Goal: Task Accomplishment & Management: Manage account settings

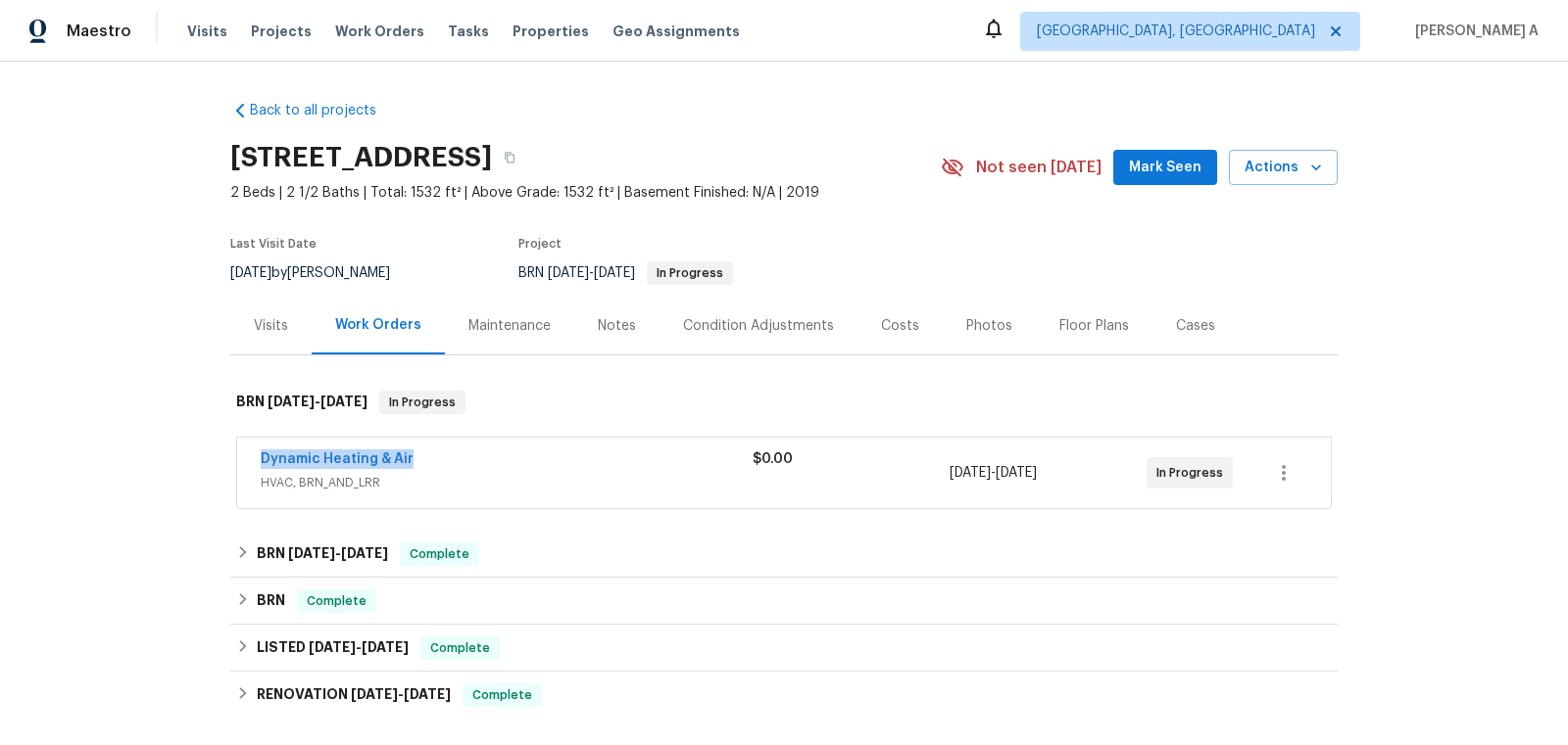
copy link "Dynamic Heating & Air"
drag, startPoint x: 256, startPoint y: 456, endPoint x: 420, endPoint y: 455, distance: 164.0
click at [420, 455] on div "Dynamic Heating & Air HVAC, BRN_AND_LRR $0.00 9/12/2025 - 9/15/2025 In Progress" at bounding box center [784, 473] width 1093 height 71
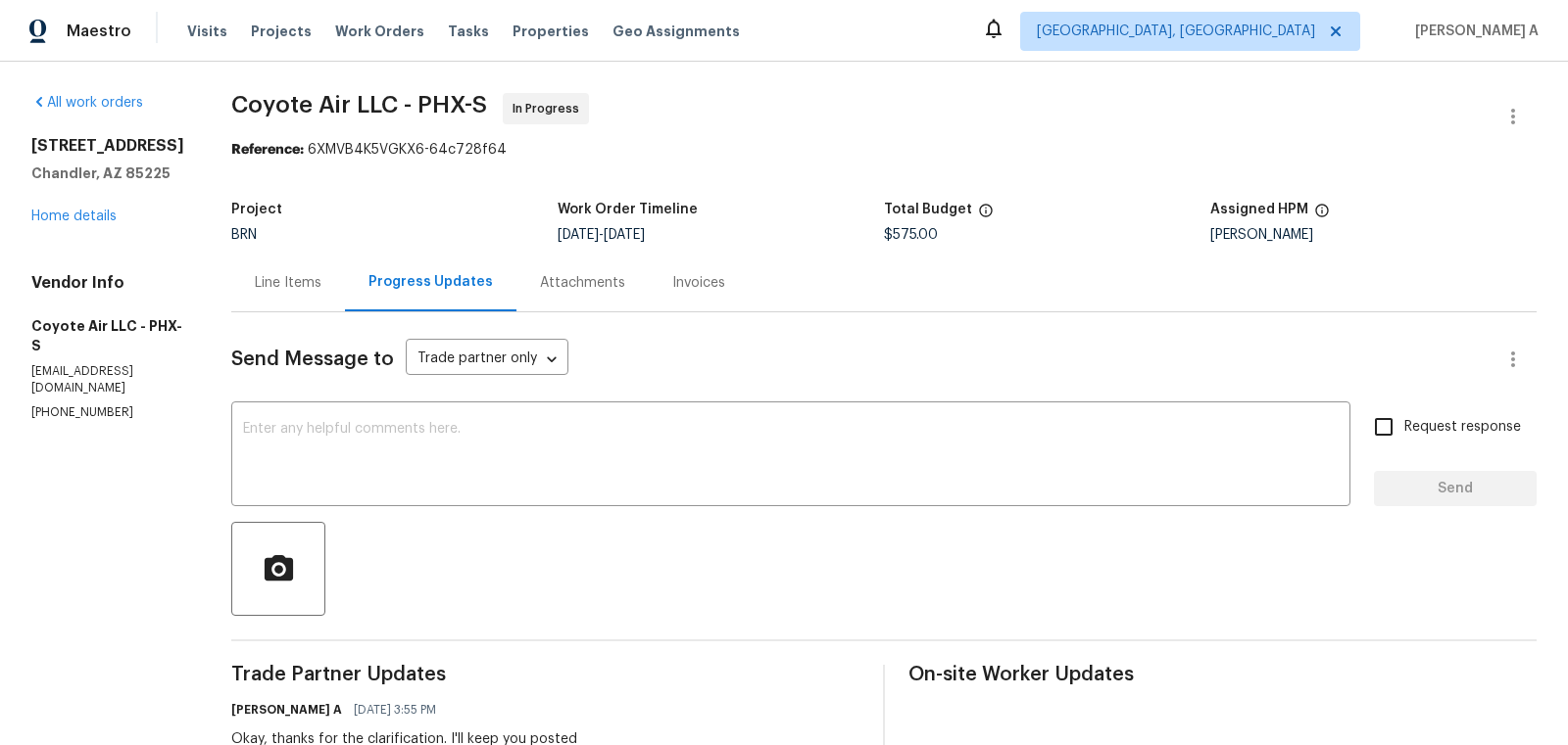
click at [266, 289] on div "Line Items" at bounding box center [287, 283] width 67 height 20
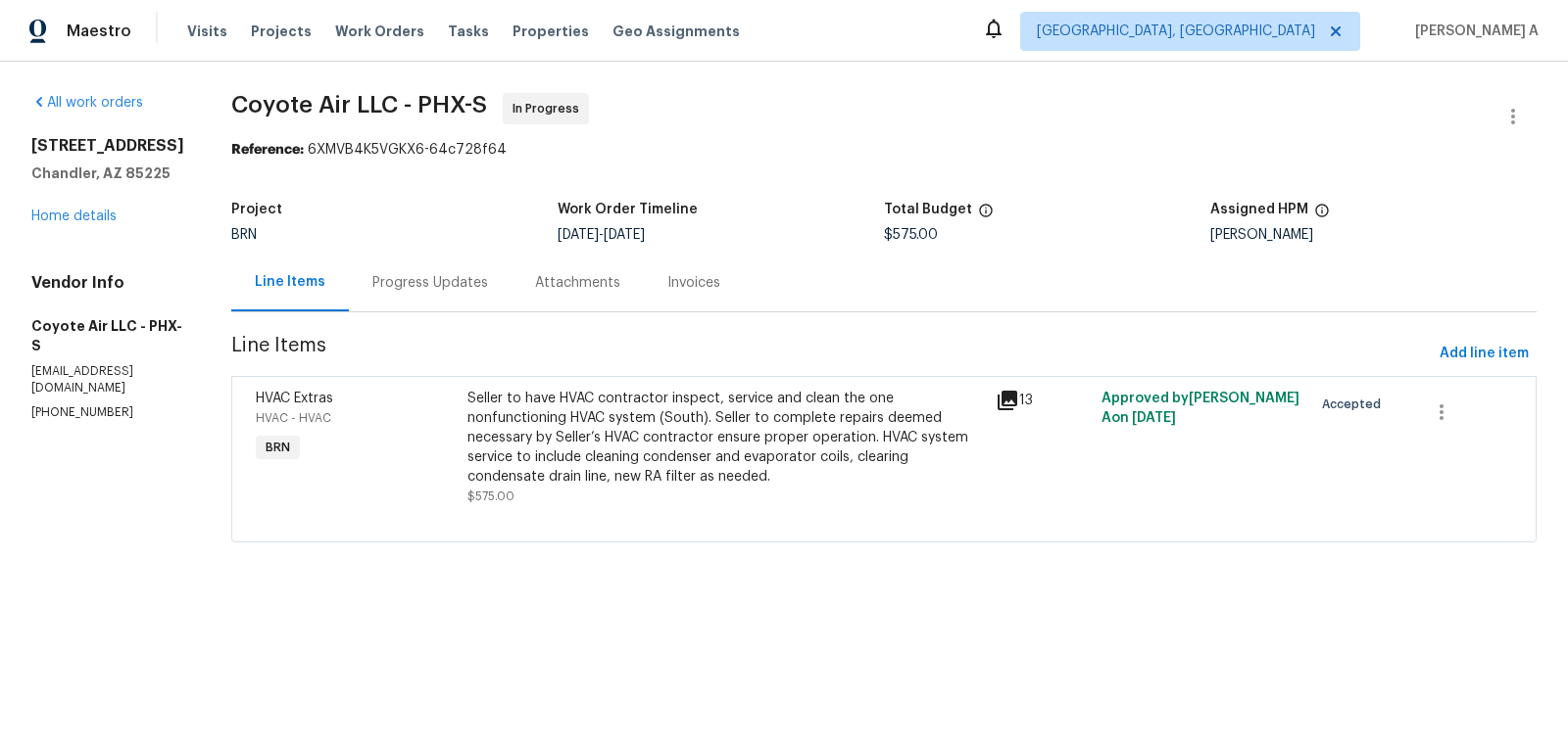
click at [647, 472] on div "Seller to have HVAC contractor inspect, service and clean the one nonfunctionin…" at bounding box center [725, 437] width 517 height 98
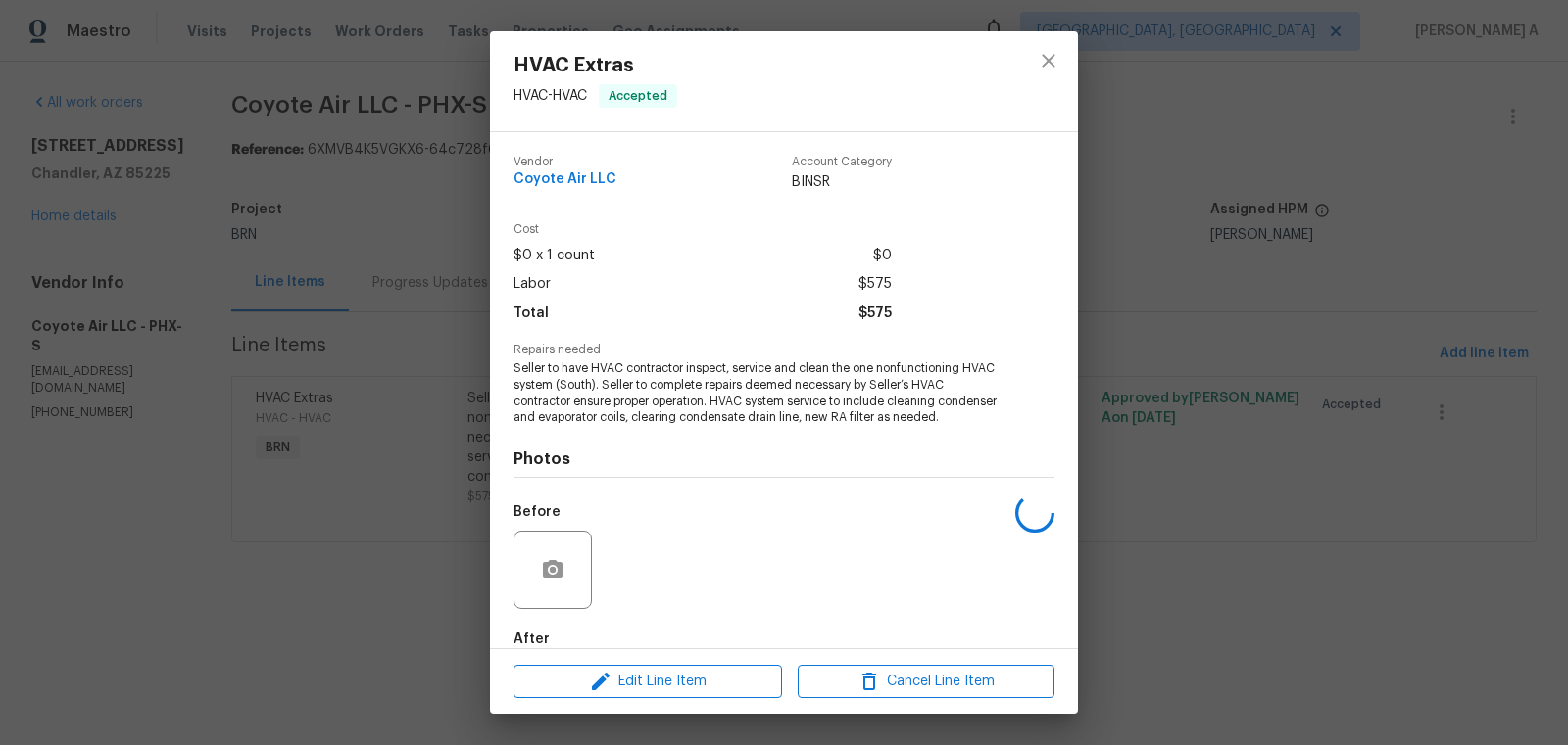
scroll to position [107, 0]
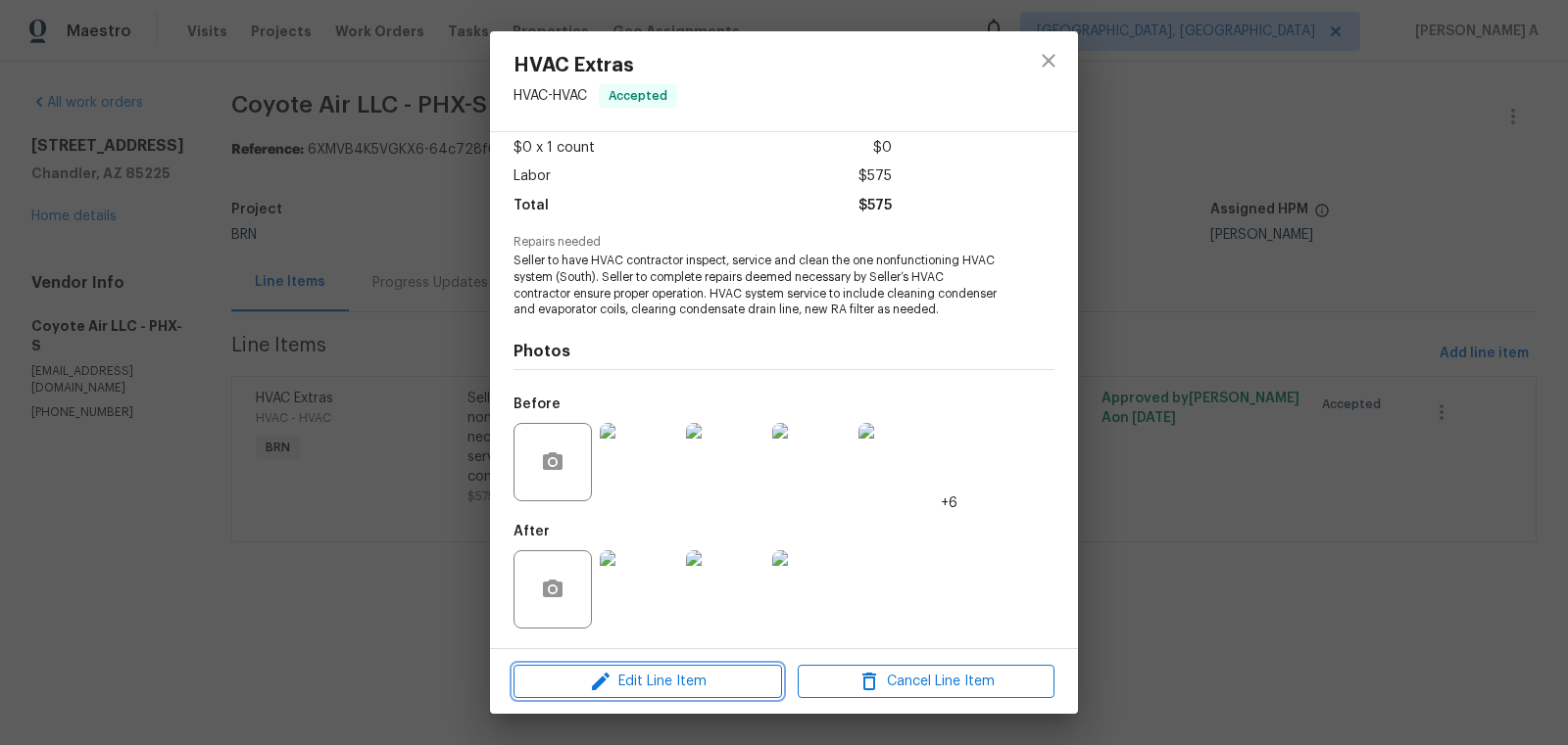
click at [684, 691] on span "Edit Line Item" at bounding box center [648, 681] width 256 height 25
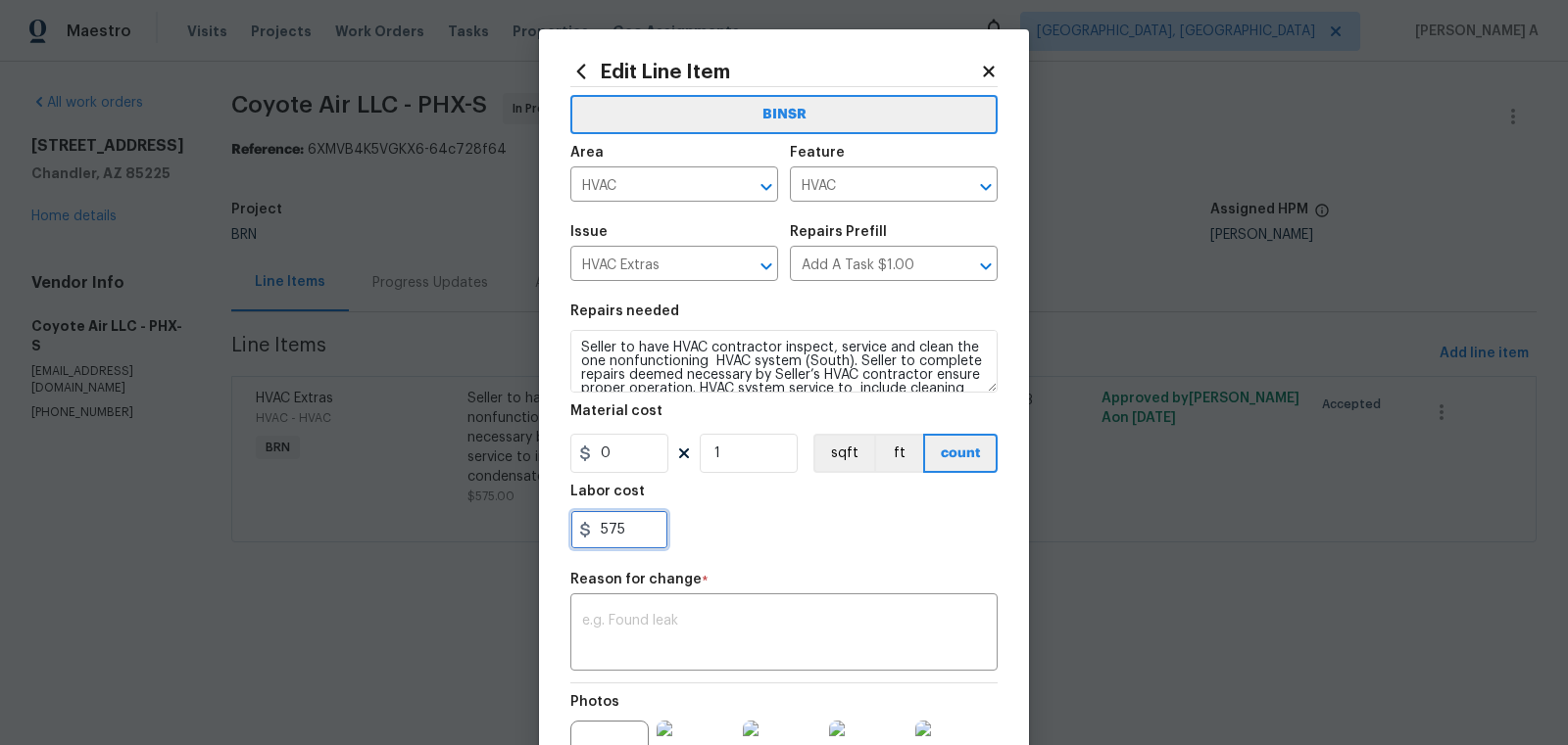
drag, startPoint x: 646, startPoint y: 523, endPoint x: 549, endPoint y: 522, distance: 97.0
click at [549, 522] on div "Edit Line Item BINSR Area HVAC ​ Feature HVAC ​ Issue HVAC Extras ​ Repairs Pre…" at bounding box center [783, 493] width 490 height 926
paste input "8897"
type input "8897"
click at [833, 509] on div "Labor cost" at bounding box center [784, 498] width 427 height 26
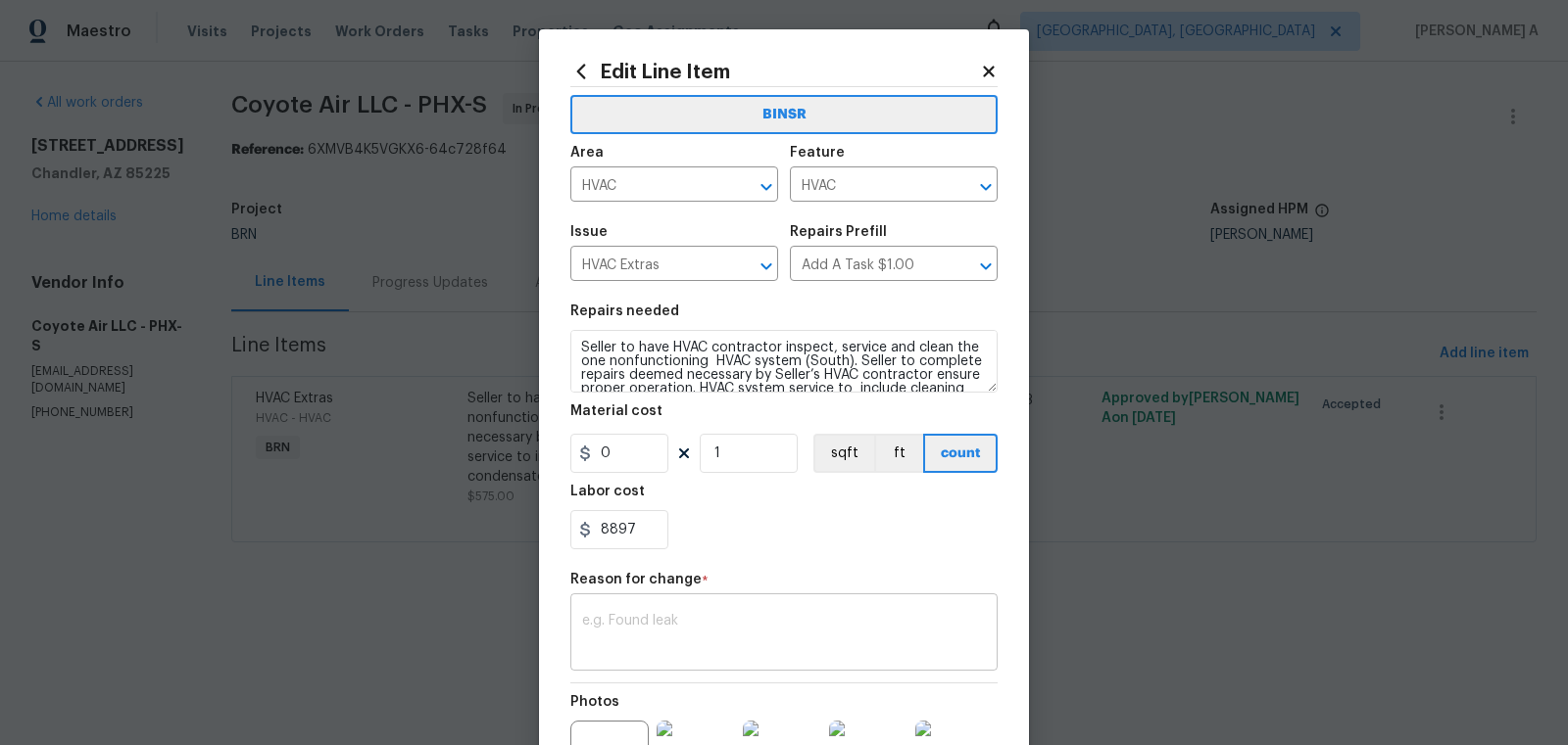
click at [736, 640] on textarea at bounding box center [784, 634] width 403 height 41
paste textarea "(AK) Updated cost per BR team’s approval."
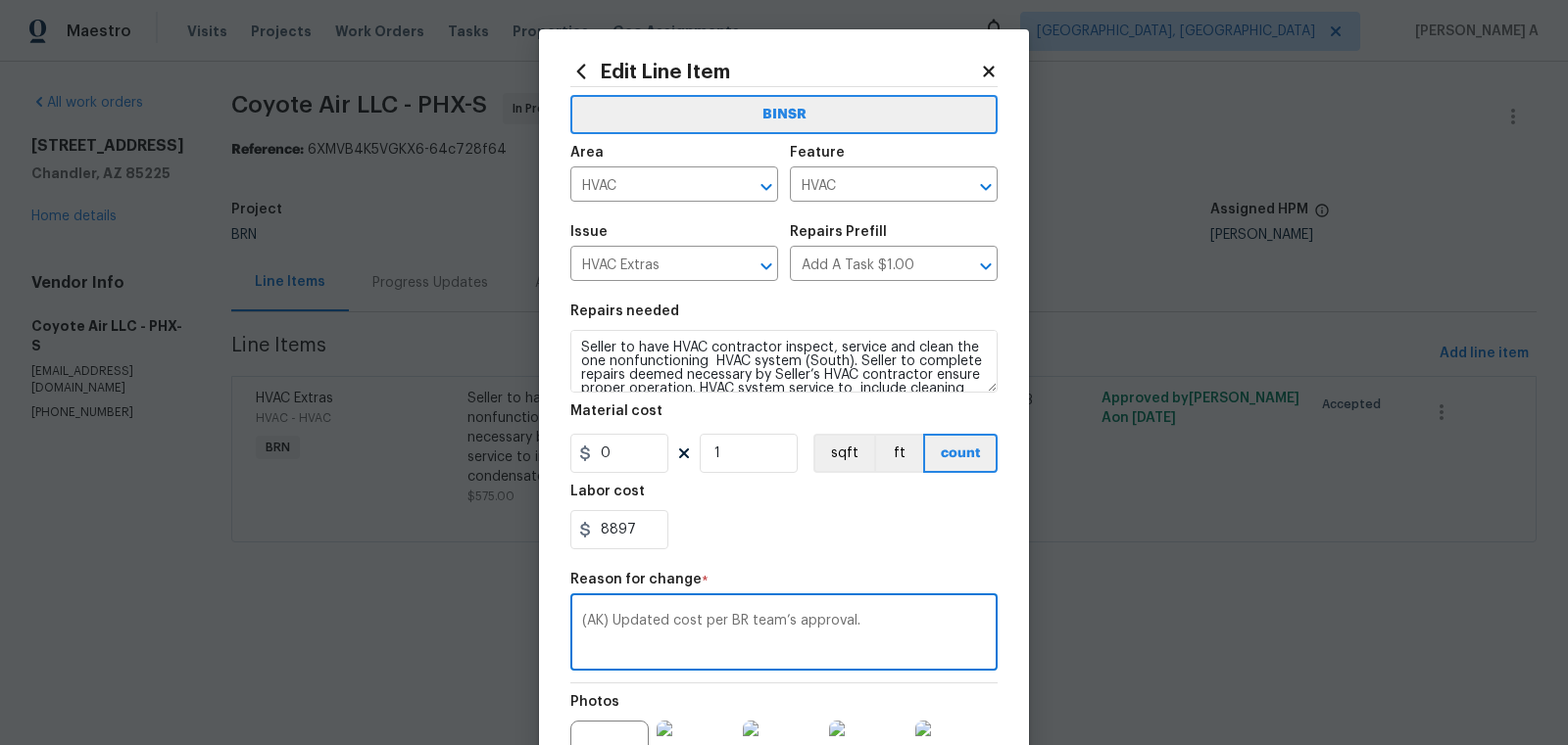
scroll to position [238, 0]
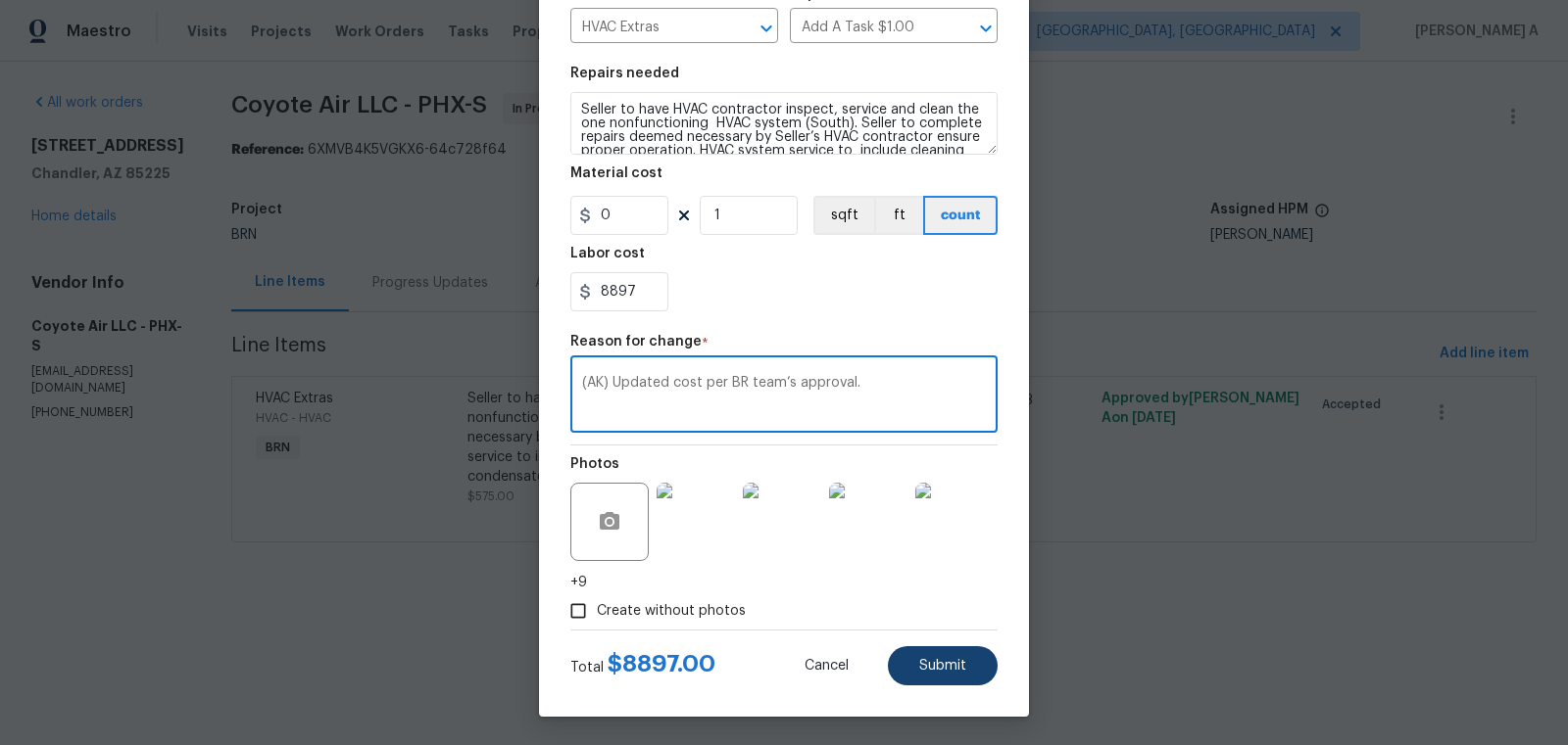
type textarea "(AK) Updated cost per BR team’s approval."
click at [959, 672] on button "Submit" at bounding box center [942, 666] width 109 height 39
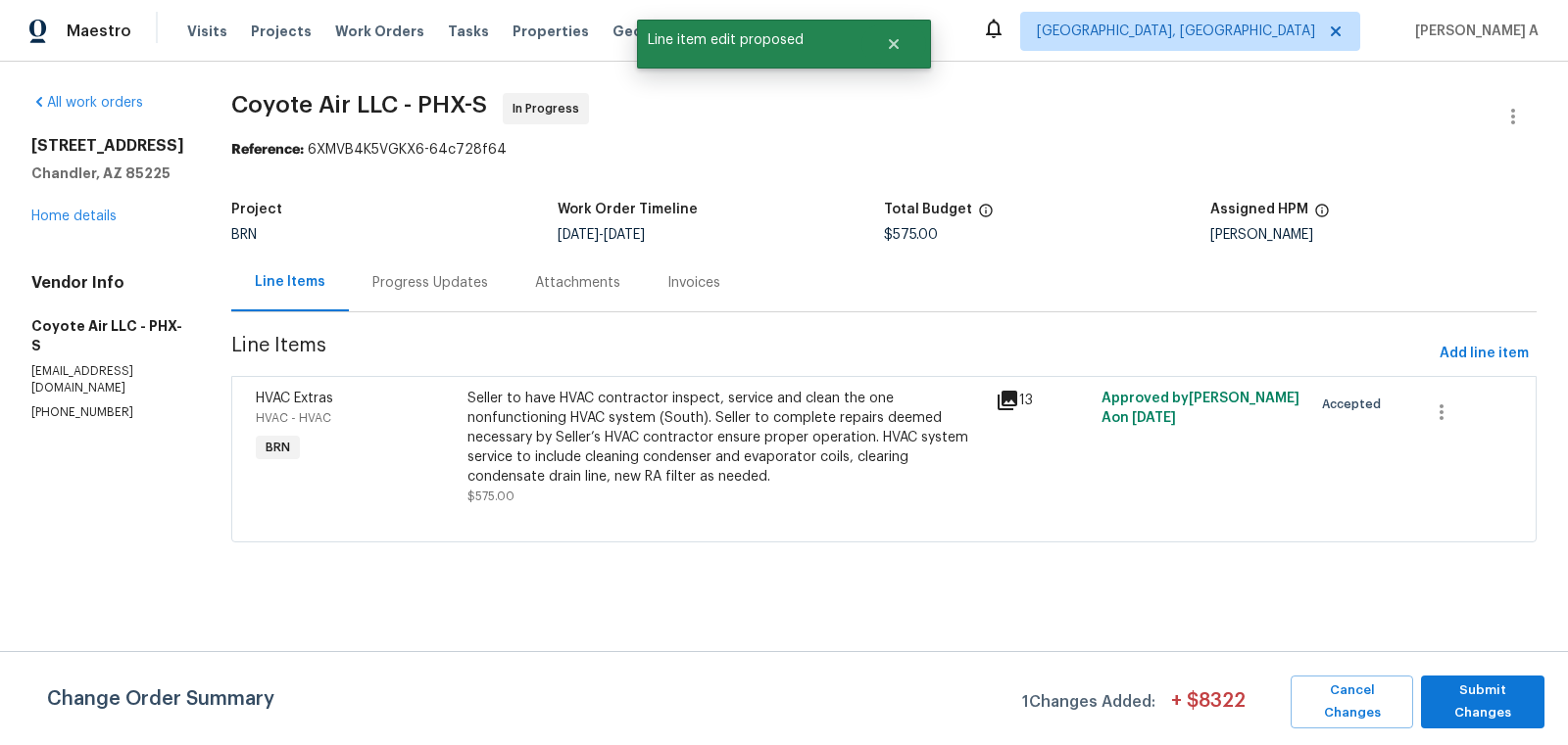
scroll to position [0, 0]
click at [1490, 697] on span "Submit Changes" at bounding box center [1483, 701] width 104 height 45
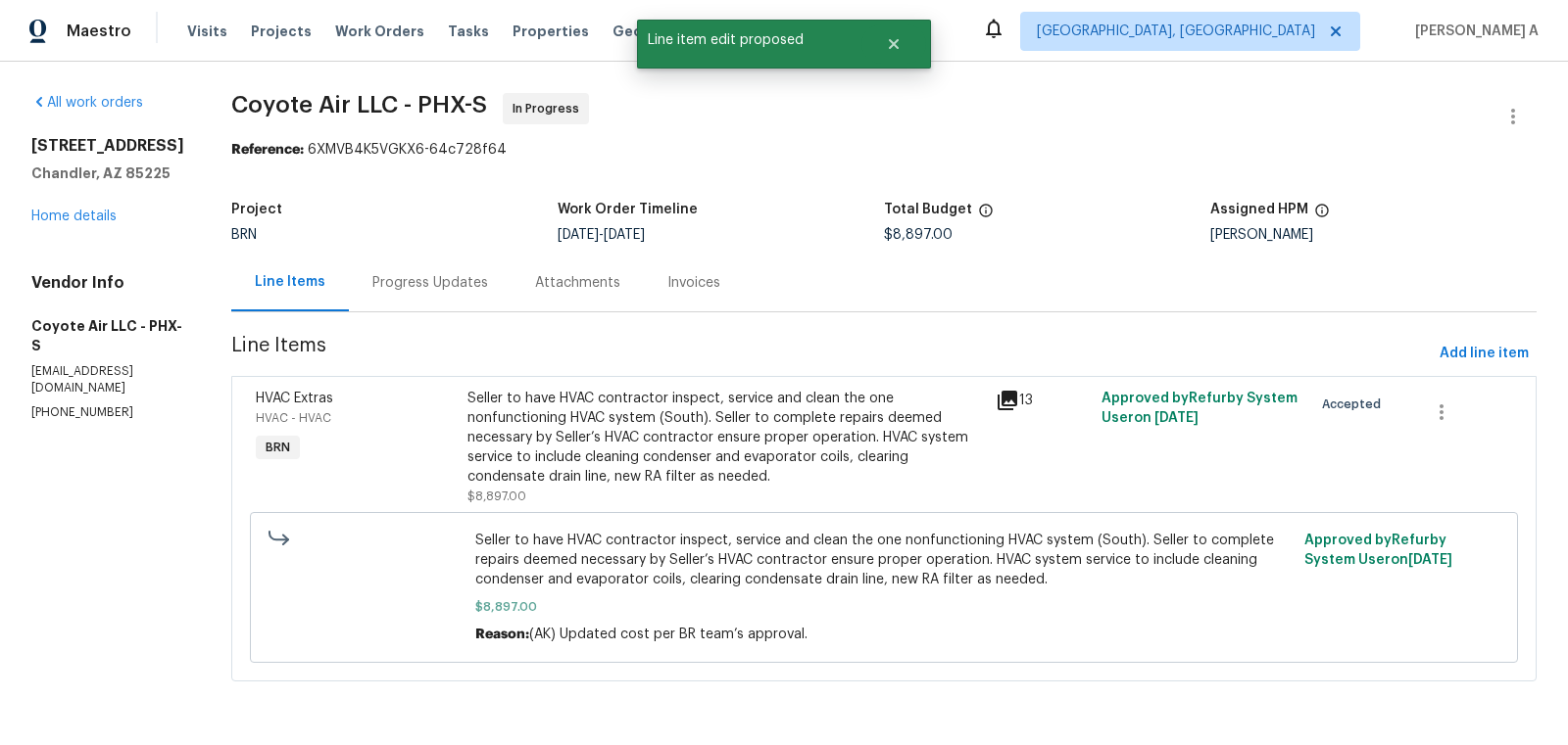
click at [448, 263] on div "Progress Updates" at bounding box center [430, 282] width 163 height 58
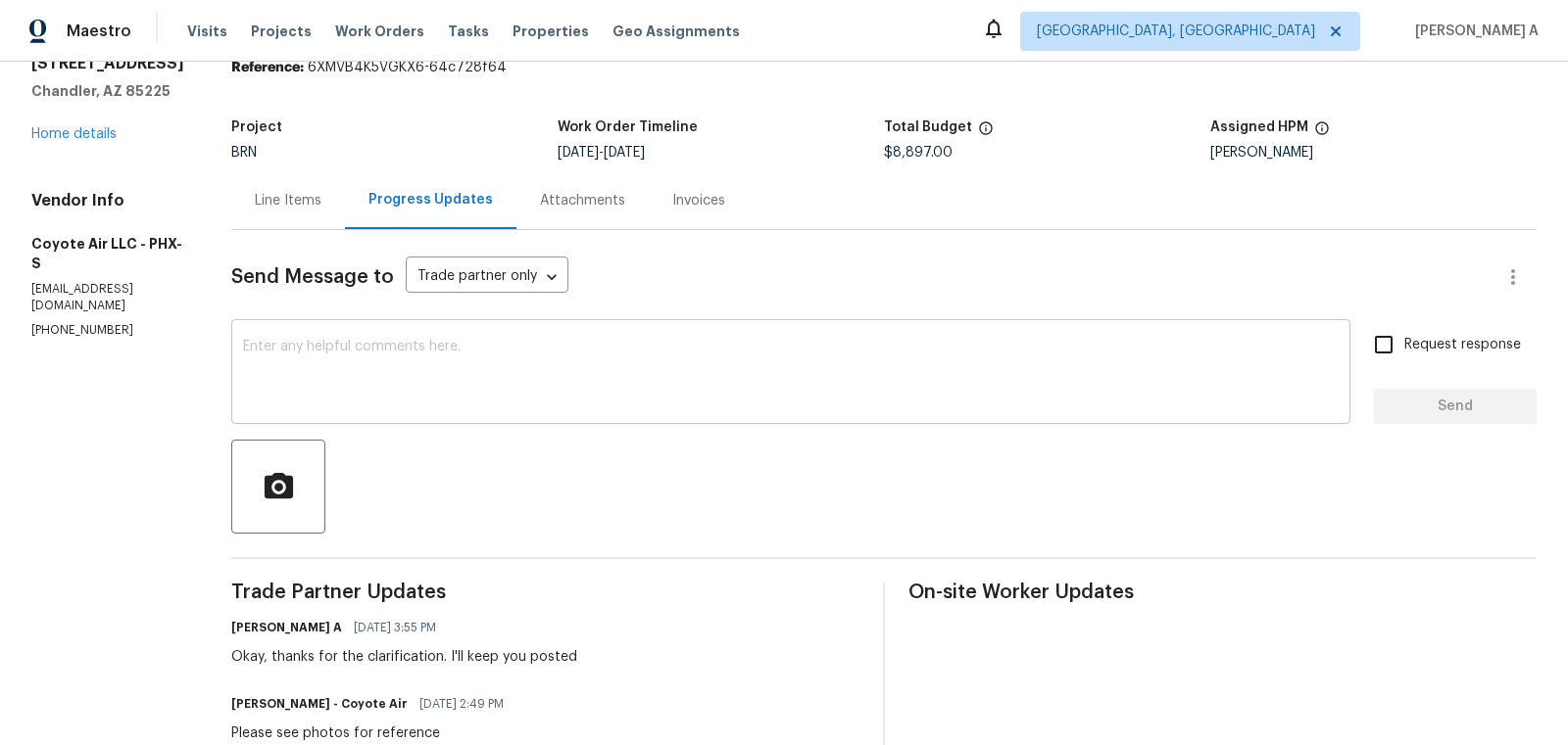
scroll to position [157, 0]
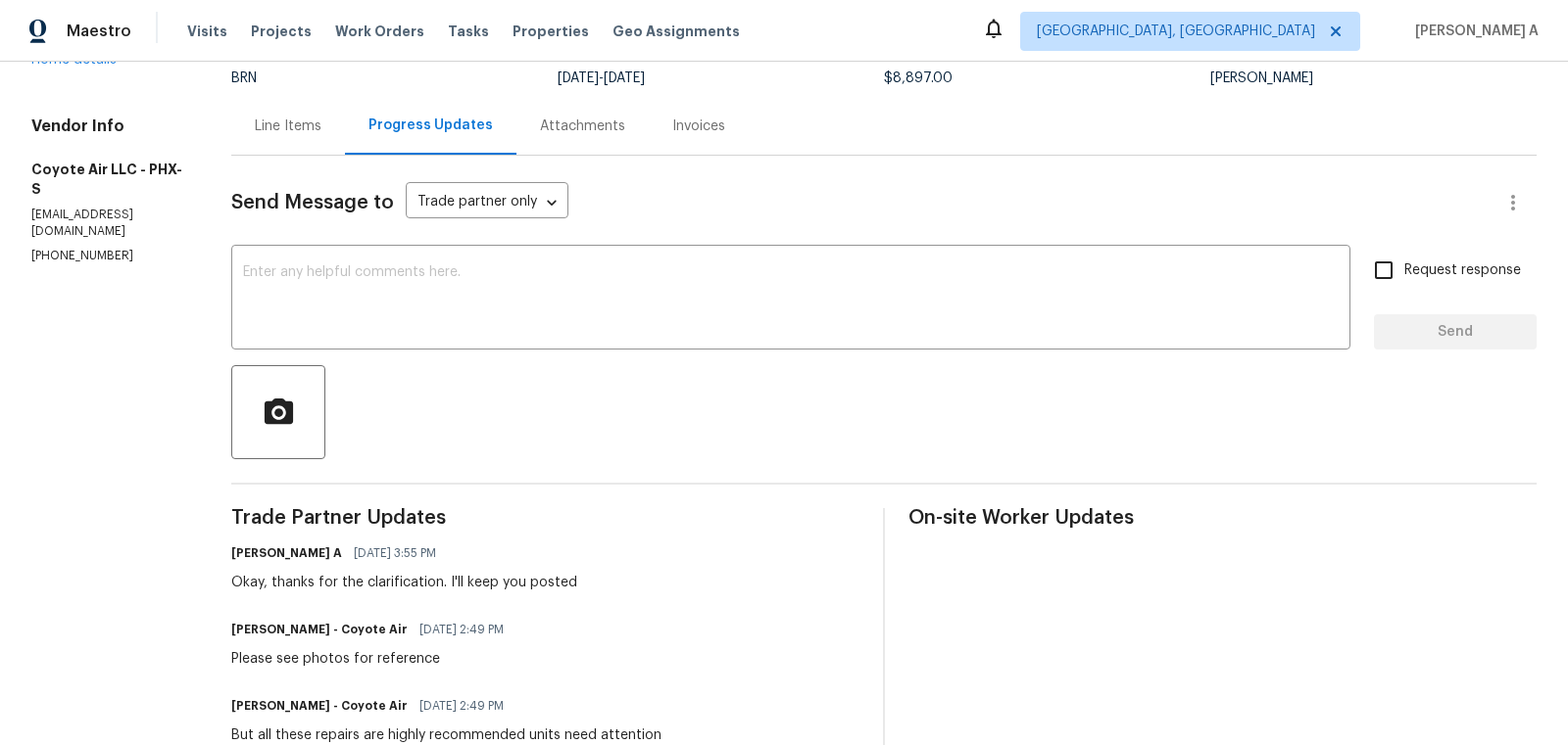
click at [232, 632] on h6 "Alex Berrones - Coyote Air" at bounding box center [319, 630] width 176 height 20
copy h6 "Alex"
click at [545, 292] on textarea at bounding box center [791, 299] width 1095 height 69
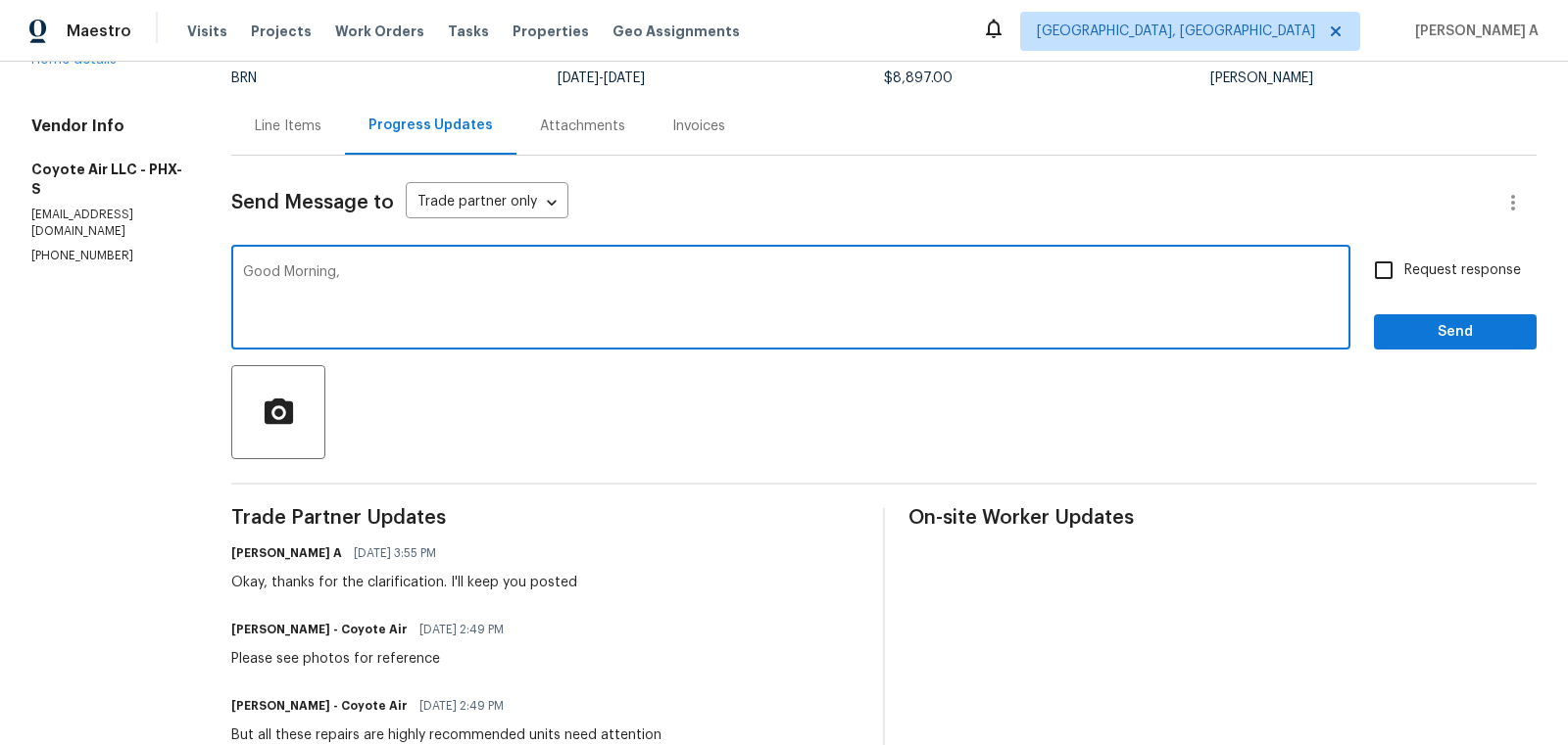
paste textarea "Alex"
click at [545, 292] on textarea "Good Morning, Ale" at bounding box center [791, 299] width 1095 height 69
drag, startPoint x: 316, startPoint y: 270, endPoint x: 503, endPoint y: 269, distance: 187.0
click at [503, 270] on textarea "Good Morning, Ale" at bounding box center [791, 299] width 1095 height 69
paste textarea "Alex"
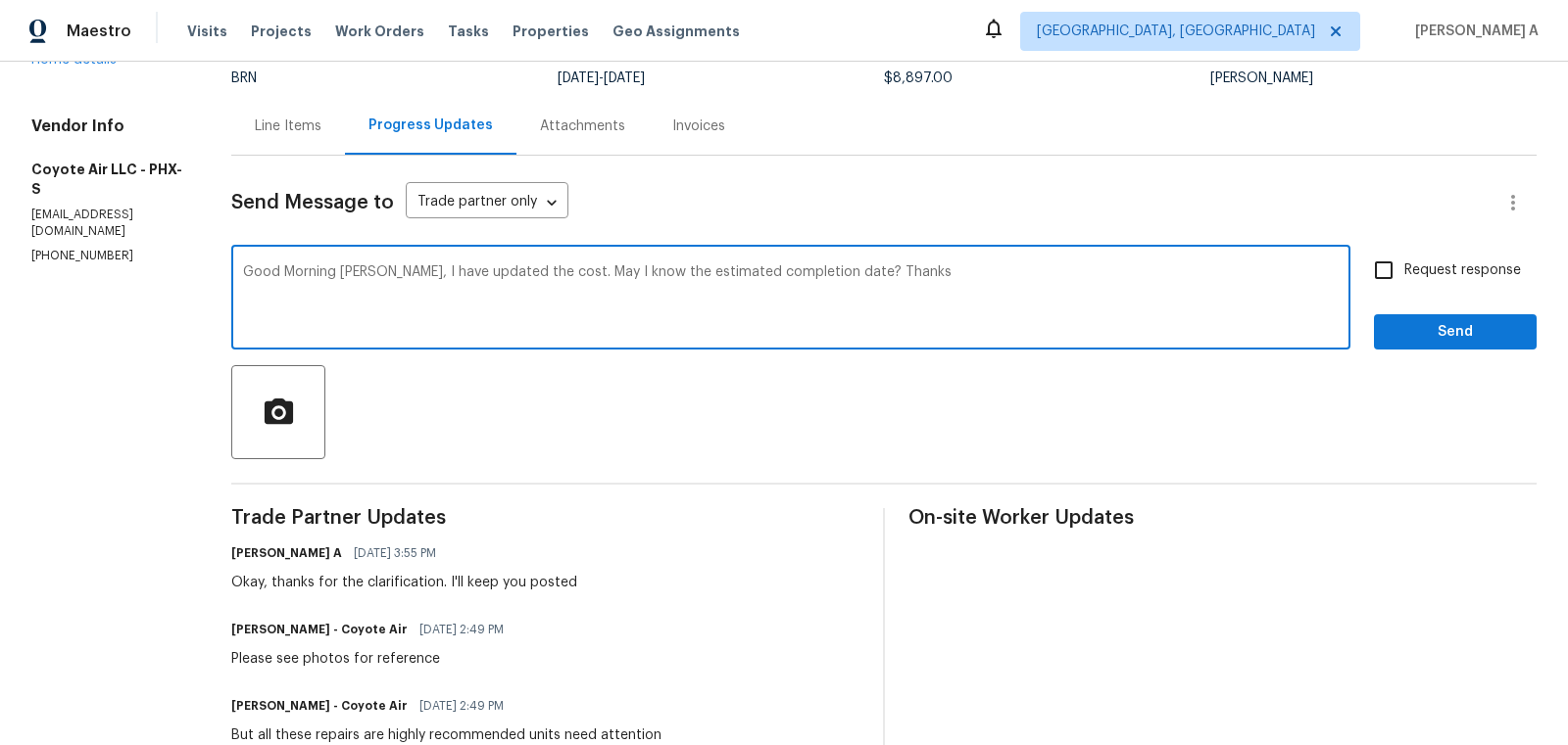
type textarea "Good Morning Alex, I have updated the cost. May I know the estimated completion…"
click at [1369, 283] on input "Request response" at bounding box center [1383, 269] width 41 height 41
checkbox input "true"
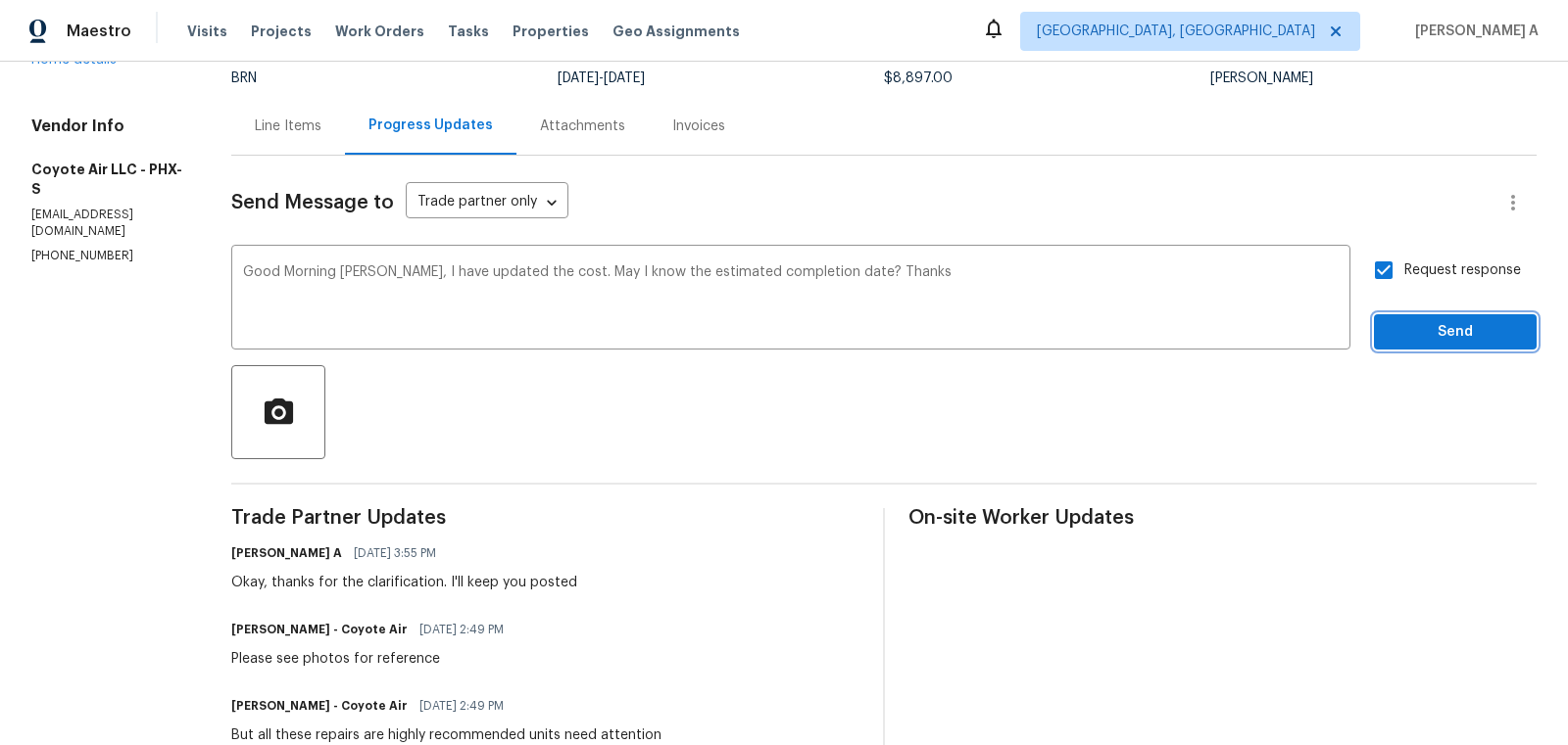
click at [1470, 342] on span "Send" at bounding box center [1455, 332] width 131 height 25
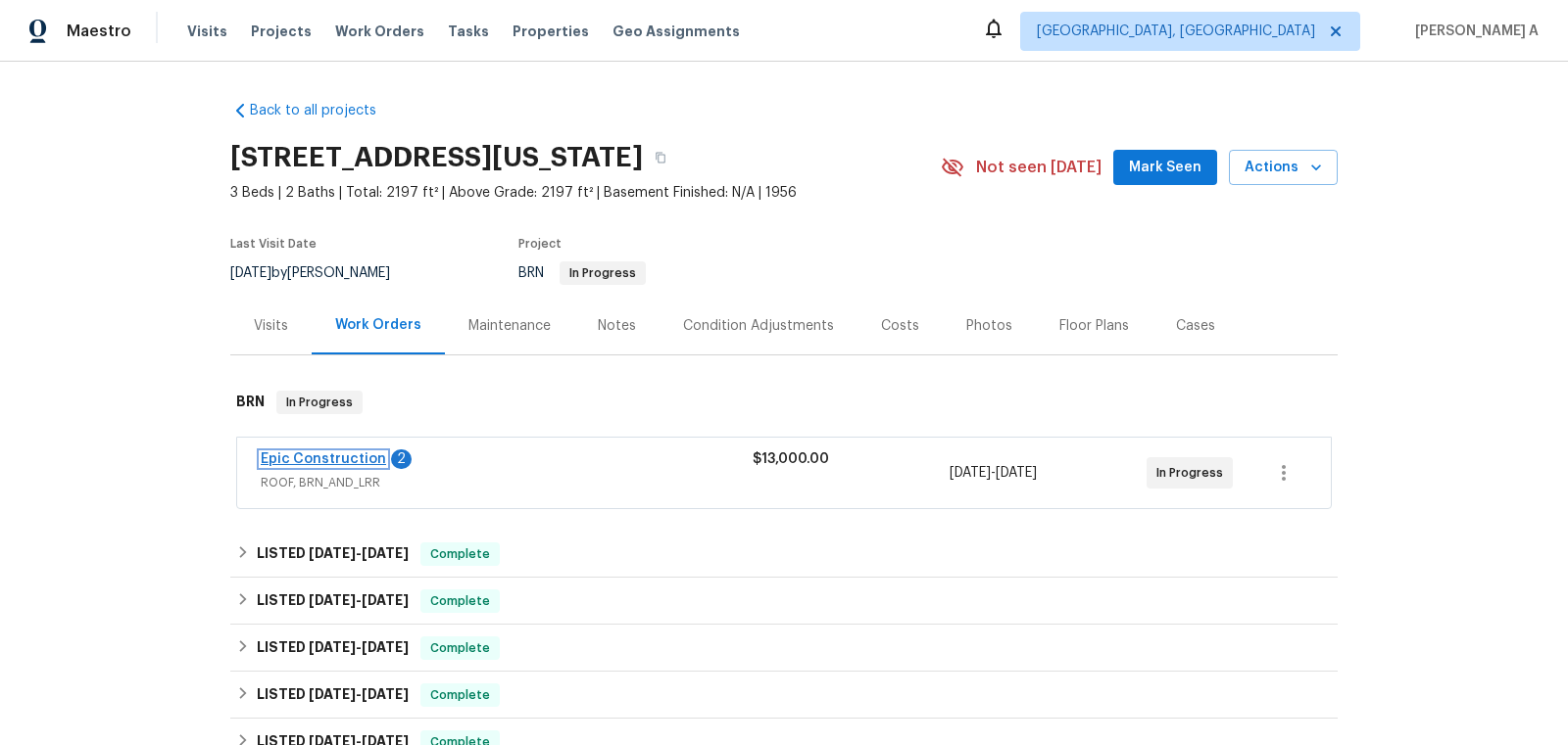
click at [365, 455] on link "Epic Construction" at bounding box center [323, 460] width 125 height 14
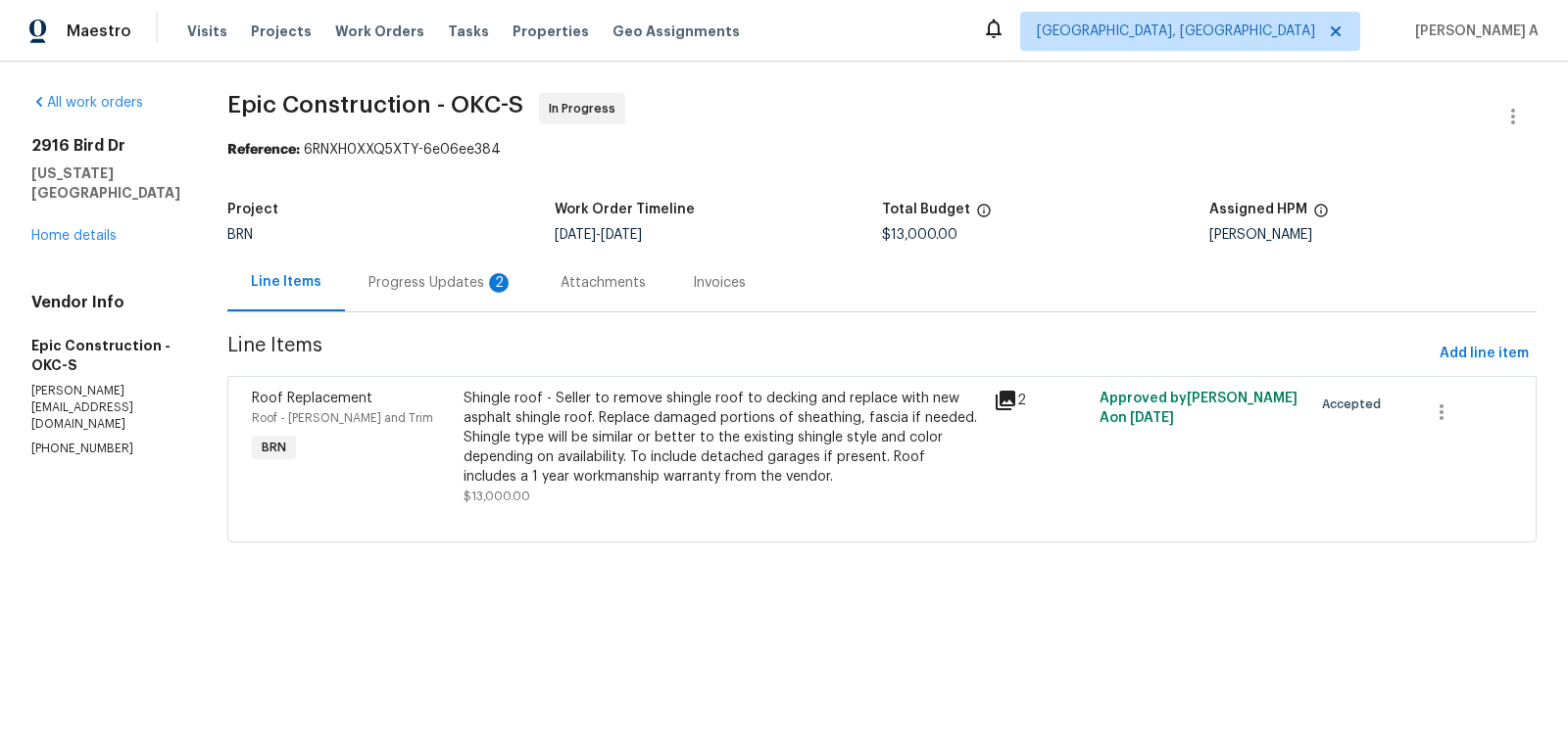
click at [454, 283] on div "Progress Updates 2" at bounding box center [441, 283] width 145 height 20
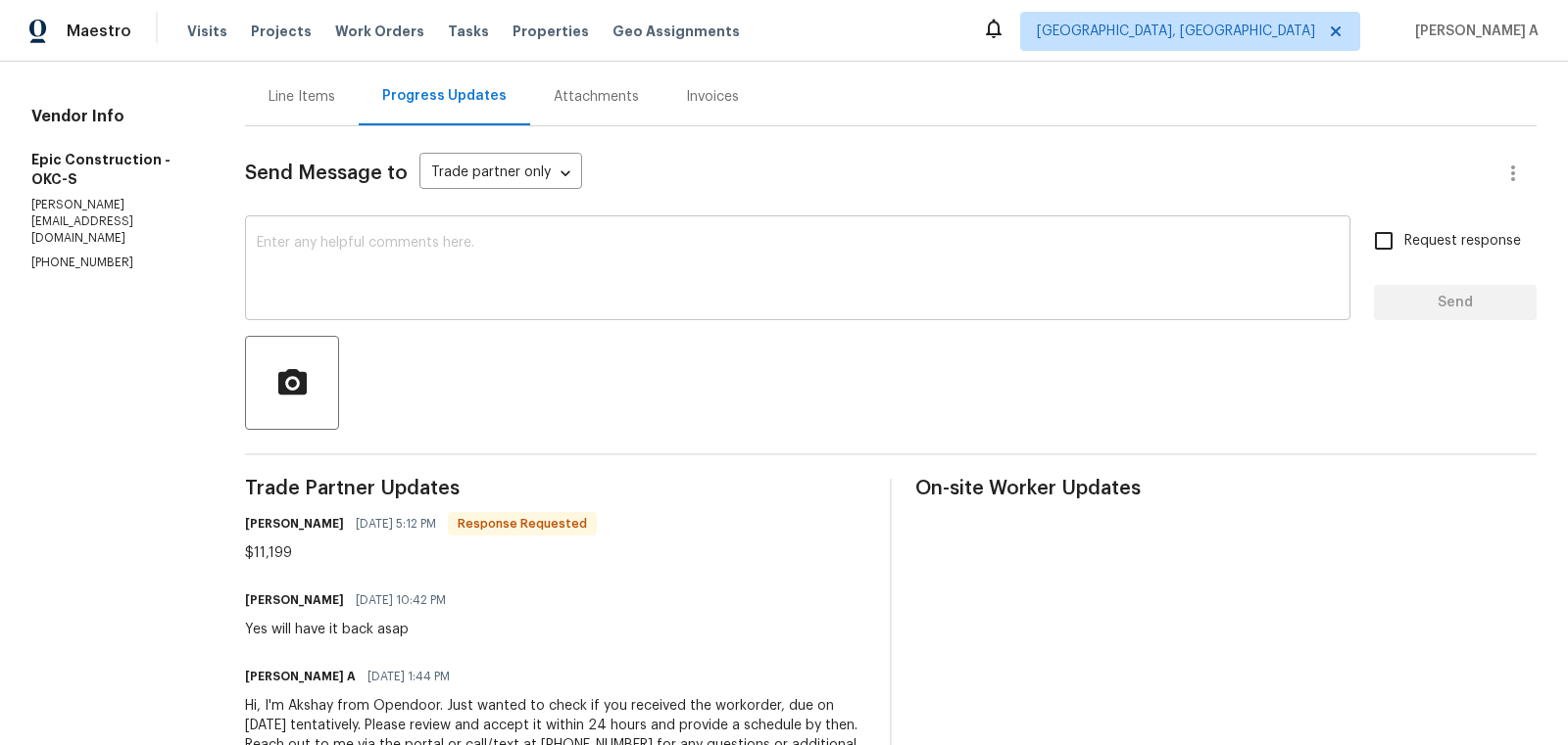
scroll to position [184, 0]
drag, startPoint x: 255, startPoint y: 553, endPoint x: 338, endPoint y: 553, distance: 83.0
click at [338, 553] on div "$11,199" at bounding box center [421, 555] width 352 height 20
copy div "11,199"
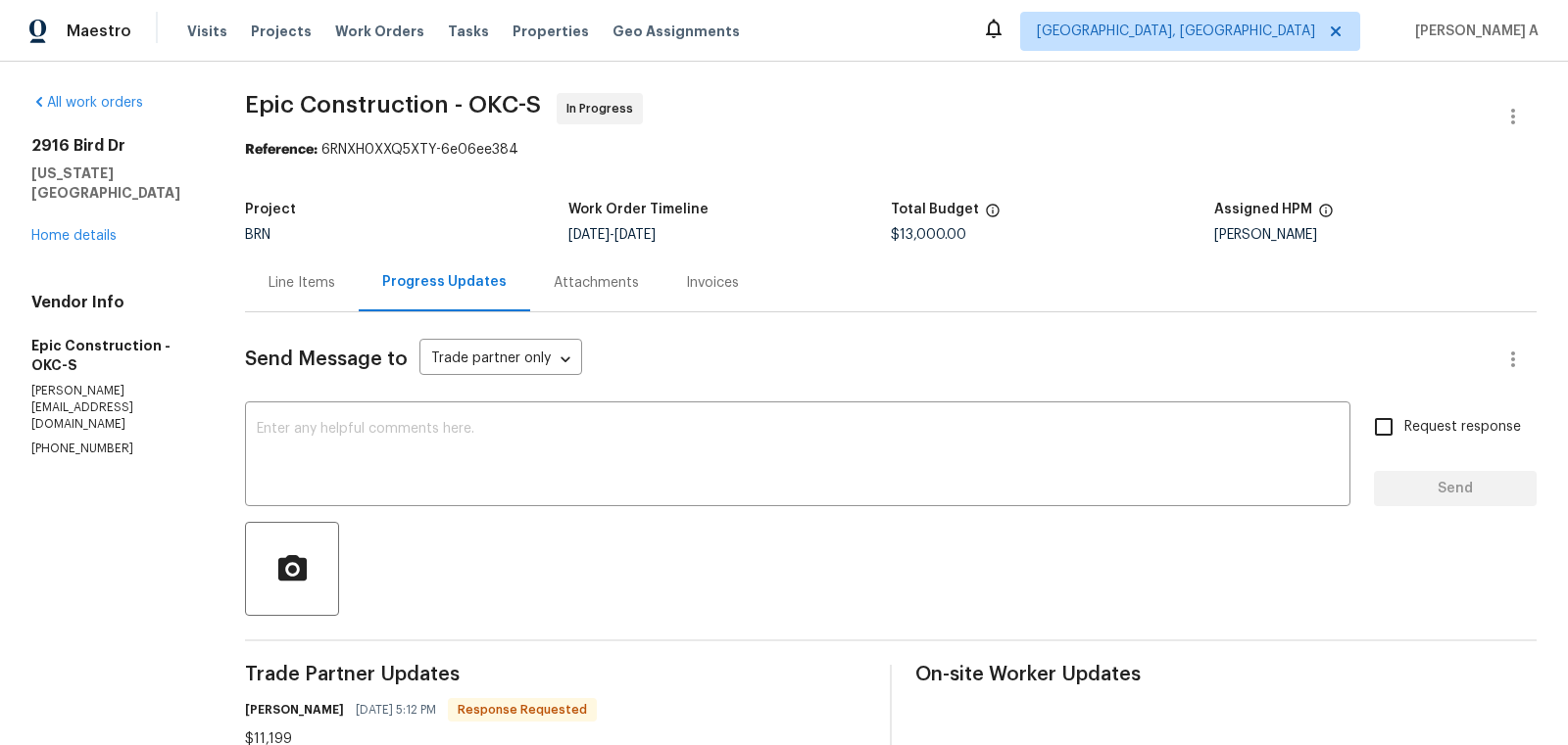
click at [300, 284] on div "Line Items" at bounding box center [301, 283] width 67 height 20
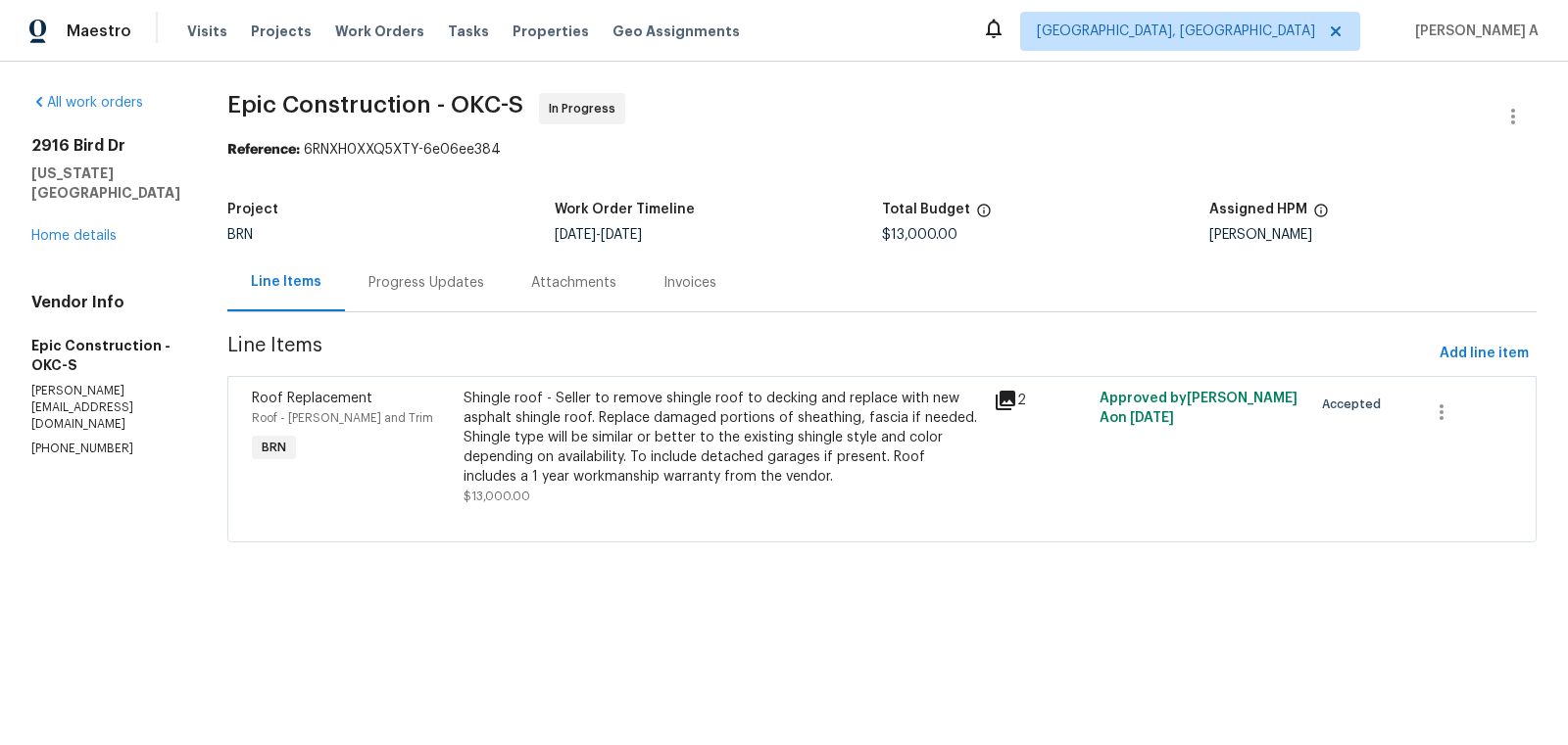
click at [620, 427] on div "Shingle roof - Seller to remove shingle roof to decking and replace with new as…" at bounding box center [722, 437] width 519 height 98
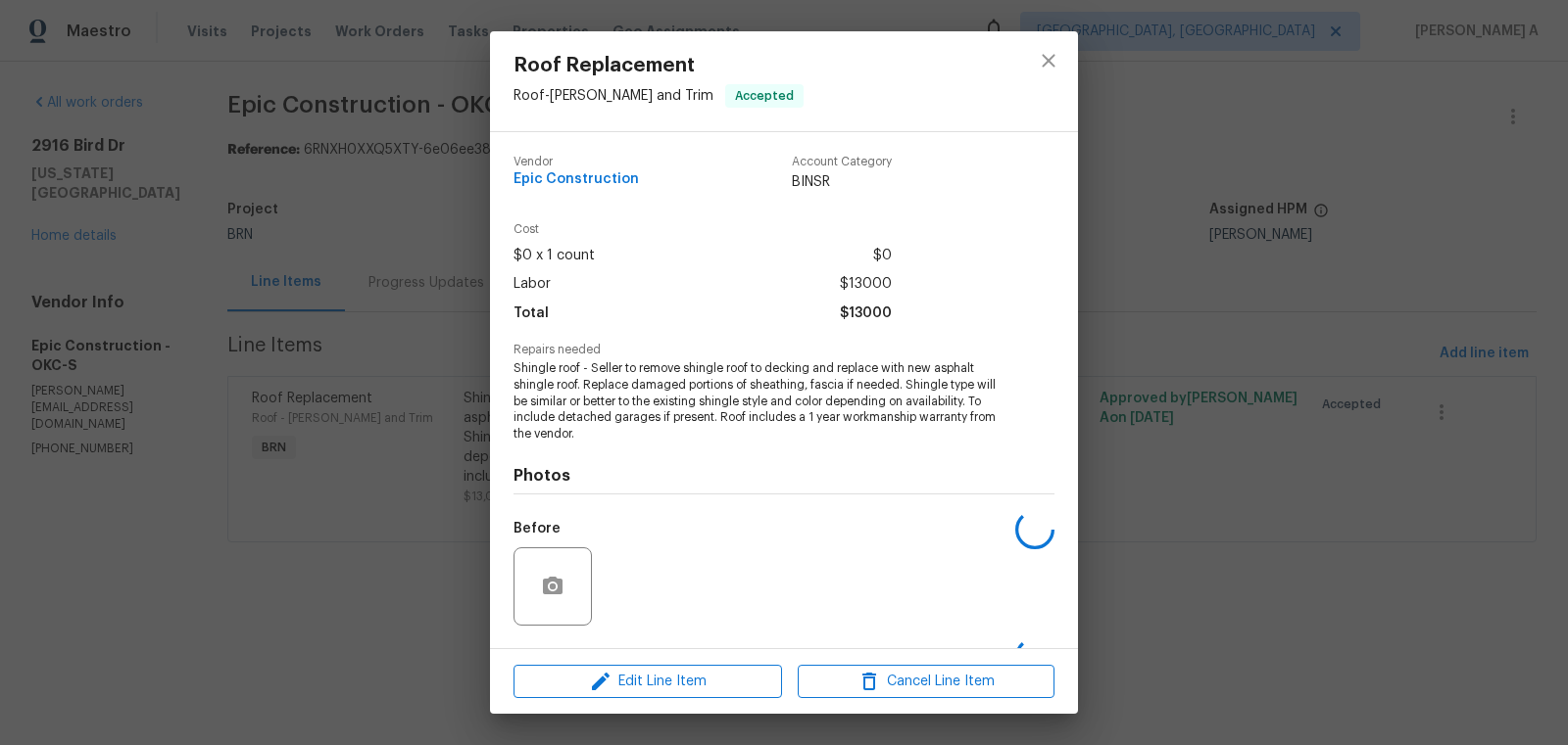
scroll to position [124, 0]
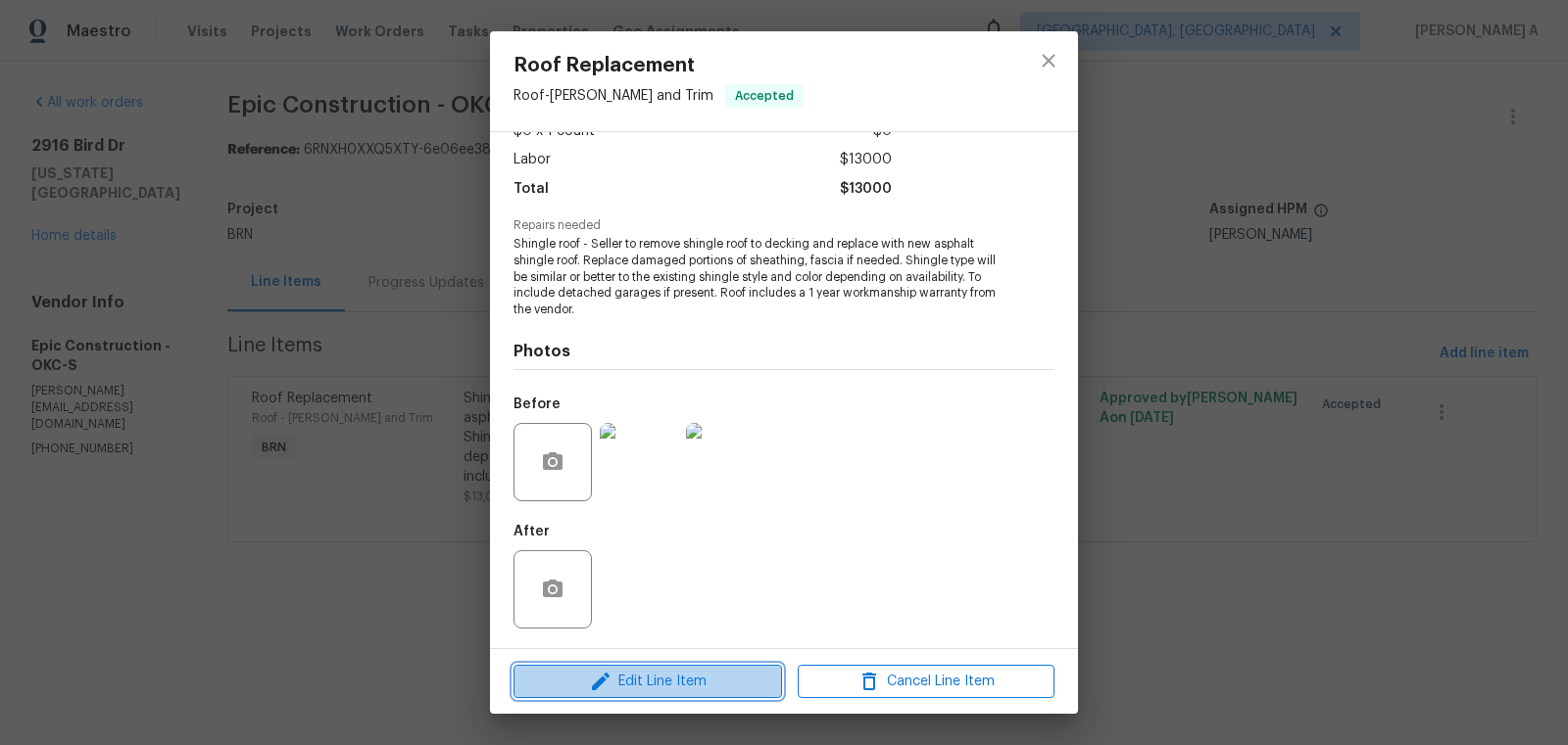
click at [633, 680] on span "Edit Line Item" at bounding box center [648, 681] width 256 height 25
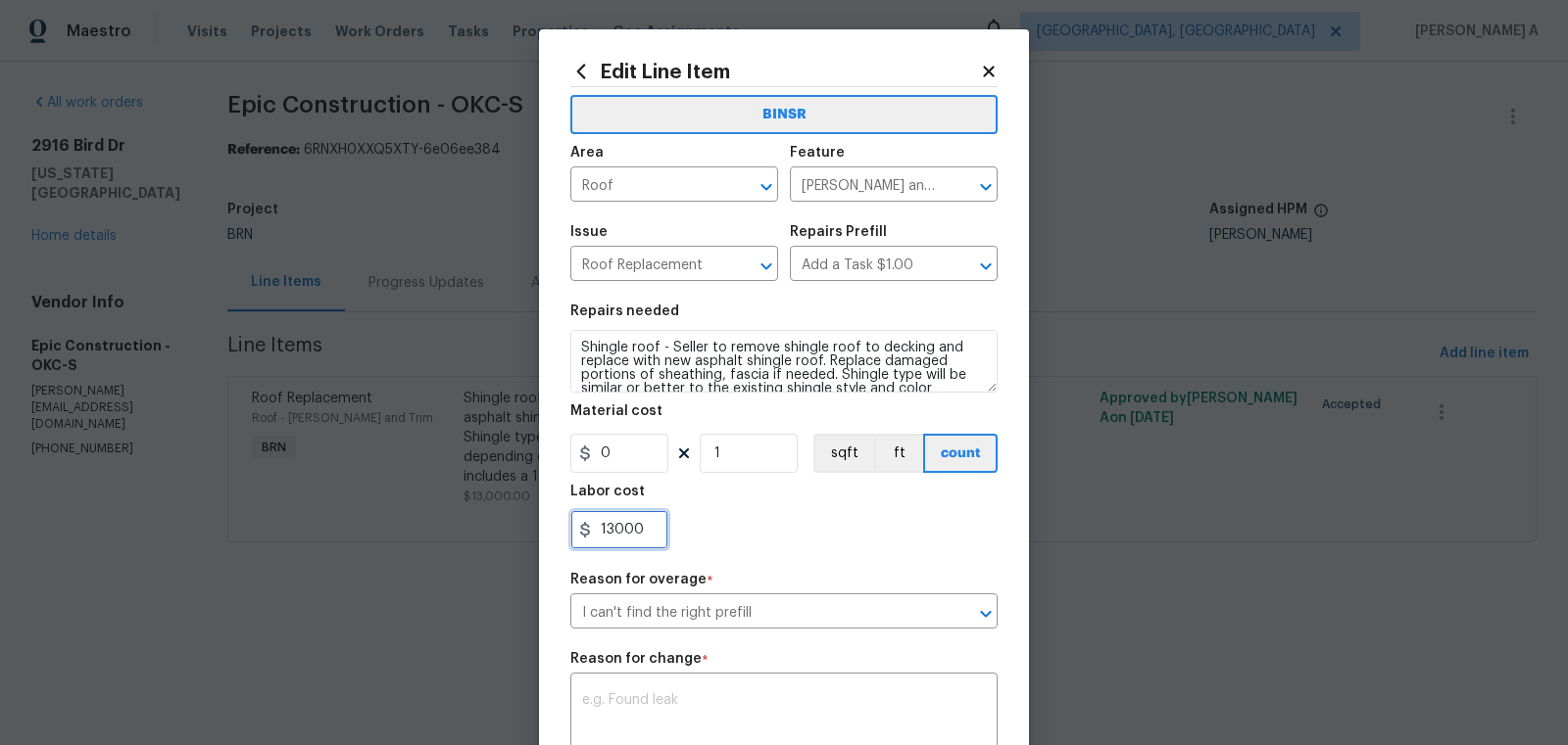
drag, startPoint x: 638, startPoint y: 538, endPoint x: 576, endPoint y: 538, distance: 62.0
click at [576, 538] on input "13000" at bounding box center [619, 529] width 98 height 39
paste input "1199"
type input "11199"
click at [794, 537] on div "11199" at bounding box center [784, 529] width 427 height 39
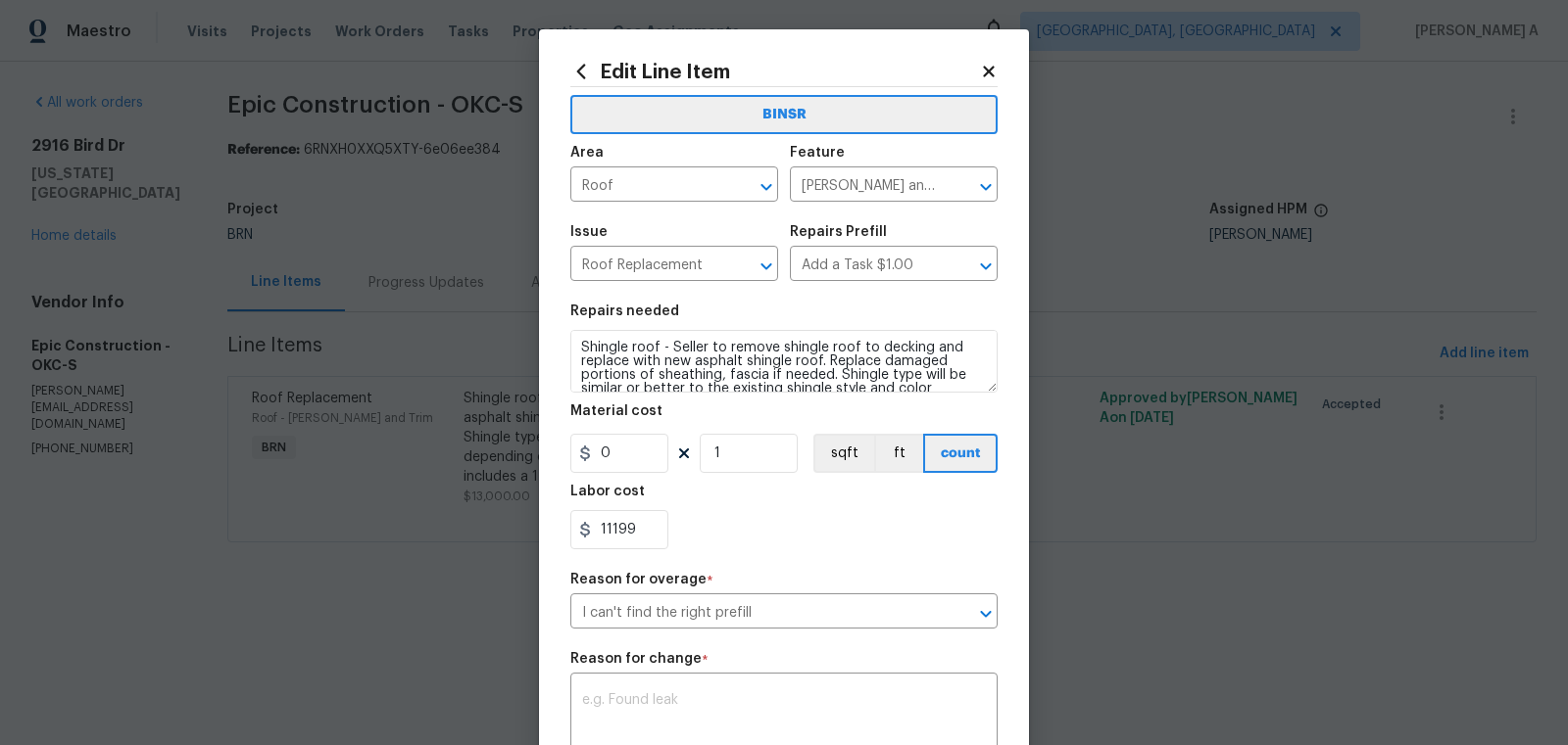
scroll to position [169, 0]
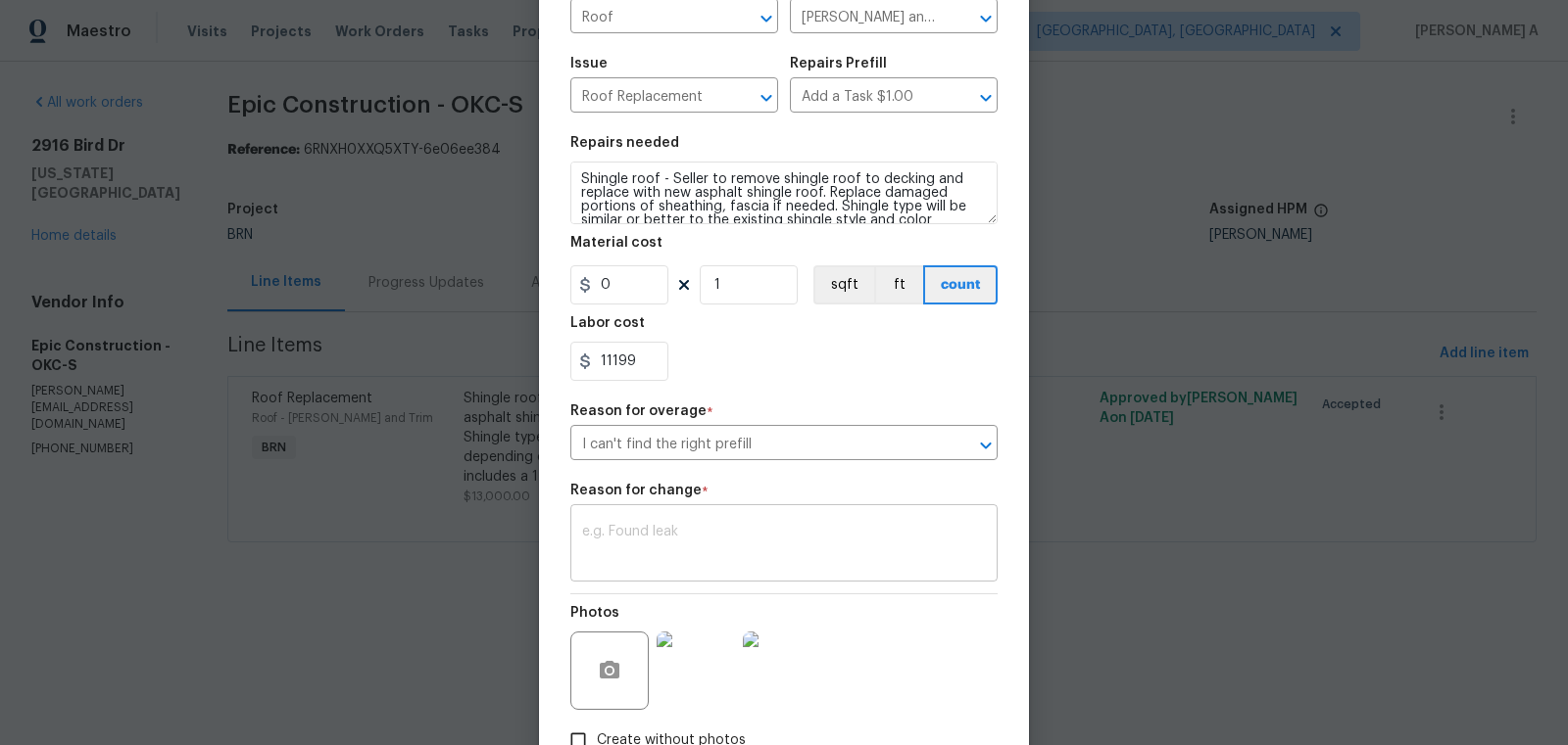
click at [711, 578] on div "x ​" at bounding box center [784, 545] width 427 height 73
paste textarea "(AK) Updated per vendors final cost."
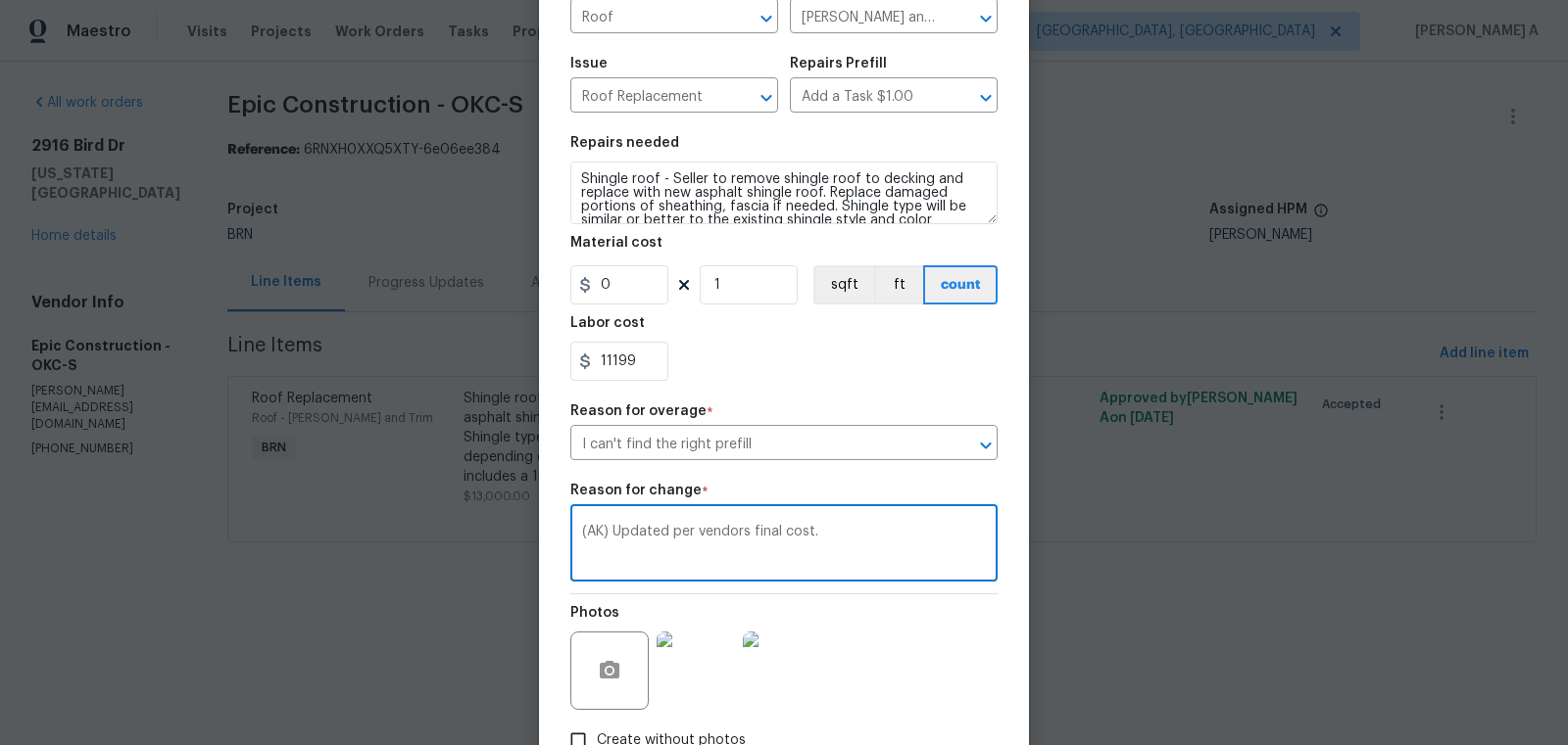
scroll to position [300, 0]
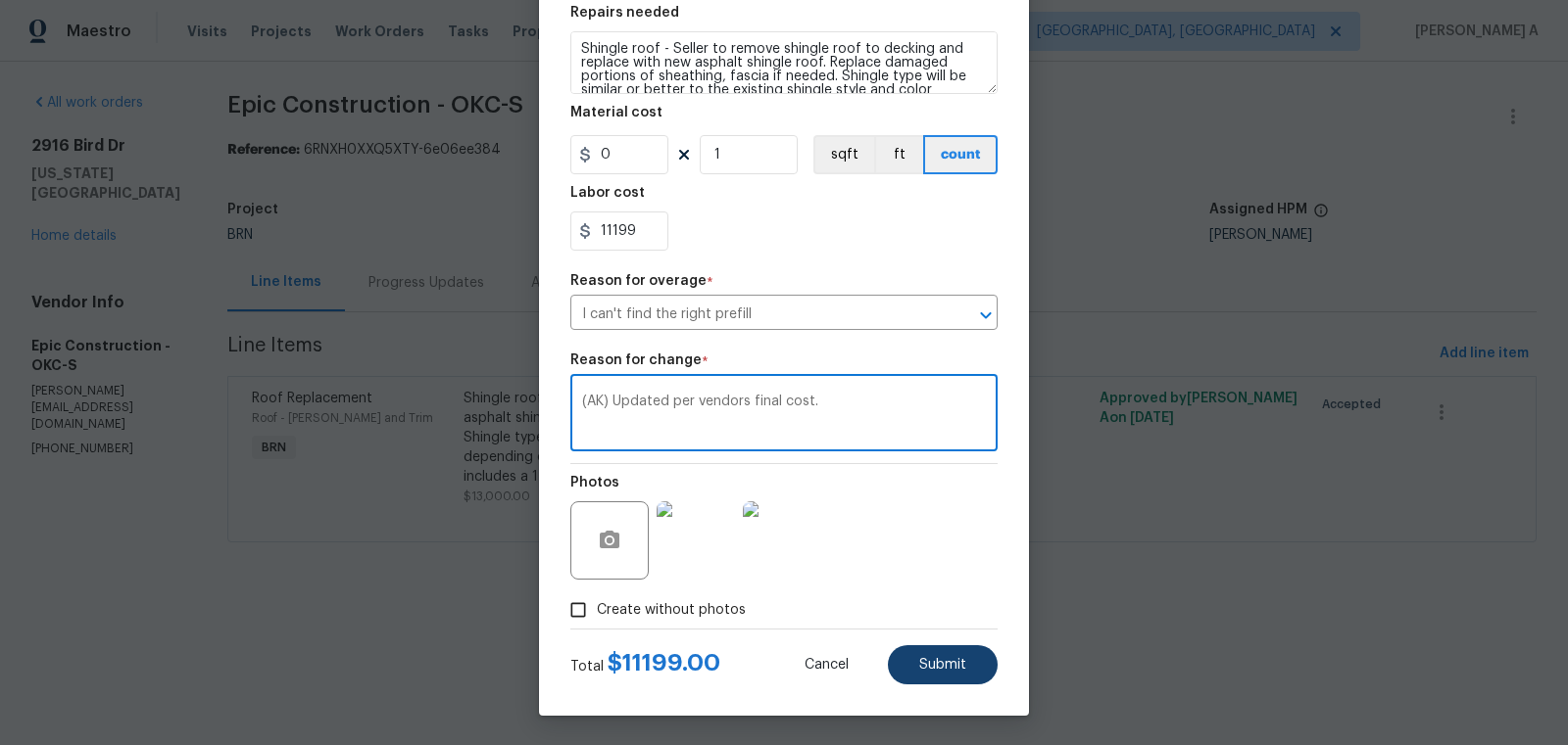
type textarea "(AK) Updated per vendors final cost."
click at [954, 663] on span "Submit" at bounding box center [942, 666] width 47 height 15
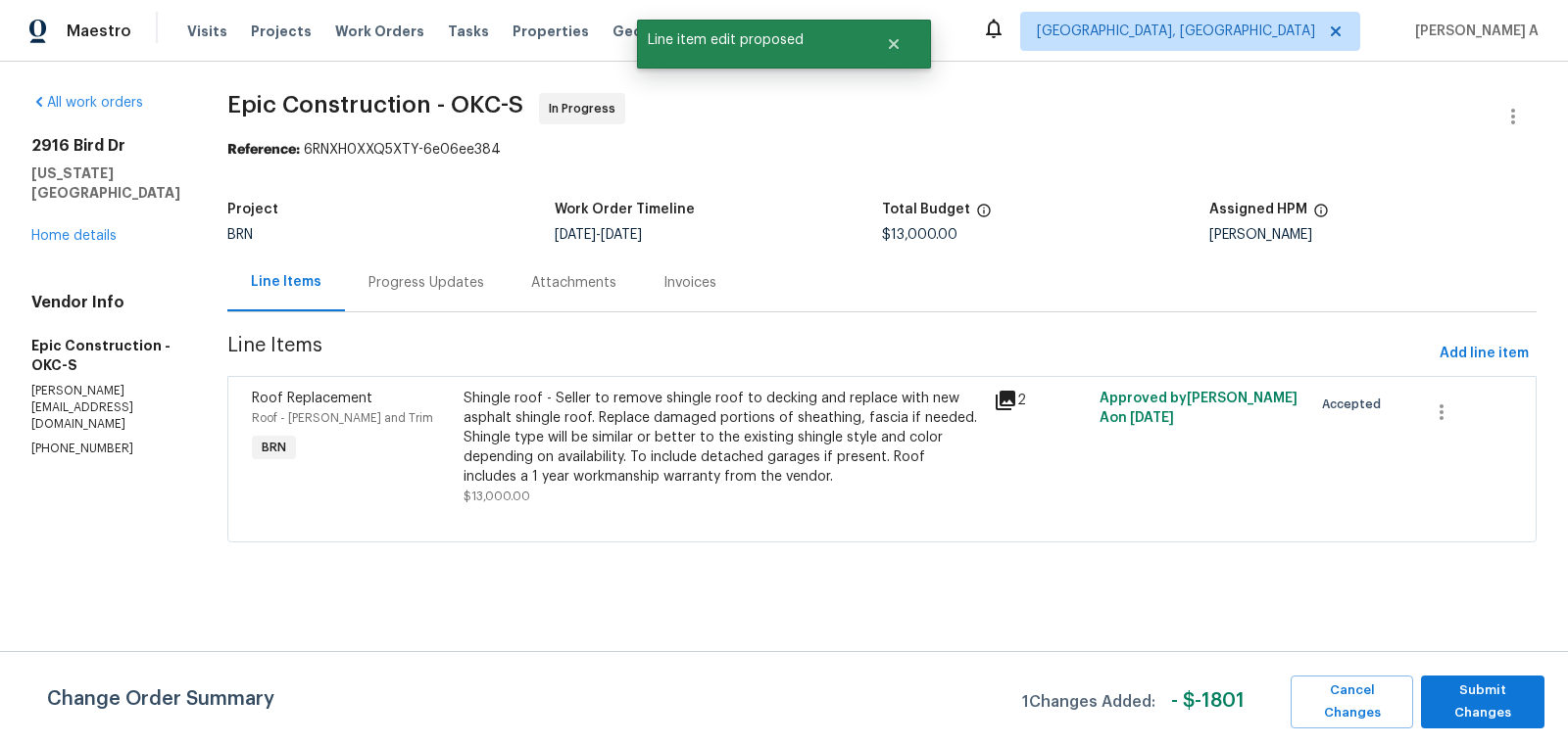
scroll to position [0, 0]
click at [1507, 701] on span "Submit Changes" at bounding box center [1483, 701] width 104 height 45
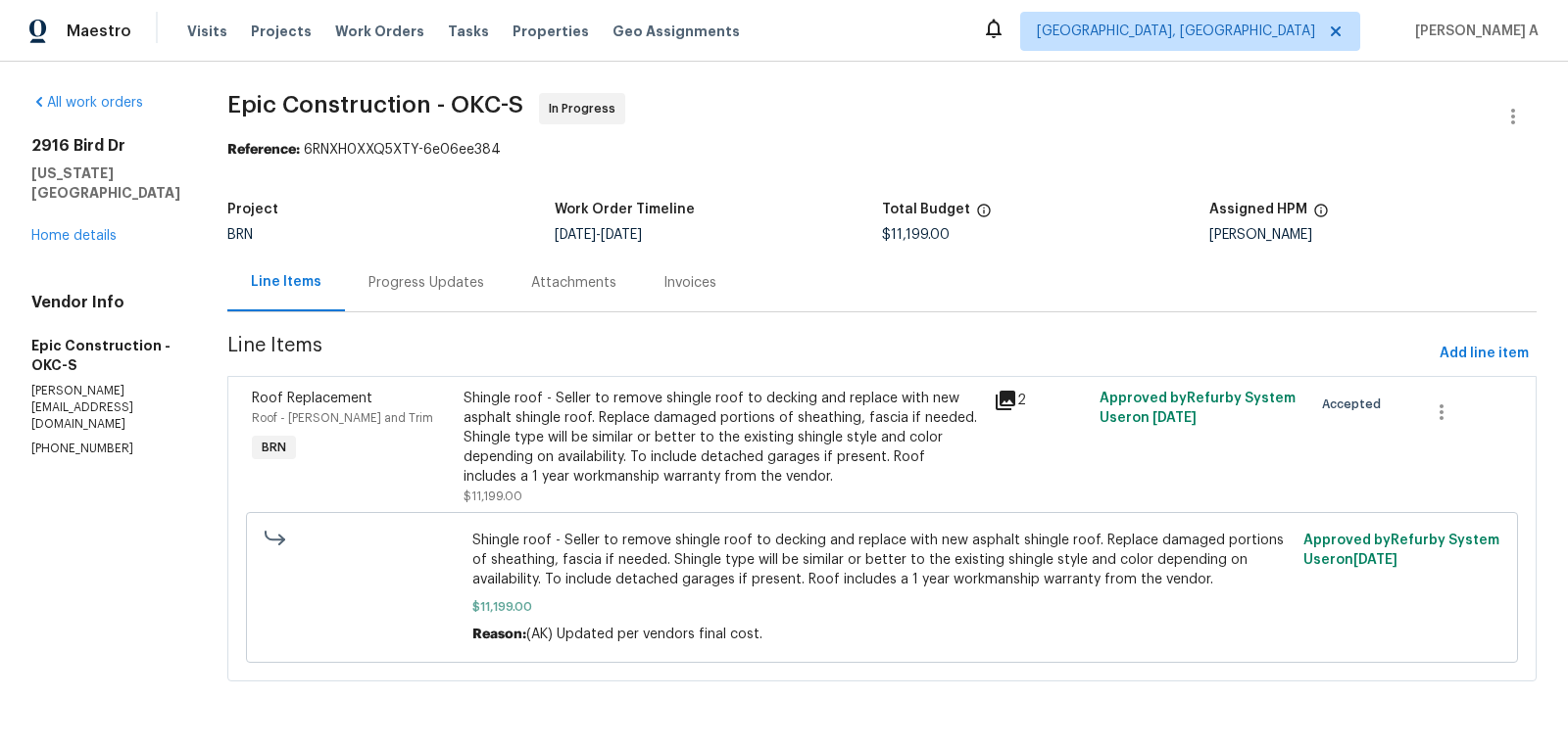
click at [405, 275] on div "Progress Updates" at bounding box center [426, 283] width 115 height 20
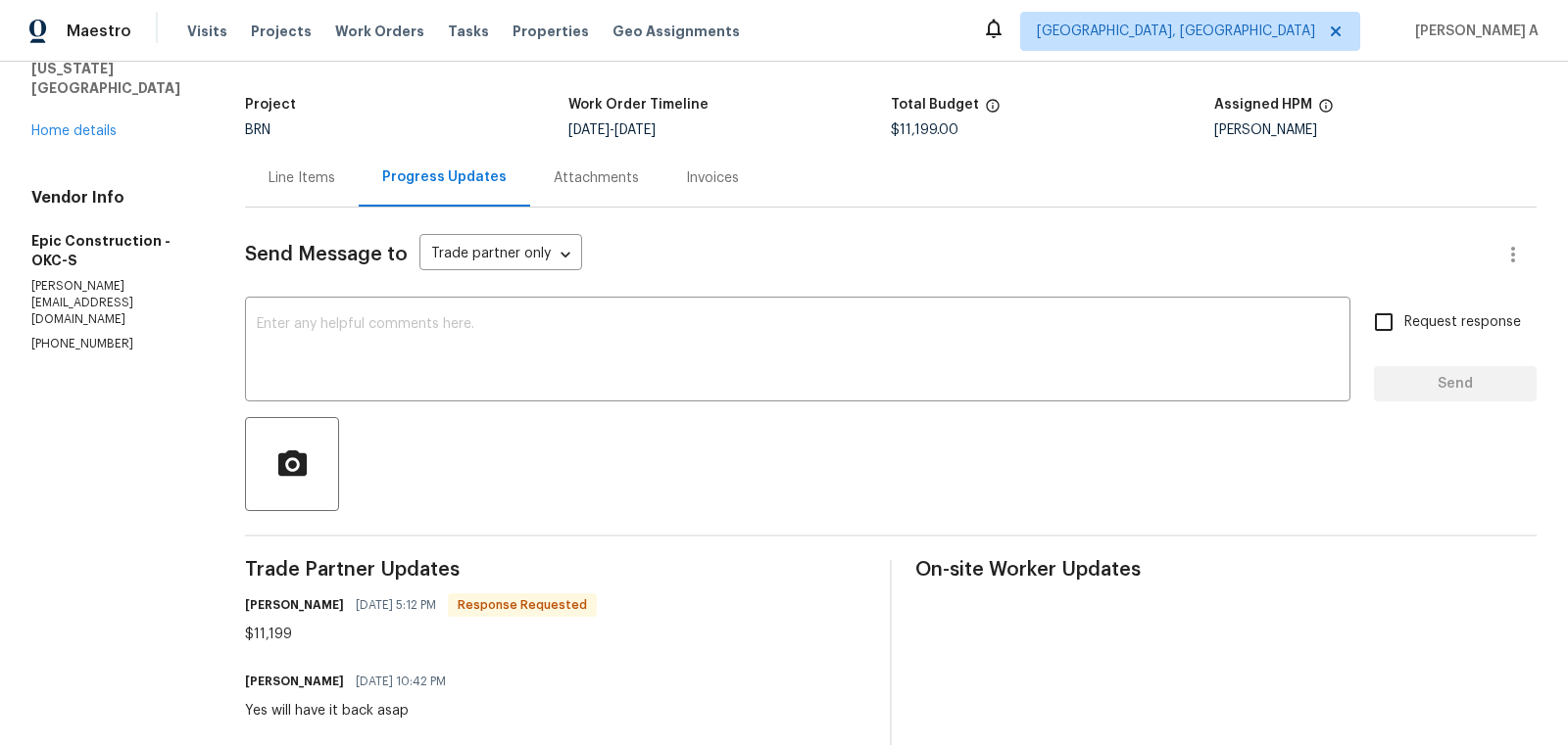
scroll to position [110, 0]
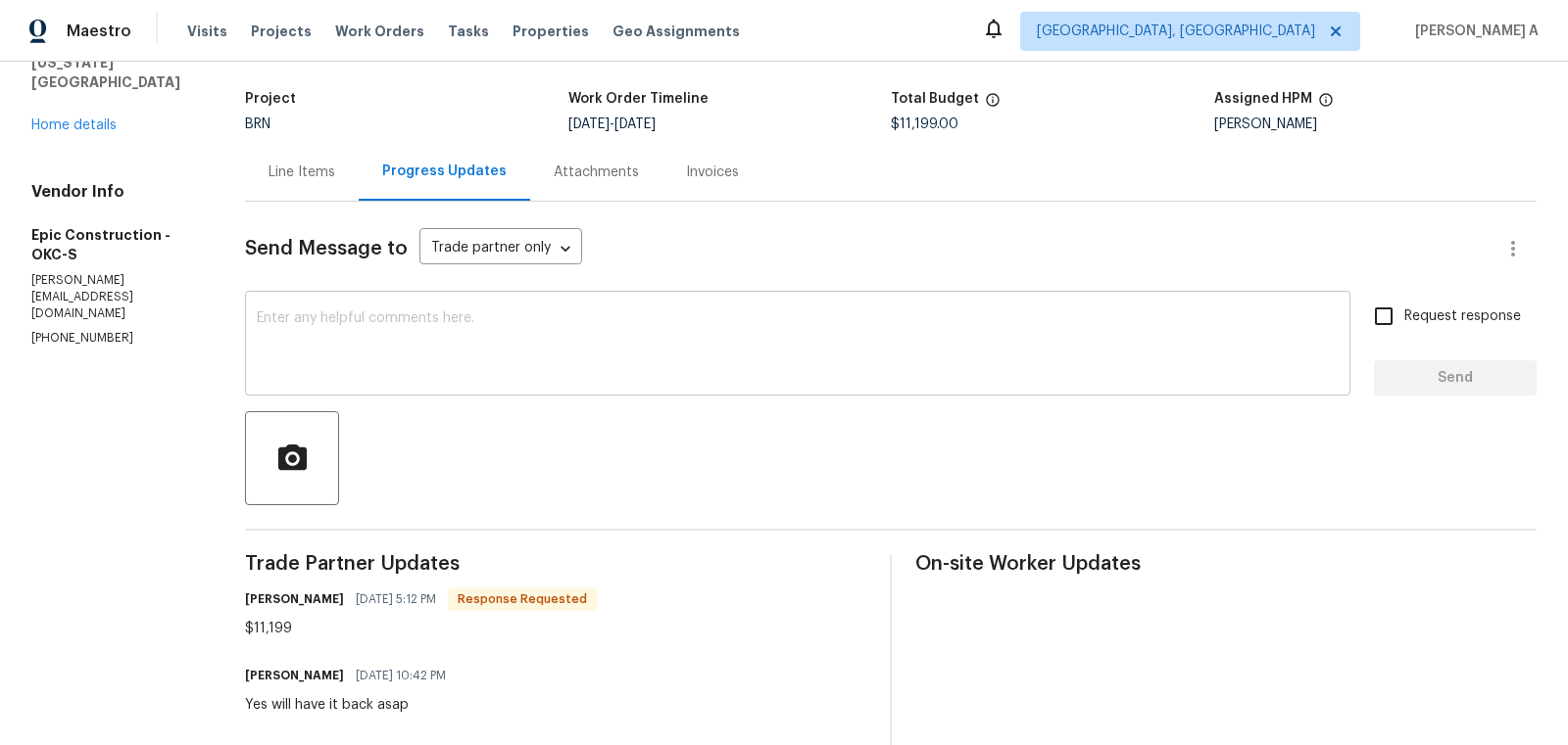
click at [585, 390] on div "x ​" at bounding box center [798, 346] width 1105 height 100
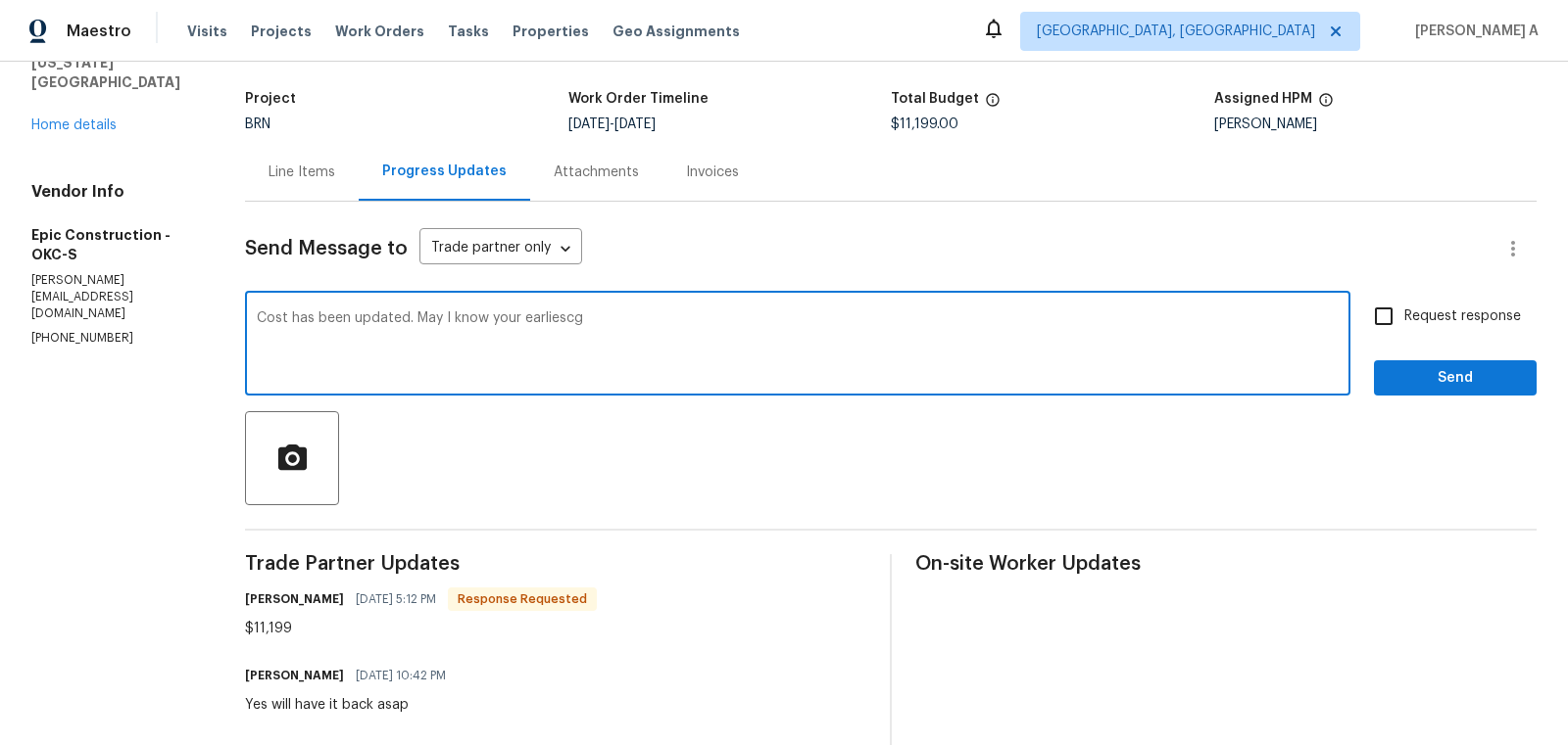
drag, startPoint x: 491, startPoint y: 319, endPoint x: 862, endPoint y: 318, distance: 371.0
click at [862, 318] on textarea "Cost has been updated. May I know your earliescg" at bounding box center [797, 346] width 1082 height 69
type textarea "Cost has been updated. May I know the estimated completion date? Thanks"
click at [1368, 310] on input "Request response" at bounding box center [1383, 316] width 41 height 41
checkbox input "true"
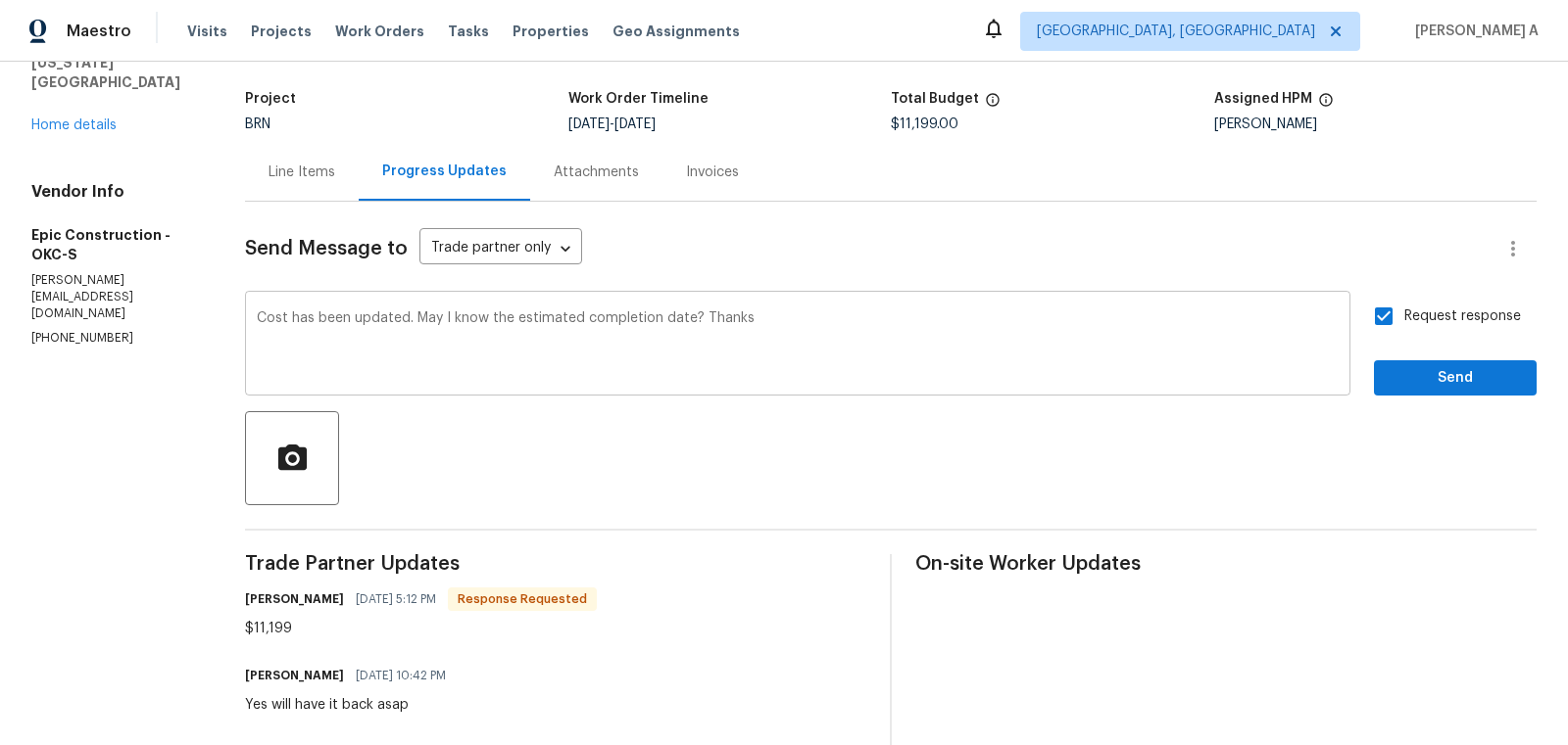
click at [254, 325] on div "Cost has been updated. May I know the estimated completion date? Thanks x ​" at bounding box center [798, 346] width 1105 height 100
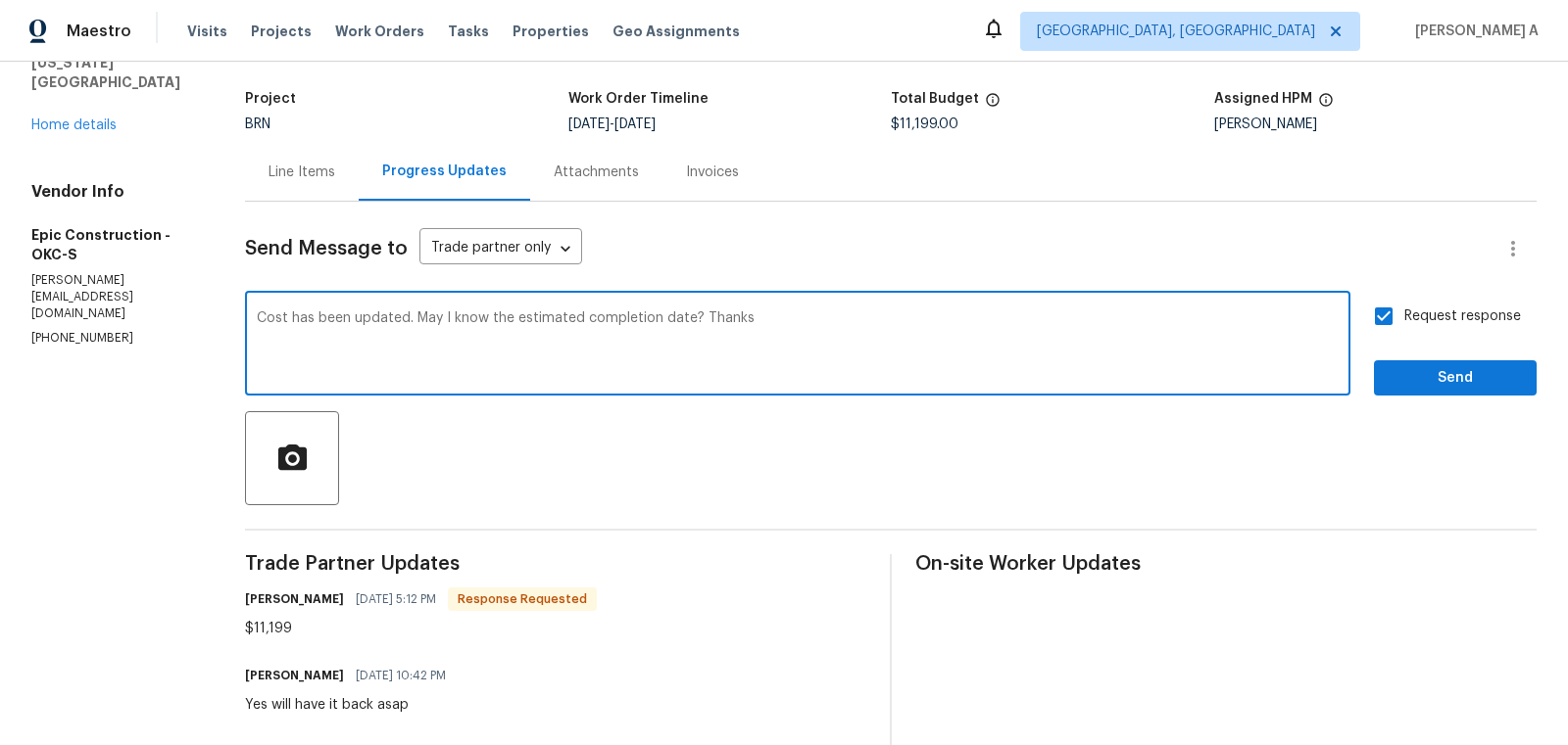
click at [254, 320] on div "Cost has been updated. May I know the estimated completion date? Thanks x ​" at bounding box center [798, 346] width 1105 height 100
click at [261, 315] on textarea "Cost has been updated. May I know the estimated completion date? Thanks" at bounding box center [797, 346] width 1082 height 69
type textarea "Hi, Cost has been updated. May I know the estimated completion date? Thanks"
click at [1461, 381] on span "Send" at bounding box center [1455, 378] width 131 height 25
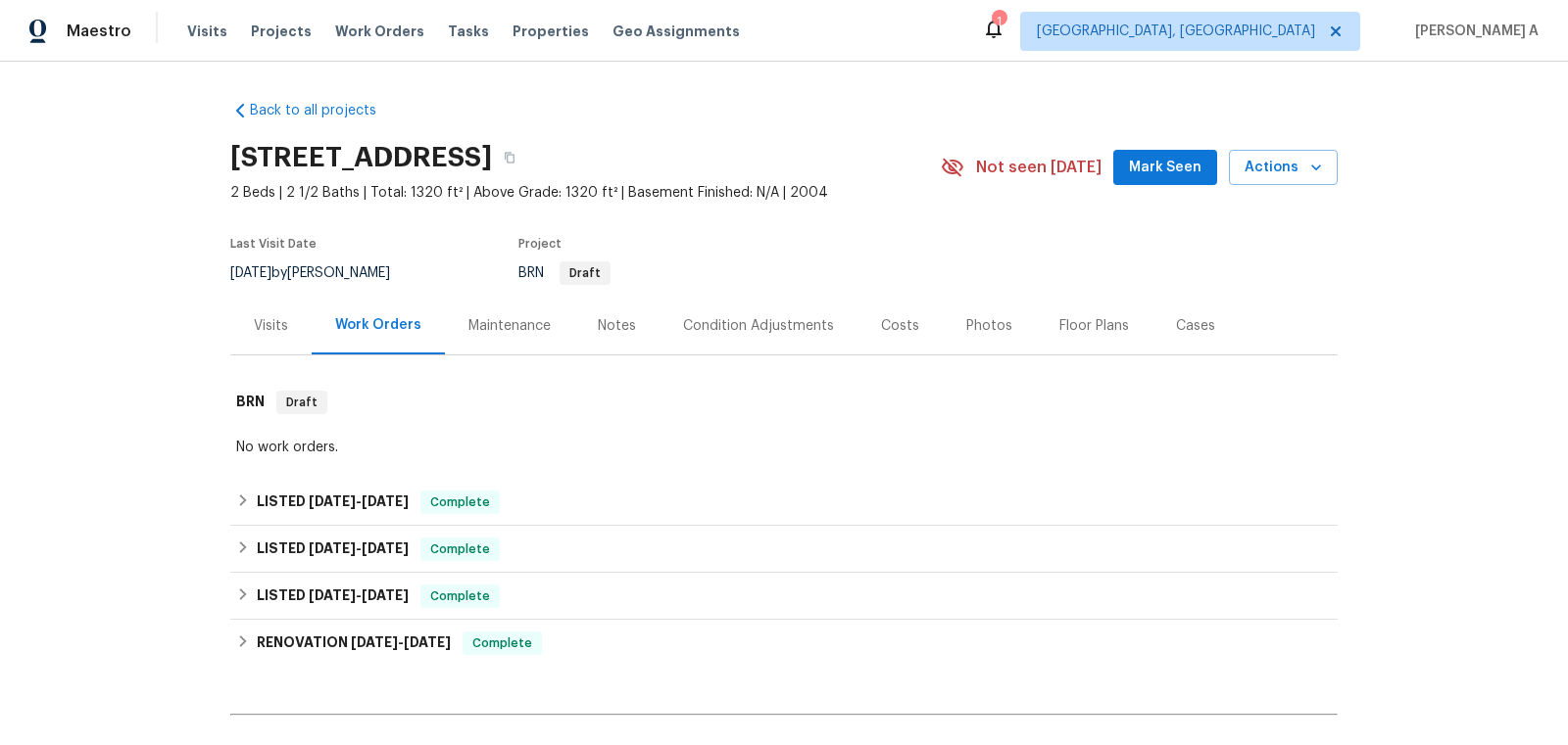
scroll to position [220, 0]
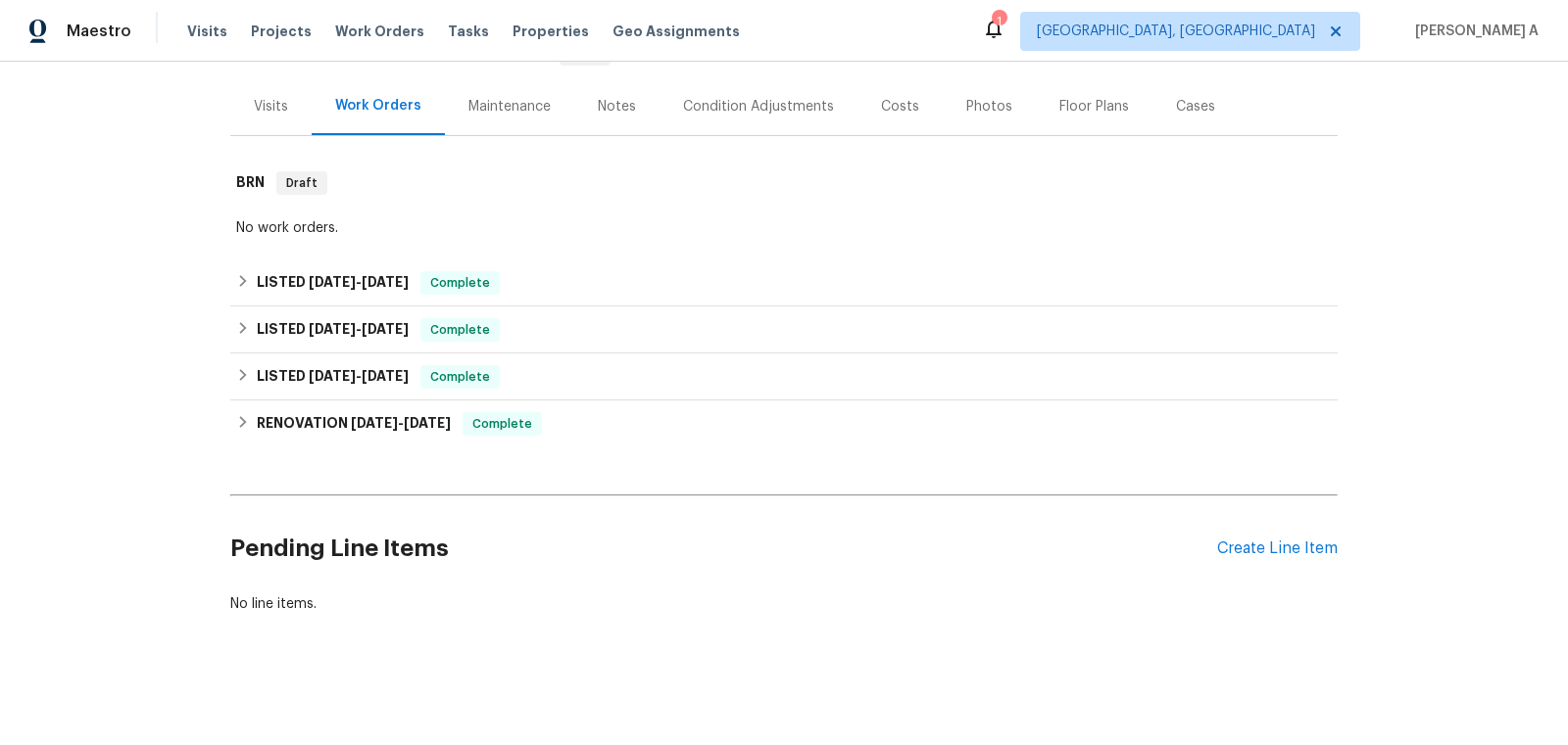
click at [1250, 534] on div "Pending Line Items Create Line Item" at bounding box center [784, 549] width 1107 height 91
click at [1251, 542] on div "Create Line Item" at bounding box center [1277, 548] width 120 height 19
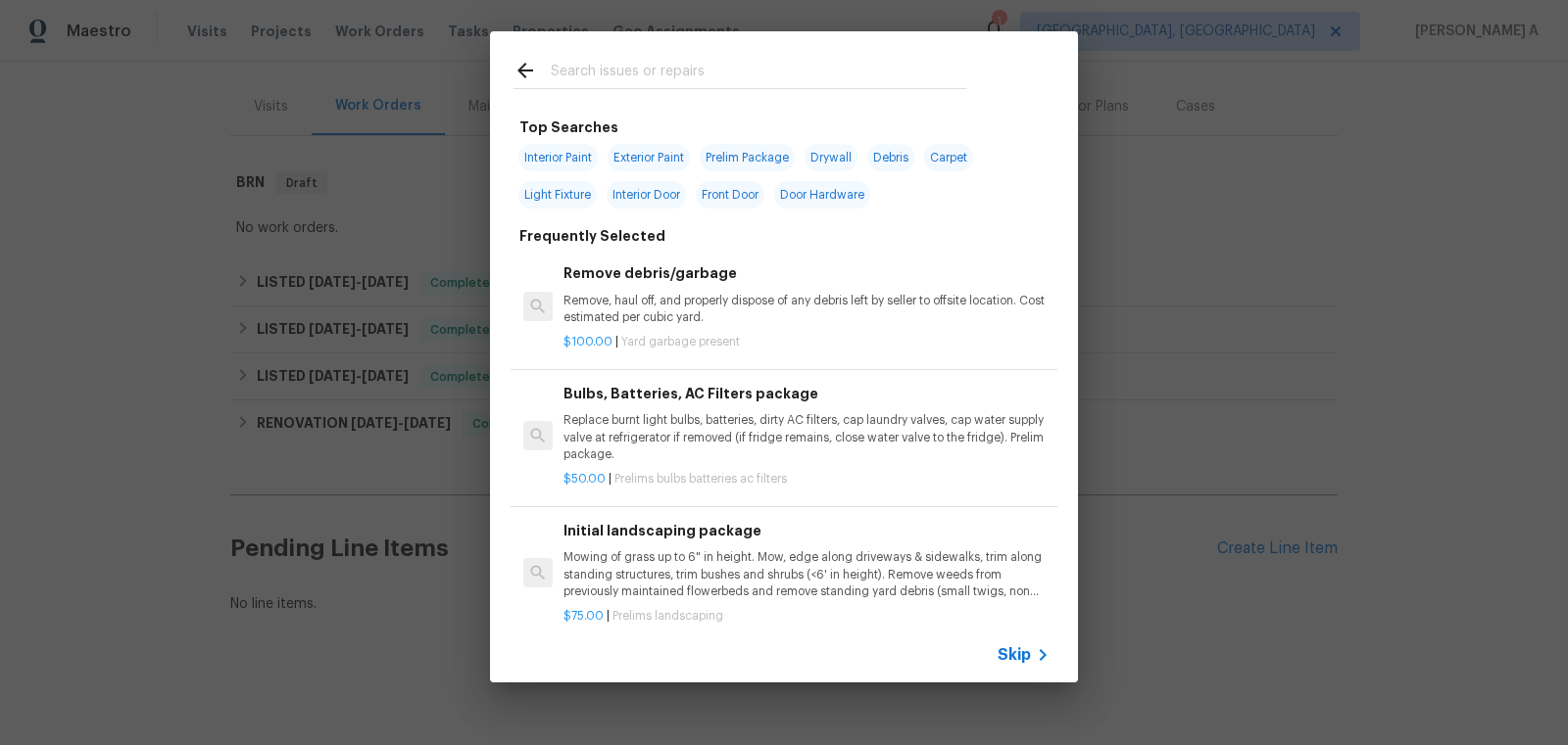
click at [1031, 657] on icon at bounding box center [1042, 656] width 24 height 24
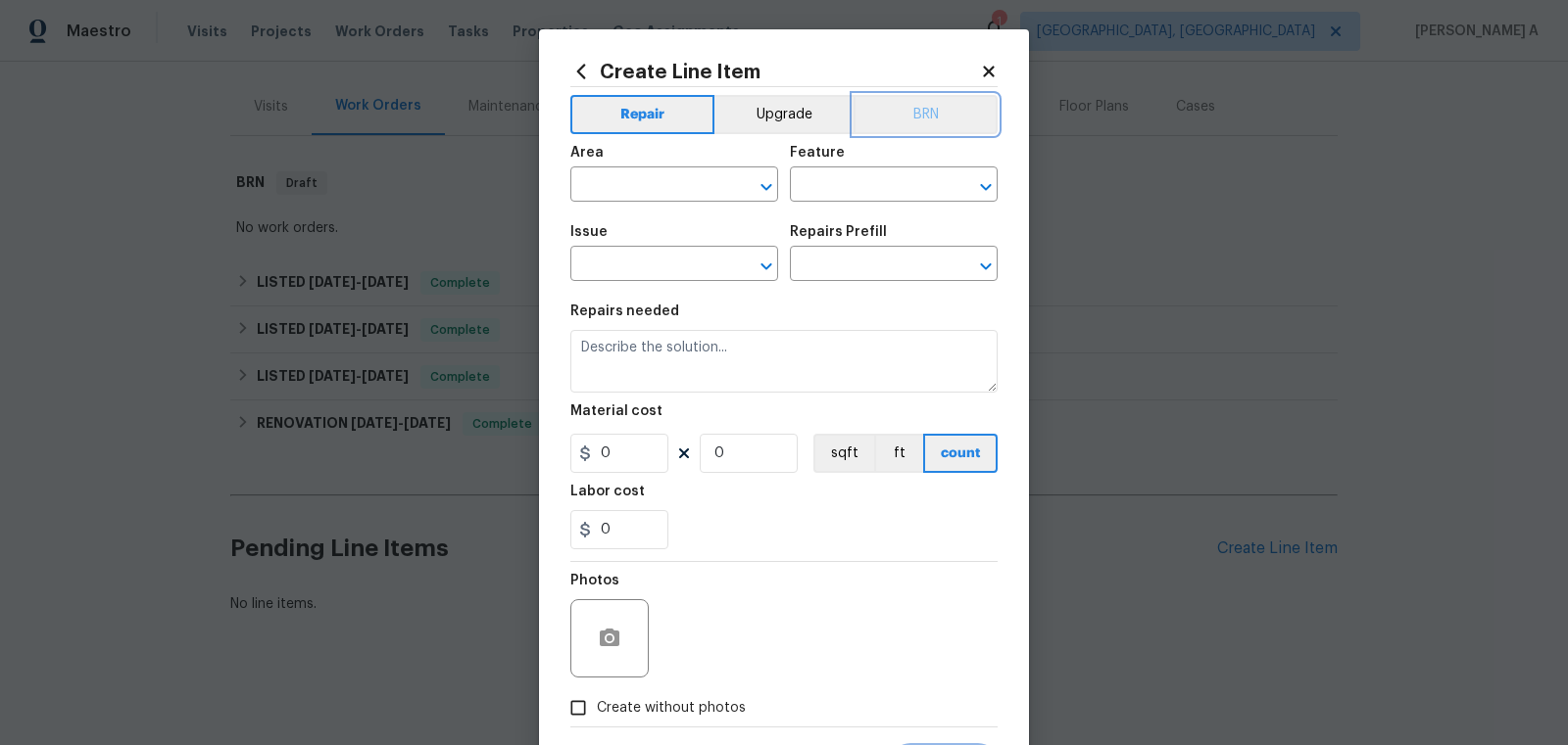
click at [923, 117] on button "BRN" at bounding box center [925, 114] width 144 height 39
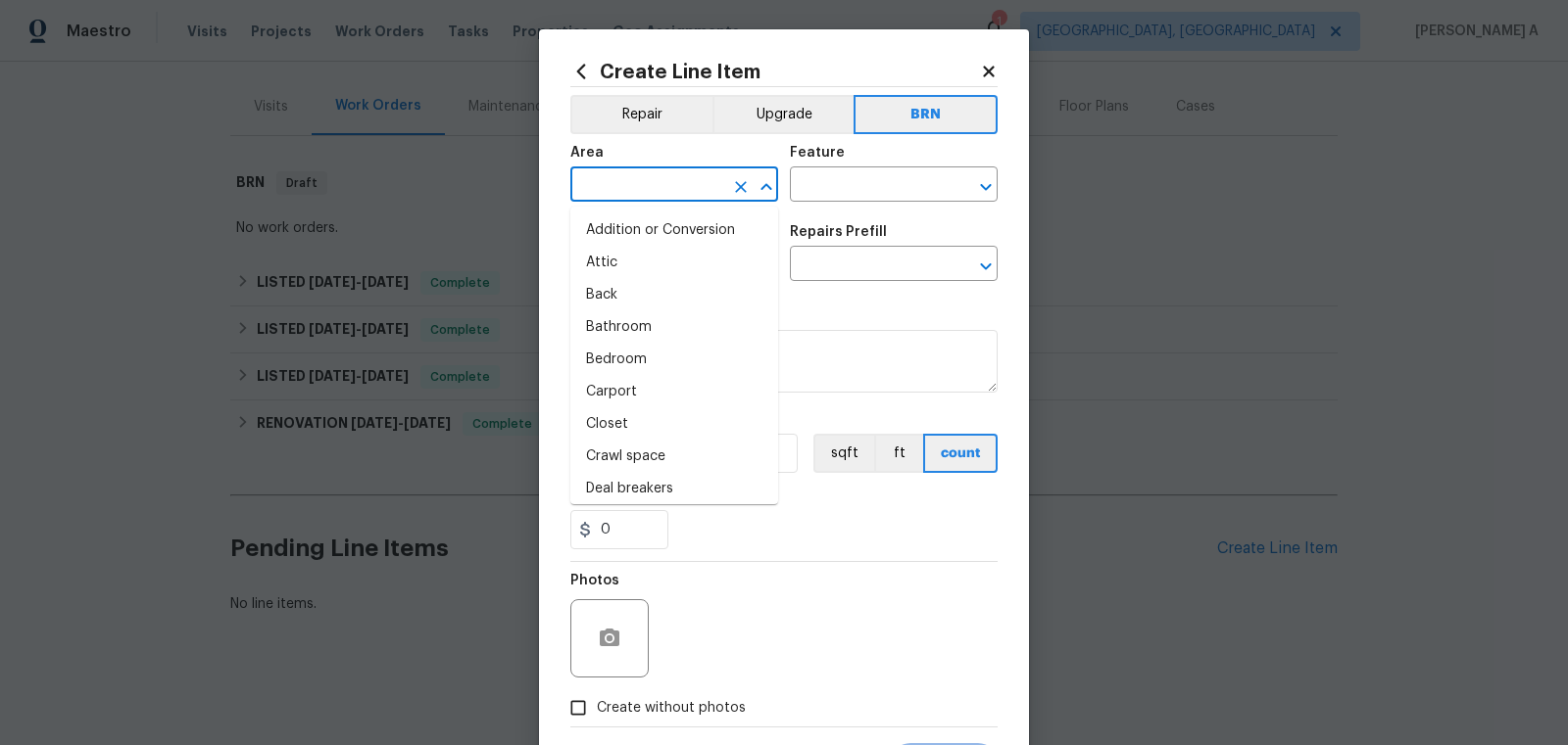
click at [643, 185] on input "text" at bounding box center [647, 187] width 153 height 31
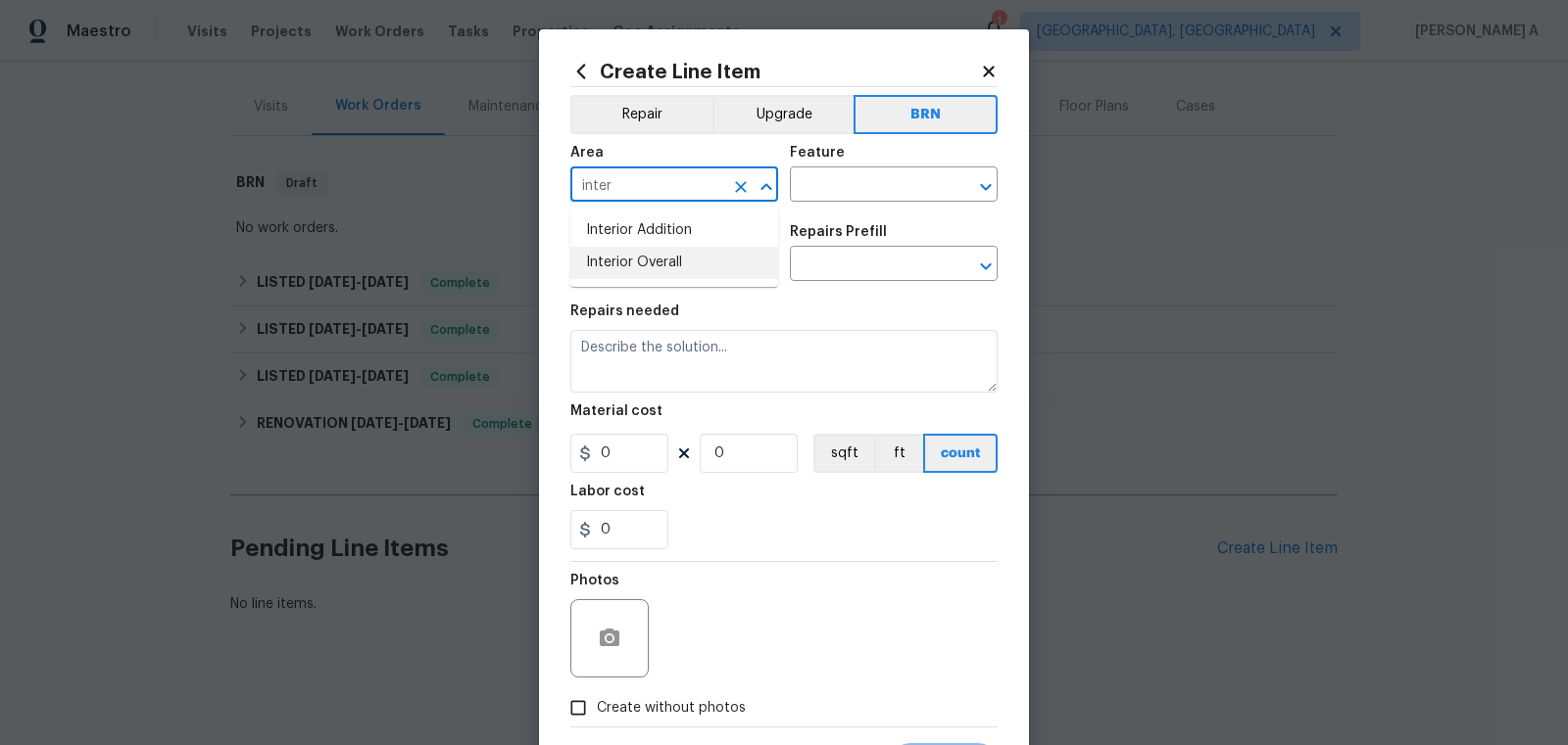
click at [676, 264] on li "Interior Overall" at bounding box center [674, 262] width 208 height 33
type input "Interior Overall"
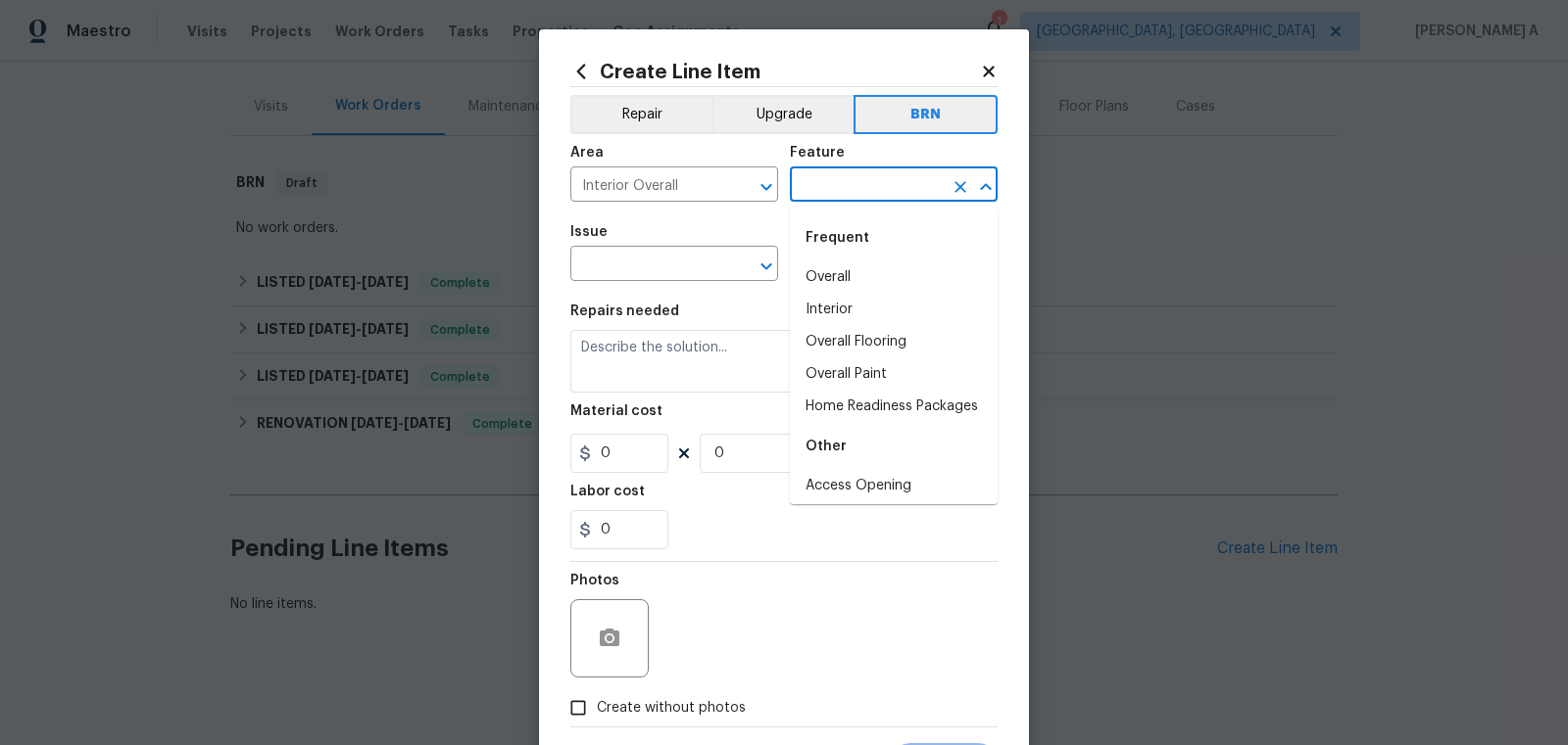
click at [851, 200] on input "text" at bounding box center [866, 187] width 153 height 31
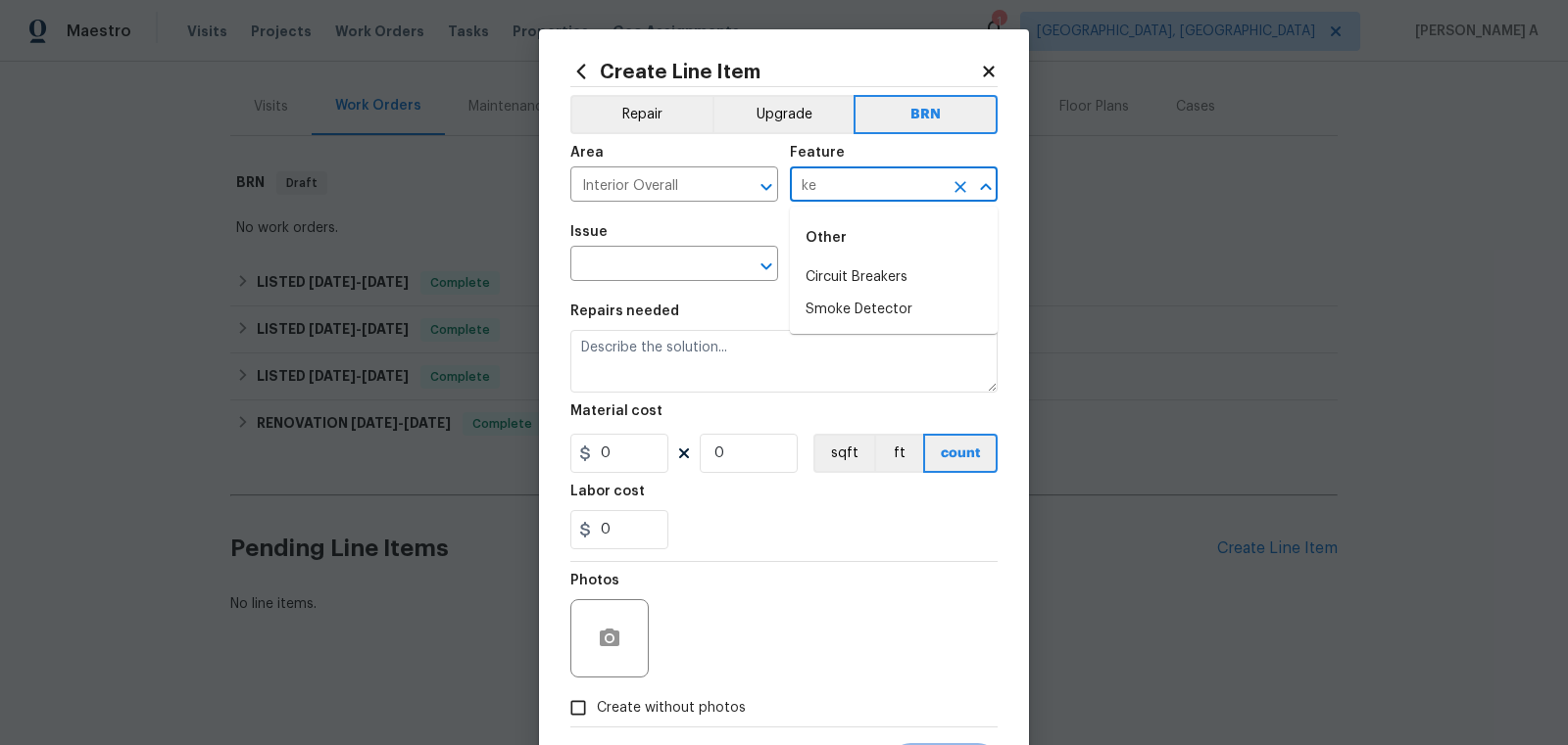
type input "k"
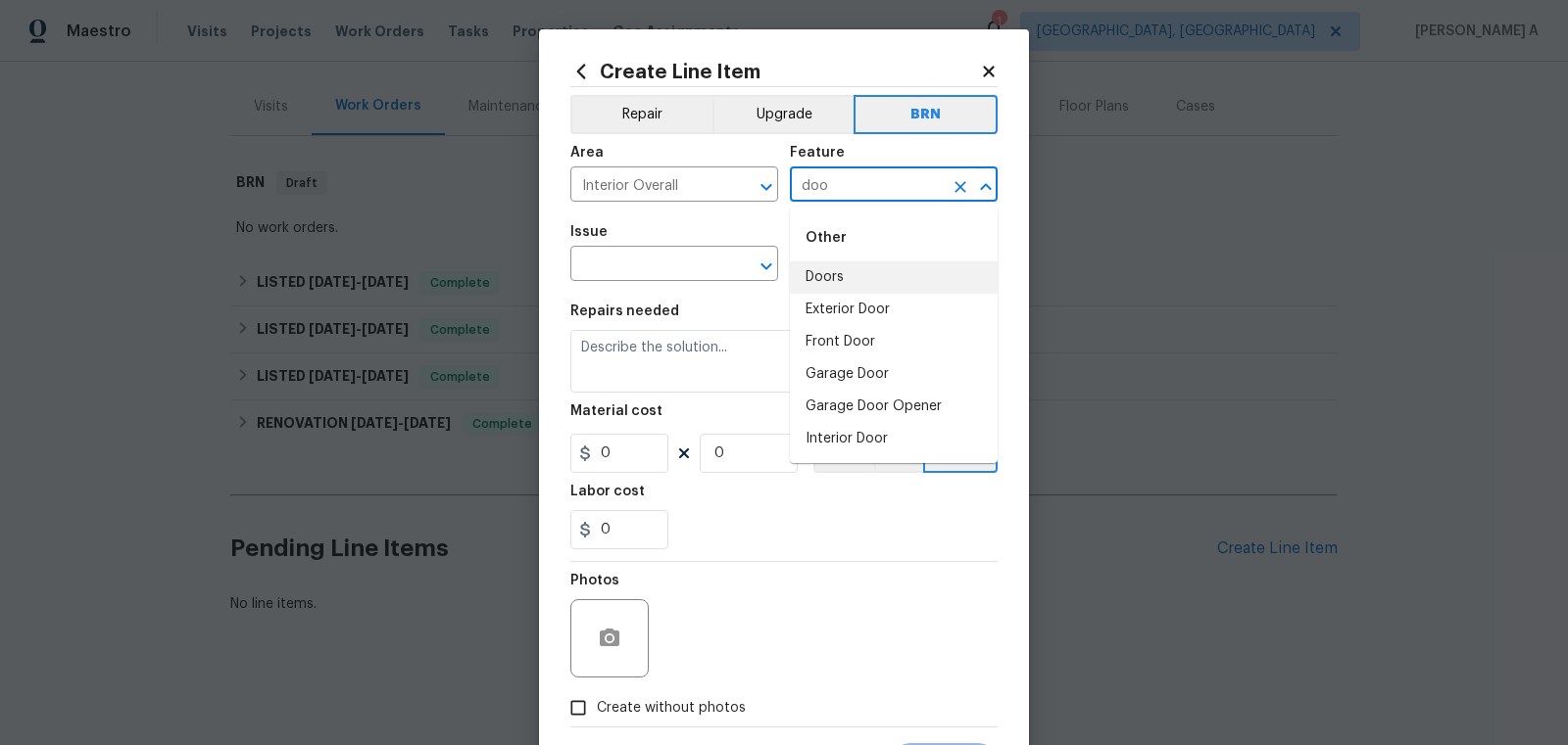
click at [853, 281] on li "Doors" at bounding box center [893, 277] width 208 height 33
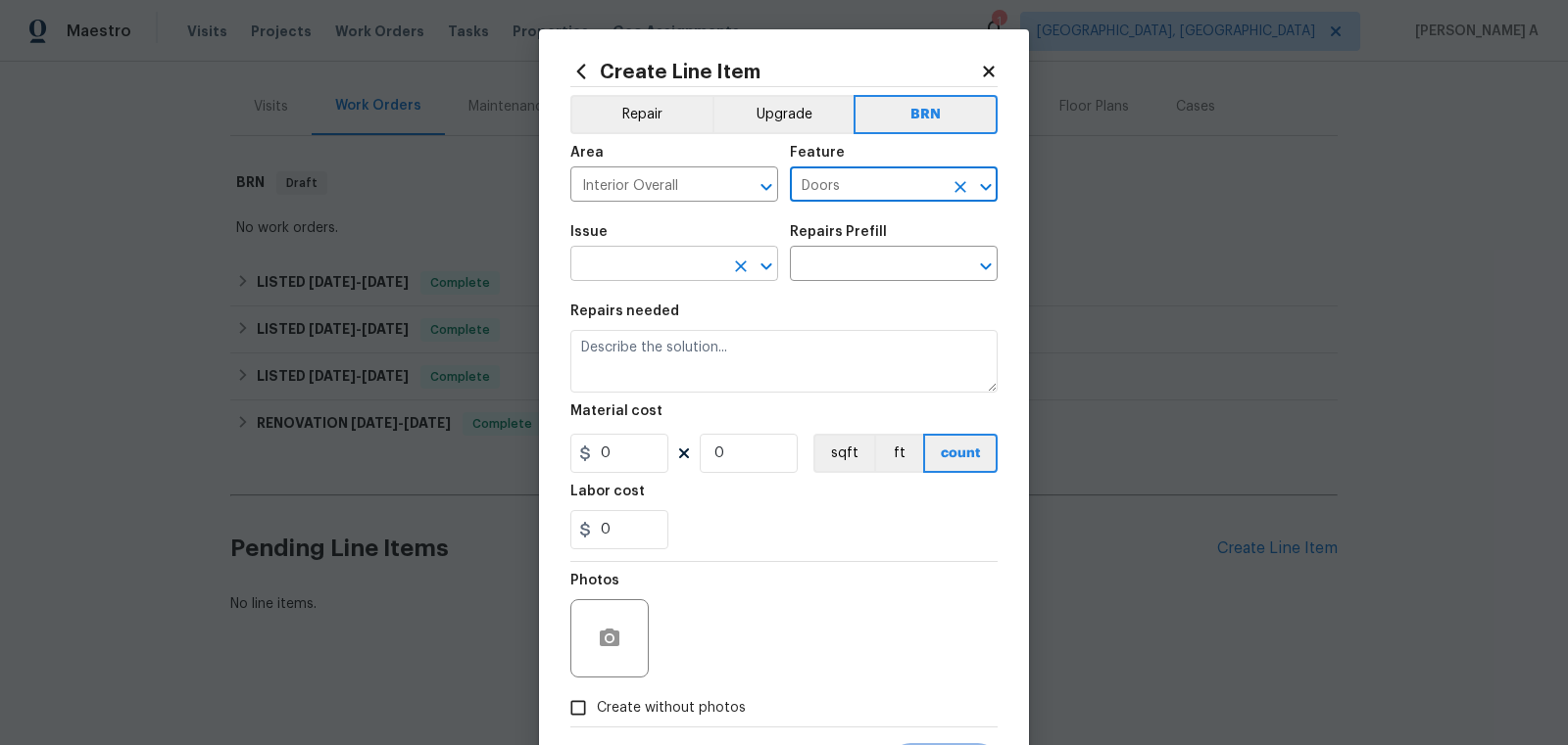
type input "Doors"
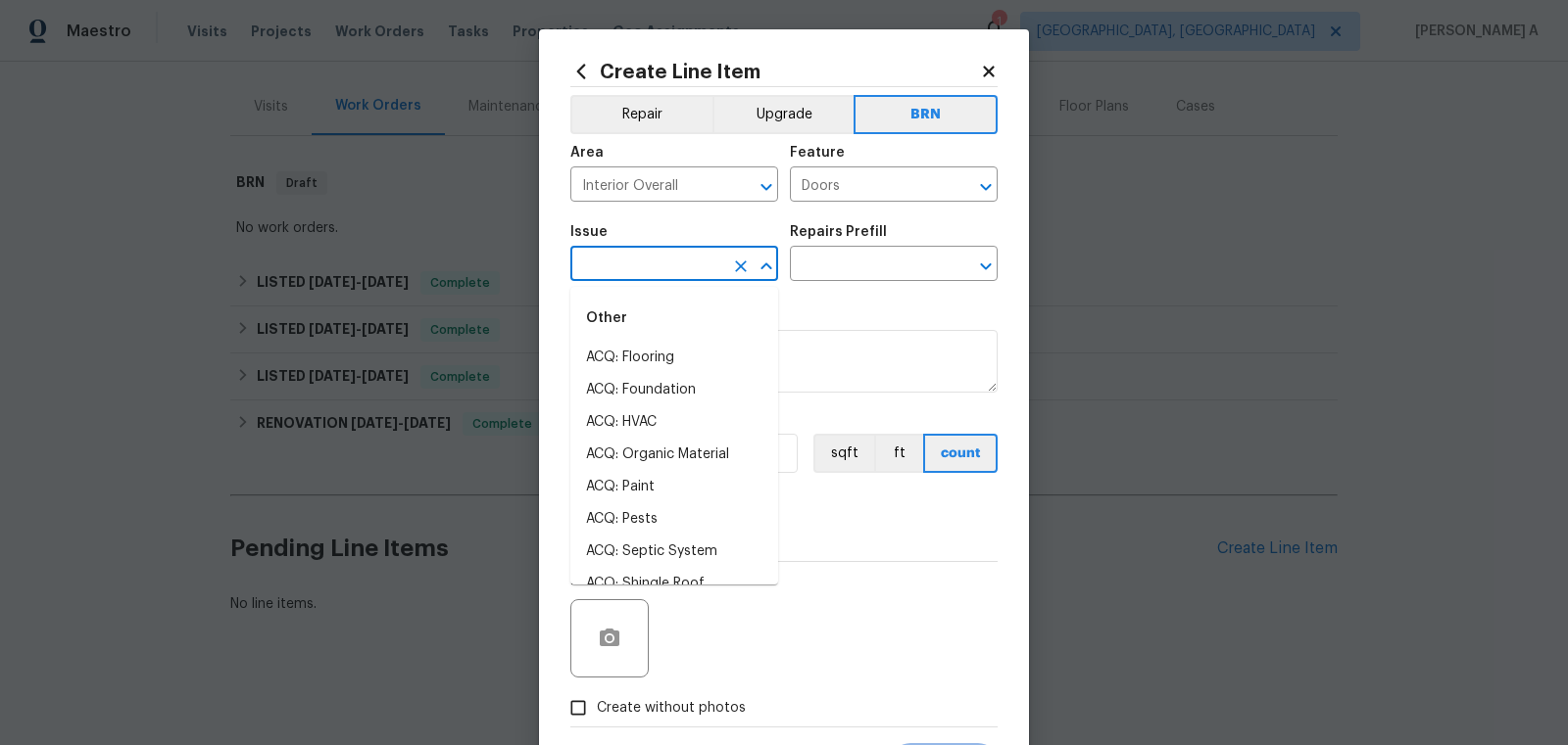
click at [594, 268] on input "text" at bounding box center [647, 265] width 153 height 31
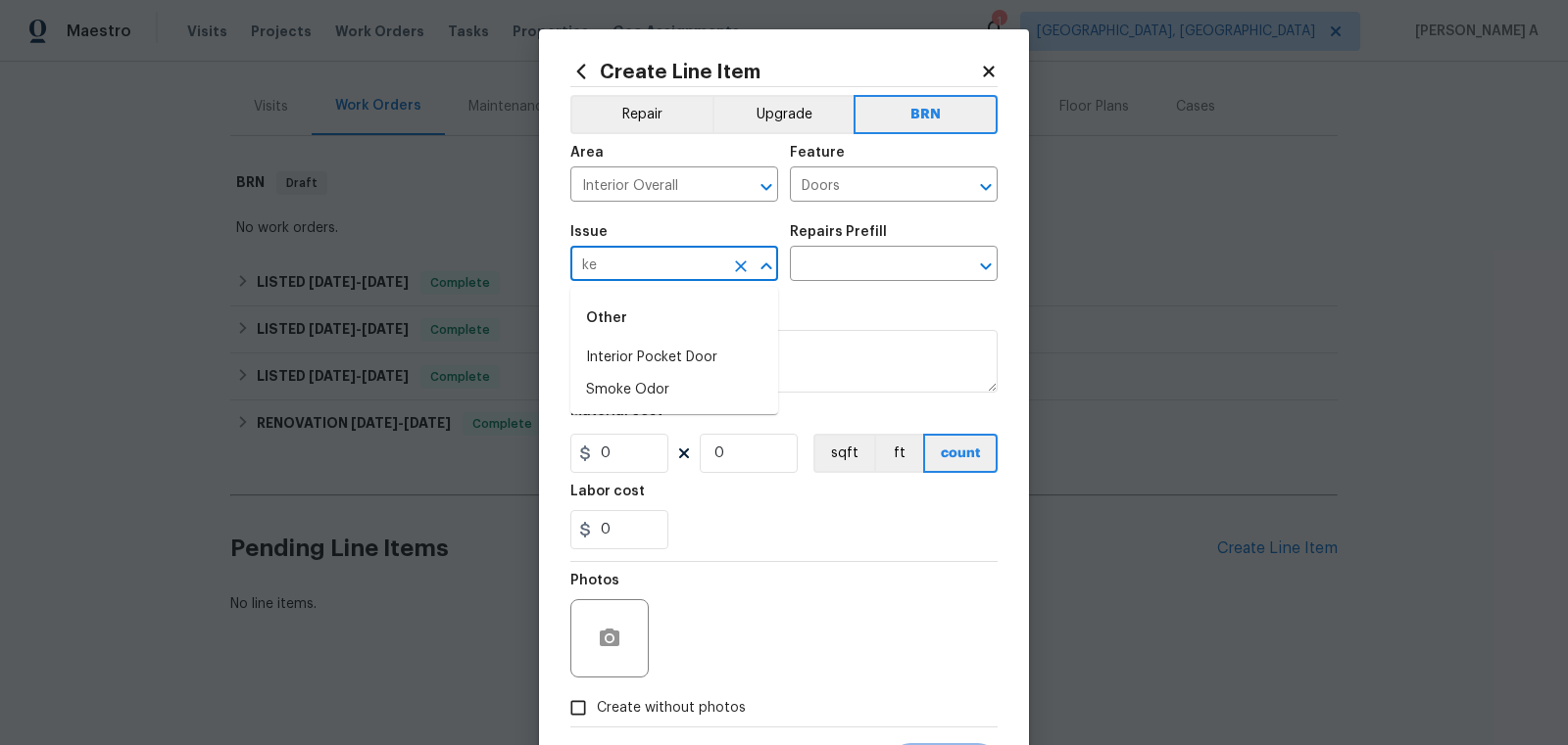
type input "k"
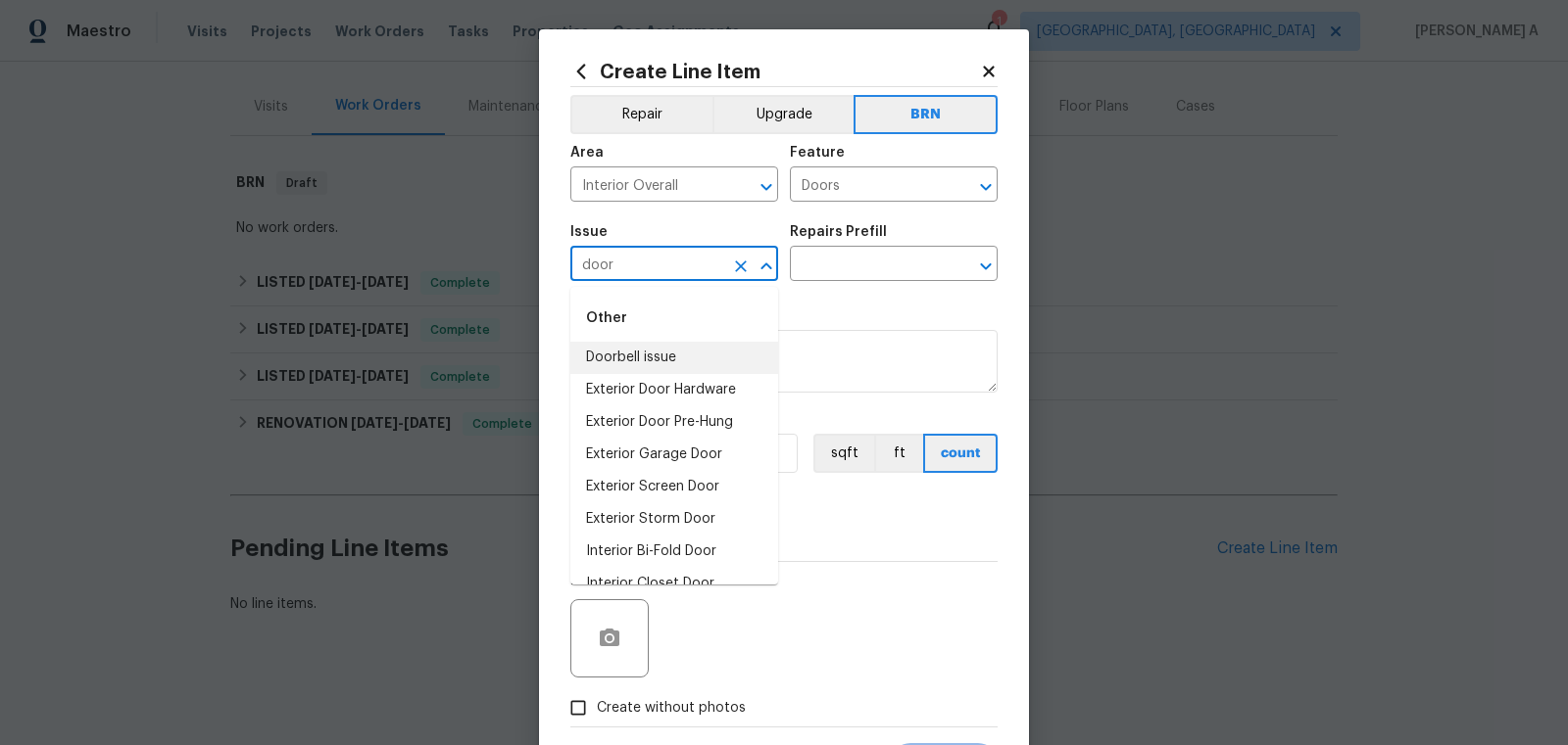
scroll to position [119, 0]
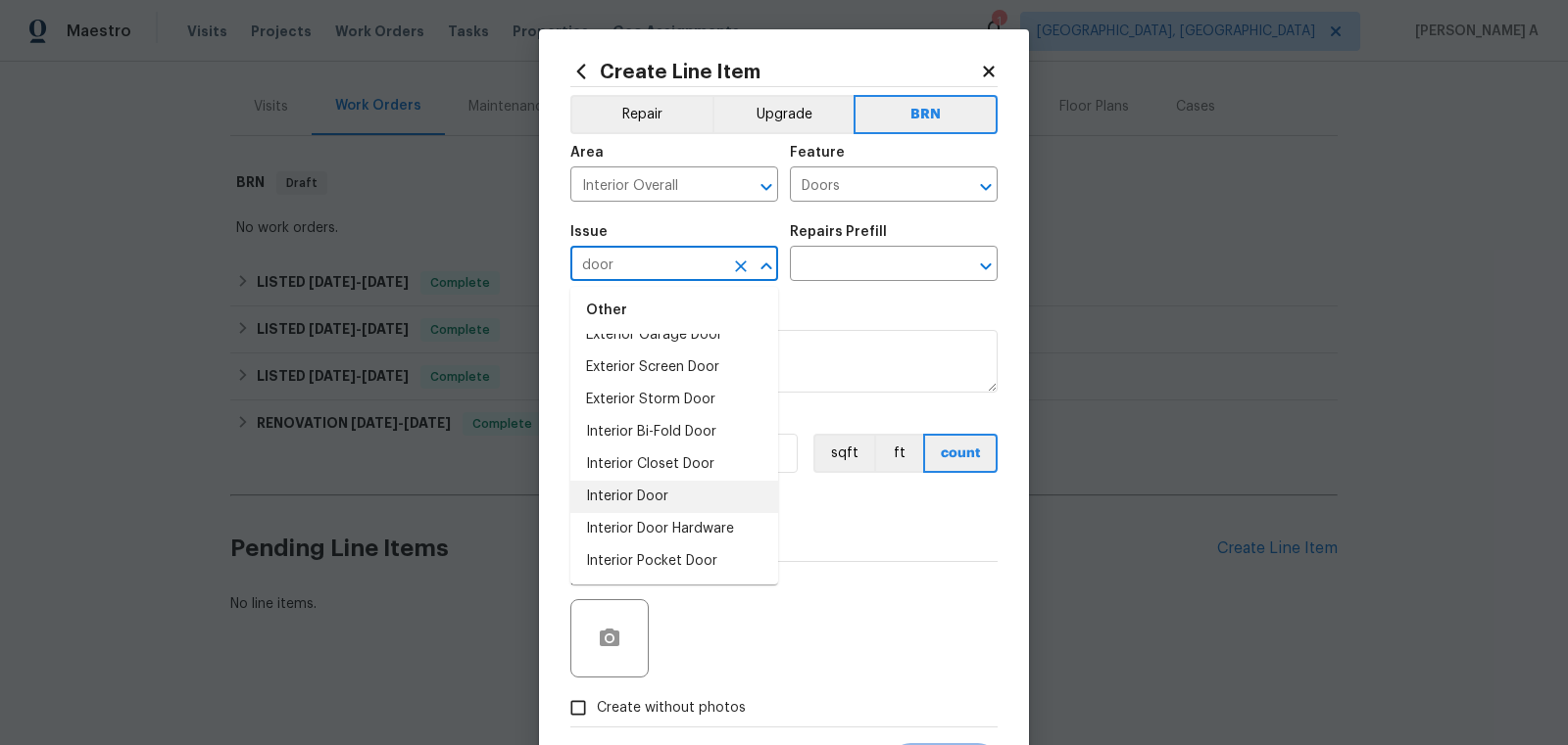
click at [646, 490] on li "Interior Door" at bounding box center [674, 497] width 208 height 33
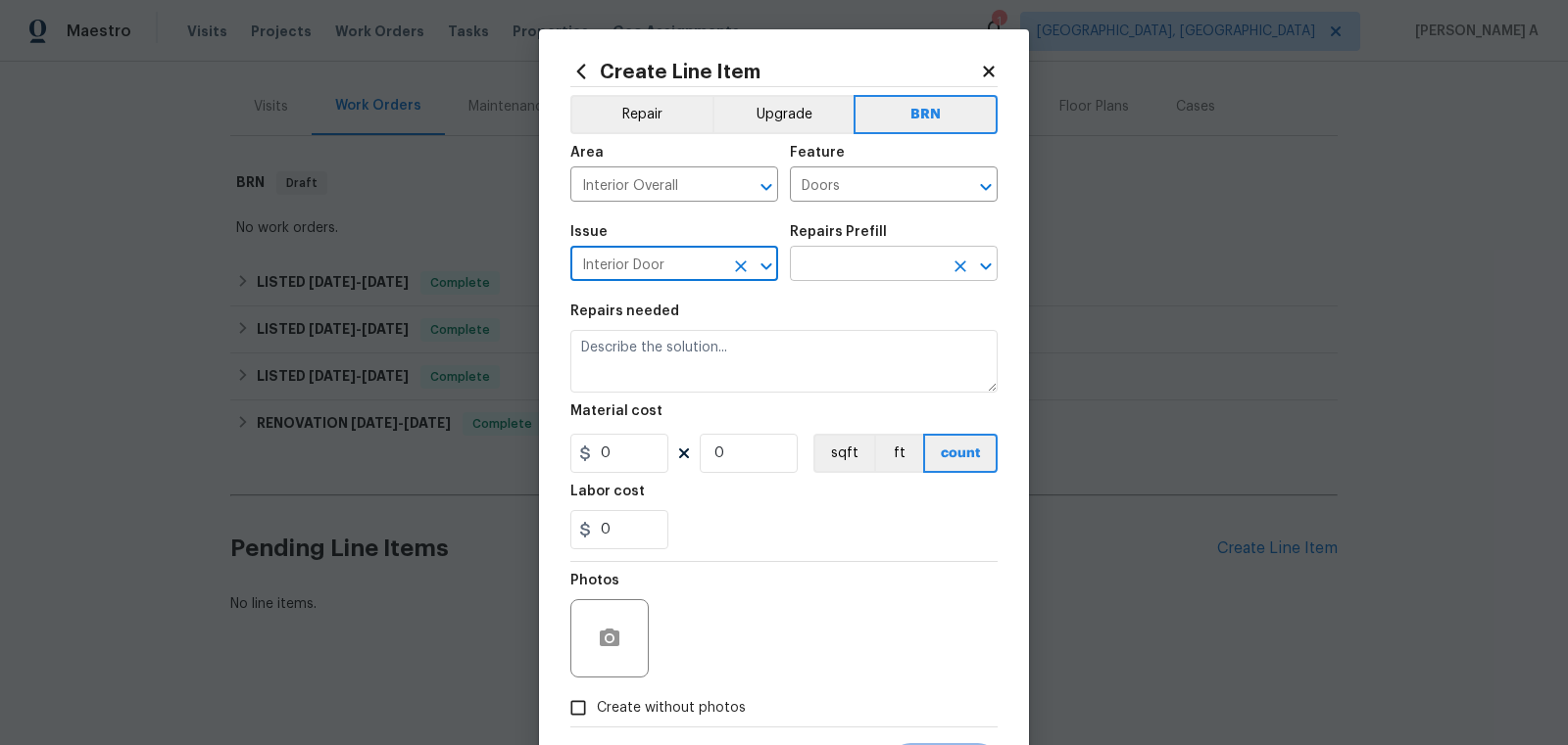
type input "Interior Door"
click at [832, 271] on input "text" at bounding box center [866, 265] width 153 height 31
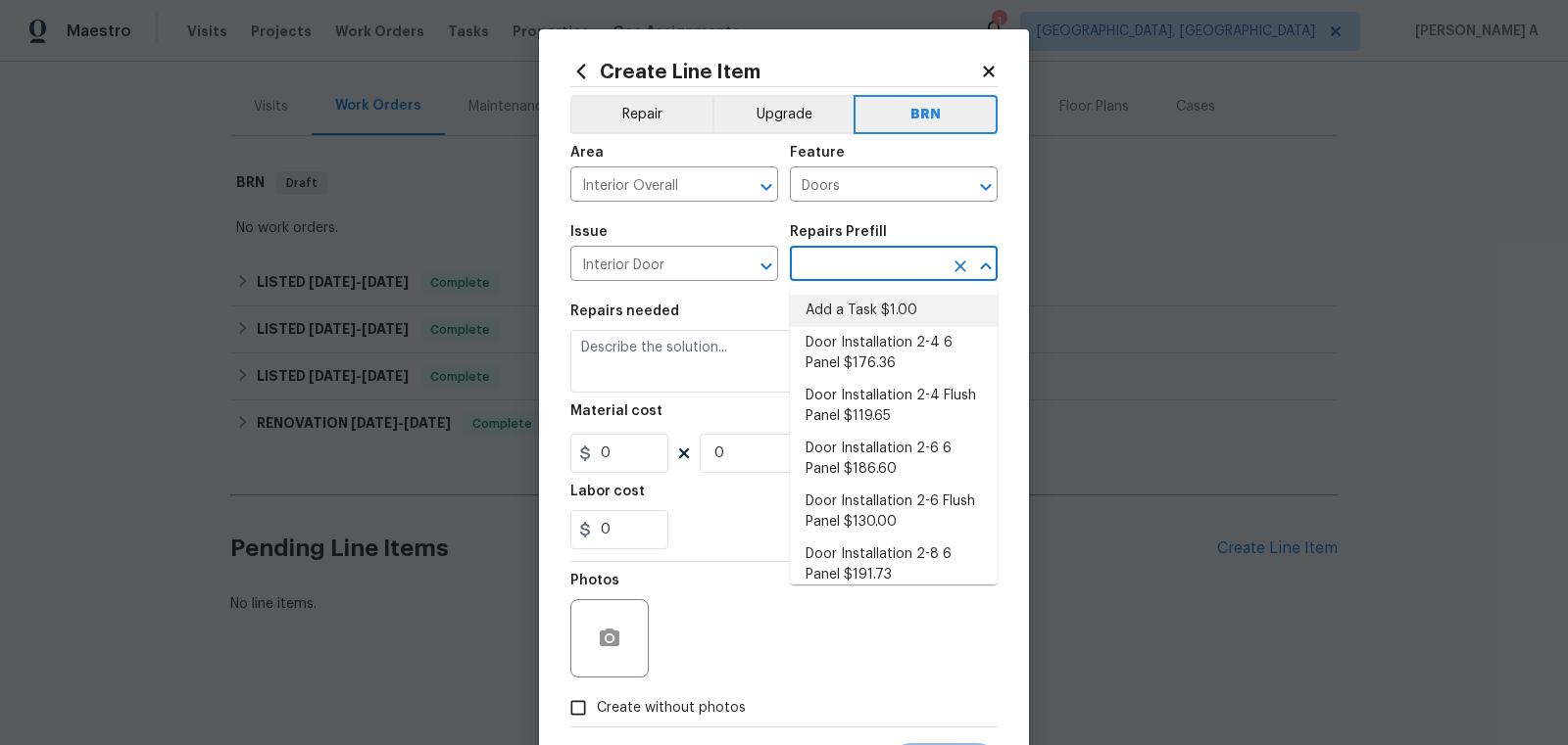
click at [859, 318] on li "Add a Task $1.00" at bounding box center [893, 311] width 208 height 33
type input "Interior Door"
type input "Add a Task $1.00"
type textarea "HPM to detail"
type input "1"
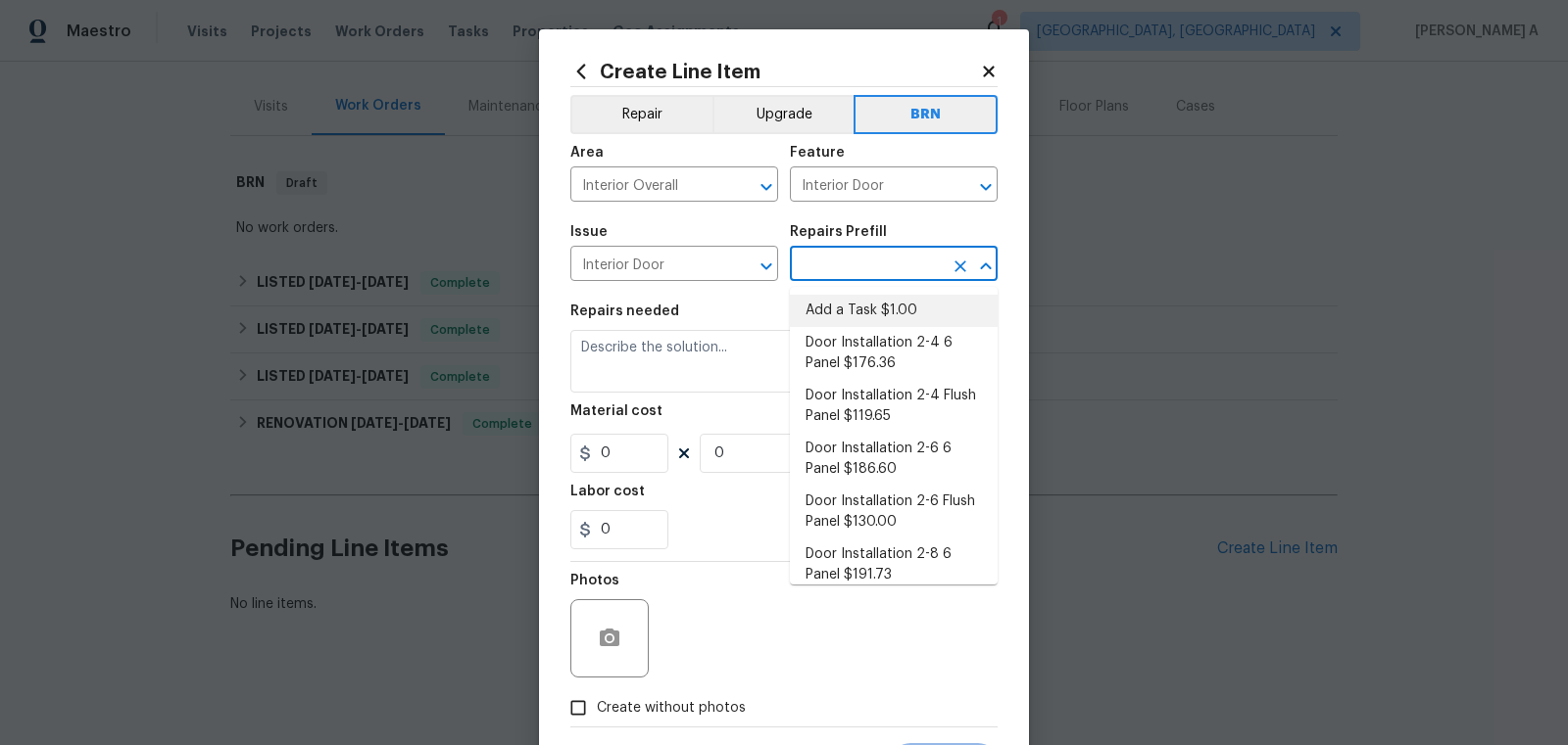
type input "1"
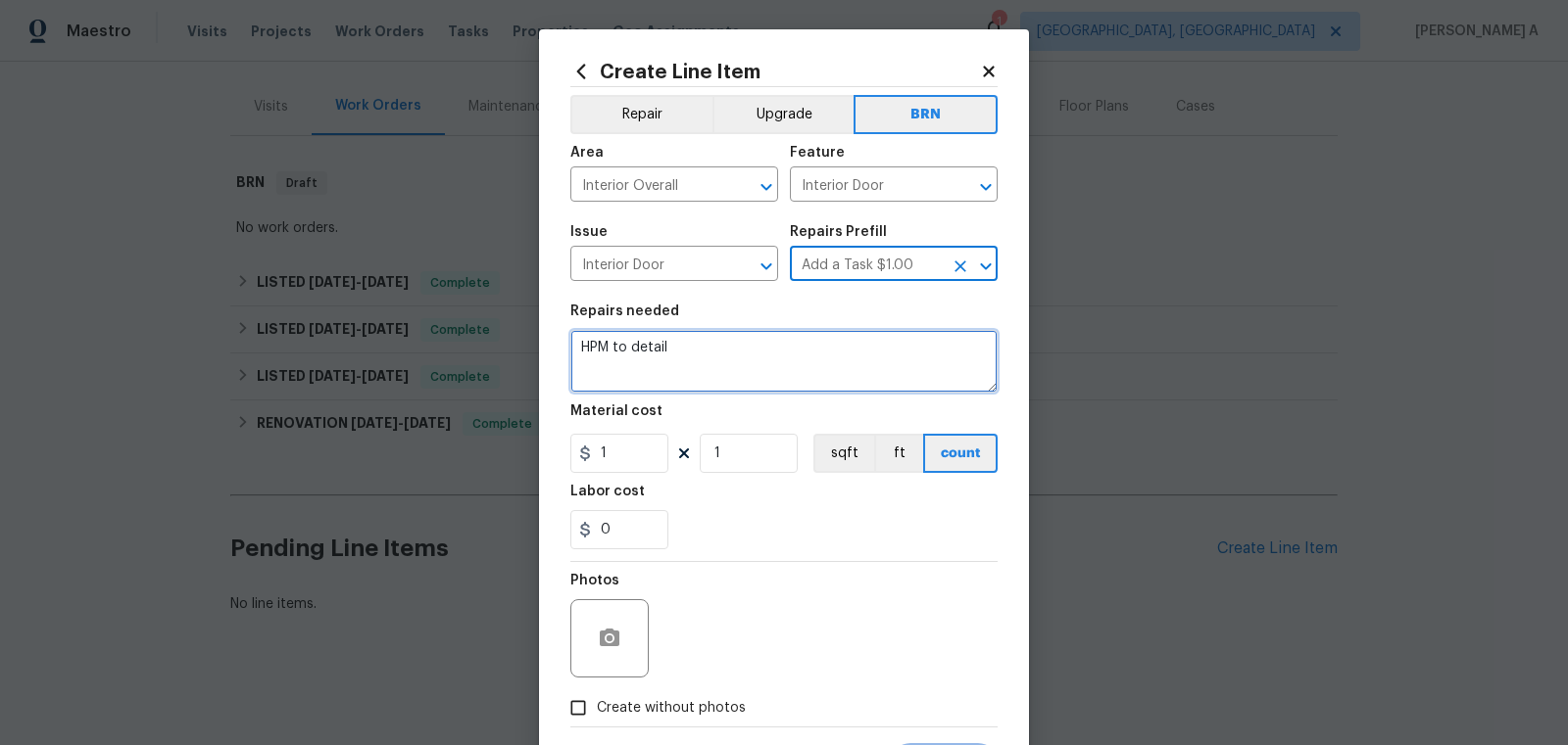
click at [803, 354] on textarea "HPM to detail" at bounding box center [784, 361] width 427 height 63
paste textarea "Key not working in rear storage door lock. Replace locking knob and place one k…"
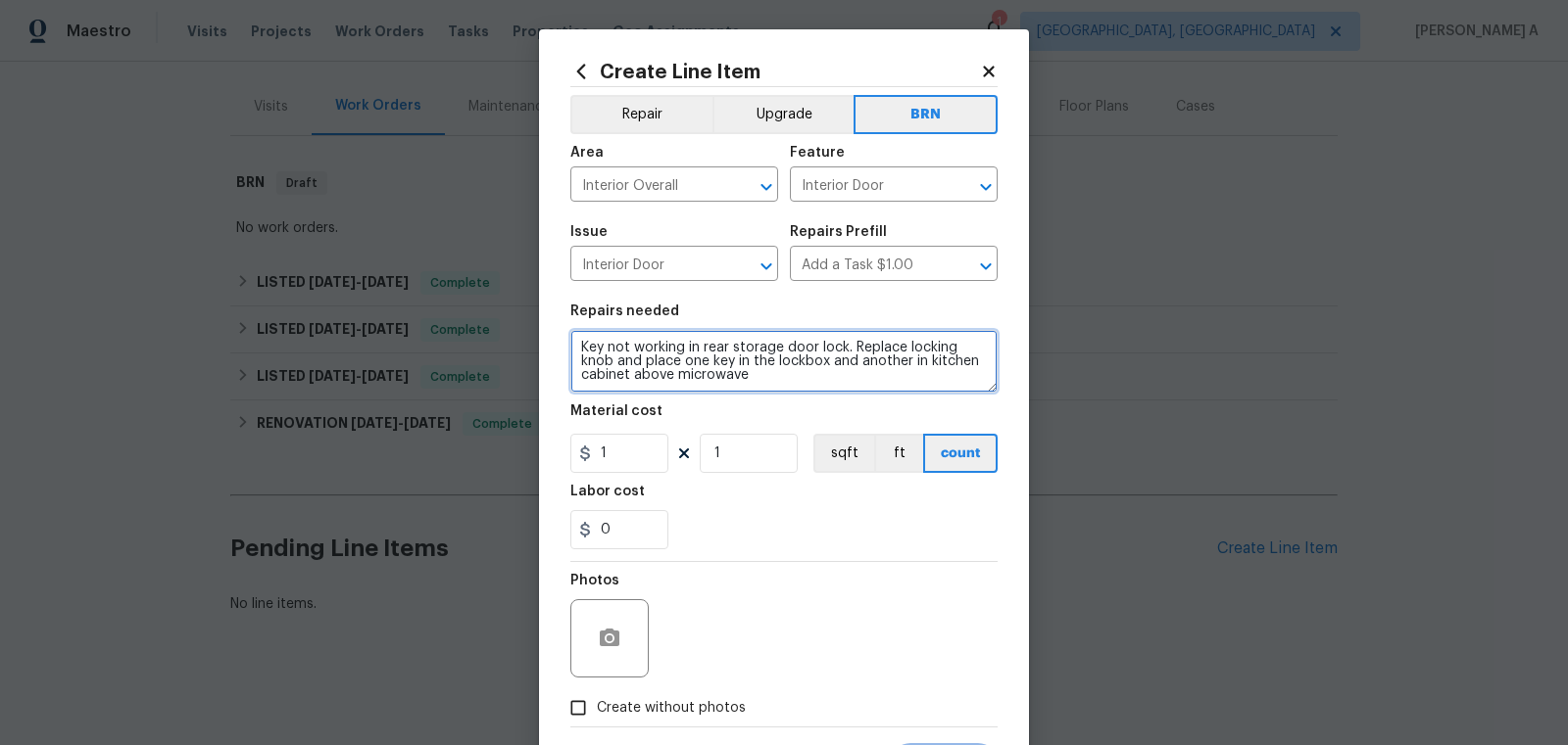
type textarea "Key not working in rear storage door lock. Replace locking knob and place one k…"
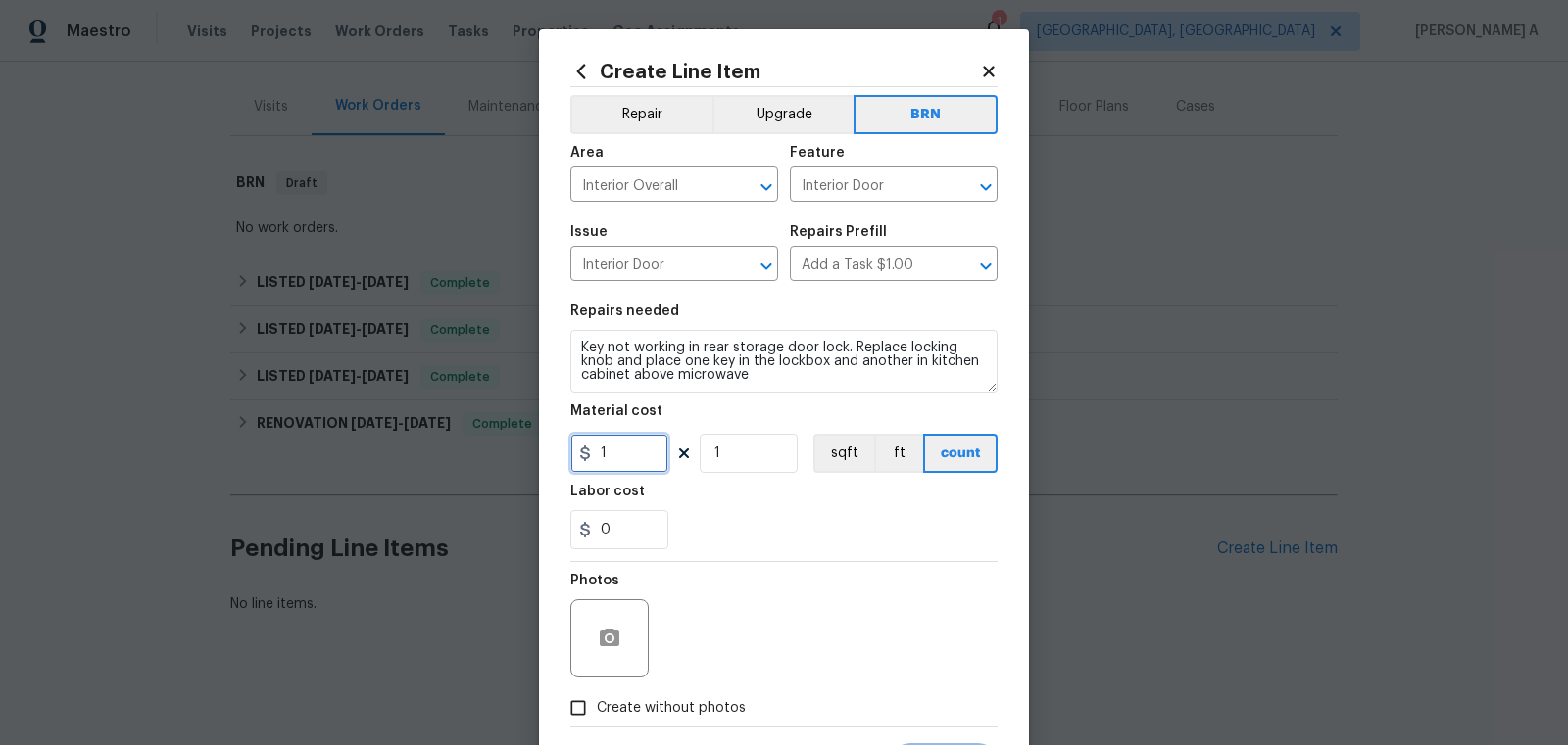
drag, startPoint x: 623, startPoint y: 455, endPoint x: 522, endPoint y: 455, distance: 101.0
click at [521, 455] on div "Create Line Item Repair Upgrade BRN Area Interior Overall ​ Feature Interior Do…" at bounding box center [784, 372] width 1568 height 745
type input "0"
click at [616, 651] on icon "button" at bounding box center [609, 639] width 24 height 24
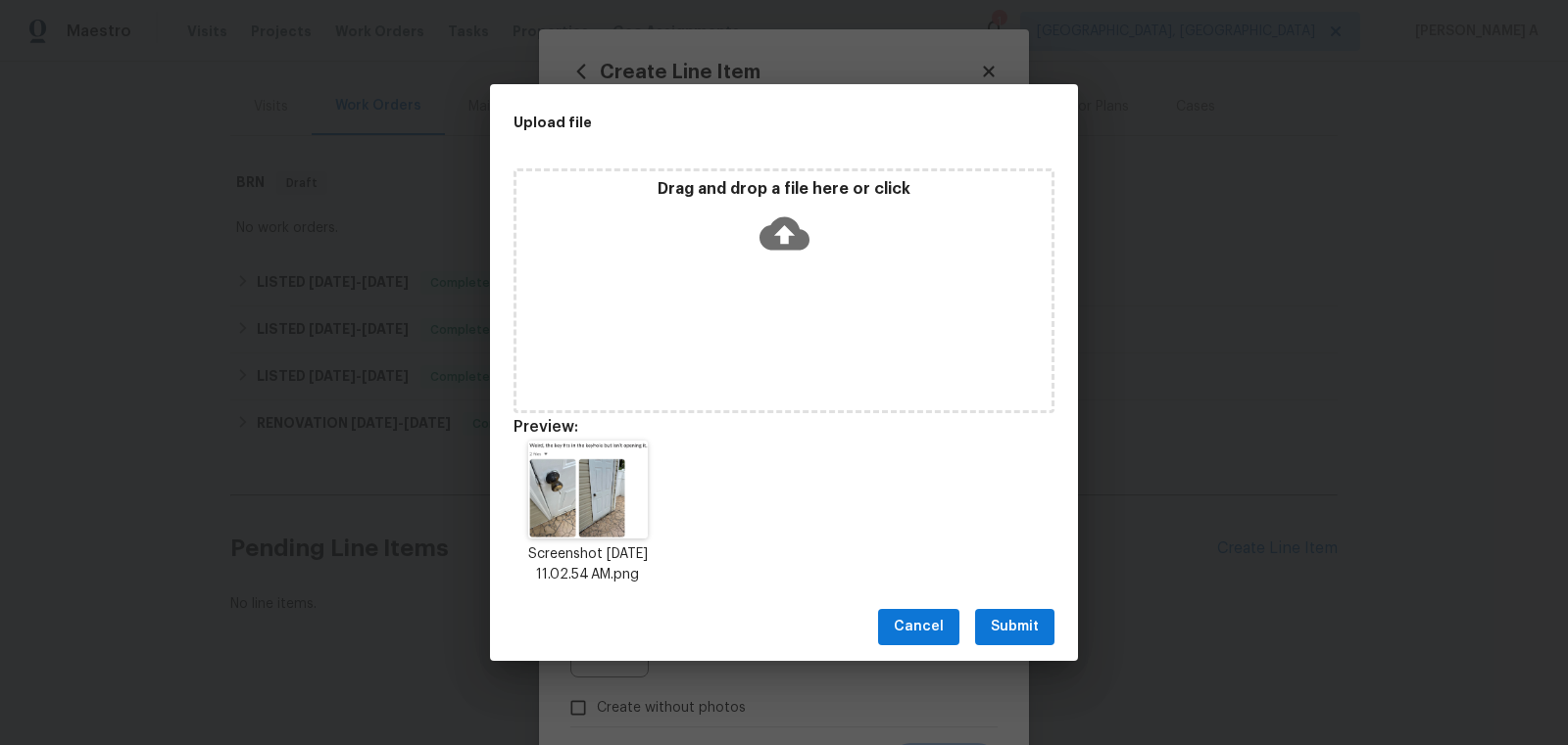
click at [1014, 624] on span "Submit" at bounding box center [1015, 627] width 48 height 25
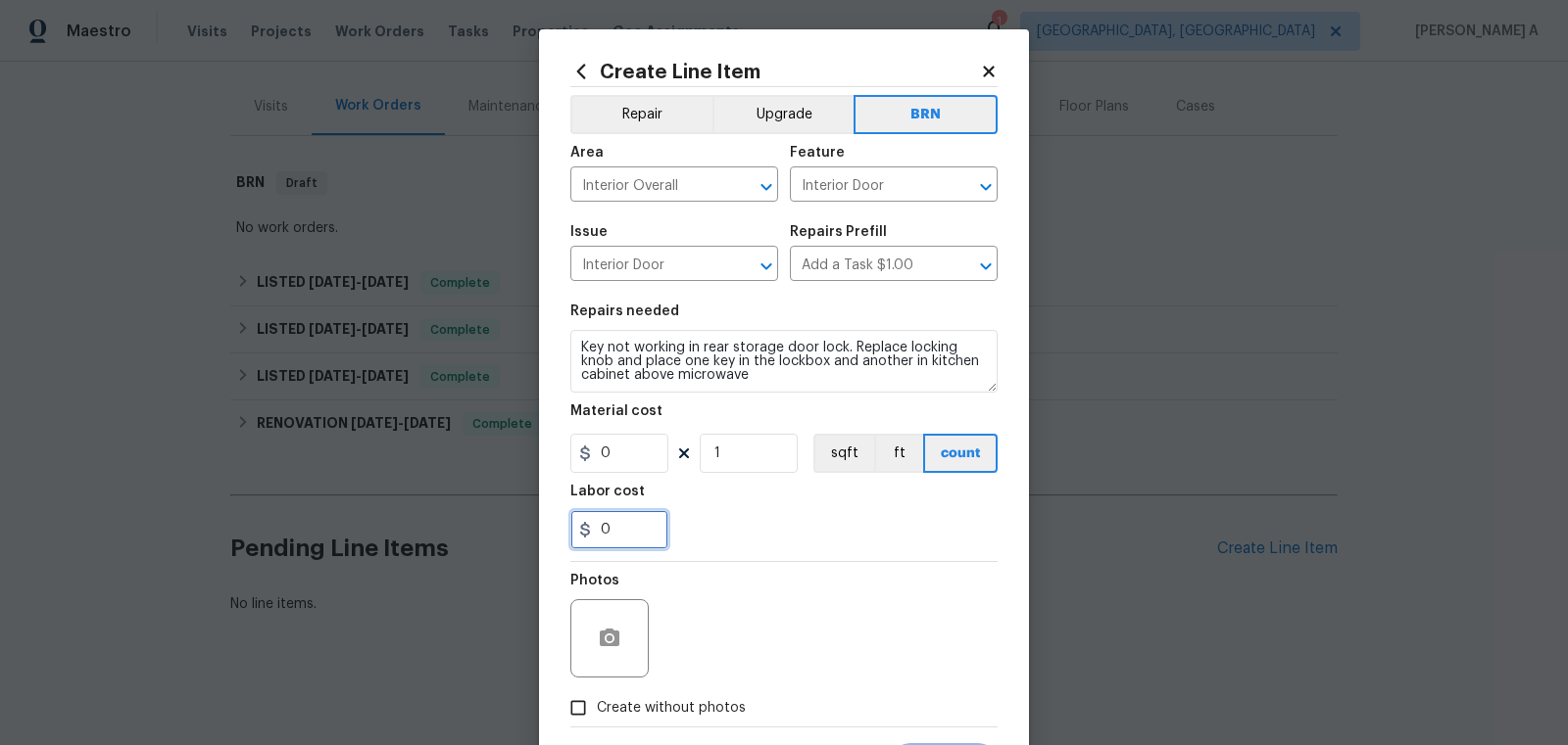
drag, startPoint x: 641, startPoint y: 537, endPoint x: 550, endPoint y: 537, distance: 91.0
click at [549, 537] on div "Create Line Item Repair Upgrade BRN Area Interior Overall ​ Feature Interior Do…" at bounding box center [783, 422] width 490 height 785
type input "125"
click at [752, 528] on div "125" at bounding box center [784, 529] width 427 height 39
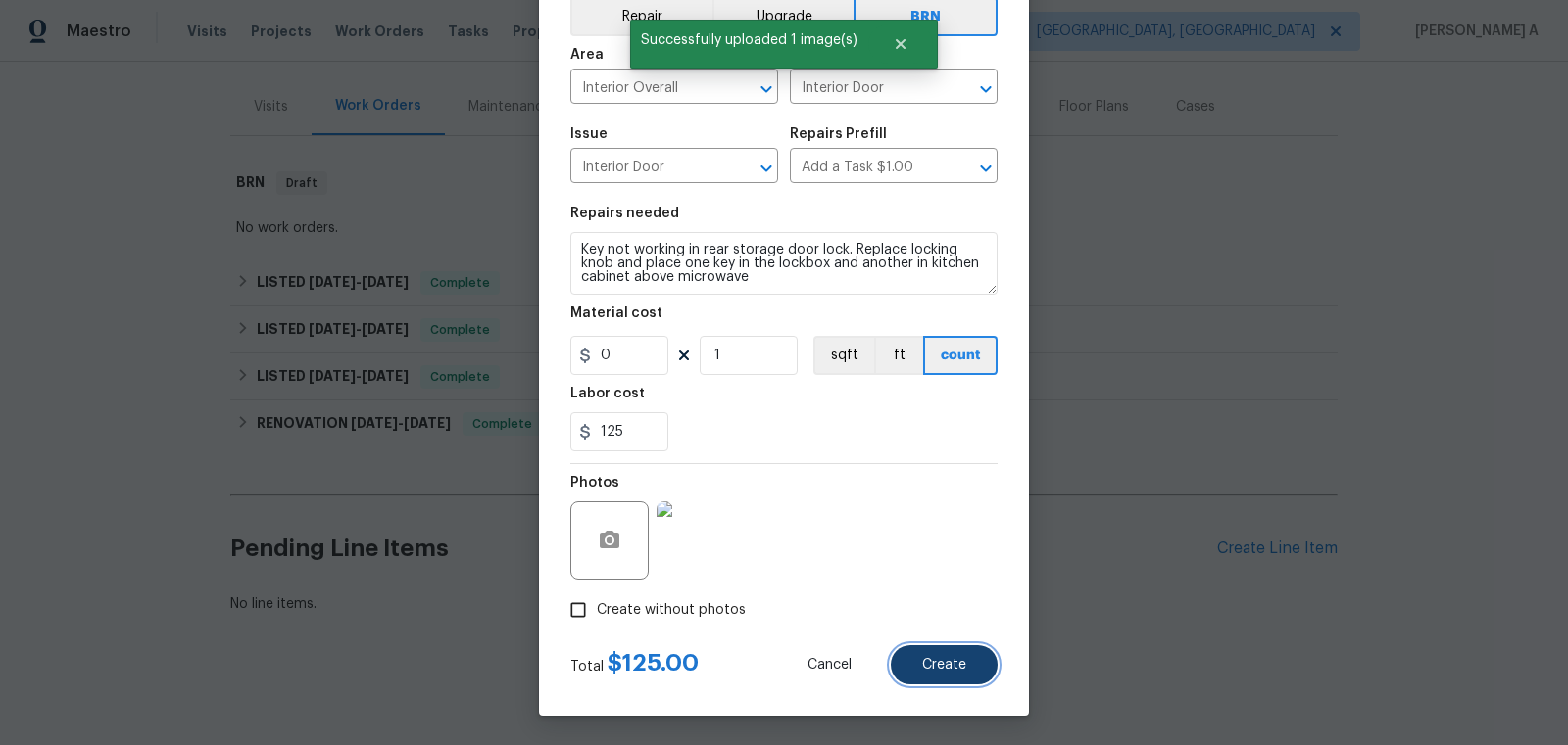
click at [943, 649] on button "Create" at bounding box center [943, 665] width 106 height 39
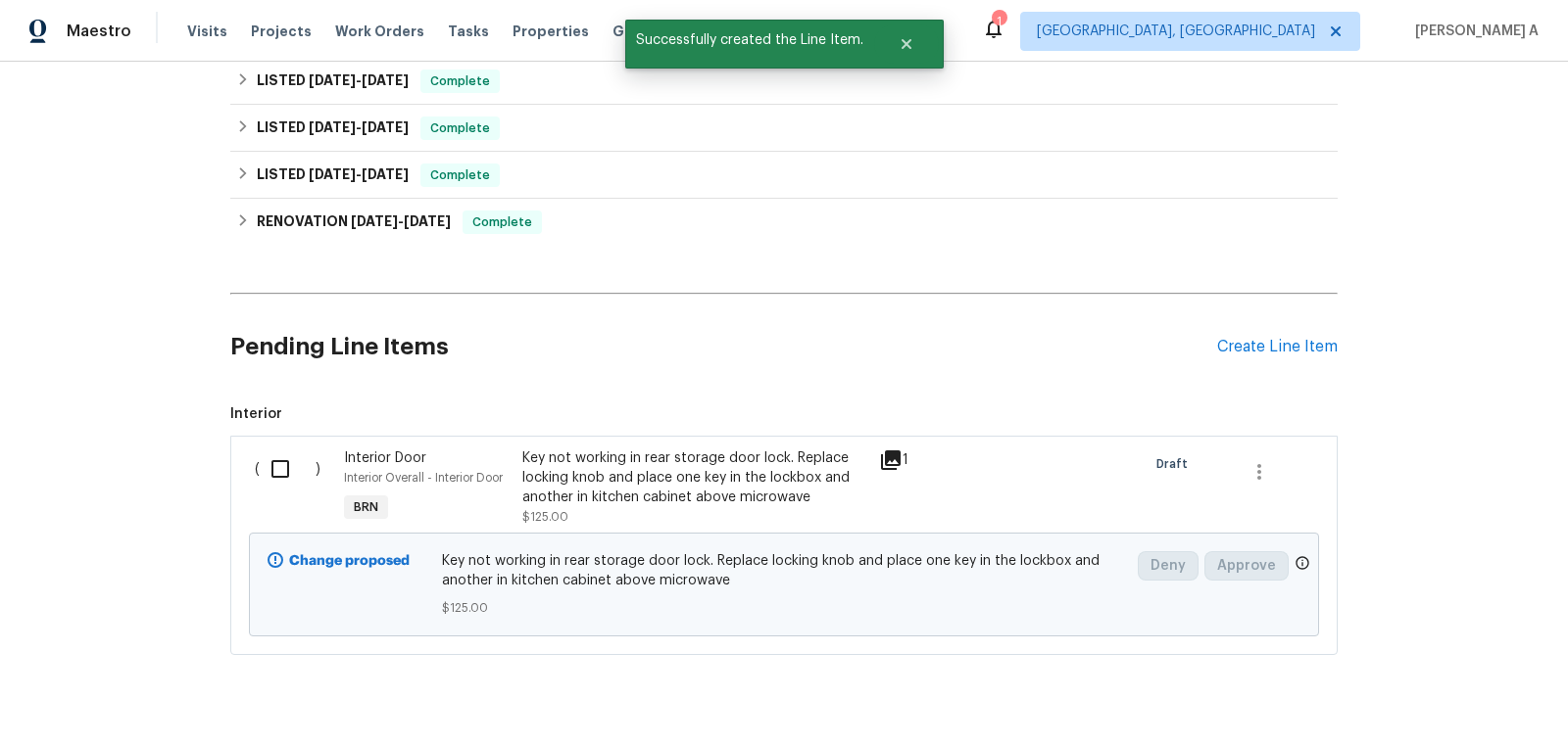
scroll to position [461, 0]
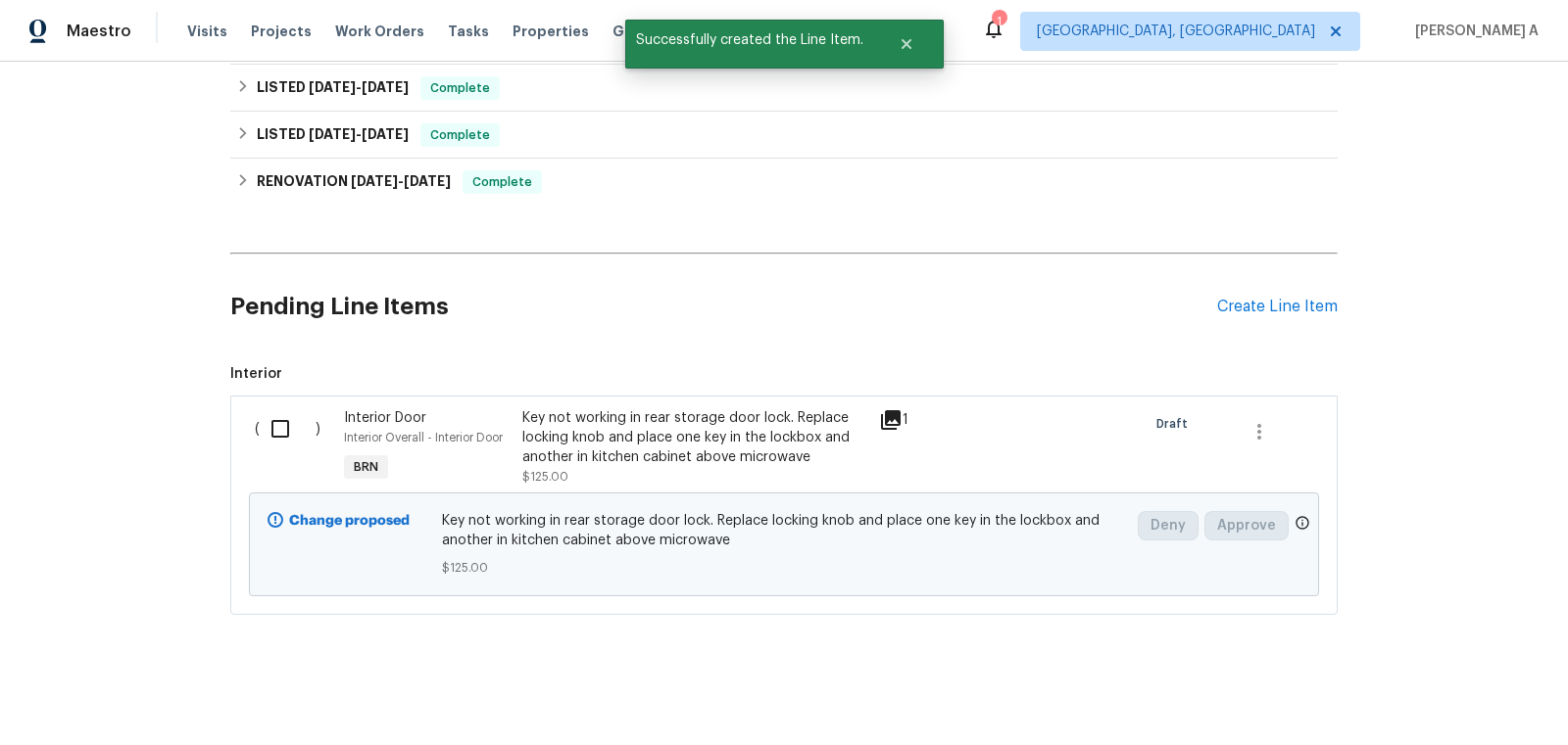
click at [287, 438] on input "checkbox" at bounding box center [287, 428] width 56 height 41
checkbox input "true"
click at [1439, 676] on div "Cancel (1) Item Create Work Order" at bounding box center [784, 696] width 1568 height 100
click at [1441, 690] on span "Create Work Order" at bounding box center [1455, 696] width 130 height 25
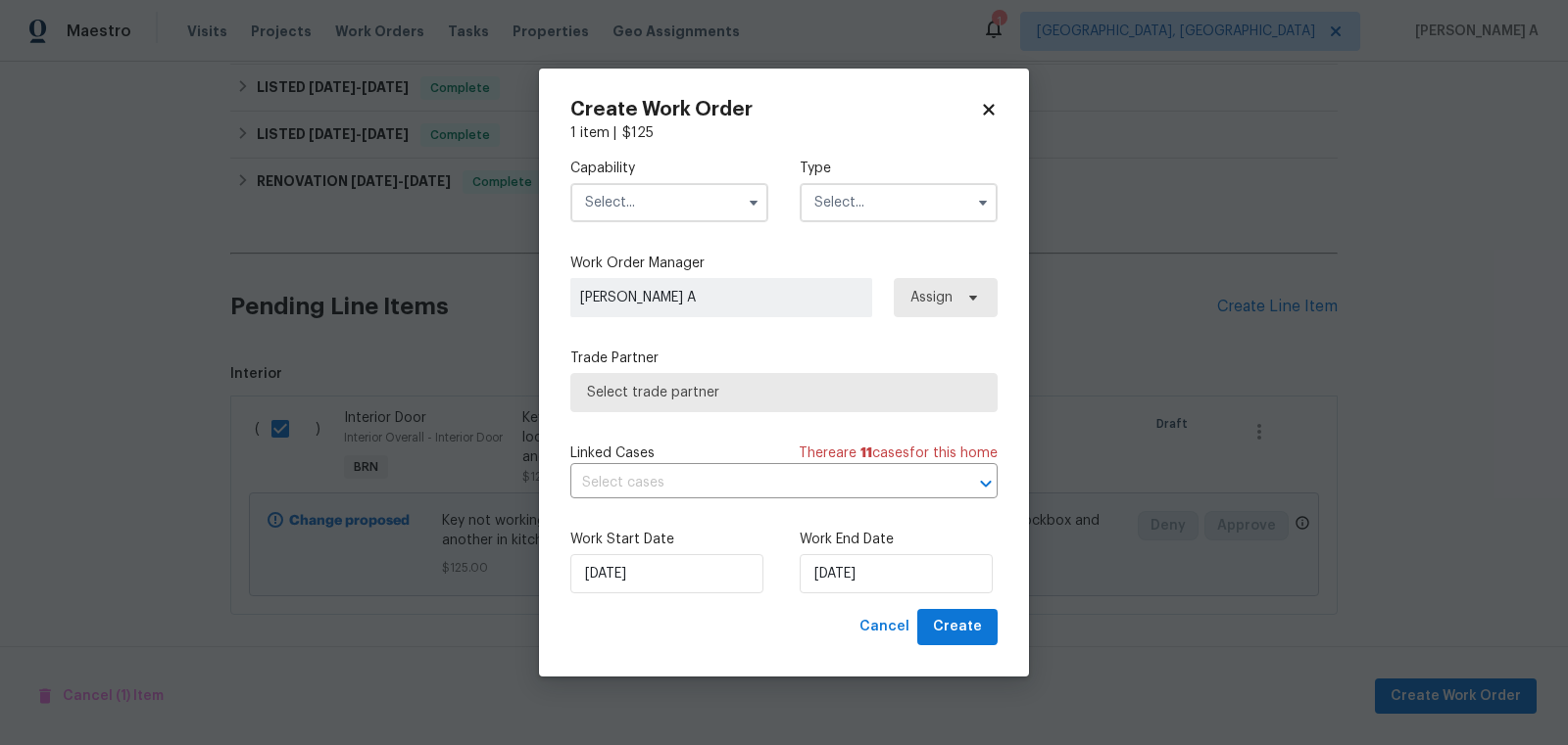
click at [664, 207] on input "text" at bounding box center [669, 202] width 198 height 39
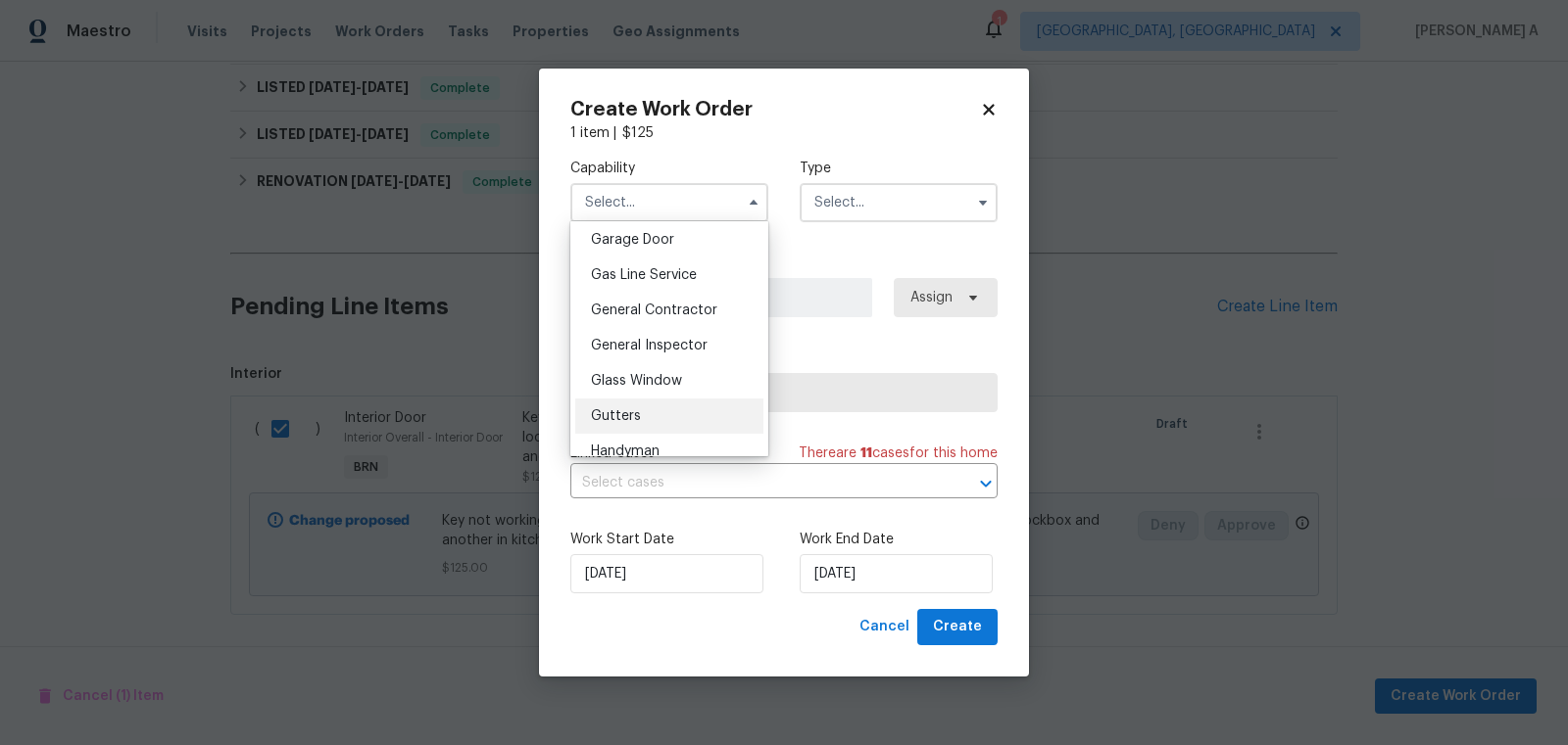
scroll to position [958, 0]
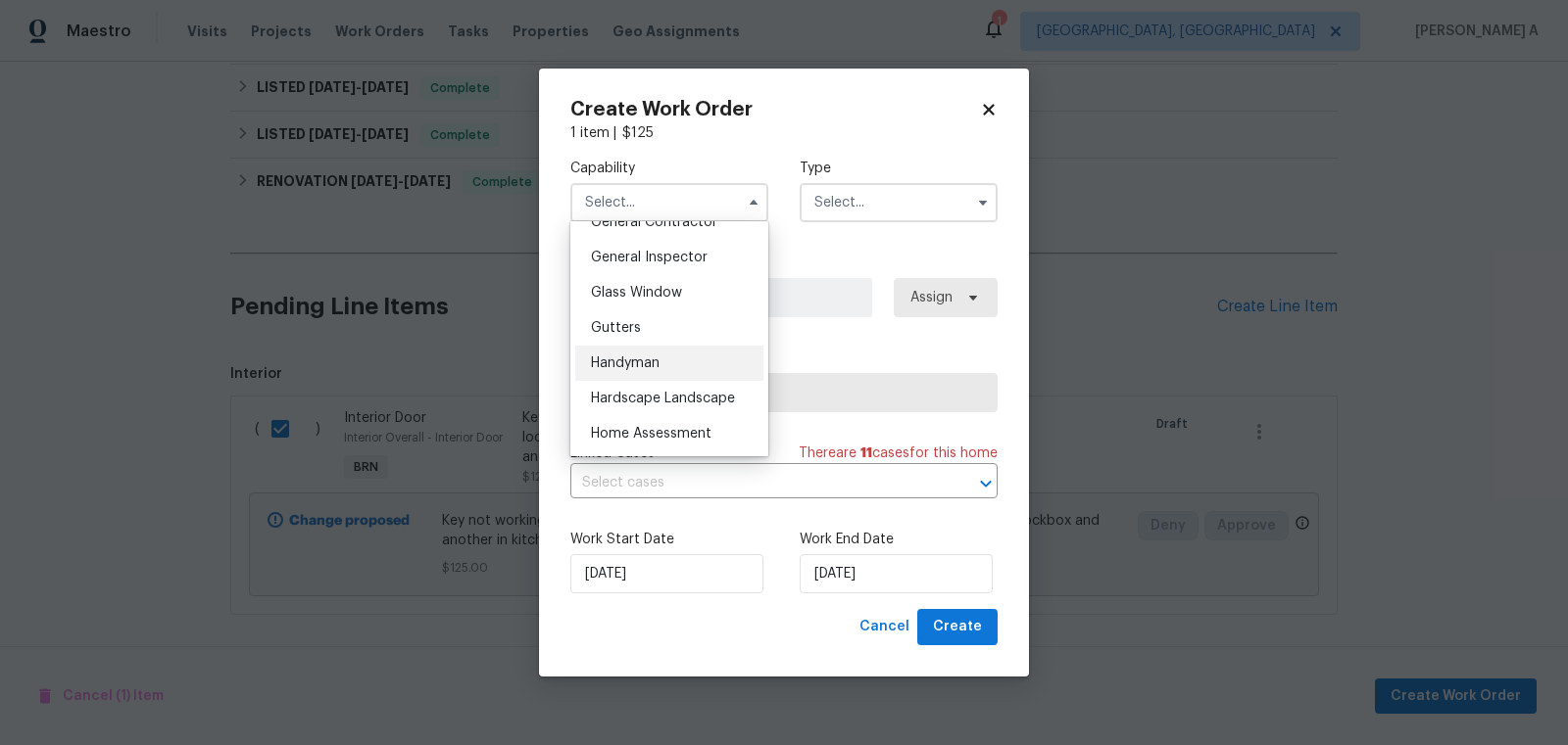
click at [664, 357] on div "Handyman" at bounding box center [669, 363] width 188 height 35
type input "Handyman"
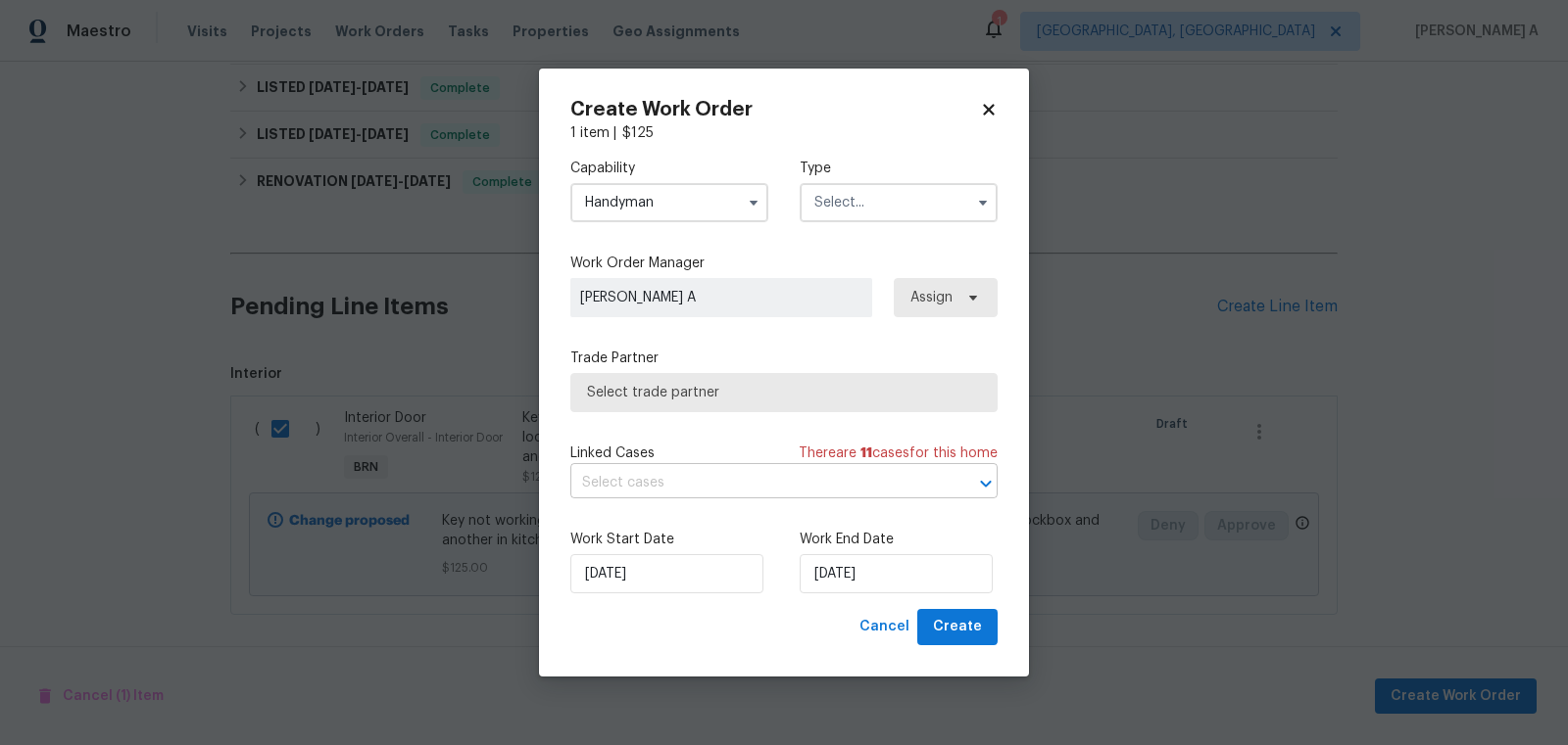
click at [685, 488] on input "text" at bounding box center [756, 483] width 373 height 31
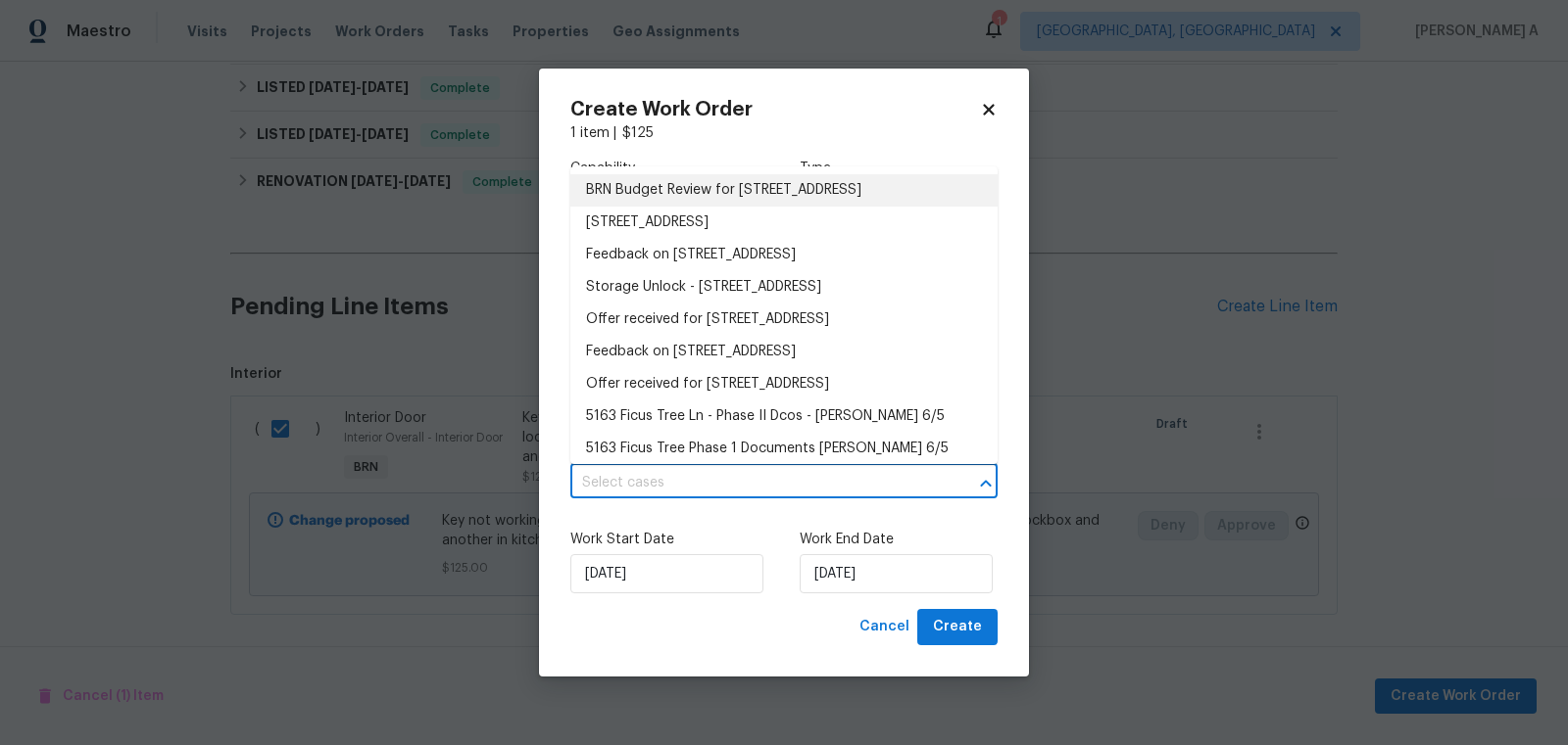
click at [739, 198] on li "BRN Budget Review for 5163 Ficus Tree Ln, Charlotte, NC 28215" at bounding box center [784, 191] width 427 height 33
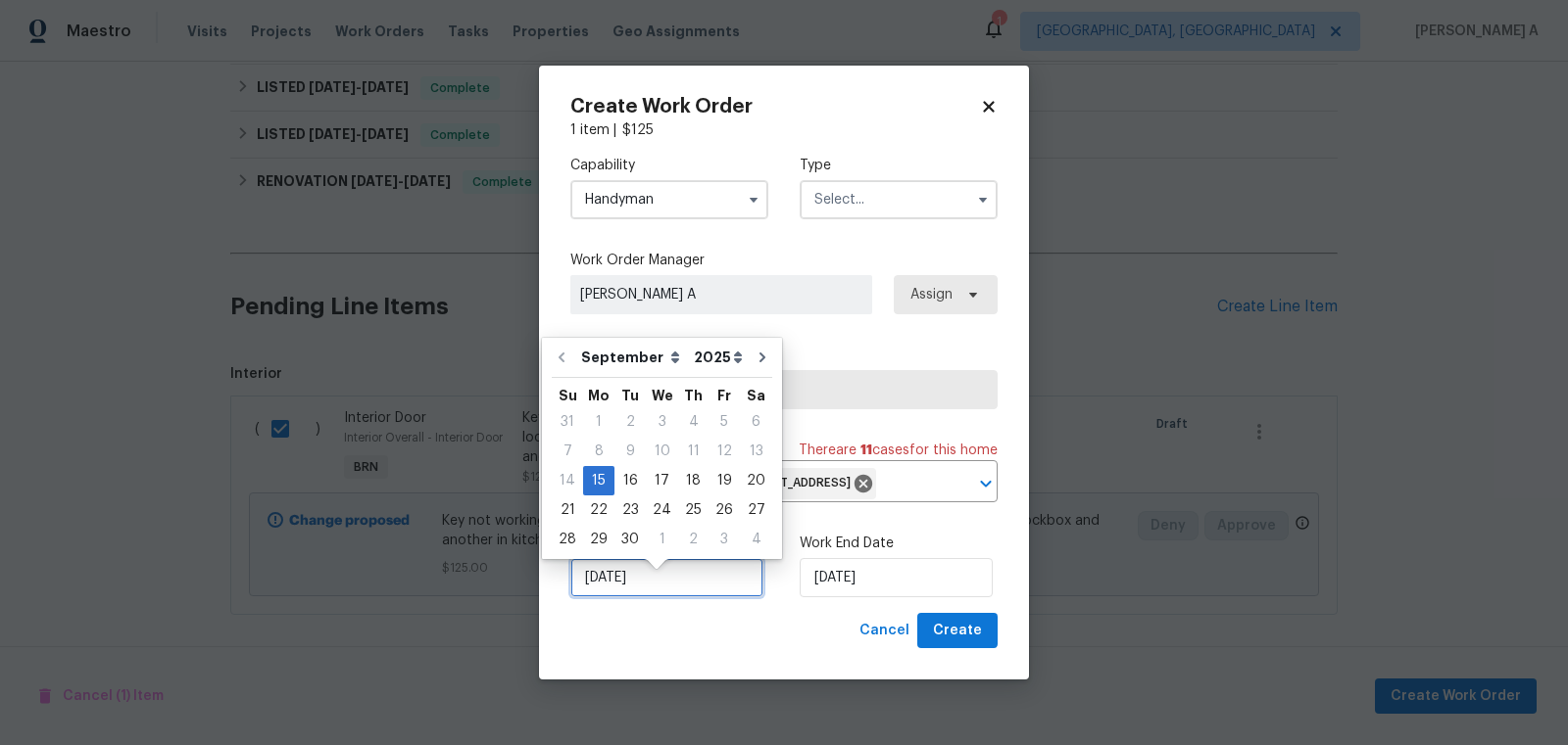
click at [625, 588] on input "[DATE]" at bounding box center [667, 577] width 193 height 39
click at [625, 480] on div "16" at bounding box center [630, 481] width 32 height 28
type input "[DATE]"
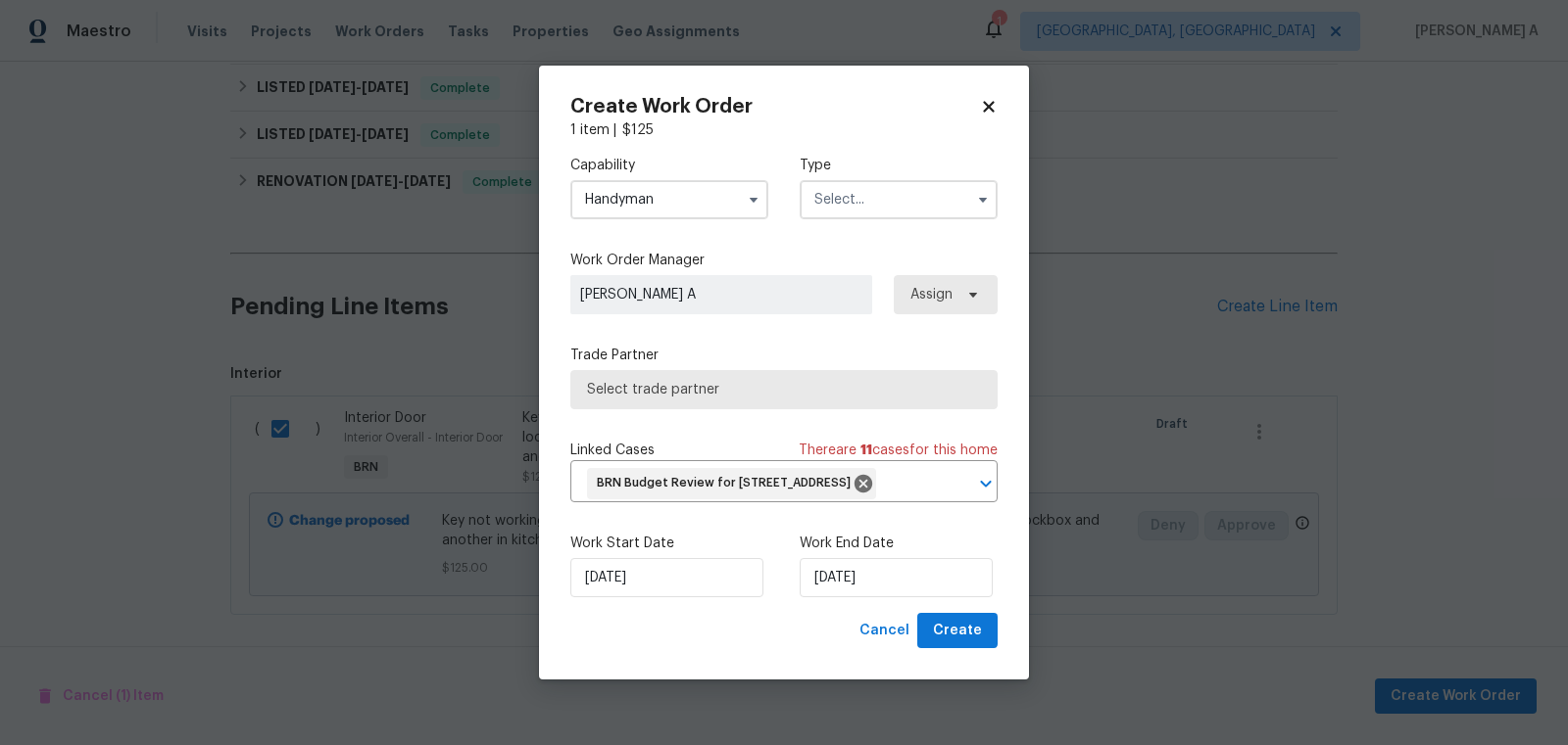
click at [726, 380] on span "Select trade partner" at bounding box center [784, 390] width 393 height 20
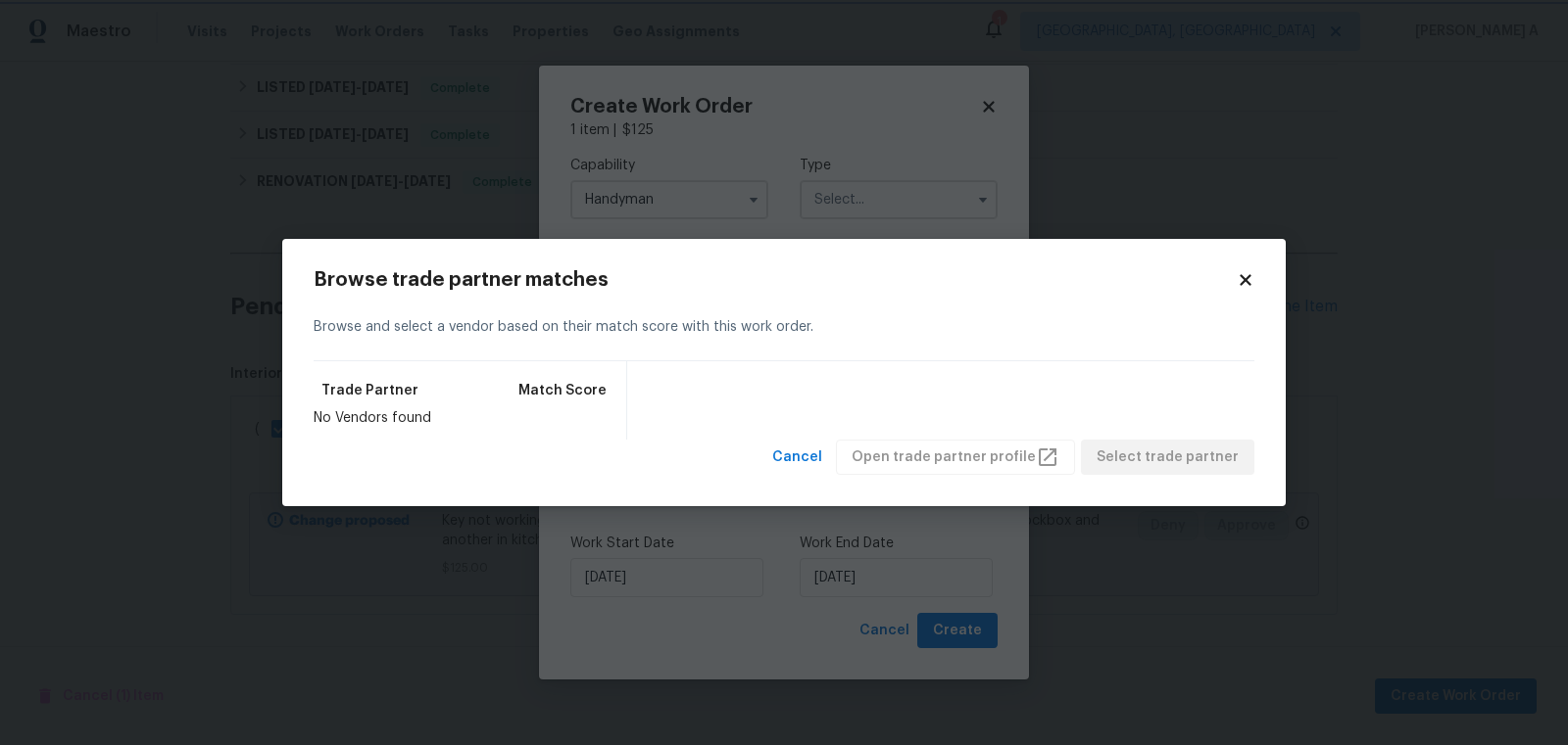
click at [863, 186] on body "Maestro Visits Projects Work Orders Tasks Properties Geo Assignments 1 Albuquer…" at bounding box center [784, 372] width 1568 height 745
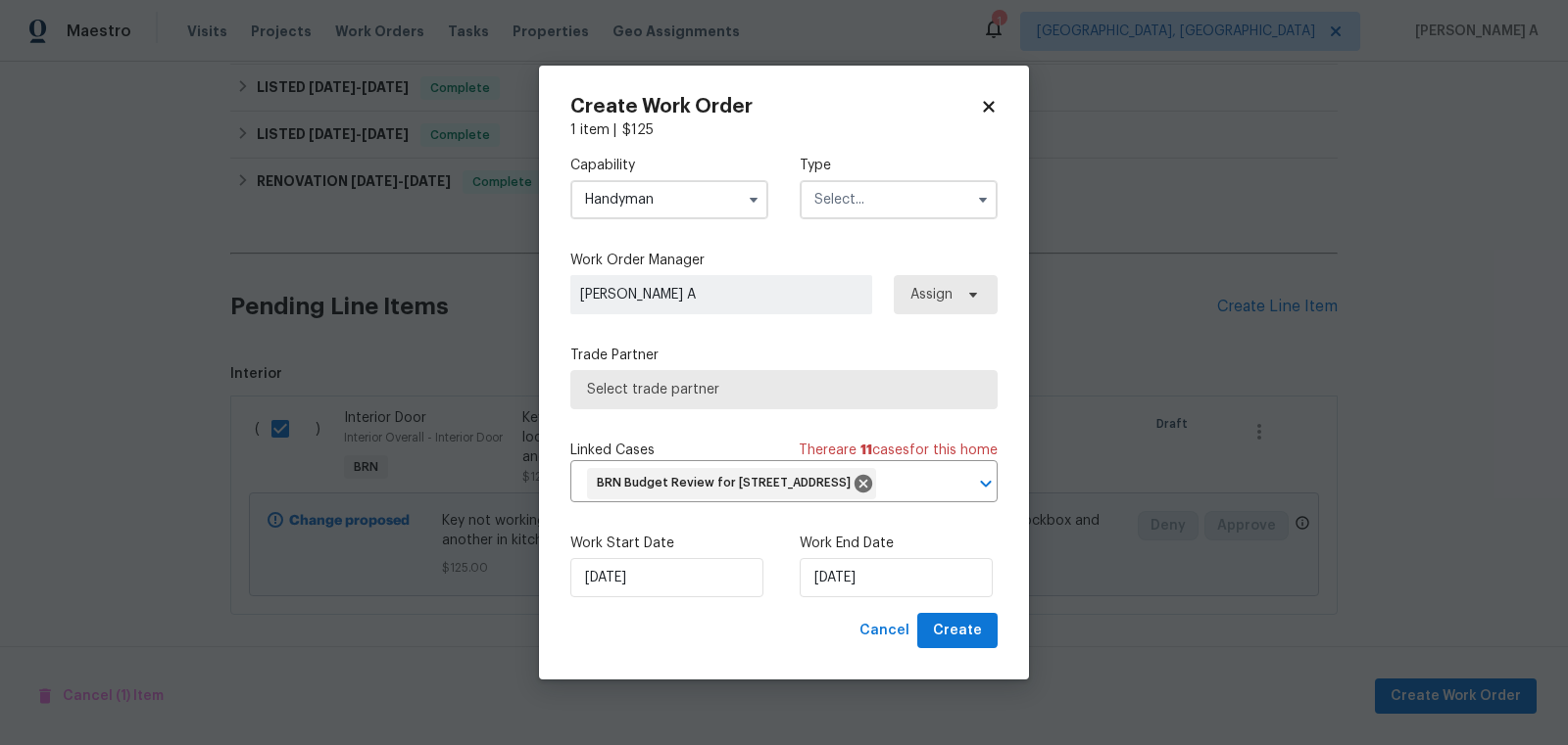
click at [907, 182] on input "text" at bounding box center [898, 199] width 198 height 39
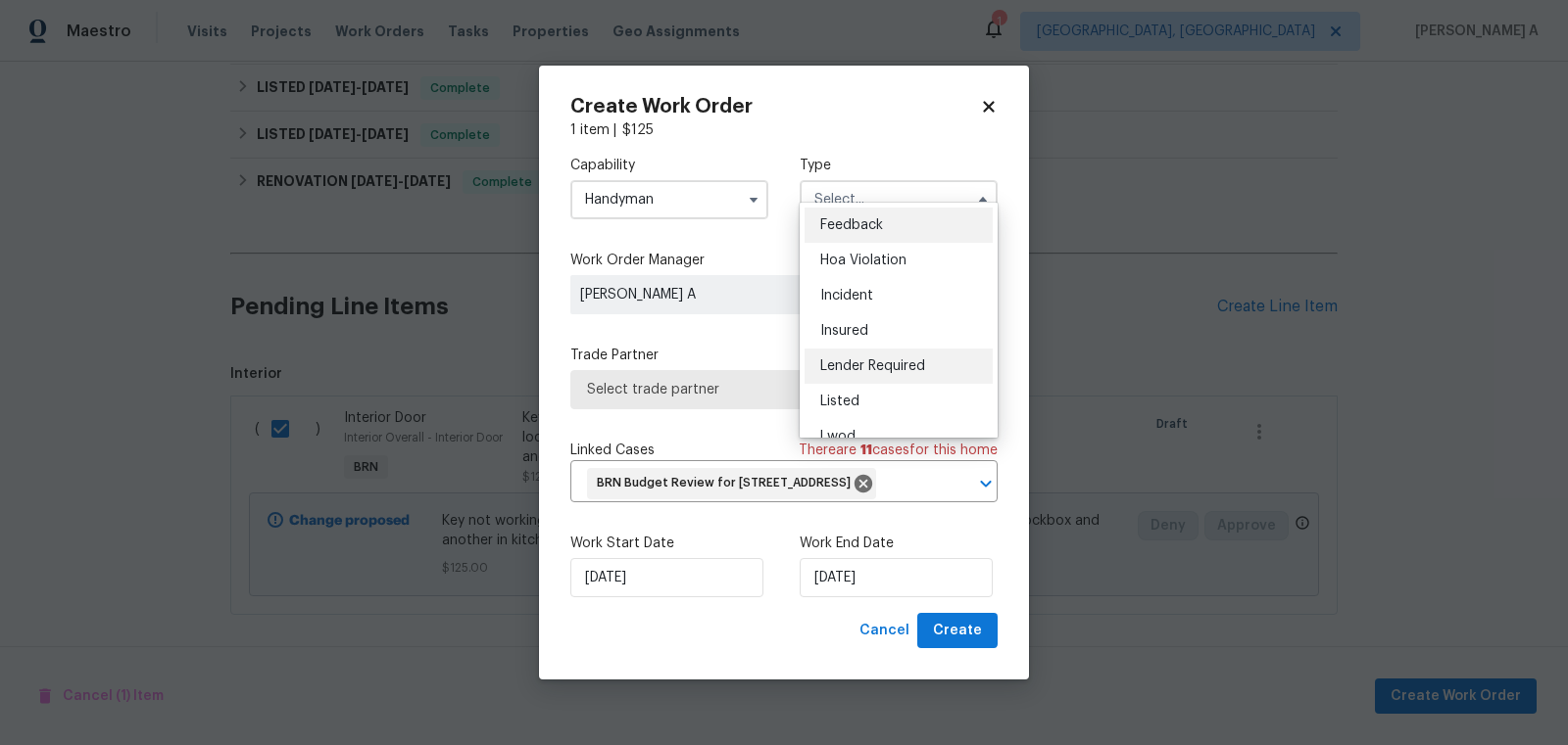
scroll to position [232, 0]
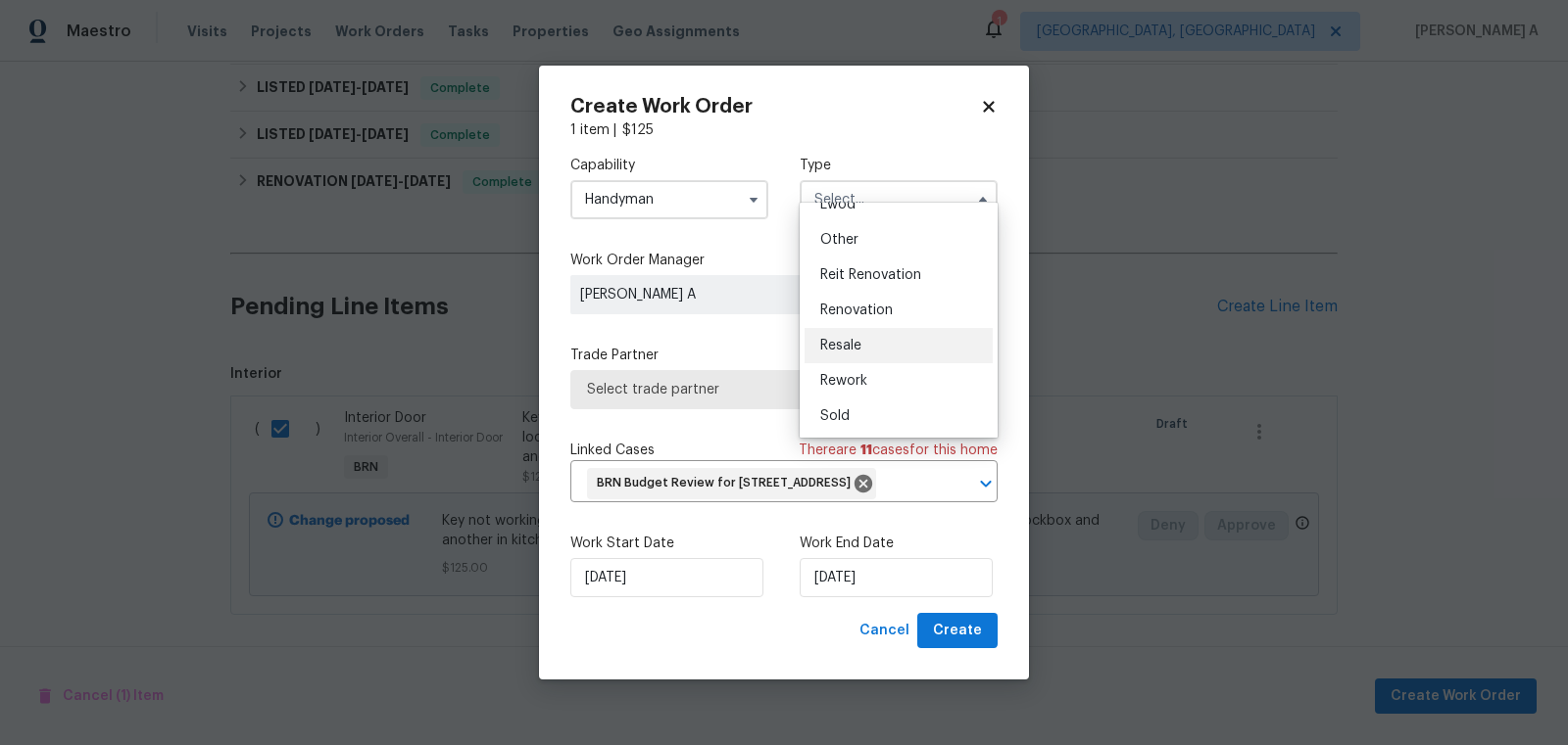
click at [854, 350] on span "Resale" at bounding box center [840, 346] width 41 height 14
type input "Resale"
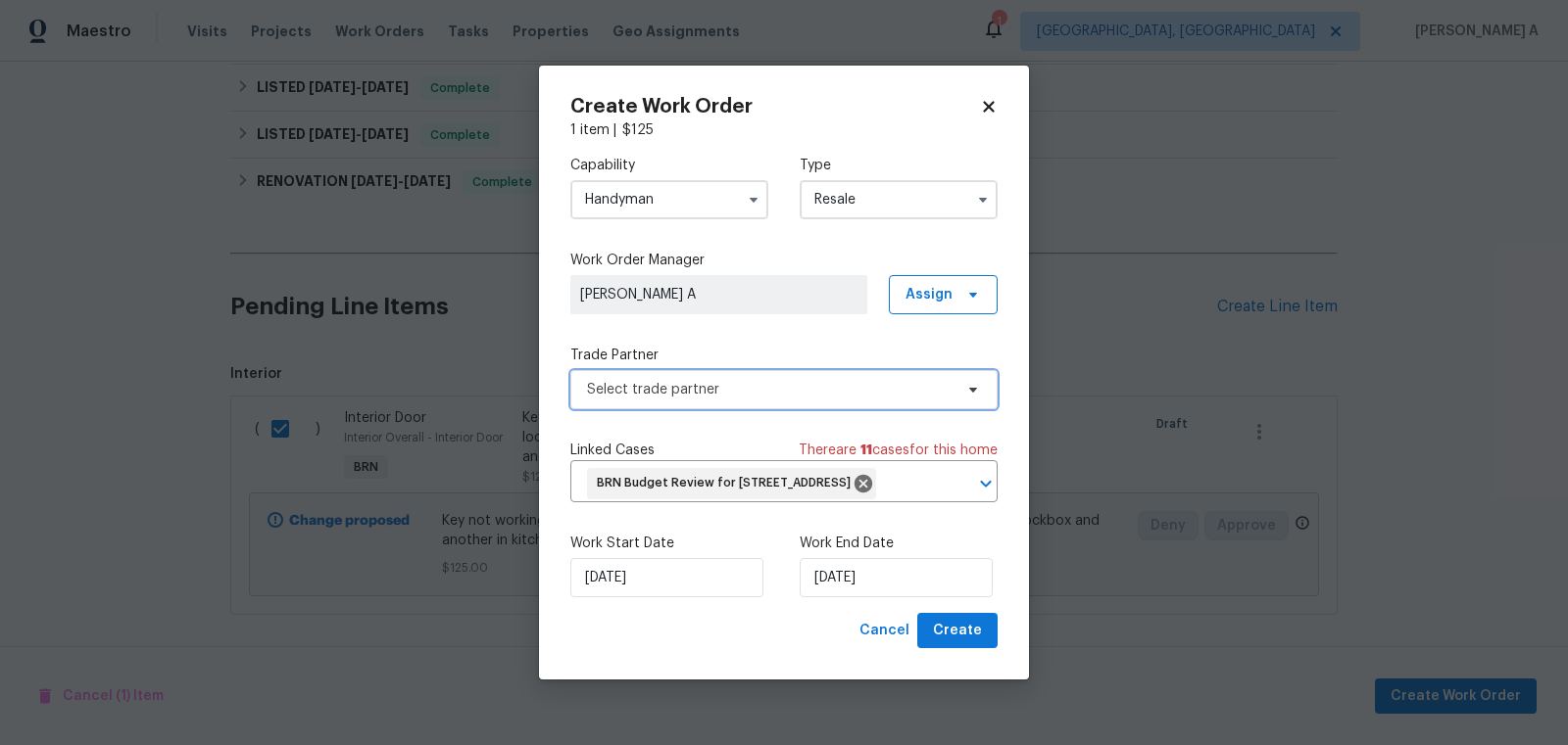
click at [804, 380] on span "Select trade partner" at bounding box center [770, 390] width 366 height 20
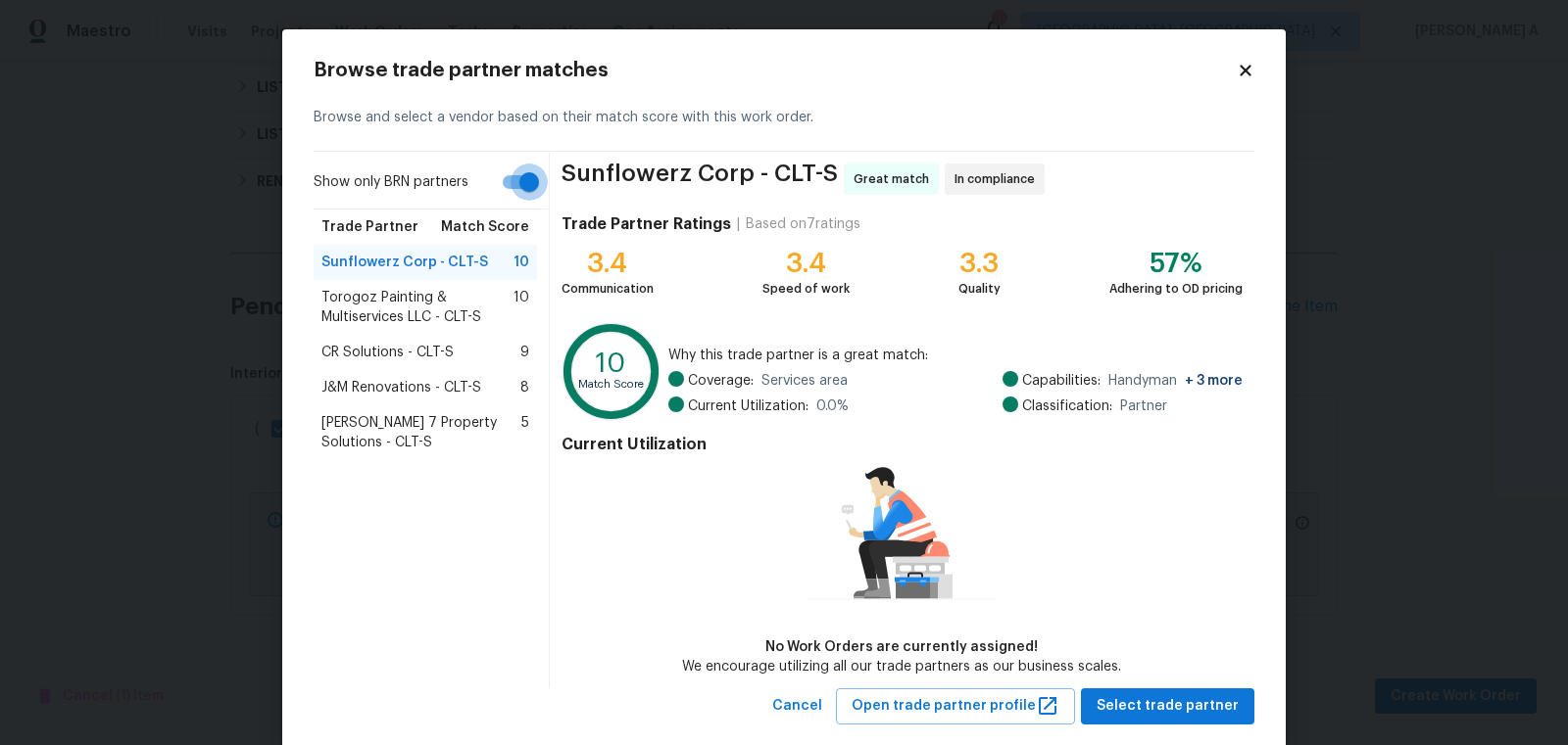
click at [523, 183] on input "Show only BRN partners" at bounding box center [529, 182] width 111 height 37
checkbox input "false"
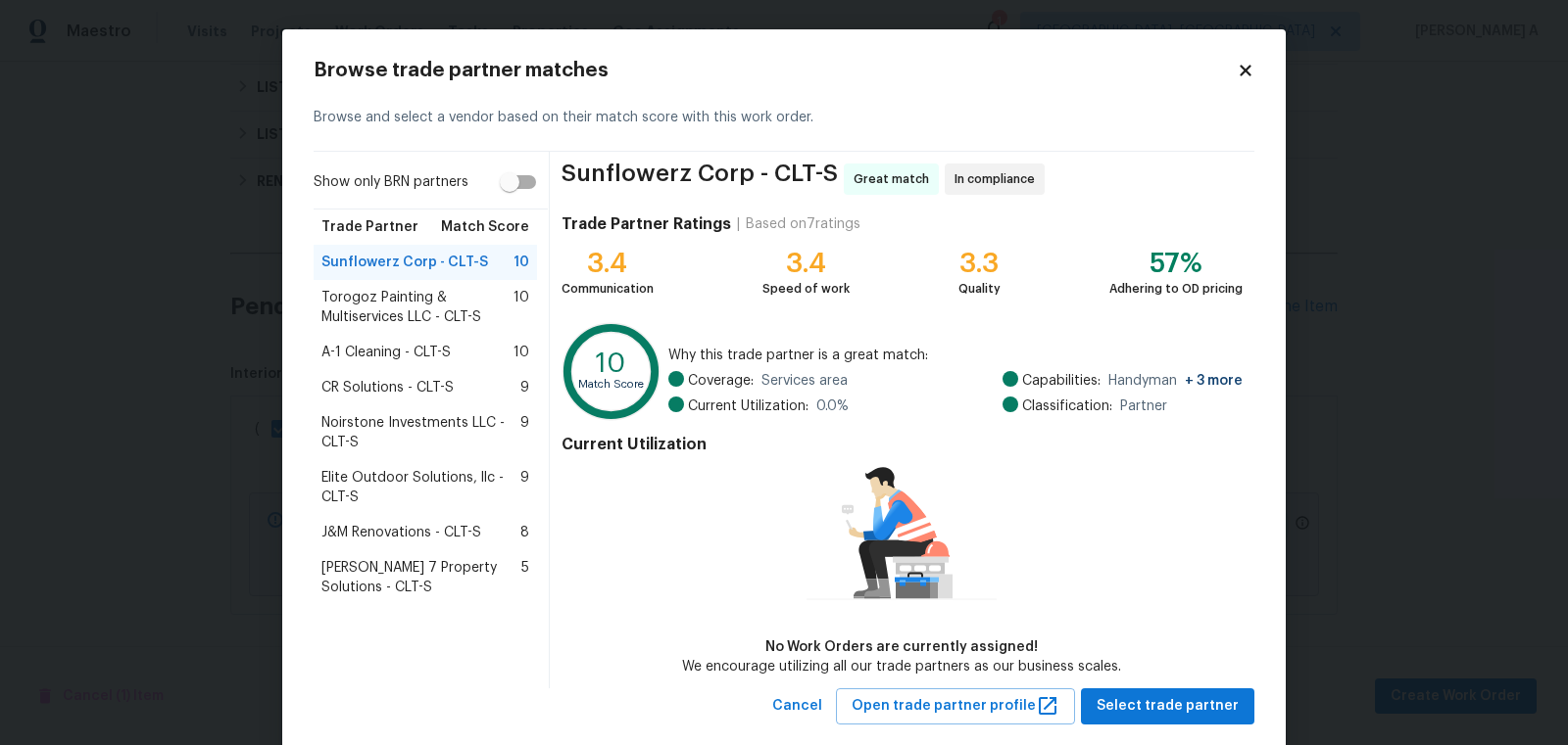
click at [438, 471] on span "Elite Outdoor Solutions, llc - CLT-S" at bounding box center [420, 487] width 199 height 39
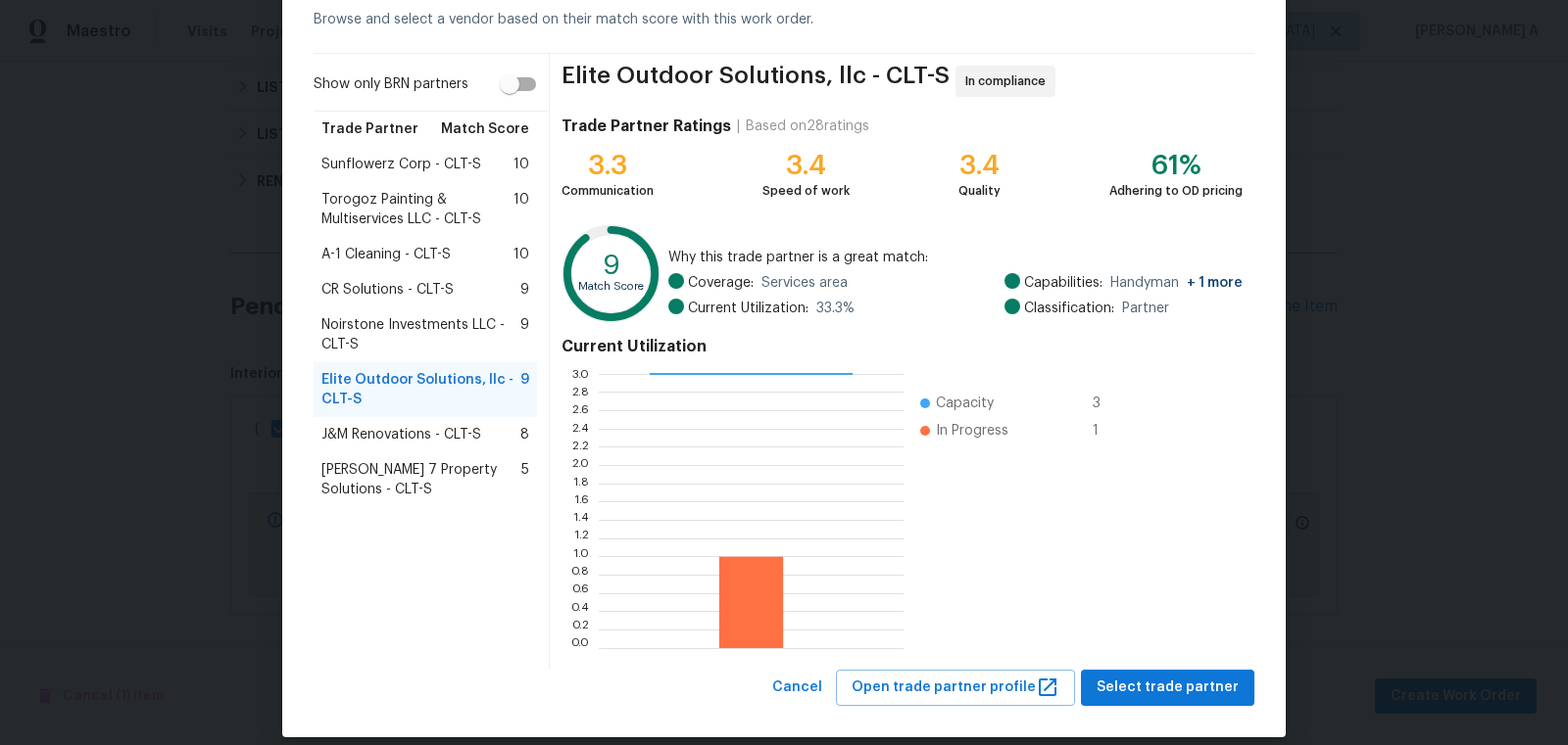
scroll to position [117, 0]
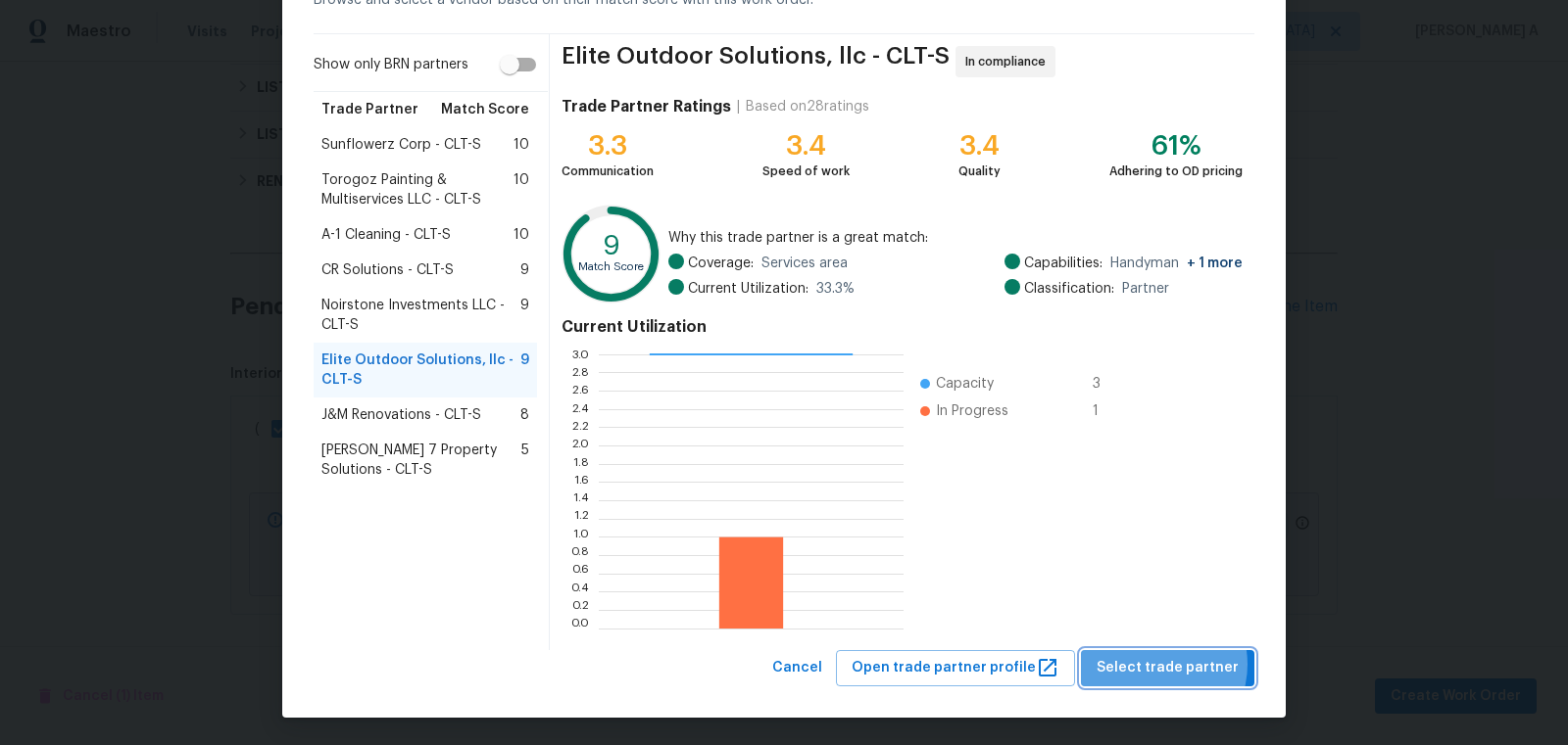
click at [1159, 664] on span "Select trade partner" at bounding box center [1167, 669] width 142 height 25
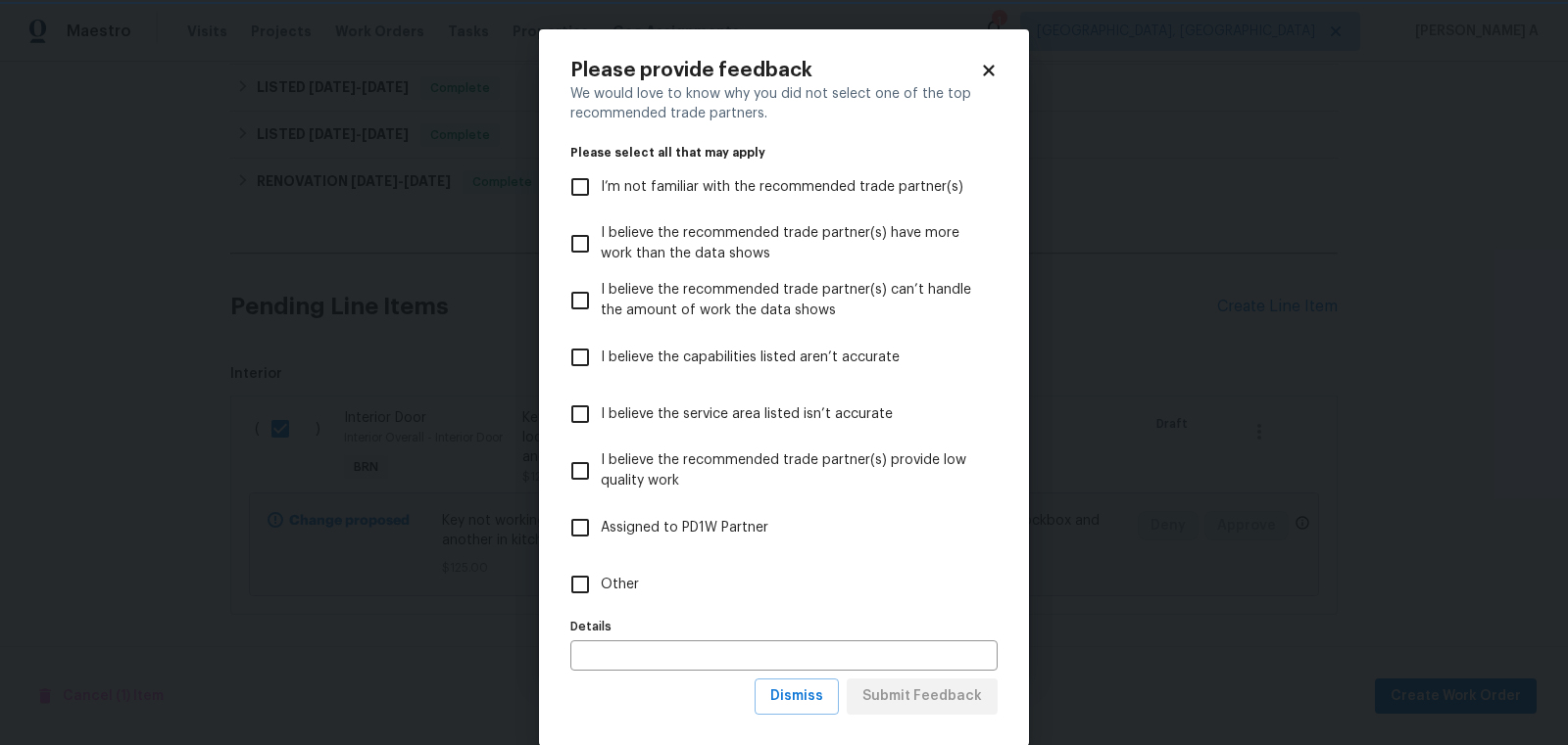
scroll to position [0, 0]
click at [820, 709] on button "Dismiss" at bounding box center [796, 696] width 84 height 36
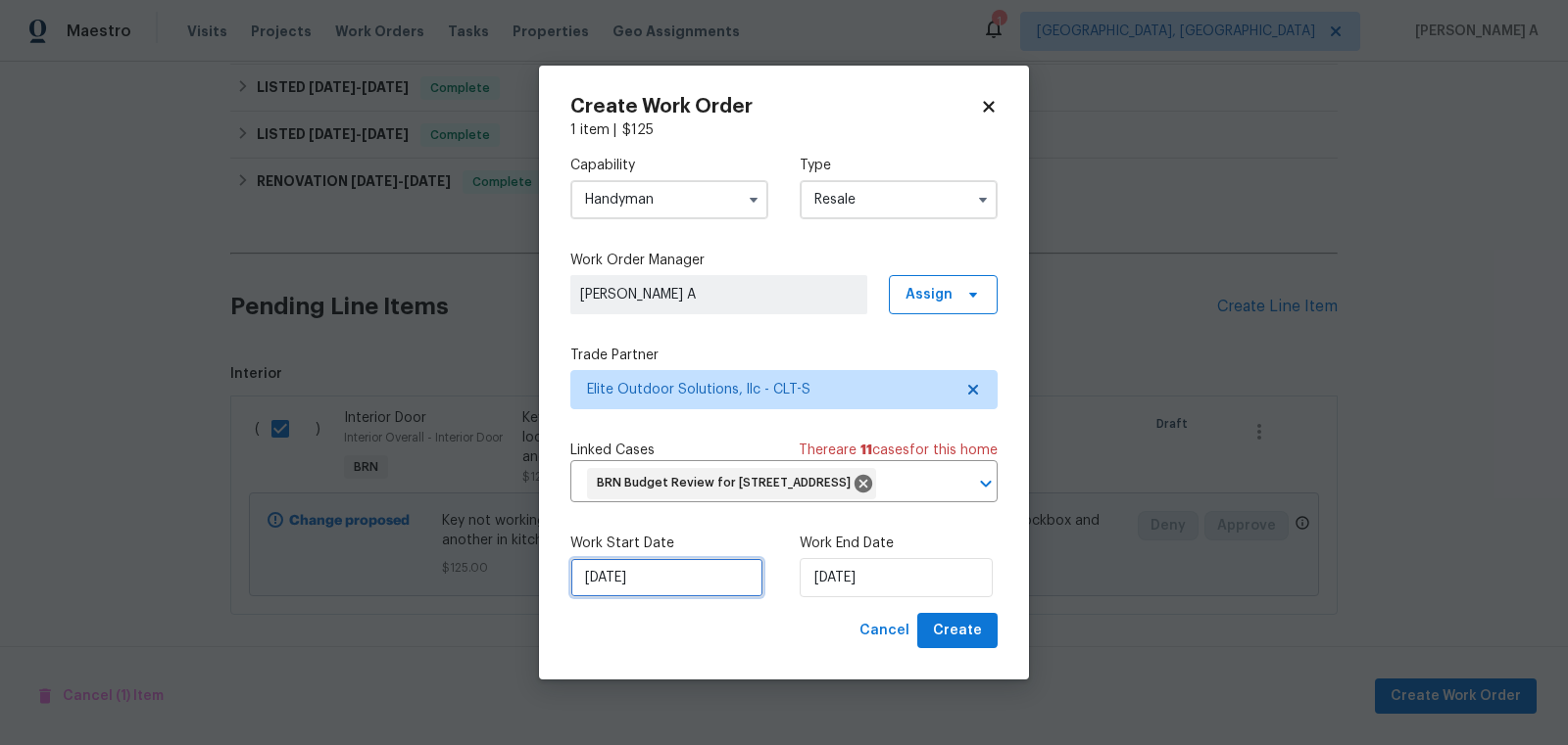
click at [657, 597] on input "[DATE]" at bounding box center [667, 577] width 193 height 39
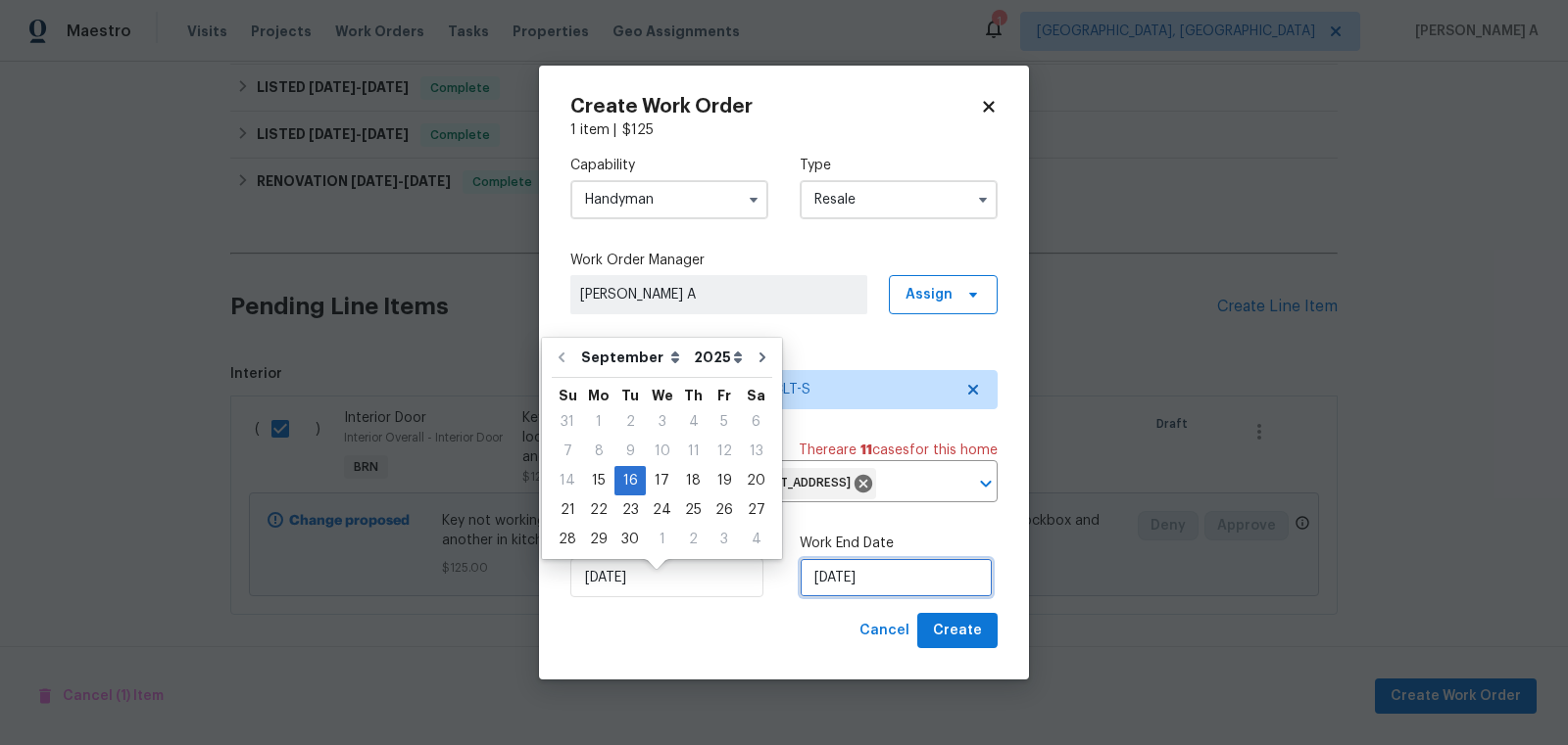
click at [839, 595] on input "[DATE]" at bounding box center [896, 577] width 193 height 39
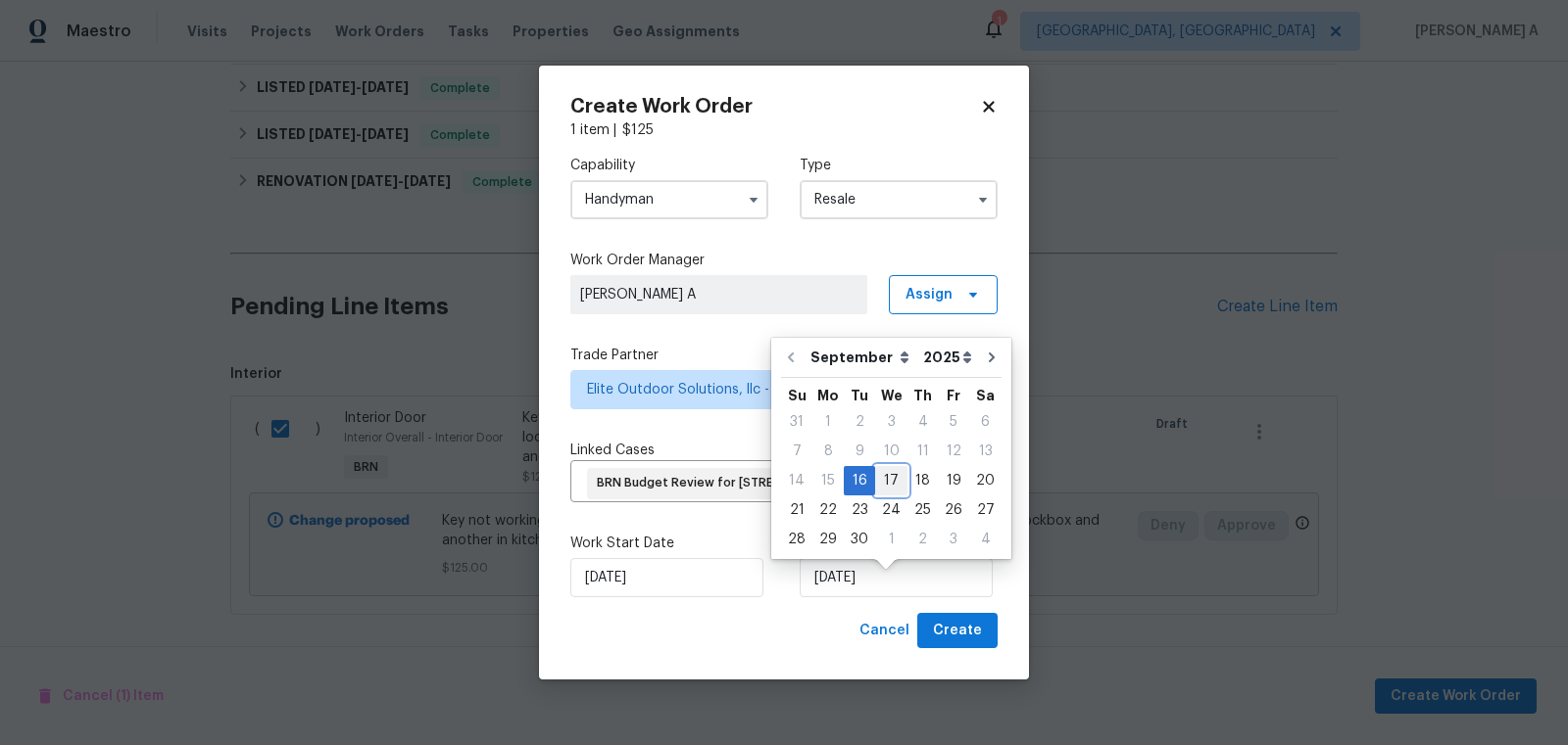
click at [882, 477] on div "17" at bounding box center [891, 481] width 33 height 28
type input "[DATE]"
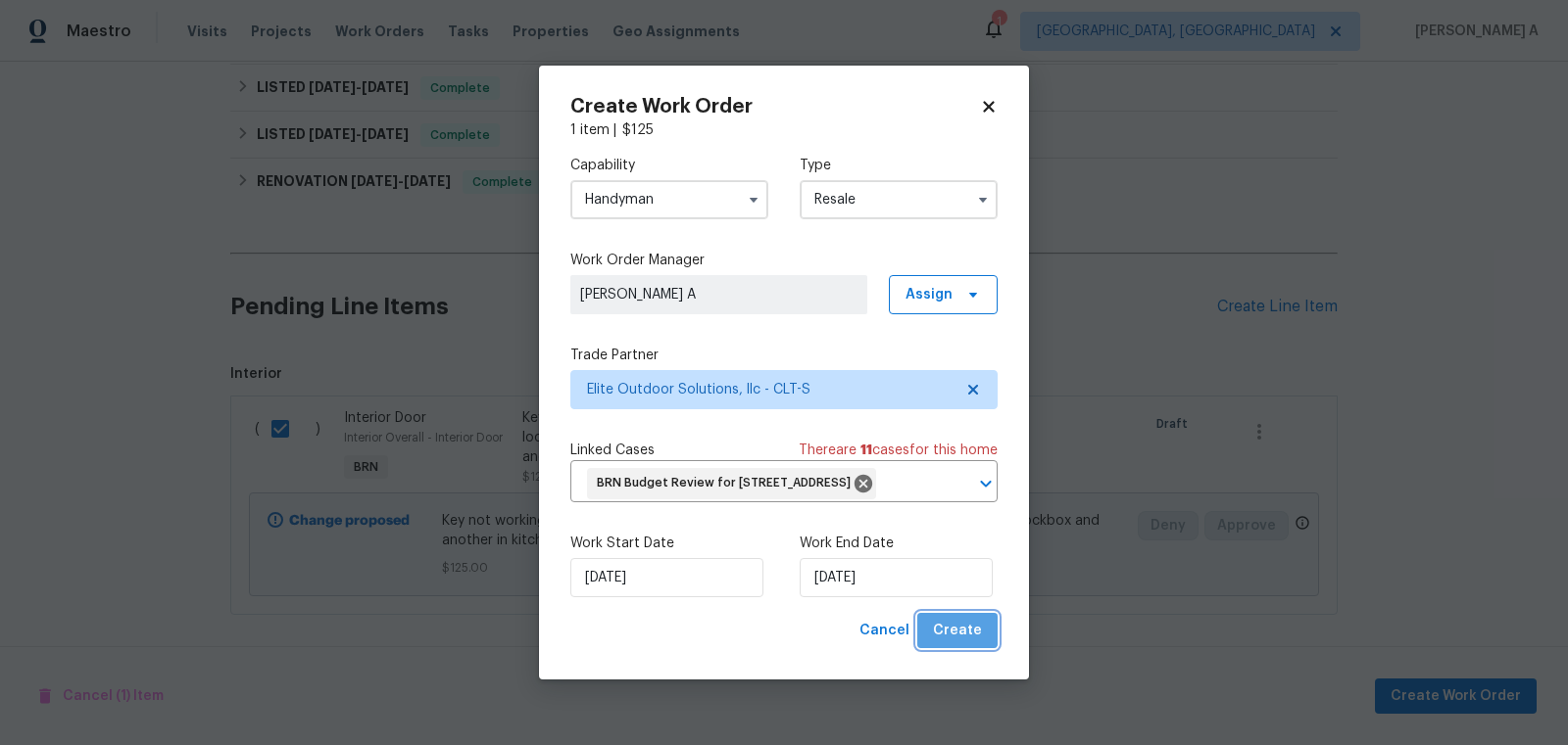
click at [964, 643] on span "Create" at bounding box center [957, 631] width 49 height 25
checkbox input "false"
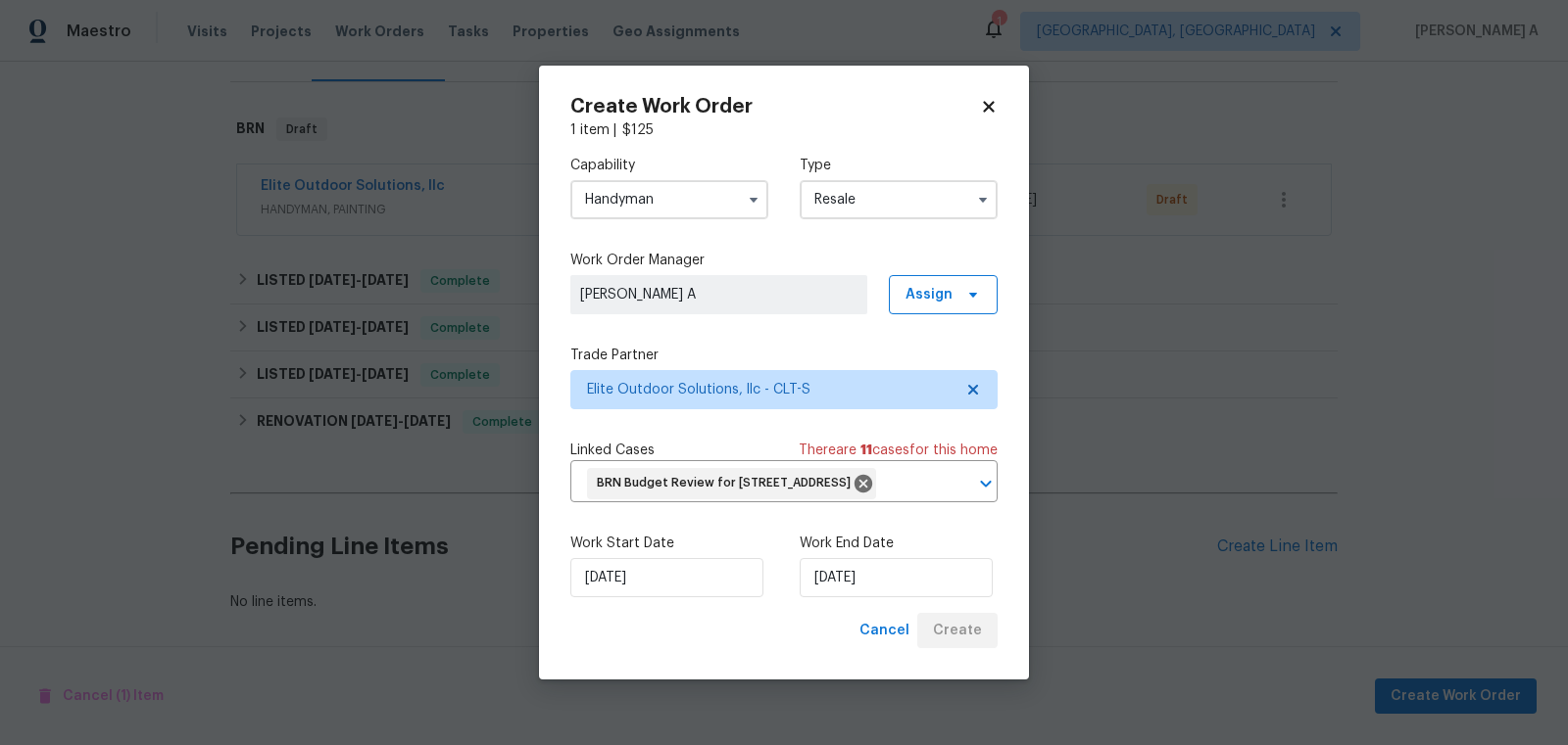
scroll to position [270, 0]
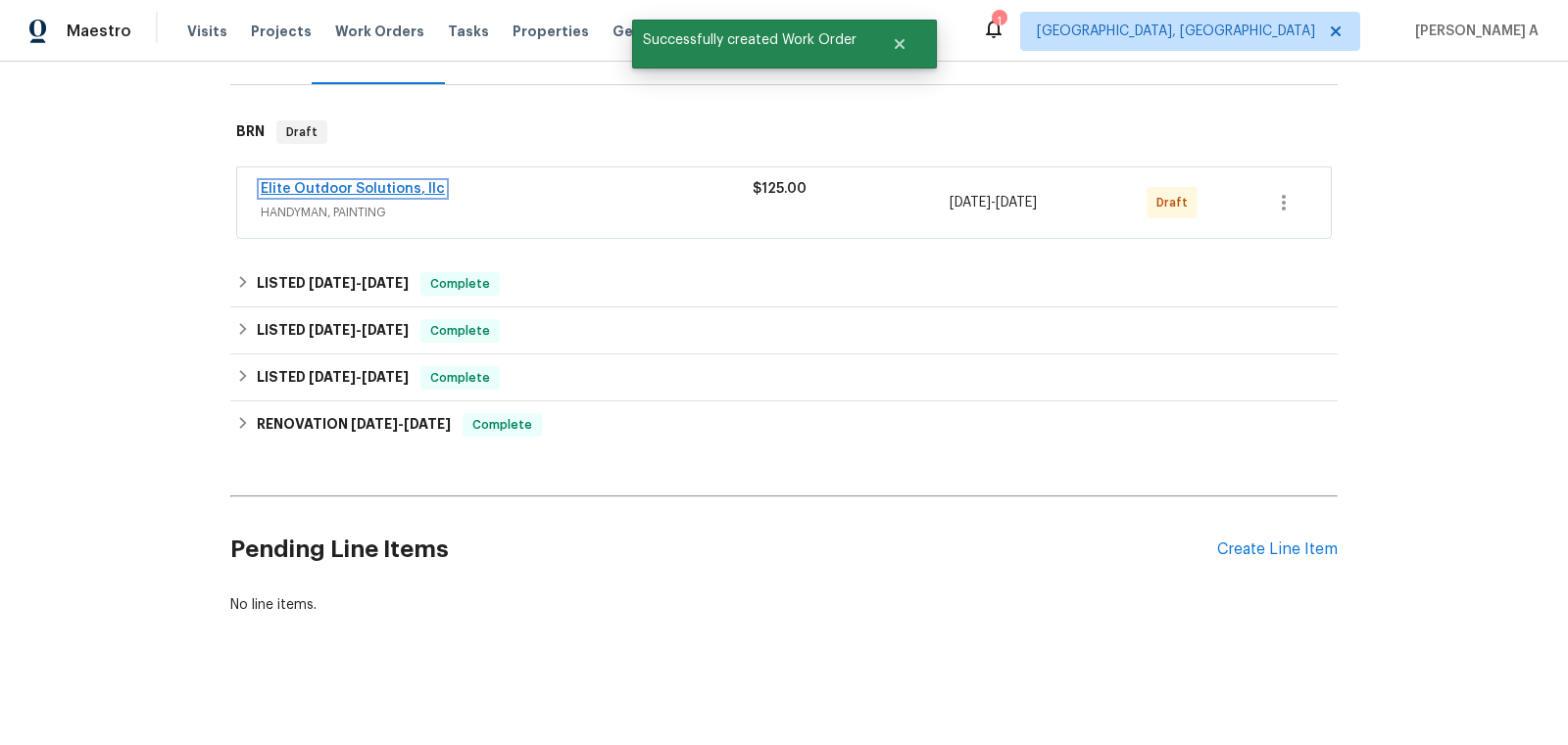
click at [372, 189] on link "Elite Outdoor Solutions, llc" at bounding box center [352, 189] width 184 height 14
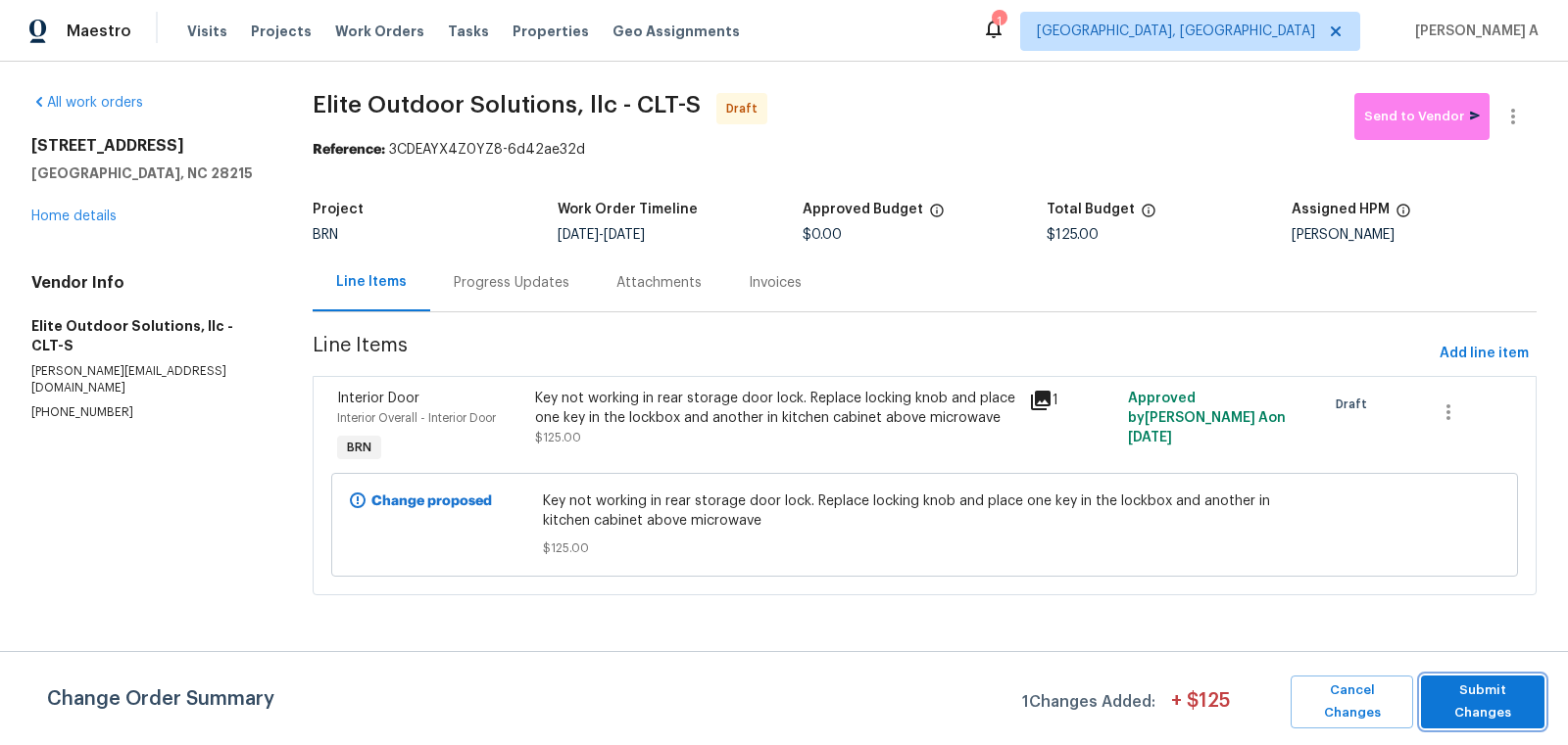
click at [1470, 698] on span "Submit Changes" at bounding box center [1483, 701] width 104 height 45
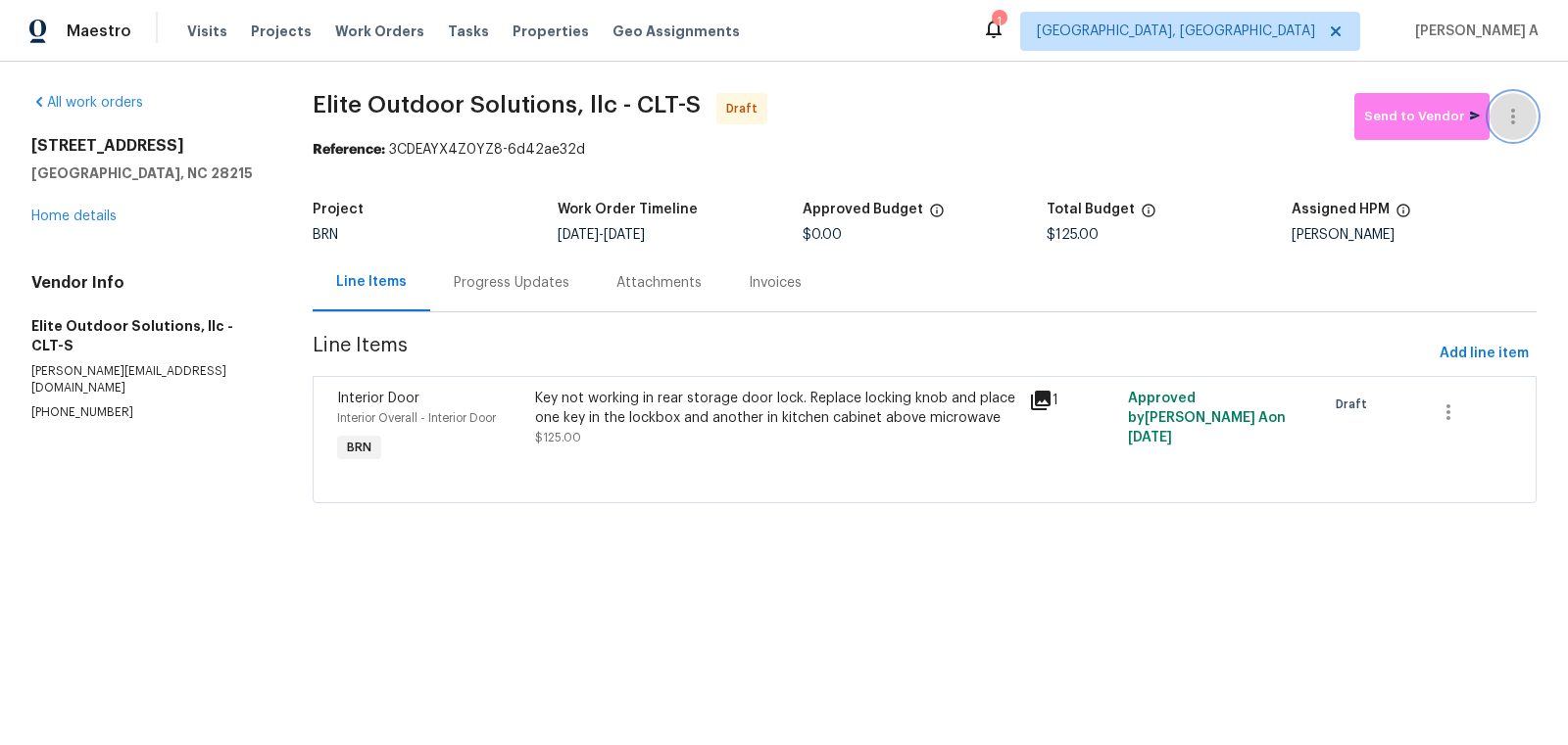
click at [1521, 114] on icon "button" at bounding box center [1513, 117] width 24 height 24
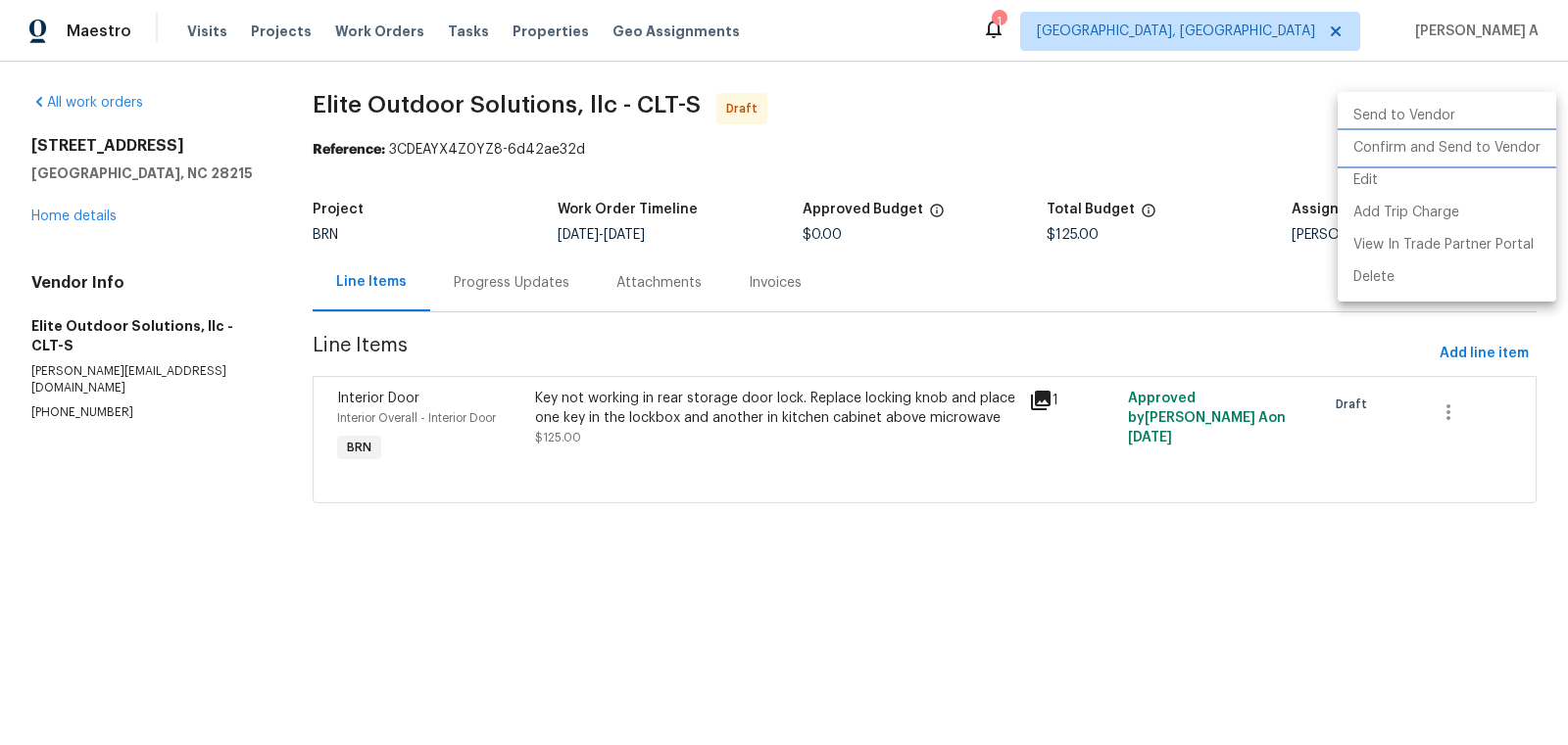
click at [1521, 148] on li "Confirm and Send to Vendor" at bounding box center [1447, 148] width 219 height 33
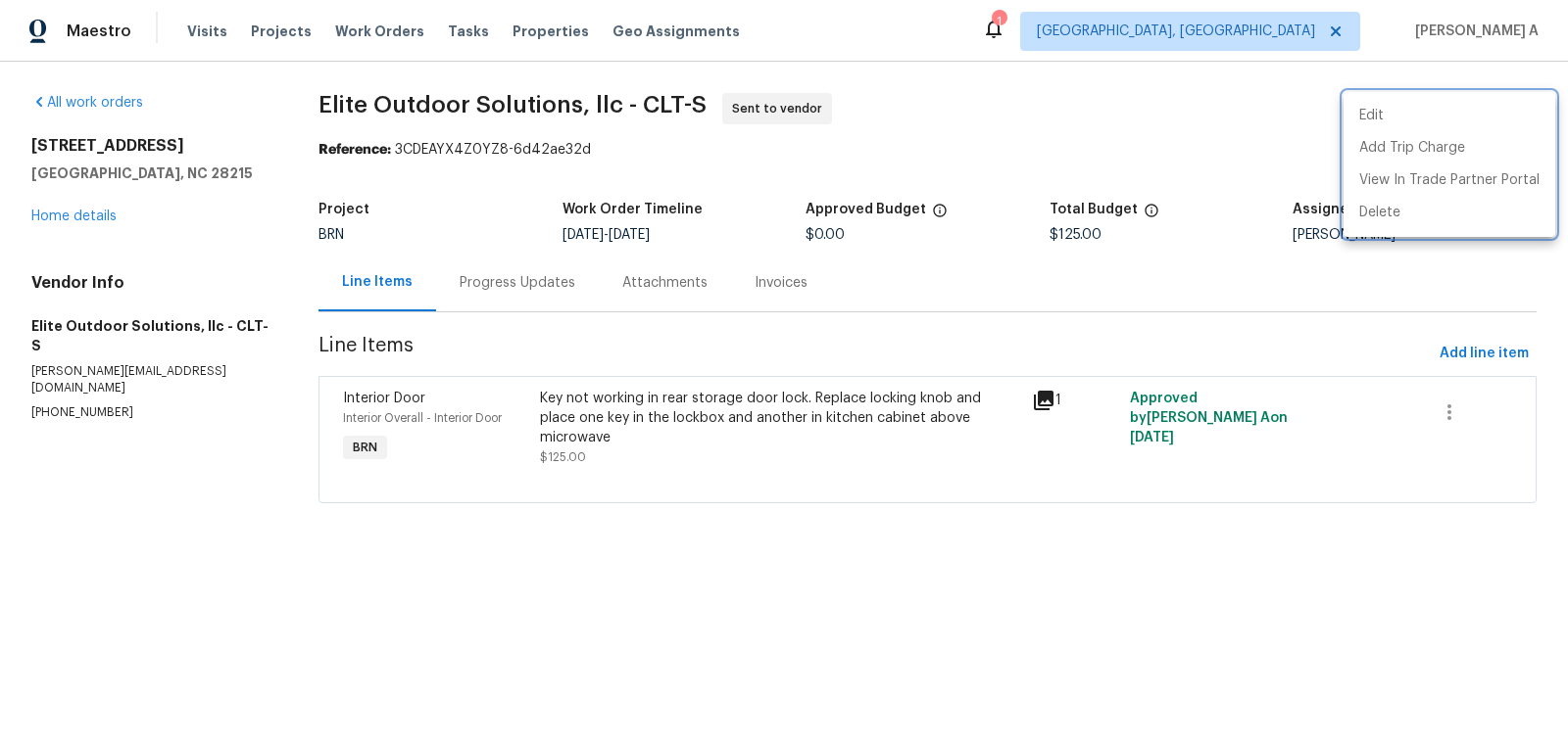
click at [486, 286] on div at bounding box center [784, 372] width 1568 height 745
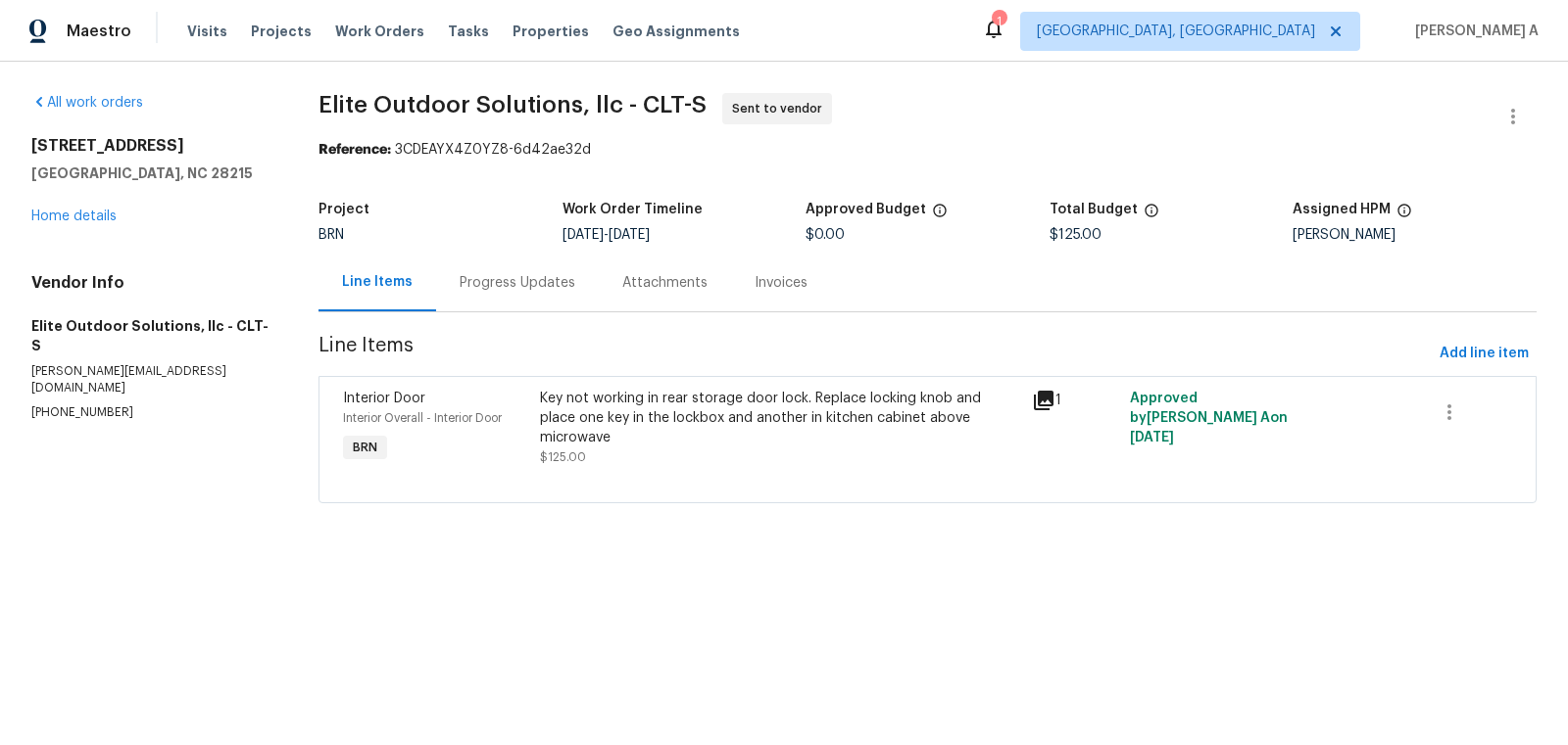
click at [482, 298] on div "Progress Updates" at bounding box center [518, 282] width 163 height 58
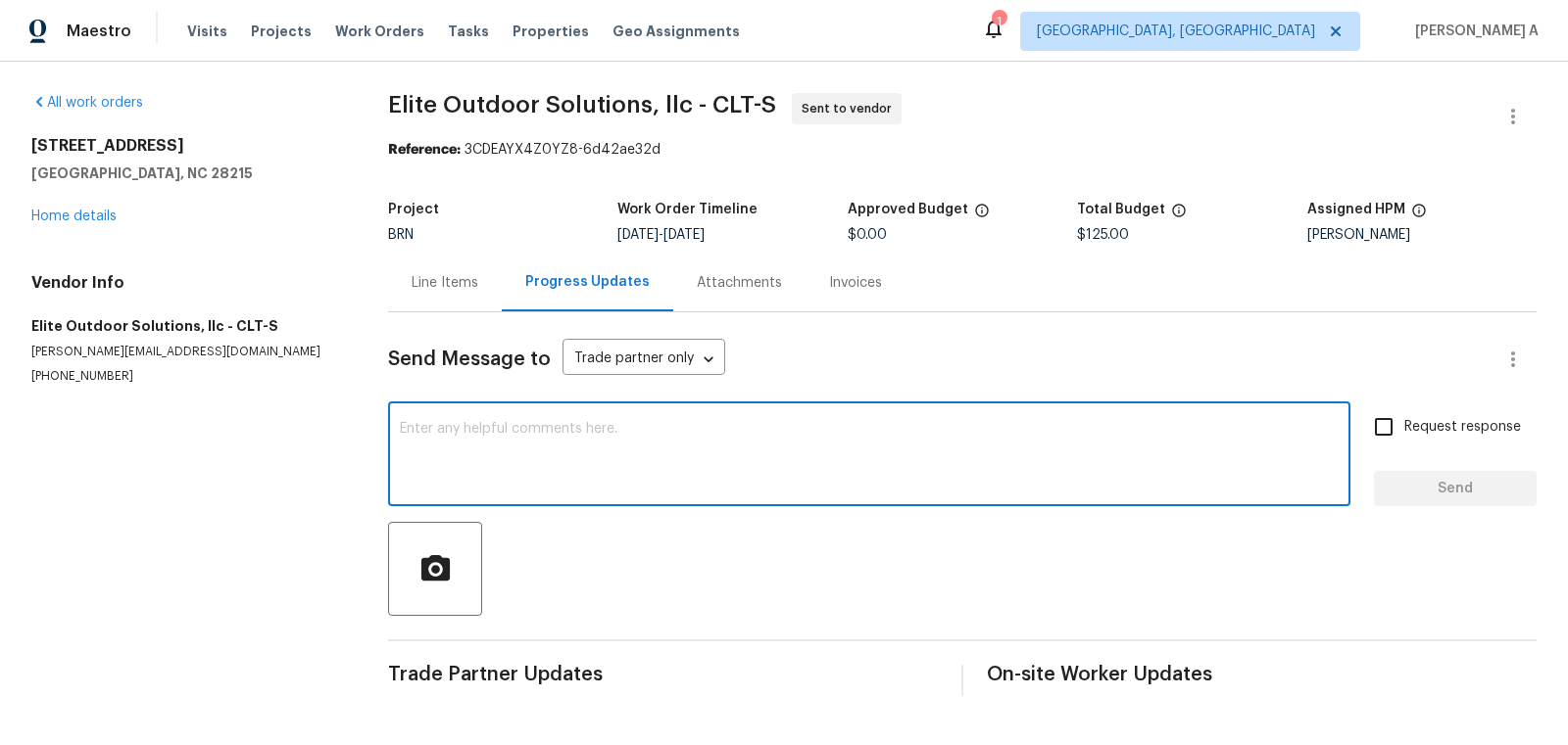
click at [647, 480] on textarea at bounding box center [868, 456] width 939 height 69
paste textarea "Hi, I'm Akshay from Opendoor. Just wanted to check if you received the workorde…"
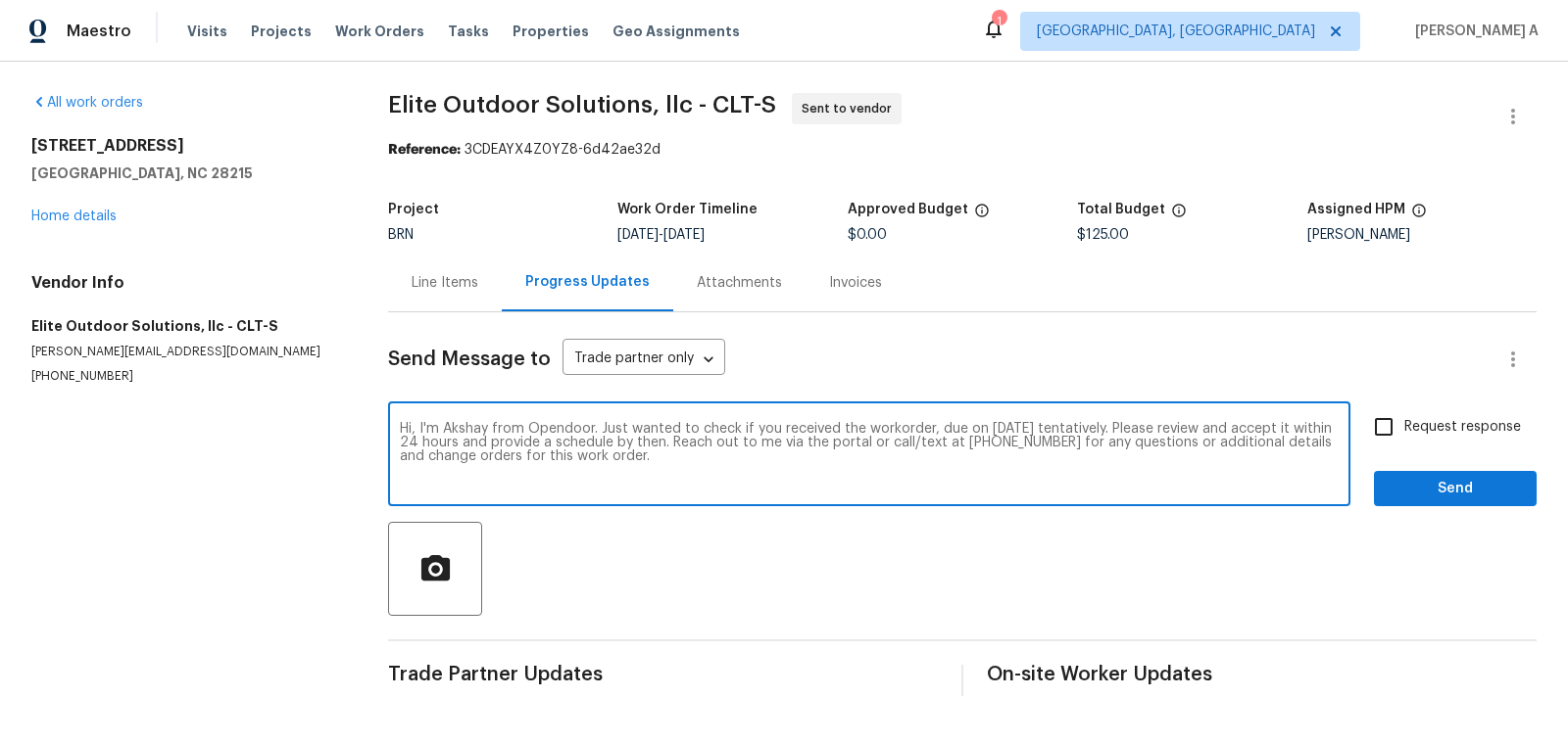
type textarea "Hi, I'm Akshay from Opendoor. Just wanted to check if you received the workorde…"
click at [1397, 428] on input "Request response" at bounding box center [1383, 426] width 41 height 41
checkbox input "true"
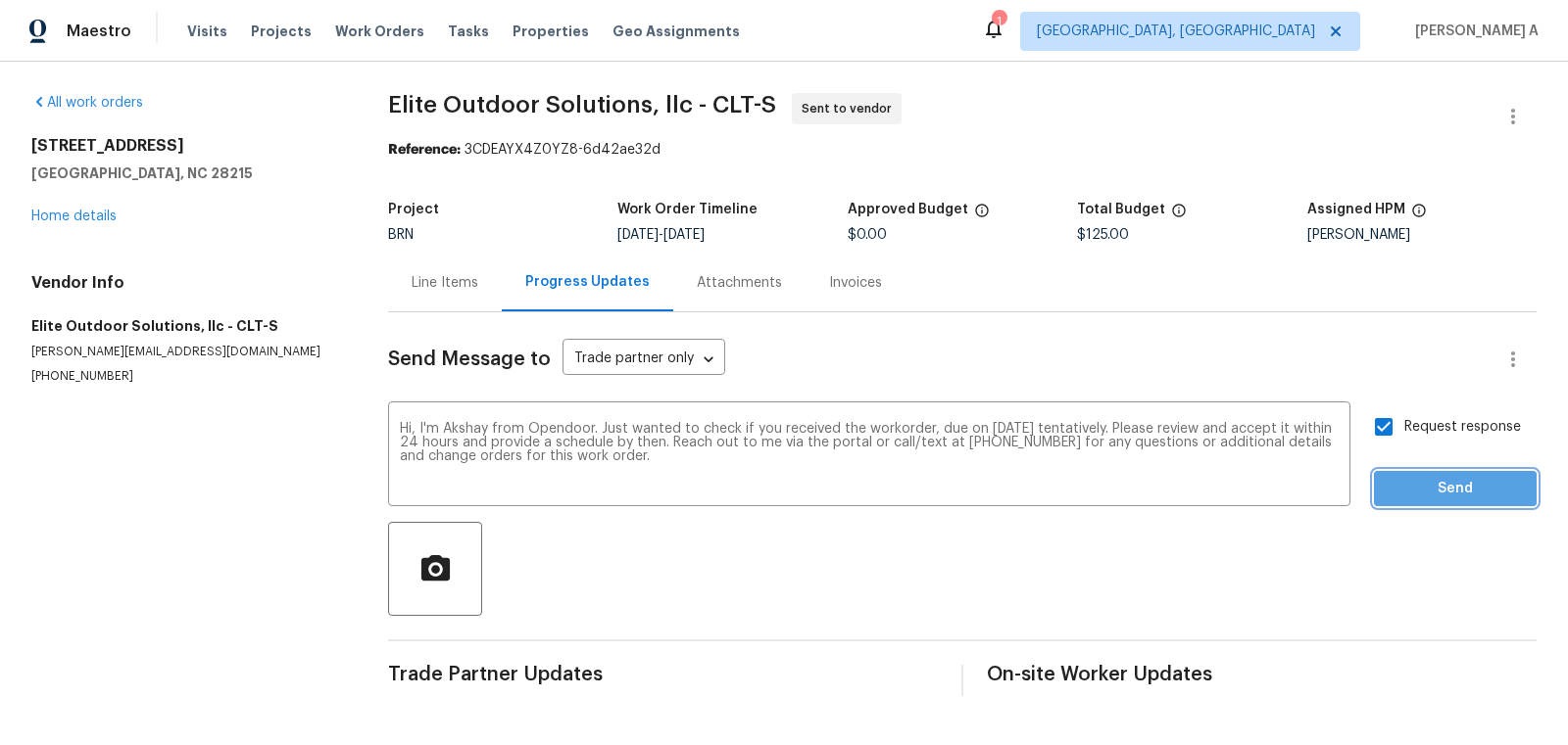
click at [1454, 487] on span "Send" at bounding box center [1455, 489] width 131 height 25
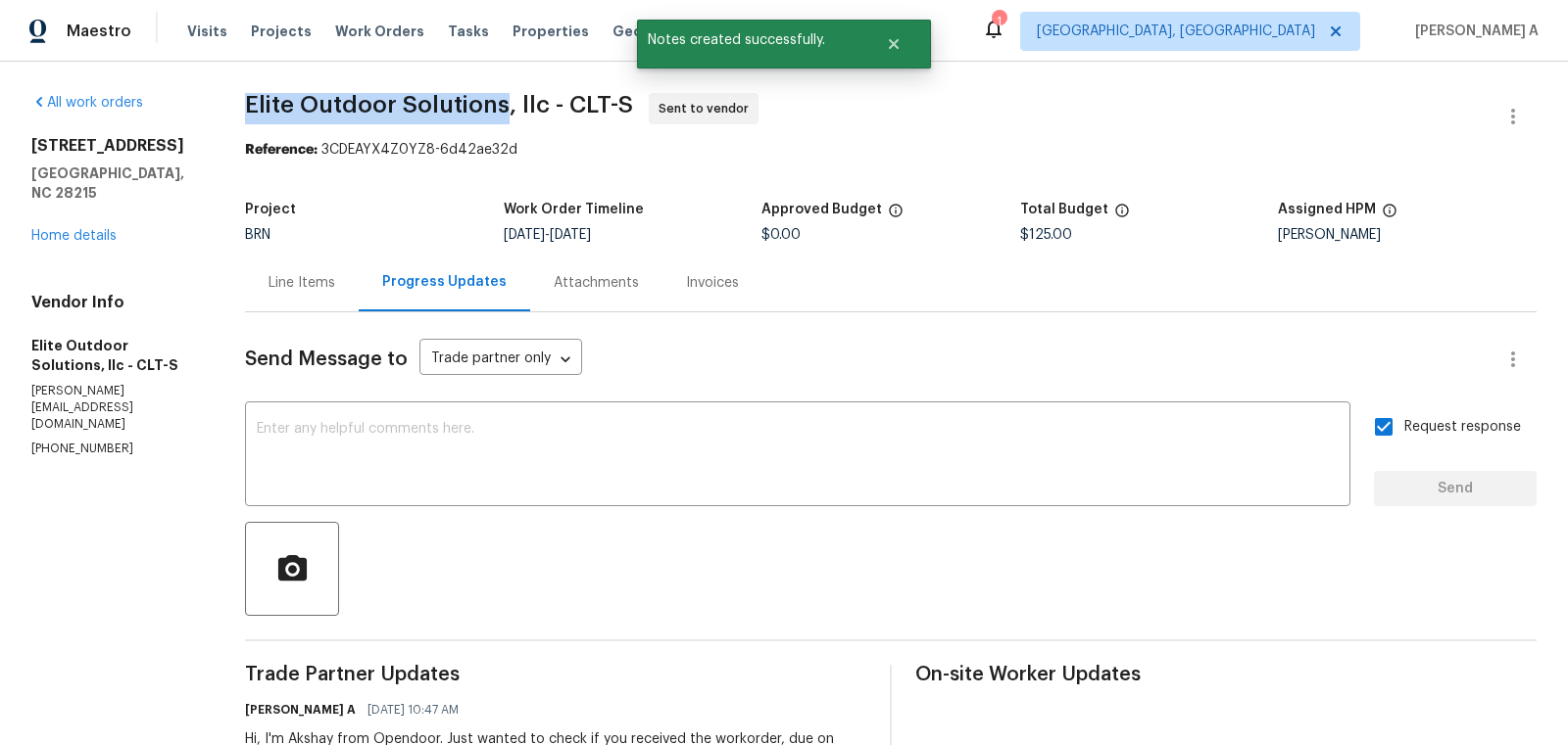
copy span "Elite Outdoor Solutions"
drag, startPoint x: 244, startPoint y: 105, endPoint x: 499, endPoint y: 104, distance: 255.0
click at [500, 104] on div "All work orders 5163 Ficus Tree Ln Charlotte, NC 28215 Home details Vendor Info…" at bounding box center [784, 462] width 1568 height 802
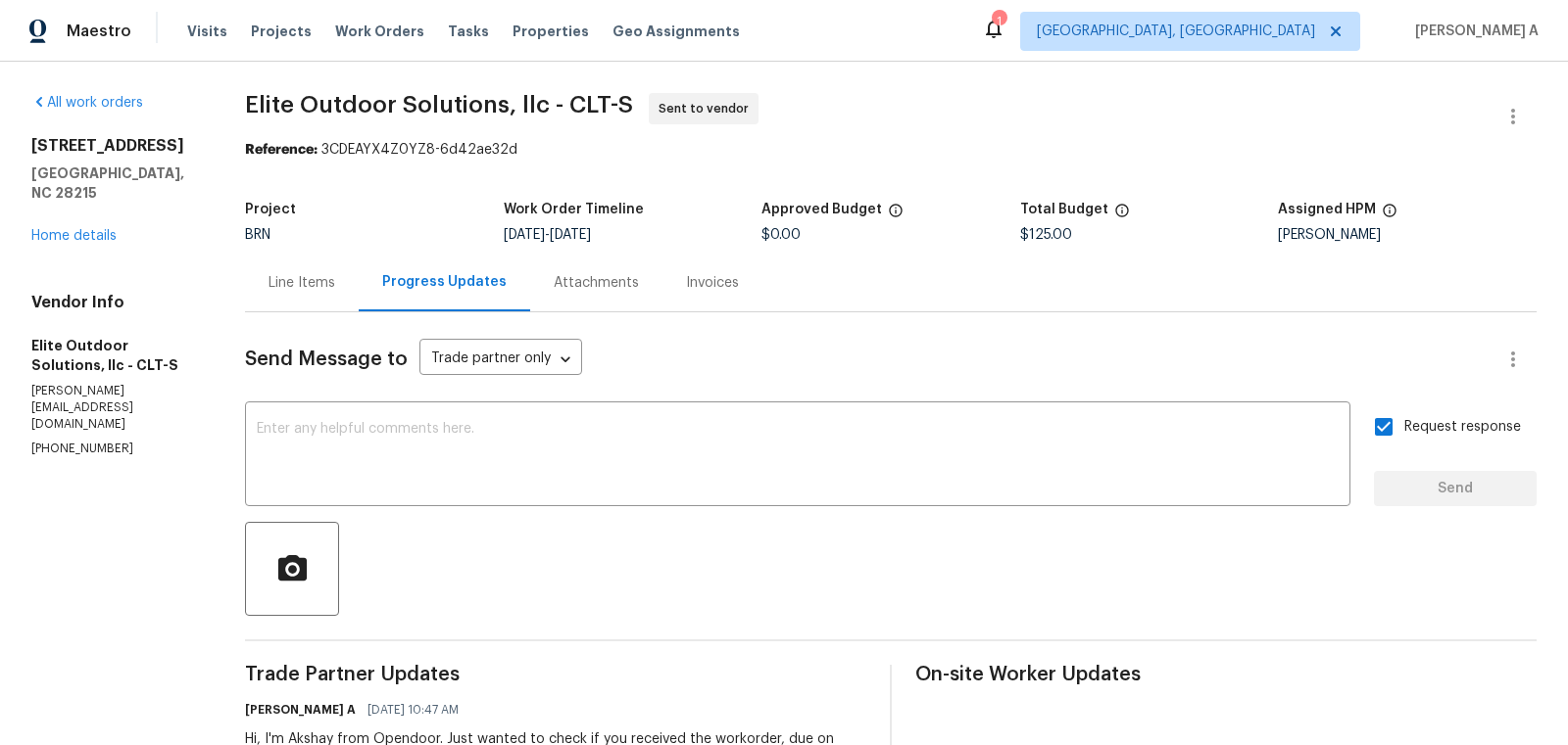
click at [893, 175] on section "Elite Outdoor Solutions, llc - CLT-S Sent to vendor Reference: 3CDEAYX4Z0YZ8-6d…" at bounding box center [891, 462] width 1292 height 738
copy span "Elite Outdoor Solutions"
drag, startPoint x: 248, startPoint y: 105, endPoint x: 504, endPoint y: 101, distance: 256.0
click at [504, 101] on span "Elite Outdoor Solutions, llc - CLT-S" at bounding box center [439, 105] width 388 height 24
click at [847, 223] on div "Approved Budget" at bounding box center [890, 216] width 258 height 26
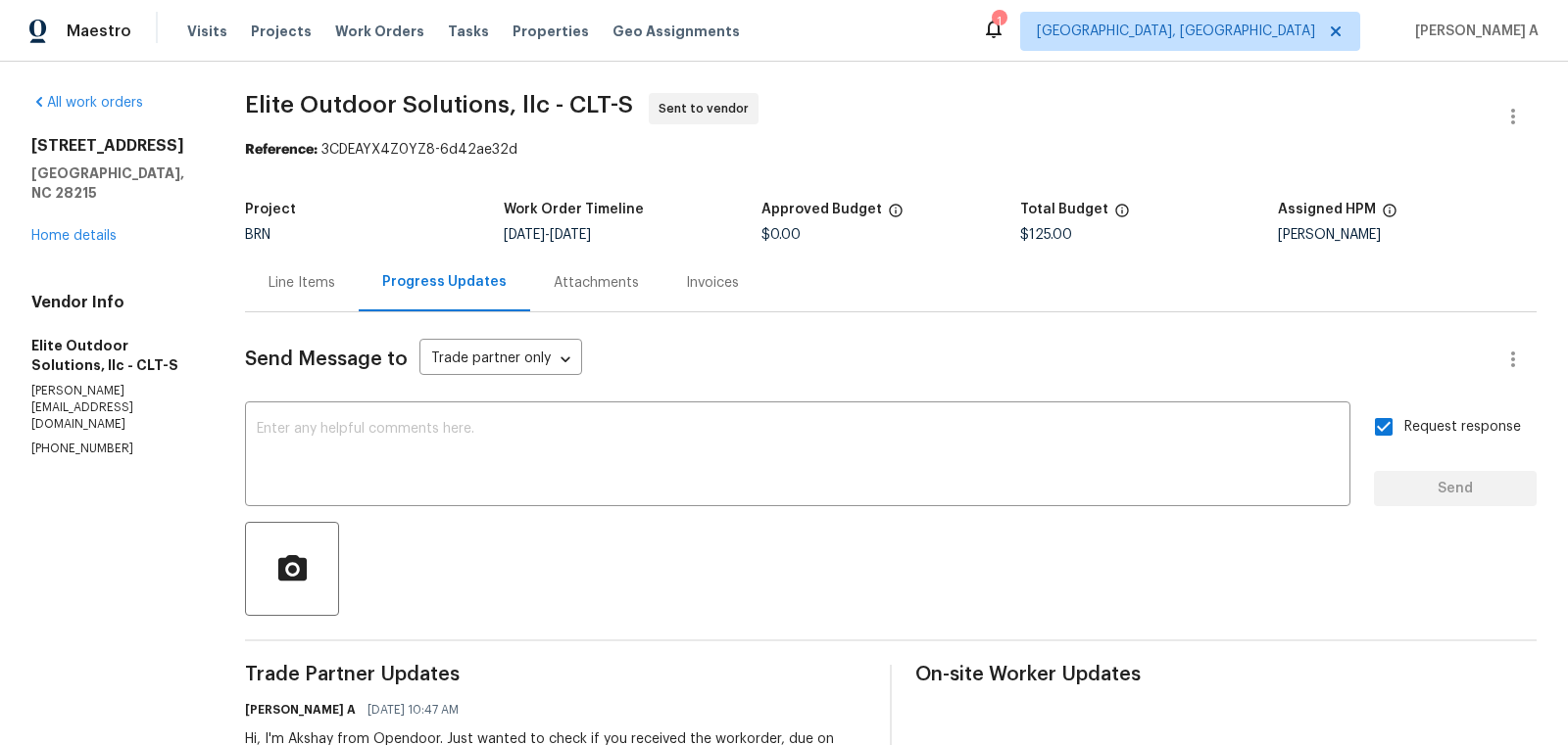
click at [292, 281] on div "Line Items" at bounding box center [301, 283] width 67 height 20
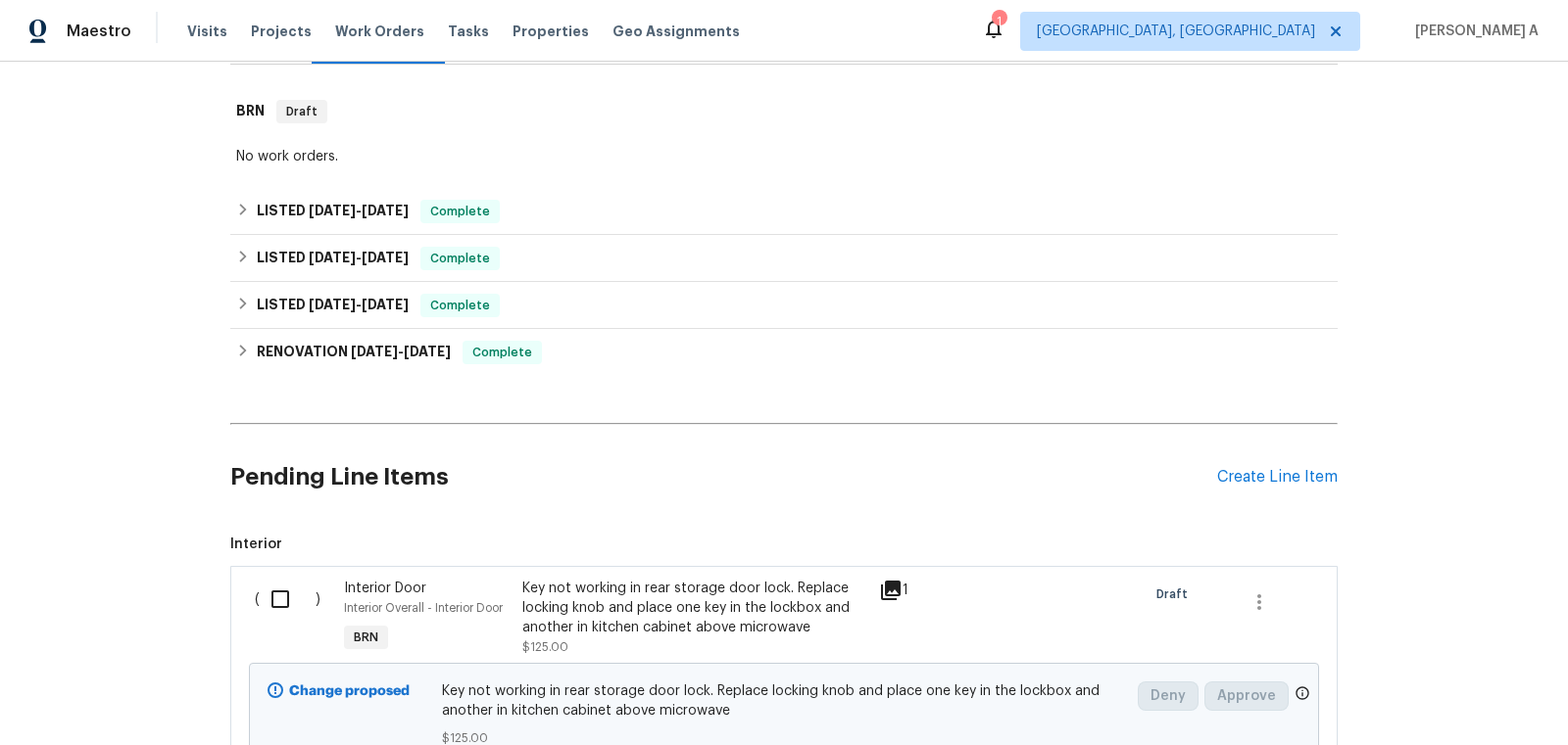
scroll to position [209, 0]
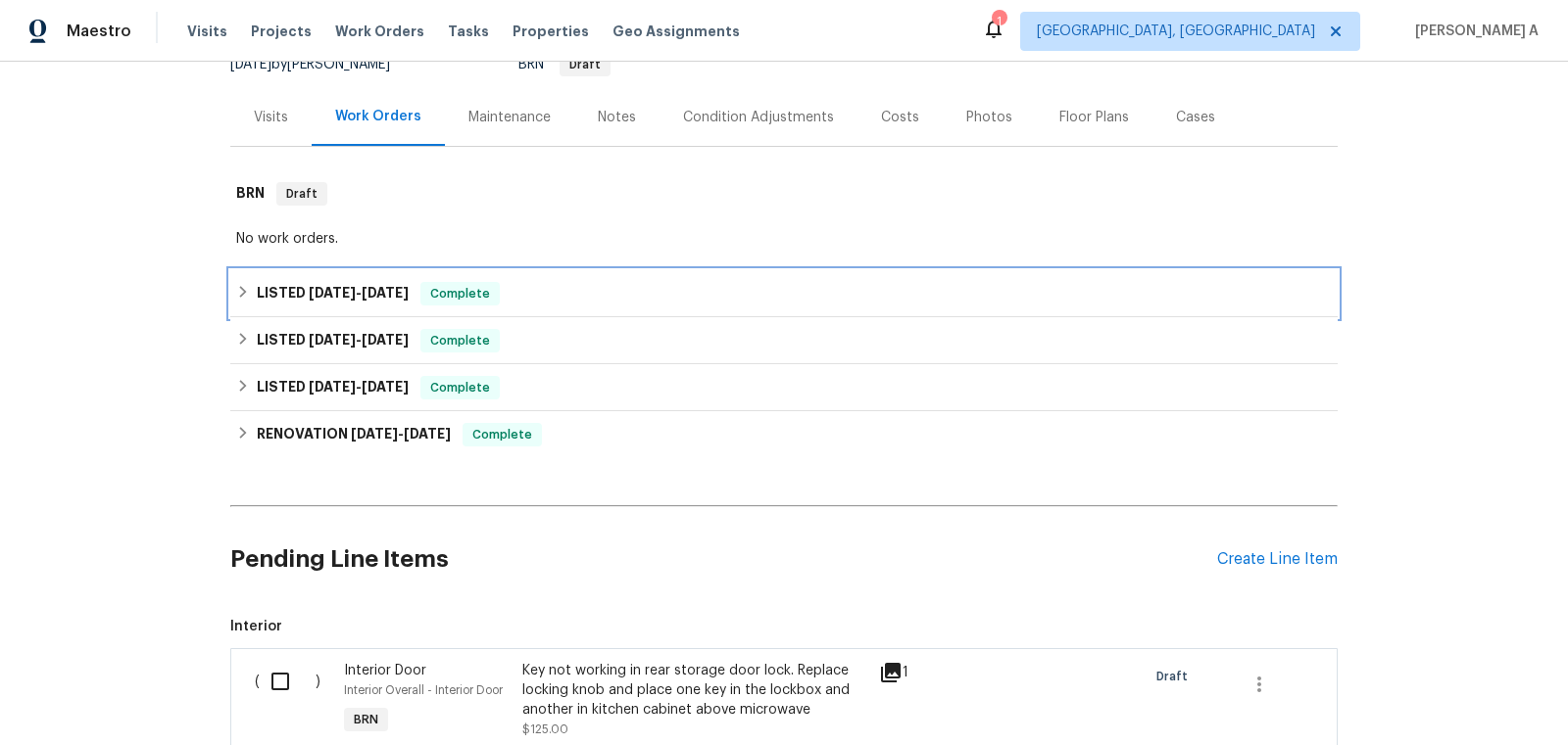
click at [482, 285] on span "Complete" at bounding box center [460, 294] width 76 height 20
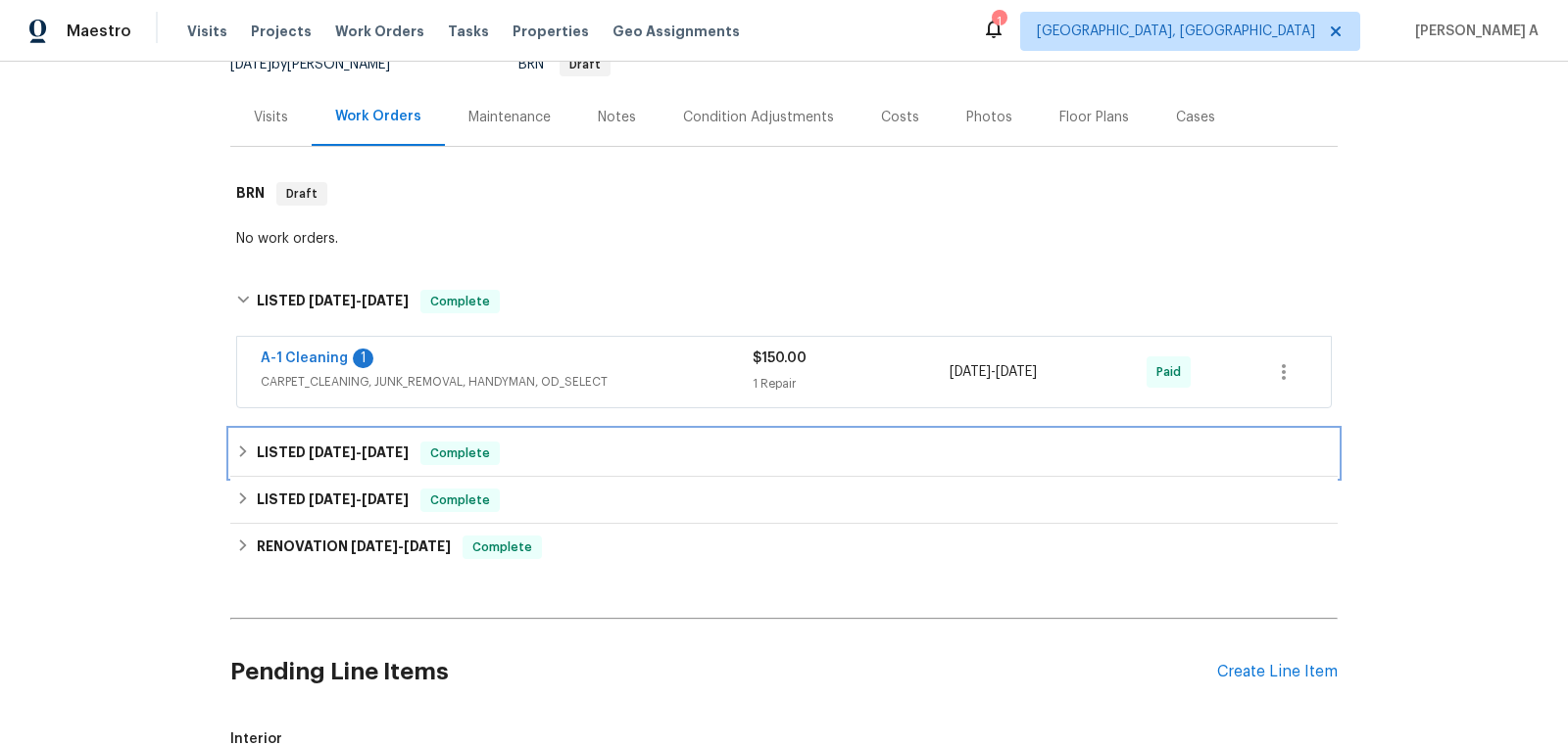
click at [504, 439] on div "LISTED [DATE] - [DATE] Complete" at bounding box center [784, 453] width 1107 height 47
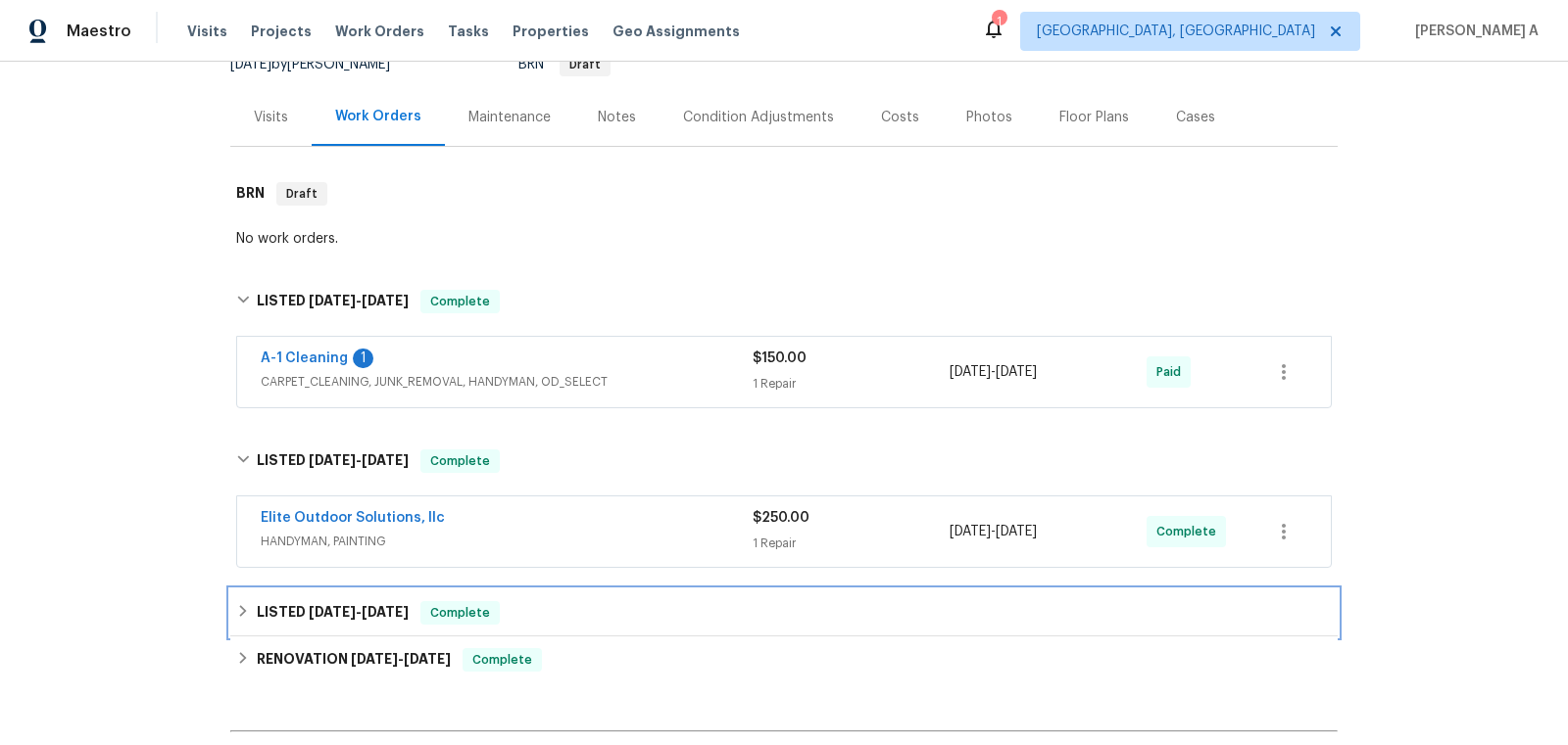
click at [546, 615] on div "LISTED [DATE] - [DATE] Complete" at bounding box center [784, 613] width 1095 height 24
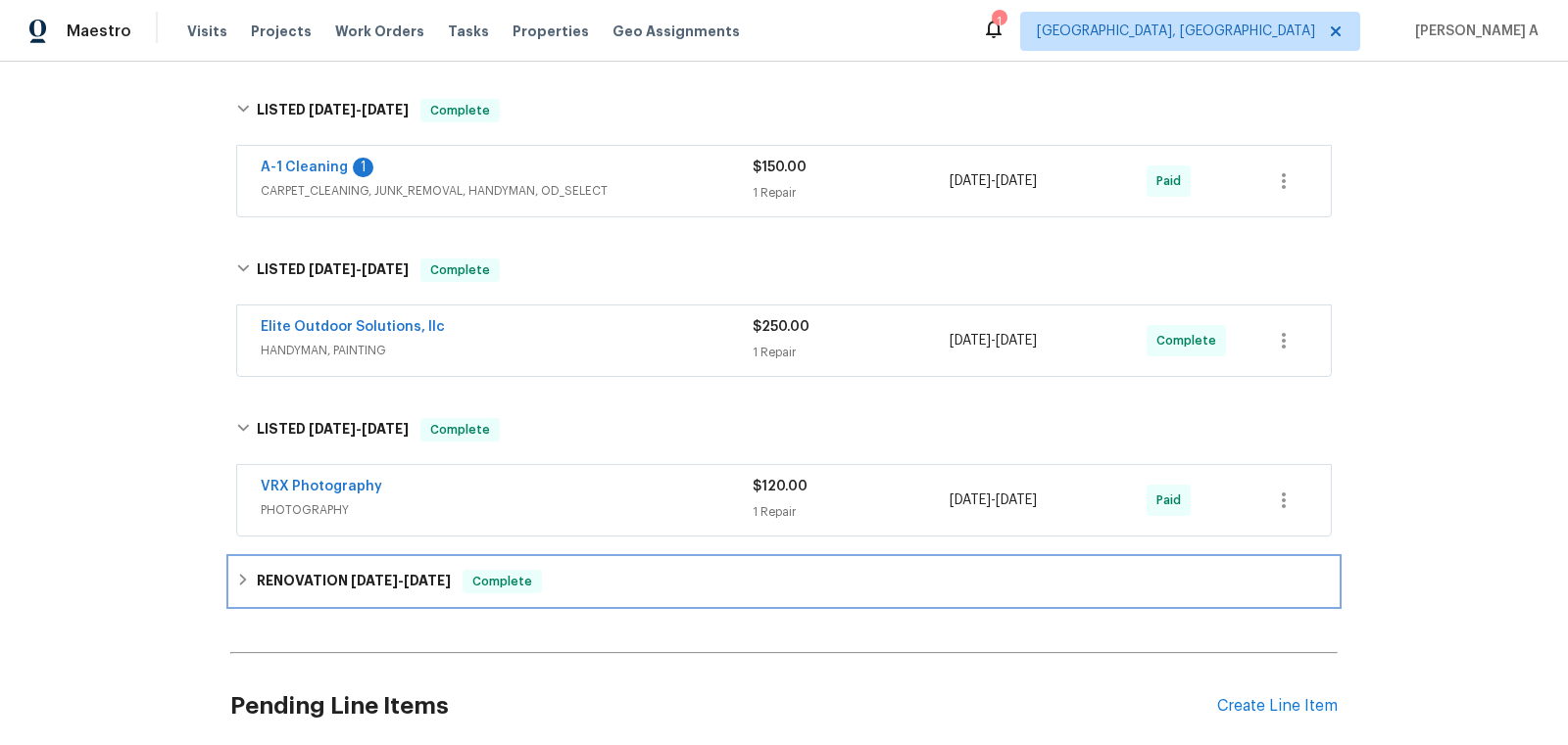
click at [540, 565] on div "RENOVATION [DATE] - [DATE] Complete" at bounding box center [784, 581] width 1107 height 47
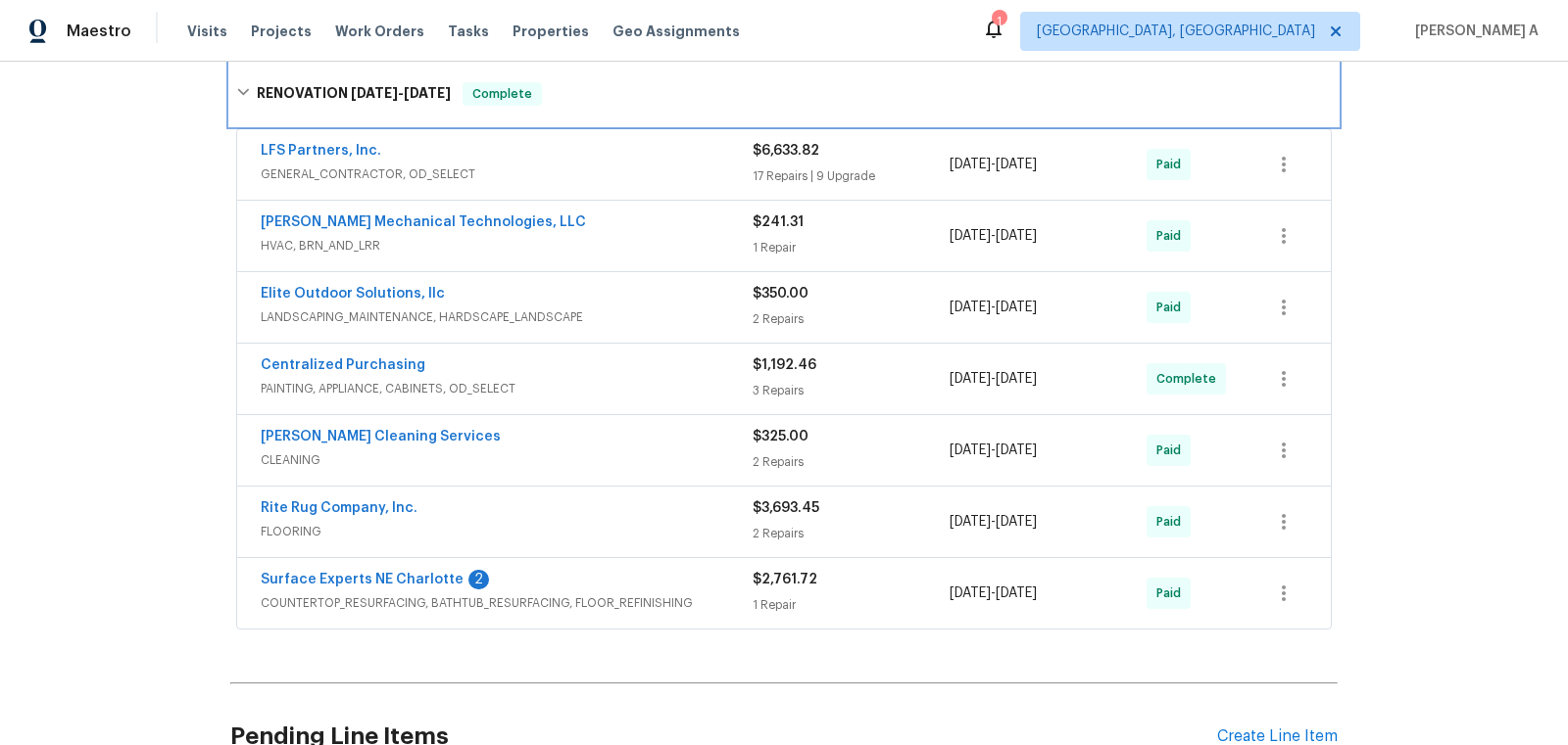
scroll to position [893, 0]
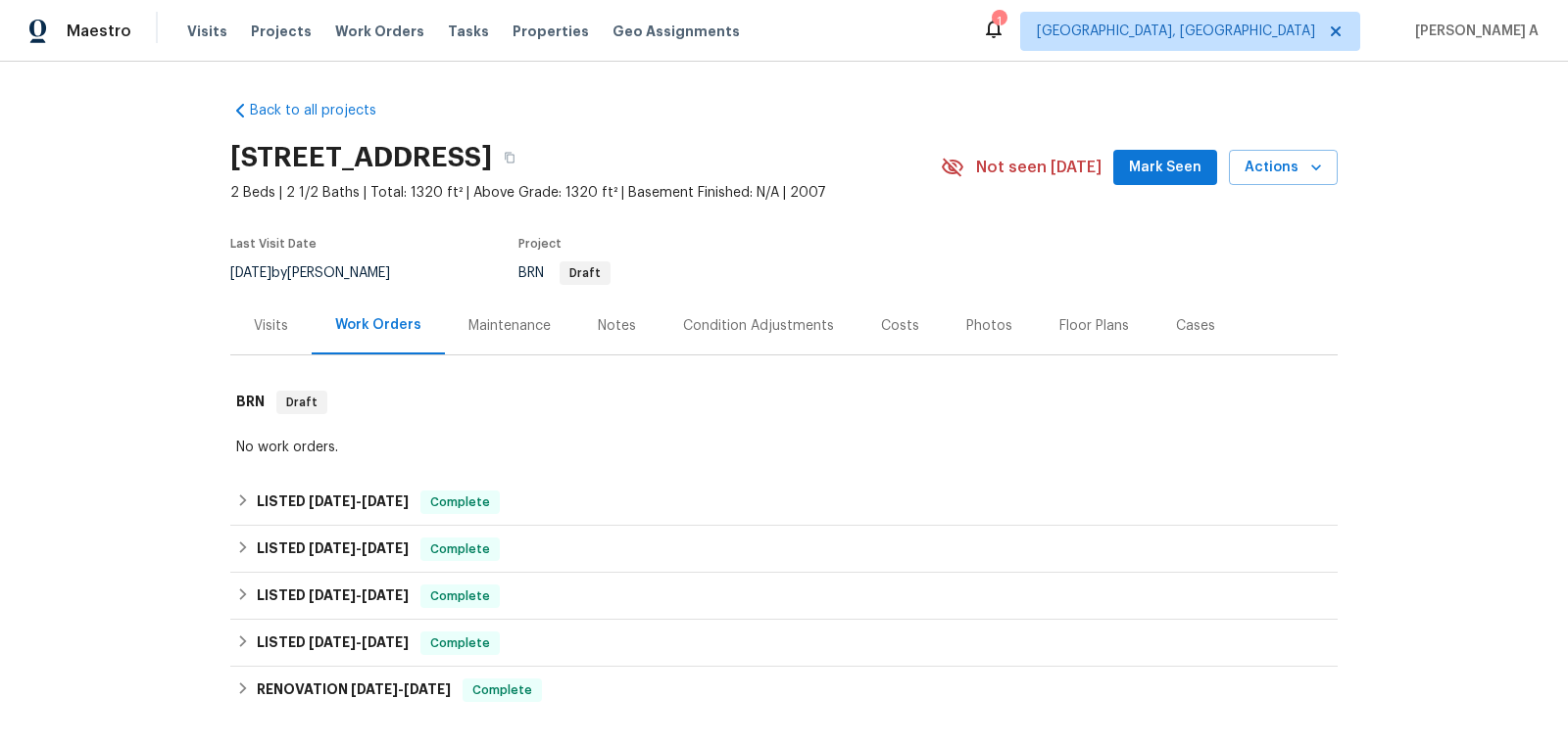
scroll to position [456, 0]
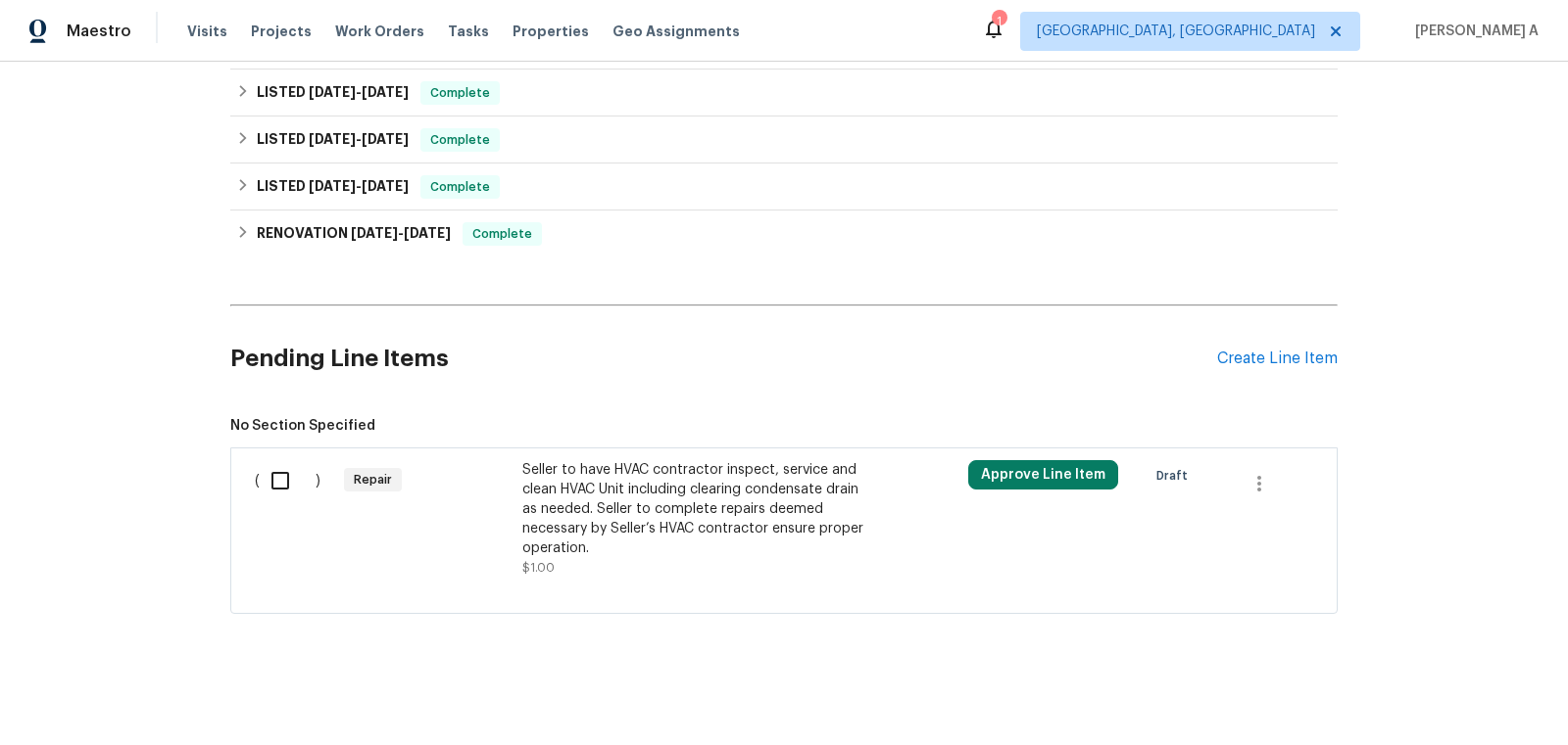
click at [638, 518] on div "Seller to have HVAC contractor inspect, service and clean HVAC Unit including c…" at bounding box center [695, 509] width 345 height 98
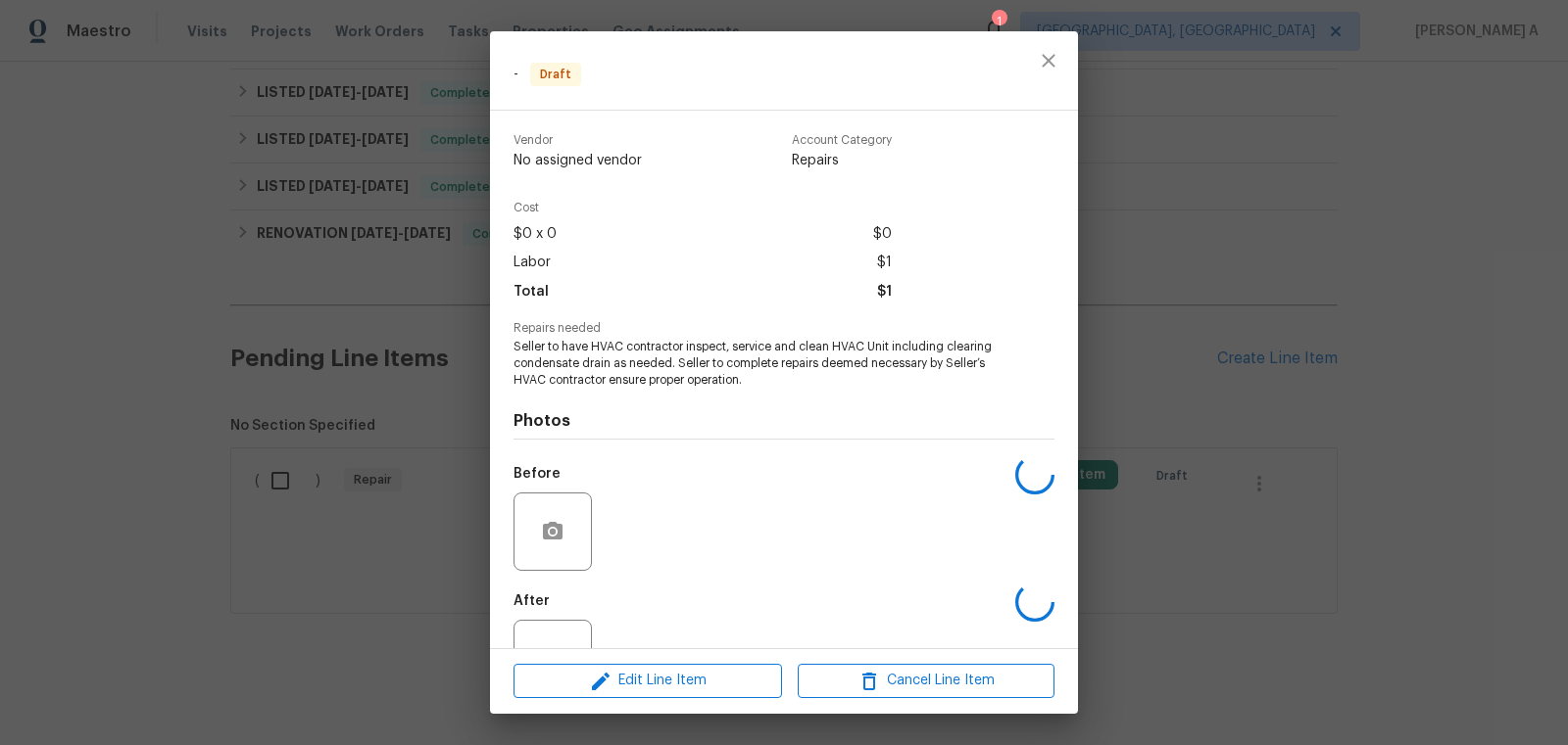
scroll to position [70, 0]
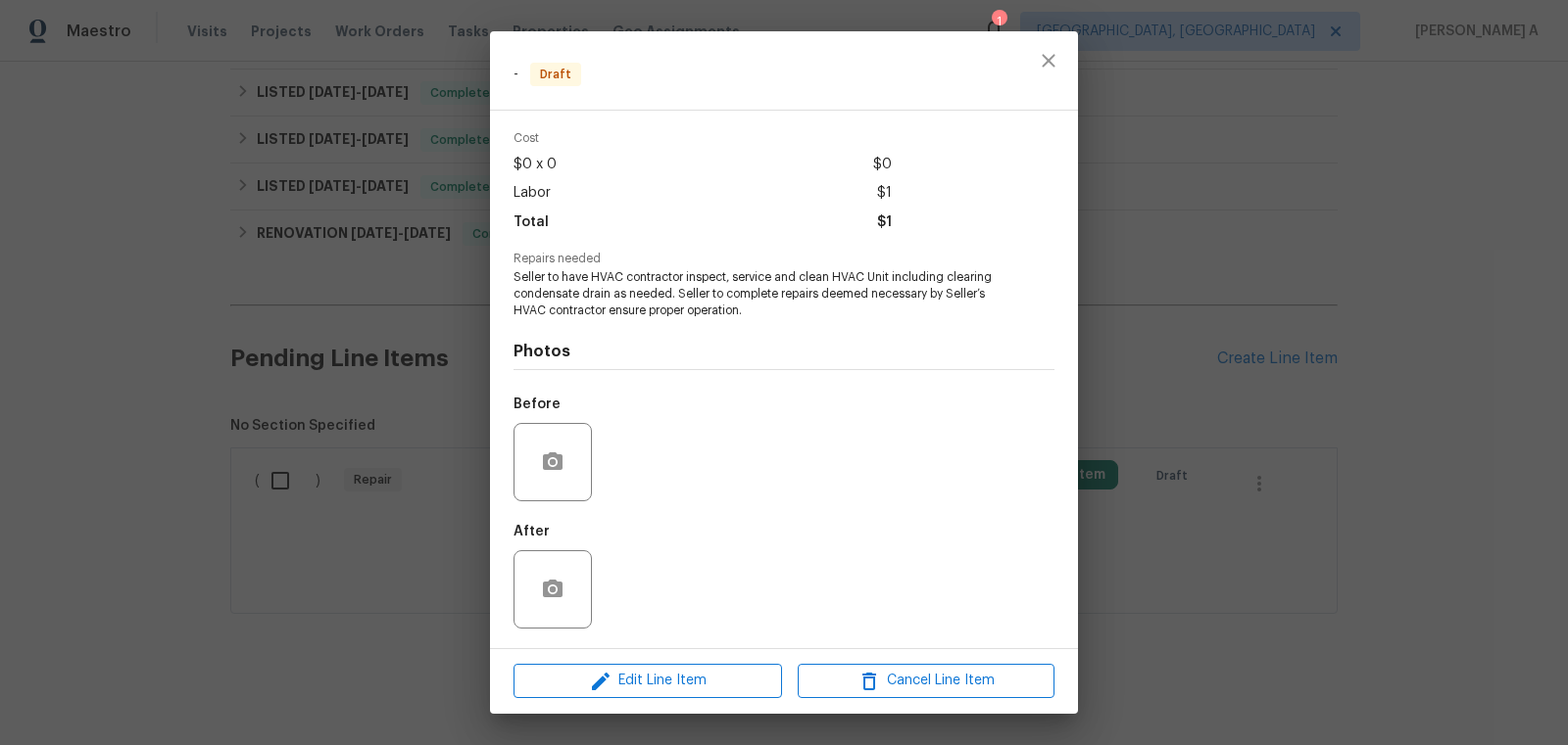
click at [575, 468] on div at bounding box center [552, 462] width 78 height 78
click at [558, 450] on button "button" at bounding box center [551, 462] width 47 height 47
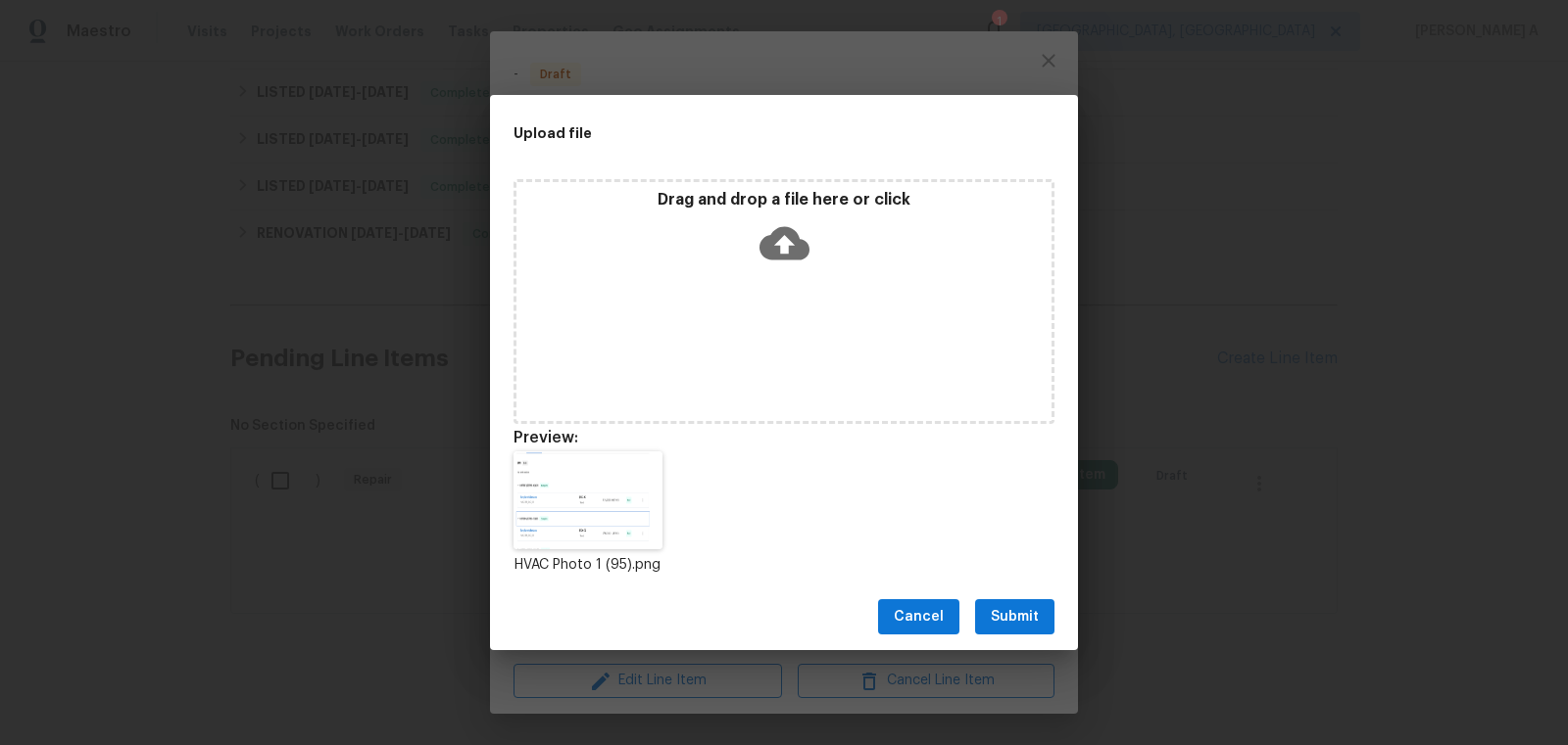
click at [1015, 596] on div "Cancel Submit" at bounding box center [784, 618] width 588 height 68
click at [1017, 614] on span "Submit" at bounding box center [1015, 617] width 48 height 25
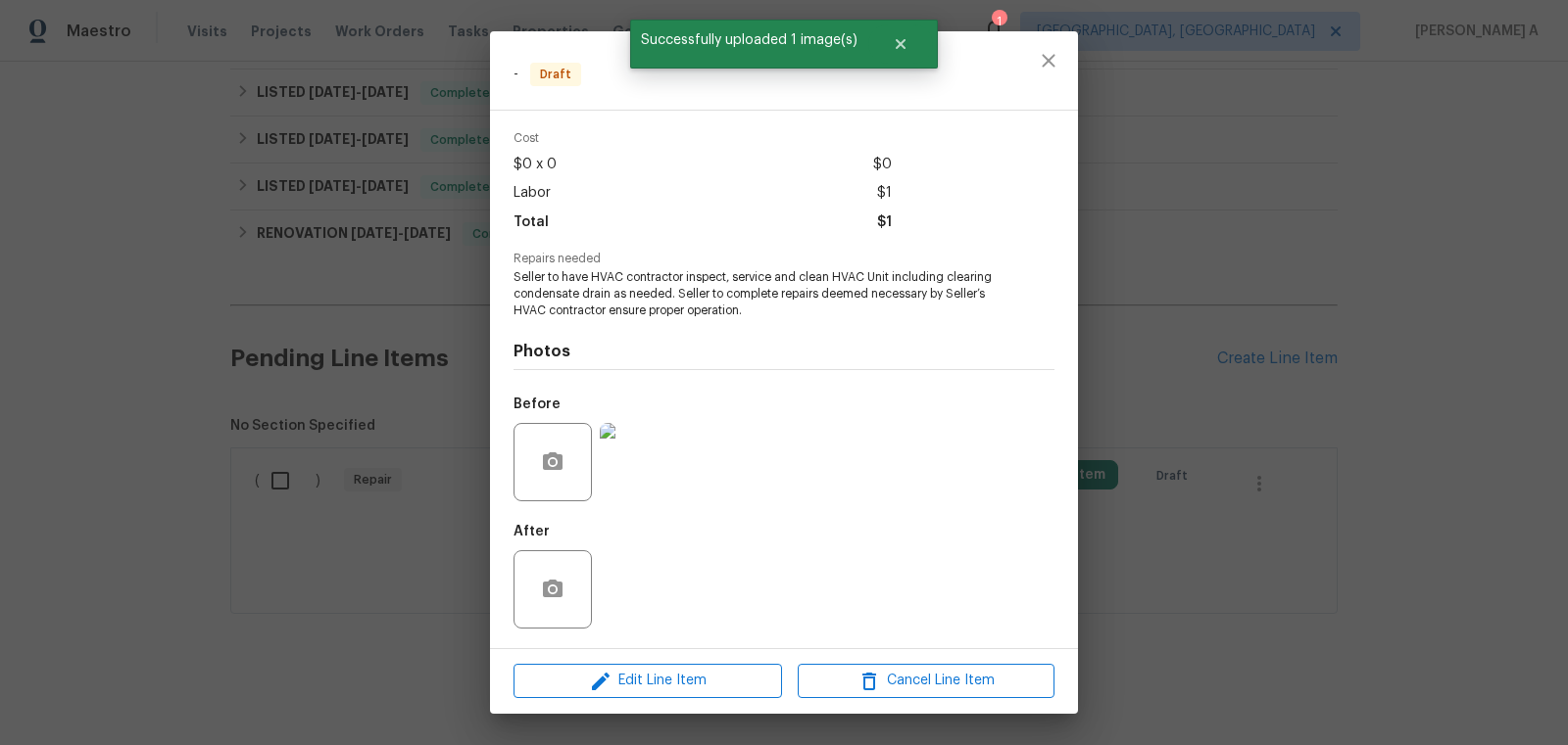
click at [656, 455] on img at bounding box center [638, 462] width 78 height 78
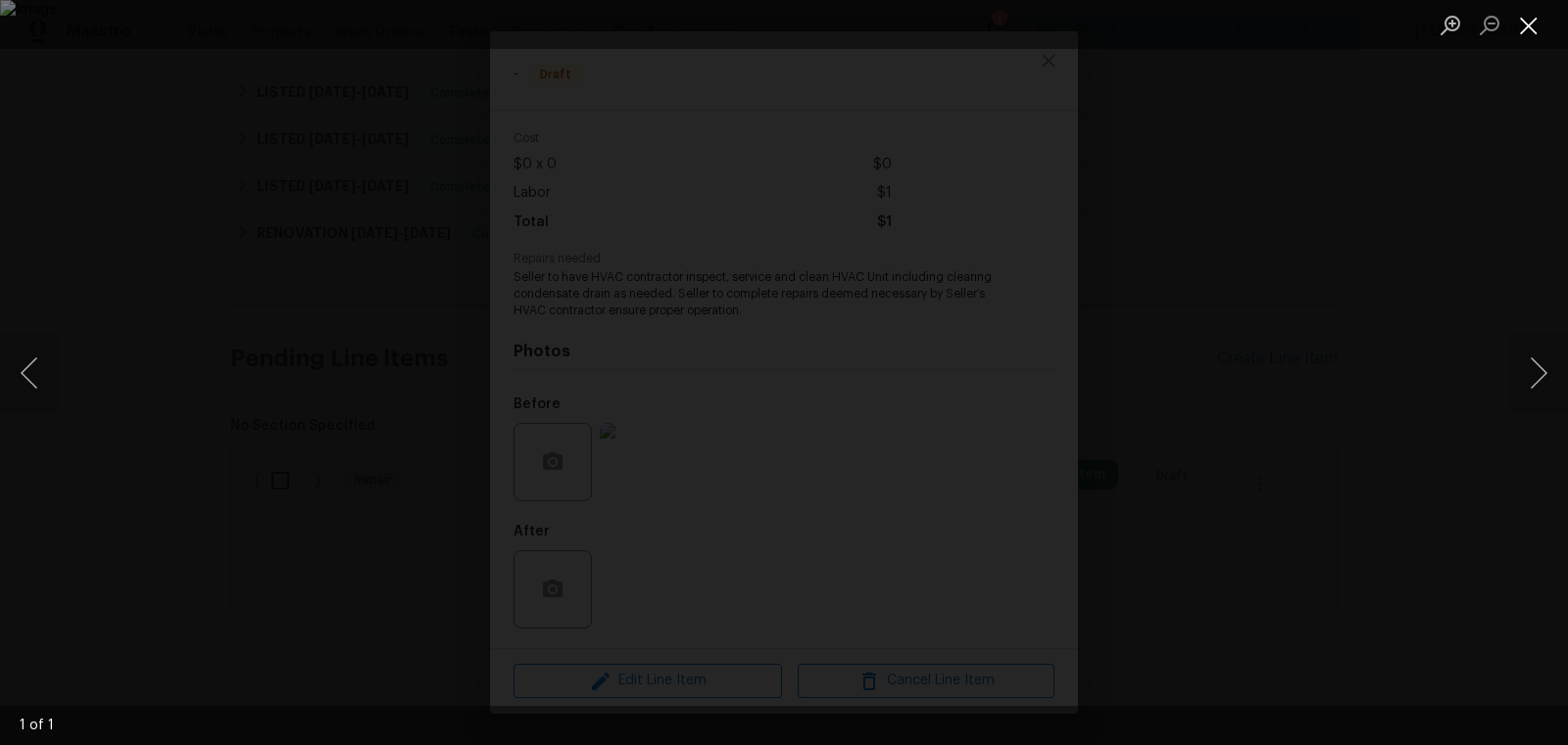
click at [1522, 18] on button "Close lightbox" at bounding box center [1527, 25] width 39 height 35
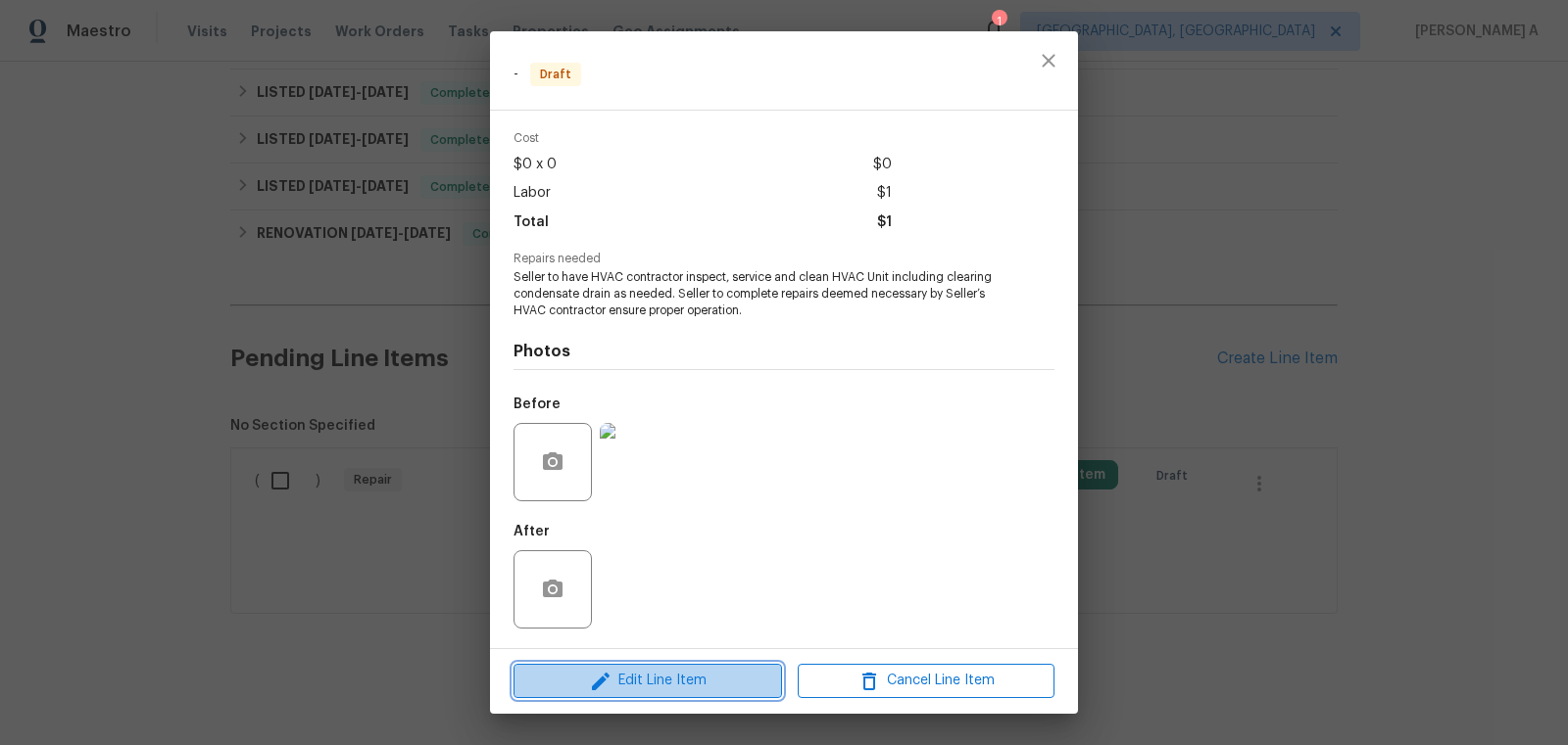
click at [689, 684] on span "Edit Line Item" at bounding box center [648, 680] width 256 height 25
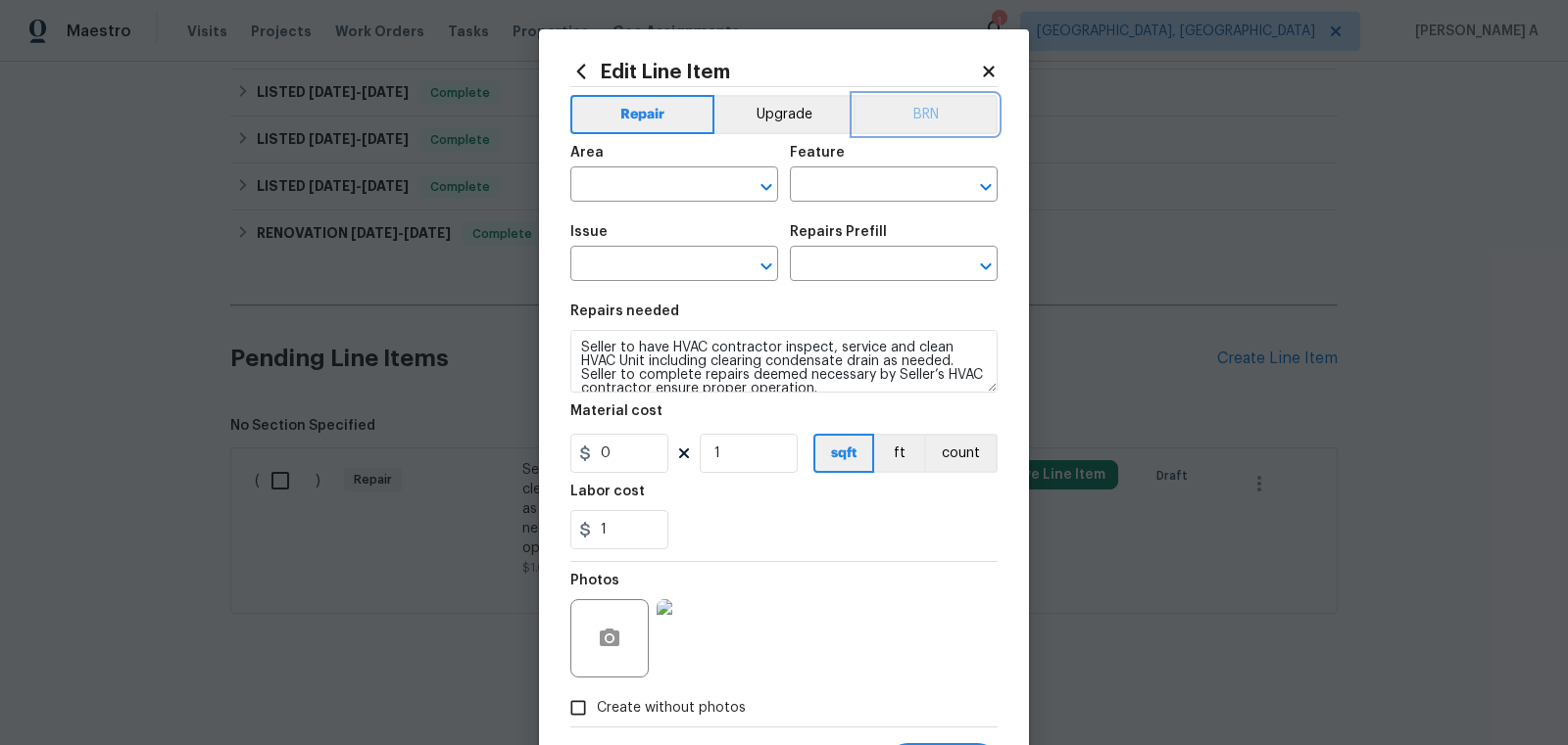
click at [920, 115] on button "BRN" at bounding box center [925, 114] width 144 height 39
click at [615, 187] on input "text" at bounding box center [647, 187] width 153 height 31
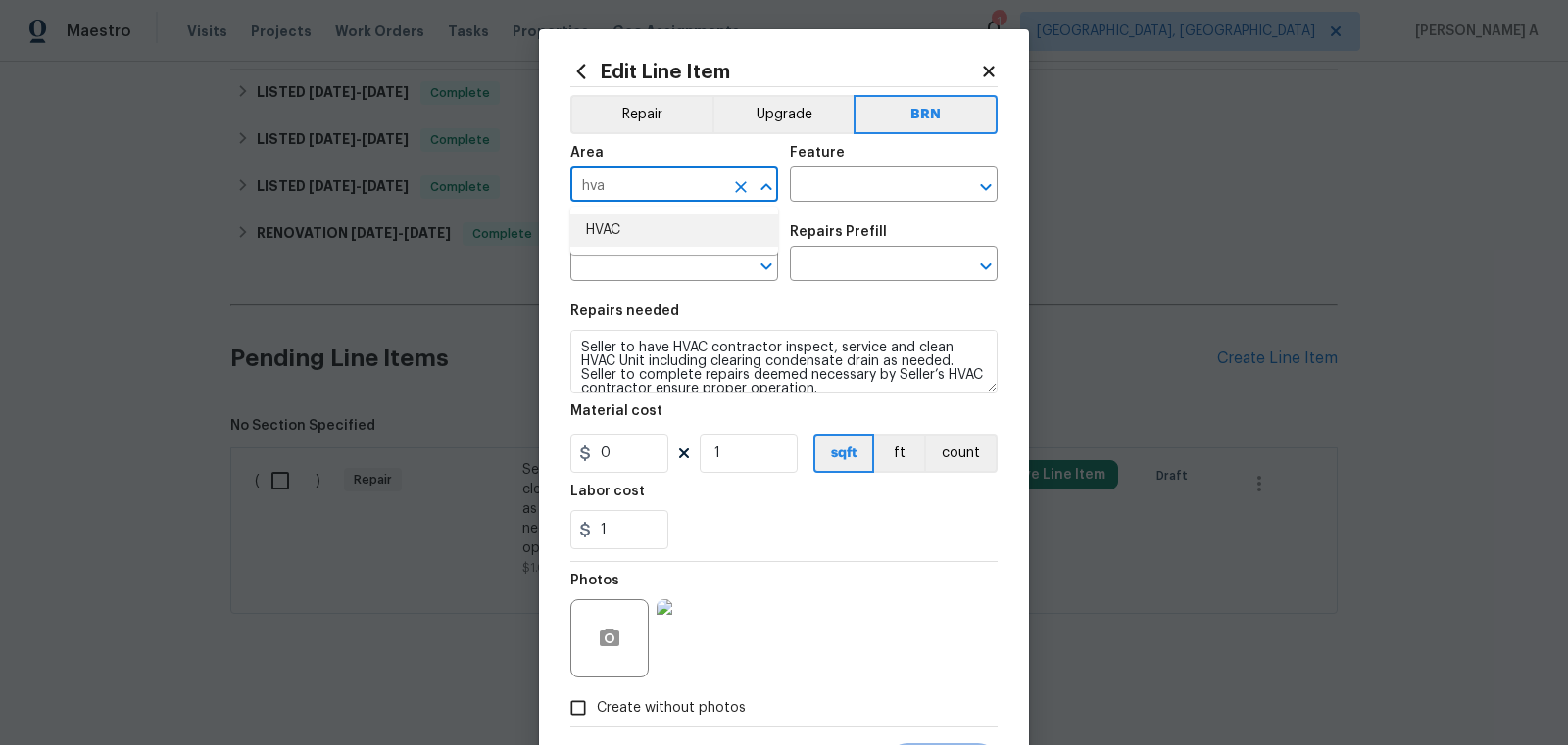
click at [651, 224] on li "HVAC" at bounding box center [674, 230] width 208 height 33
type input "HVAC"
click at [866, 191] on input "text" at bounding box center [866, 187] width 153 height 31
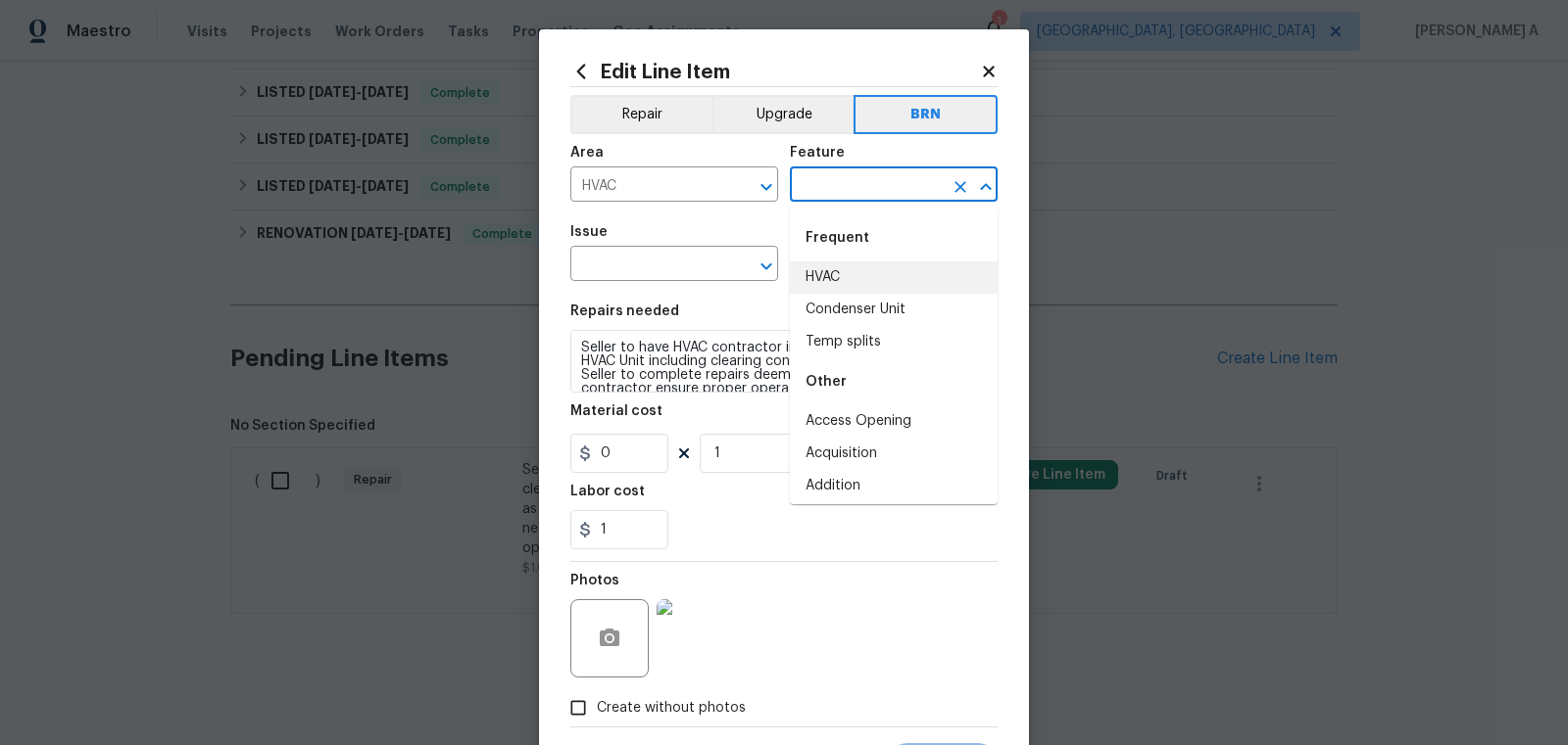
click at [862, 278] on li "HVAC" at bounding box center [893, 277] width 208 height 33
type input "HVAC"
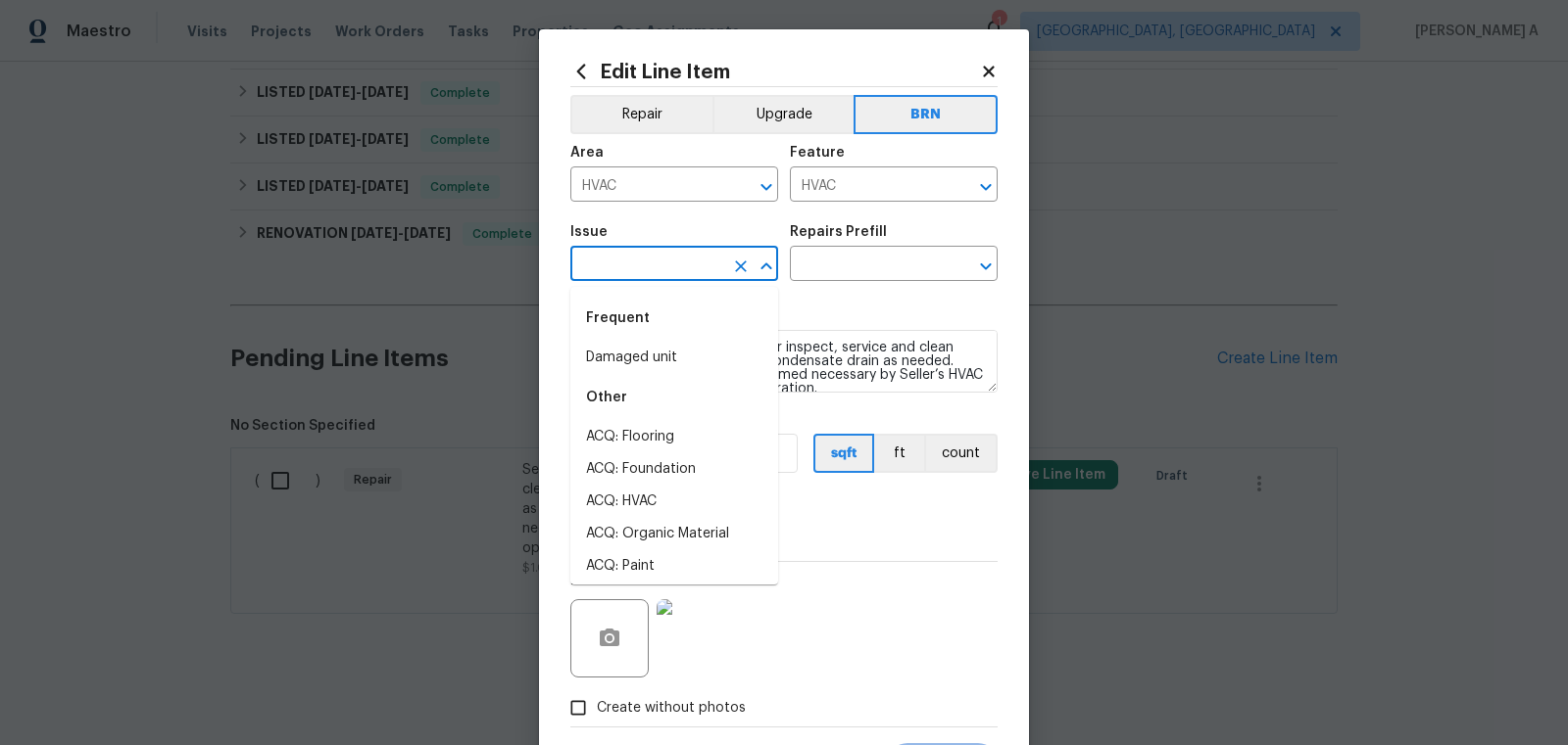
click at [649, 277] on input "text" at bounding box center [647, 265] width 153 height 31
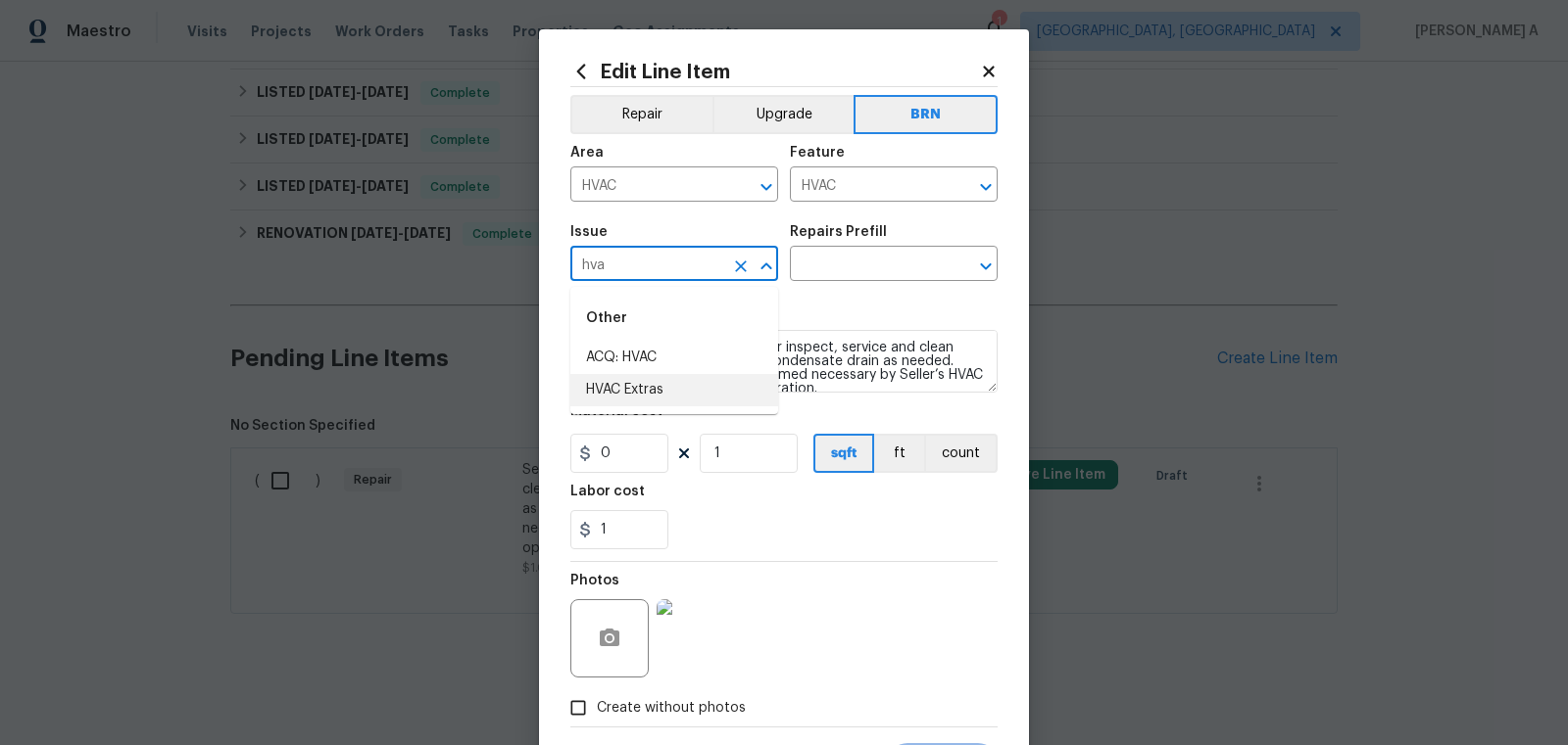
click at [667, 384] on li "HVAC Extras" at bounding box center [674, 390] width 208 height 33
type input "HVAC Extras"
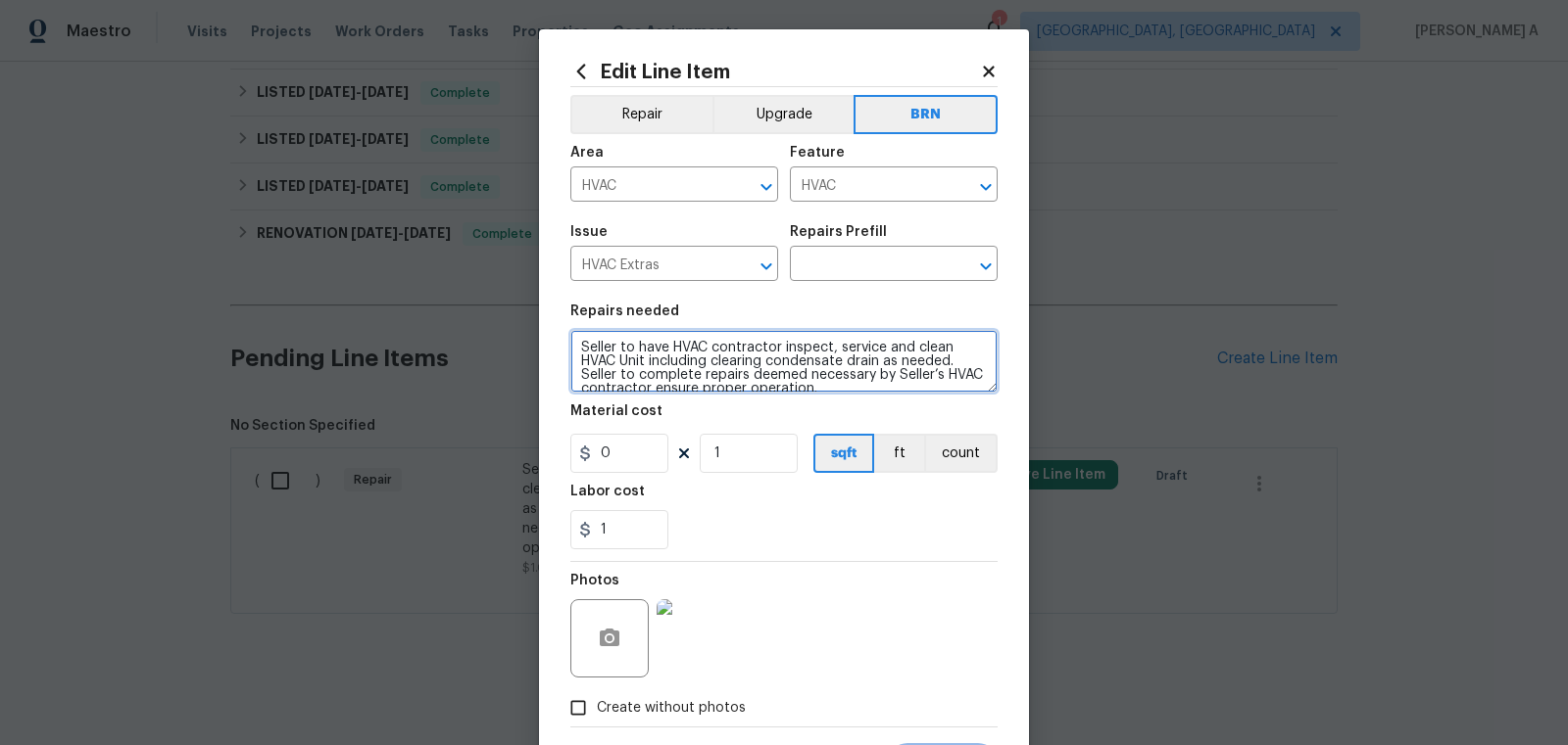
click at [667, 384] on textarea "Seller to have HVAC contractor inspect, service and clean HVAC Unit including c…" at bounding box center [784, 361] width 427 height 63
click at [883, 278] on input "text" at bounding box center [866, 265] width 153 height 31
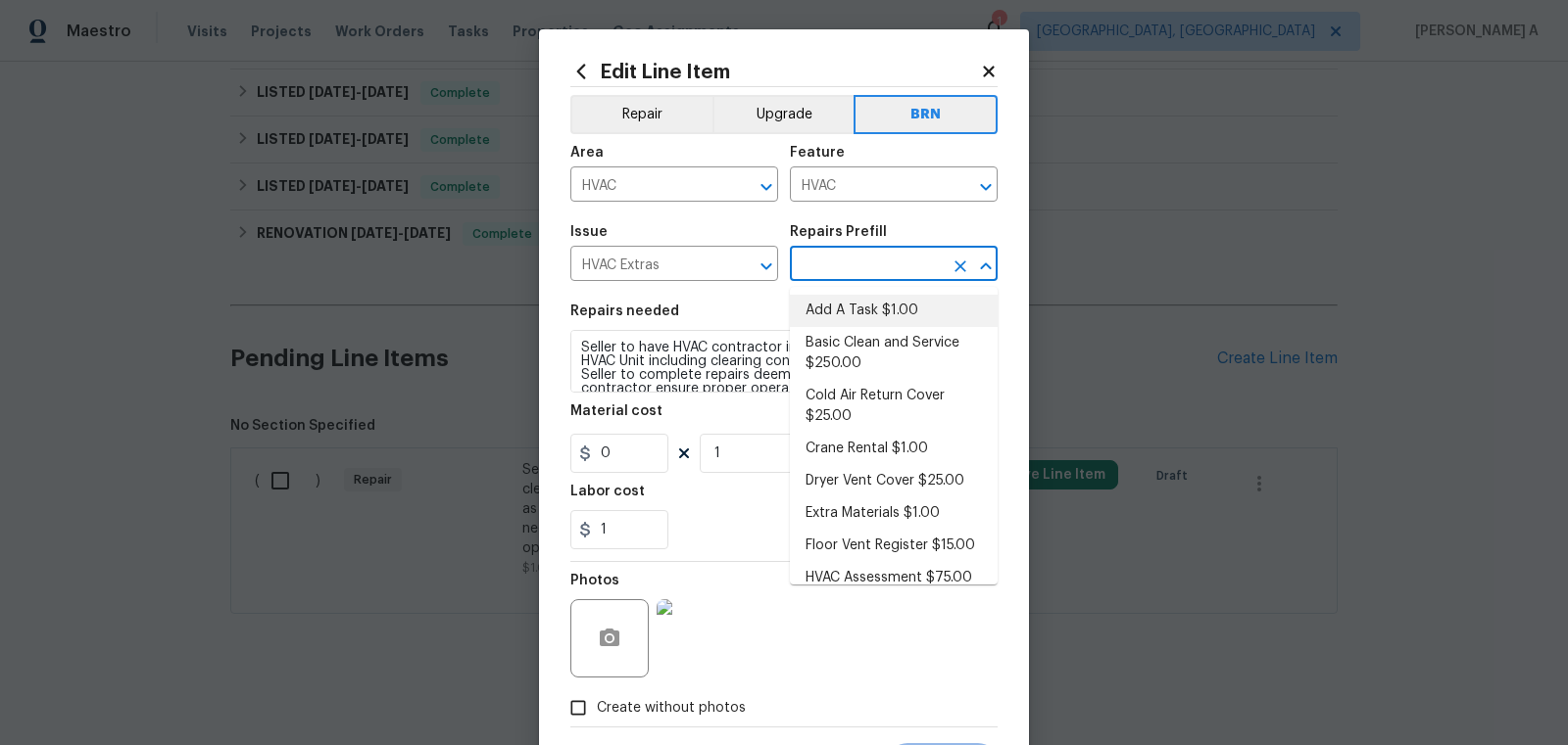
click at [882, 315] on li "Add A Task $1.00" at bounding box center [893, 311] width 208 height 33
type input "Add A Task $1.00"
type textarea "HPM to detail"
type input "1"
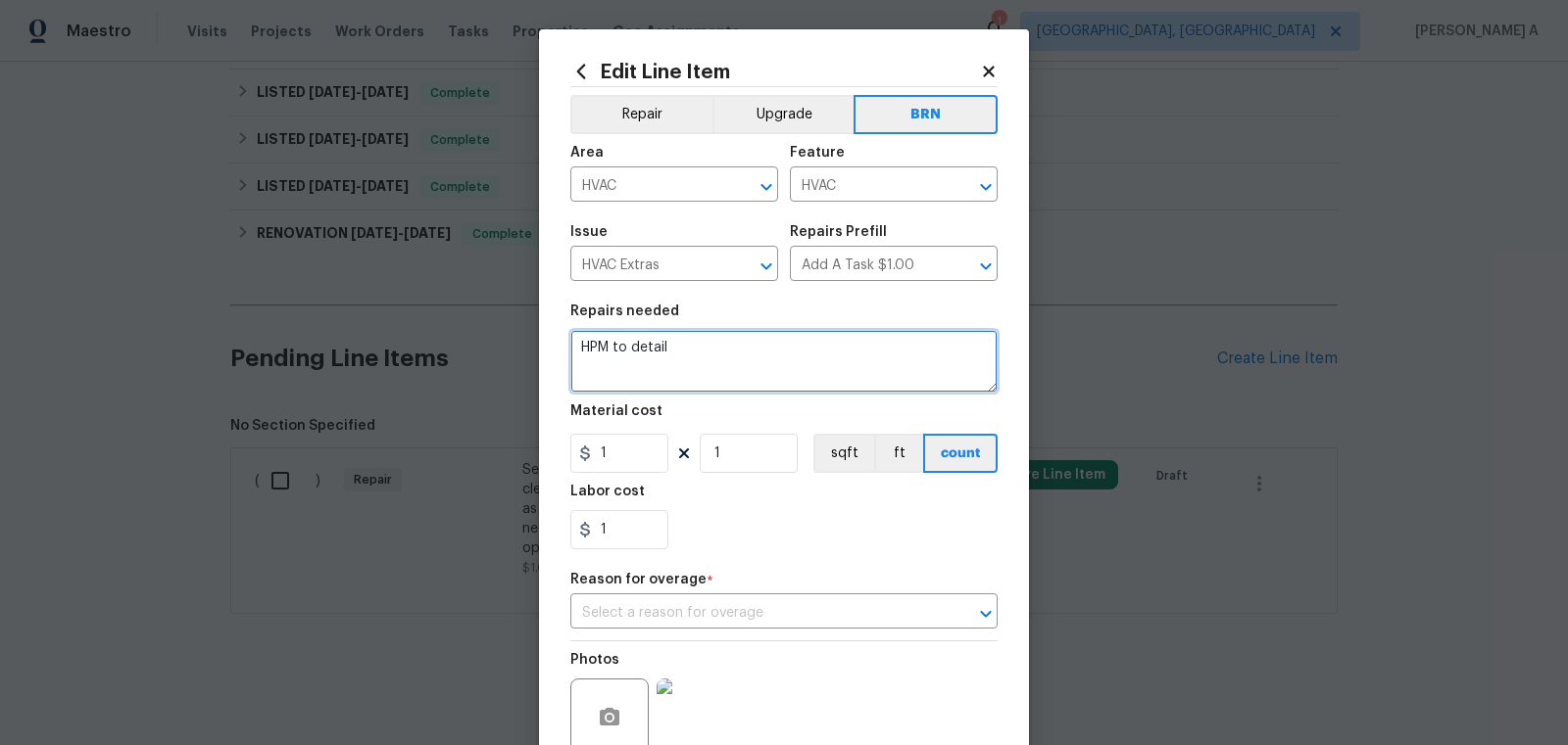
click at [831, 366] on textarea "HPM to detail" at bounding box center [784, 361] width 427 height 63
paste textarea "Seller to have HVAC contractor inspect, service and clean HVAC Unit including c…"
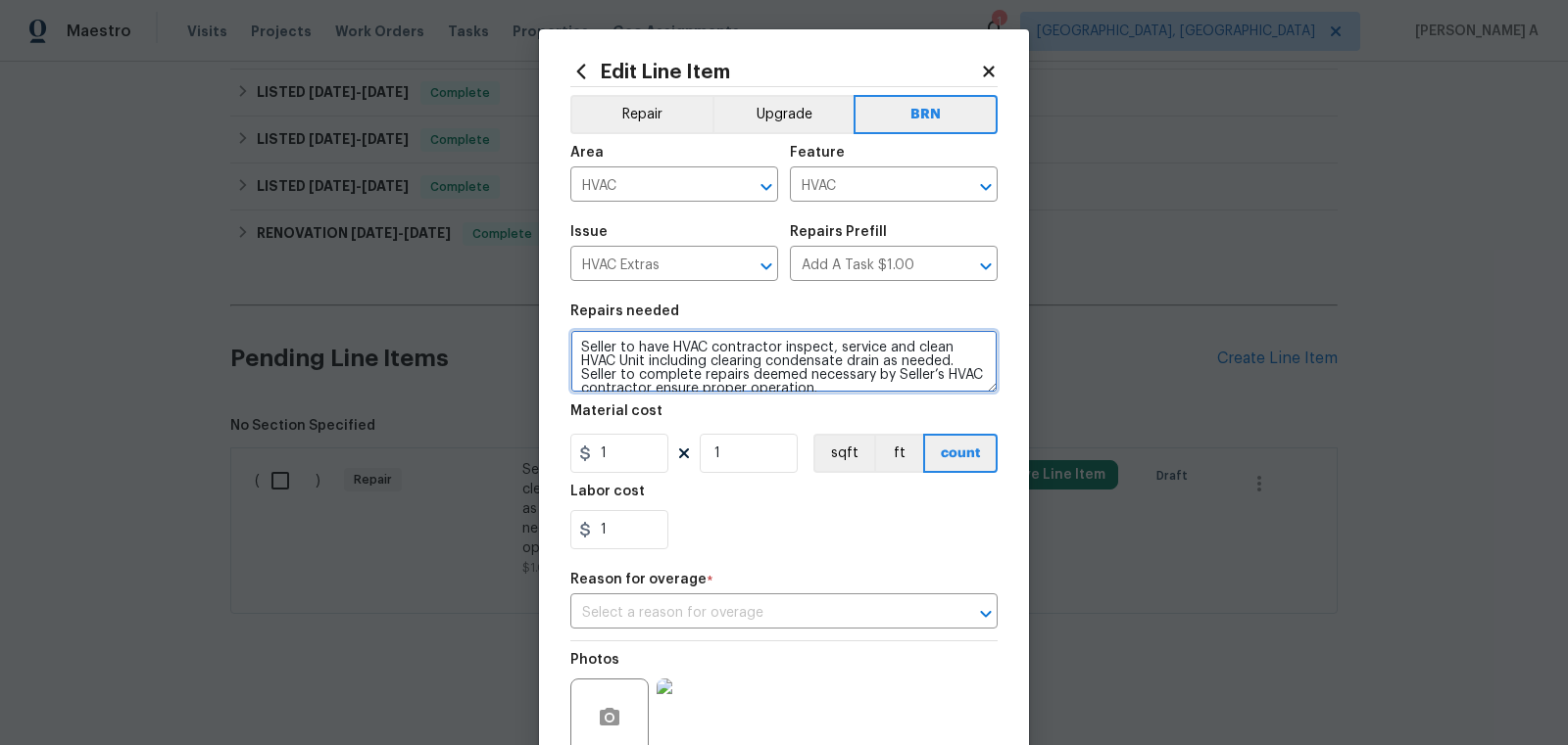
scroll to position [4, 0]
type textarea "Seller to have HVAC contractor inspect, service and clean HVAC Unit including c…"
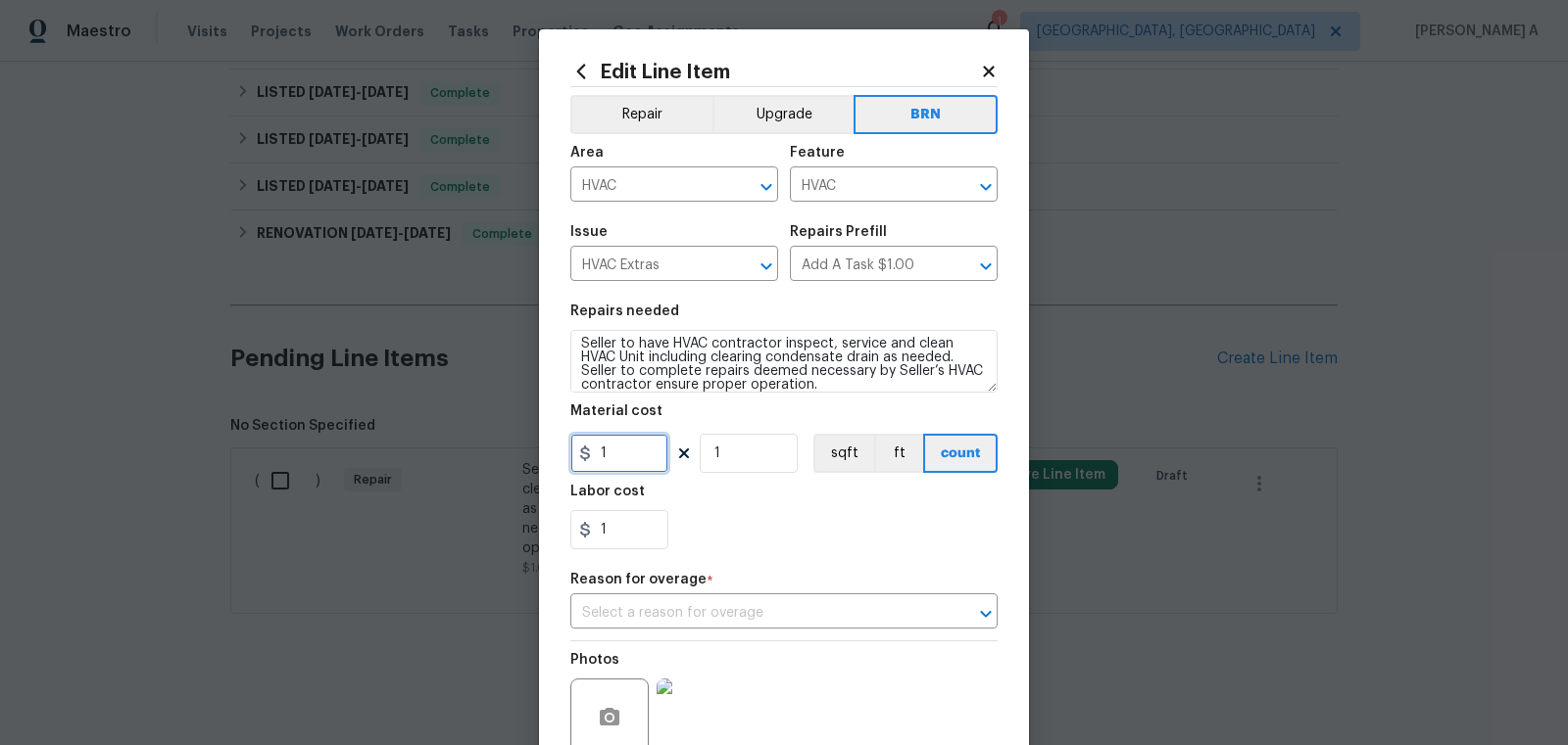
drag, startPoint x: 628, startPoint y: 449, endPoint x: 586, endPoint y: 449, distance: 42.0
click at [586, 449] on div "1" at bounding box center [619, 453] width 98 height 39
type input "0"
click at [773, 518] on div "1" at bounding box center [784, 529] width 427 height 39
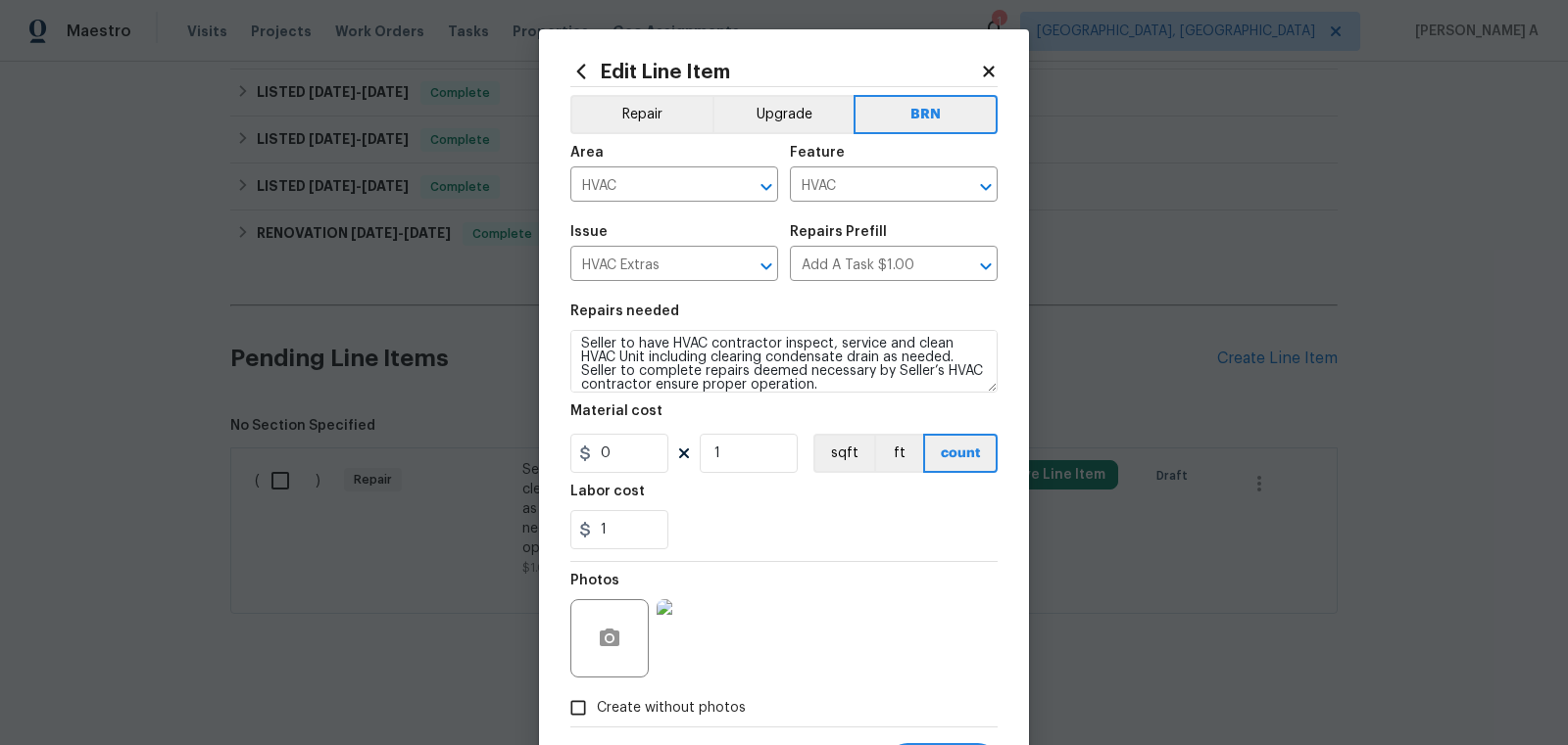
scroll to position [98, 0]
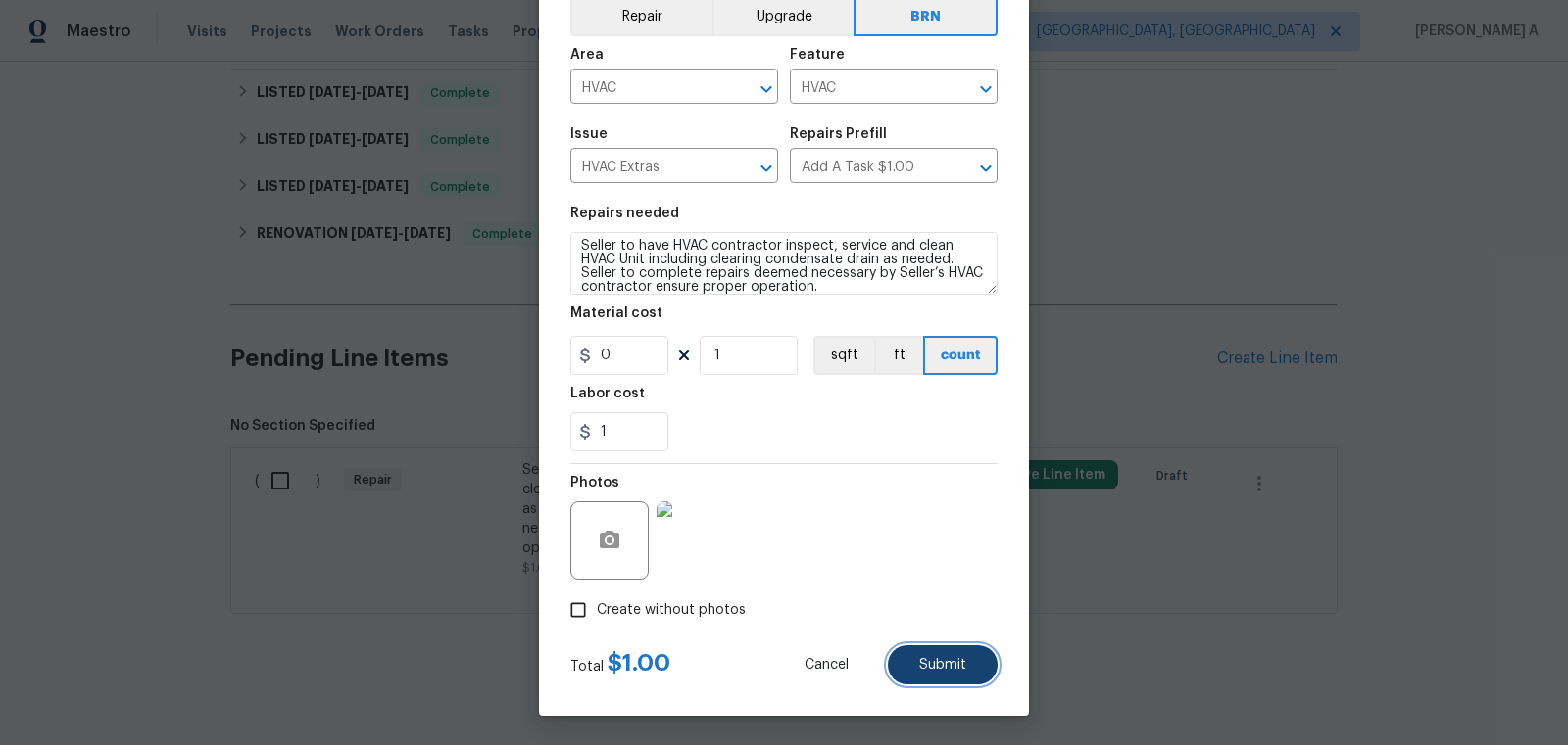
click at [972, 683] on button "Submit" at bounding box center [942, 665] width 109 height 39
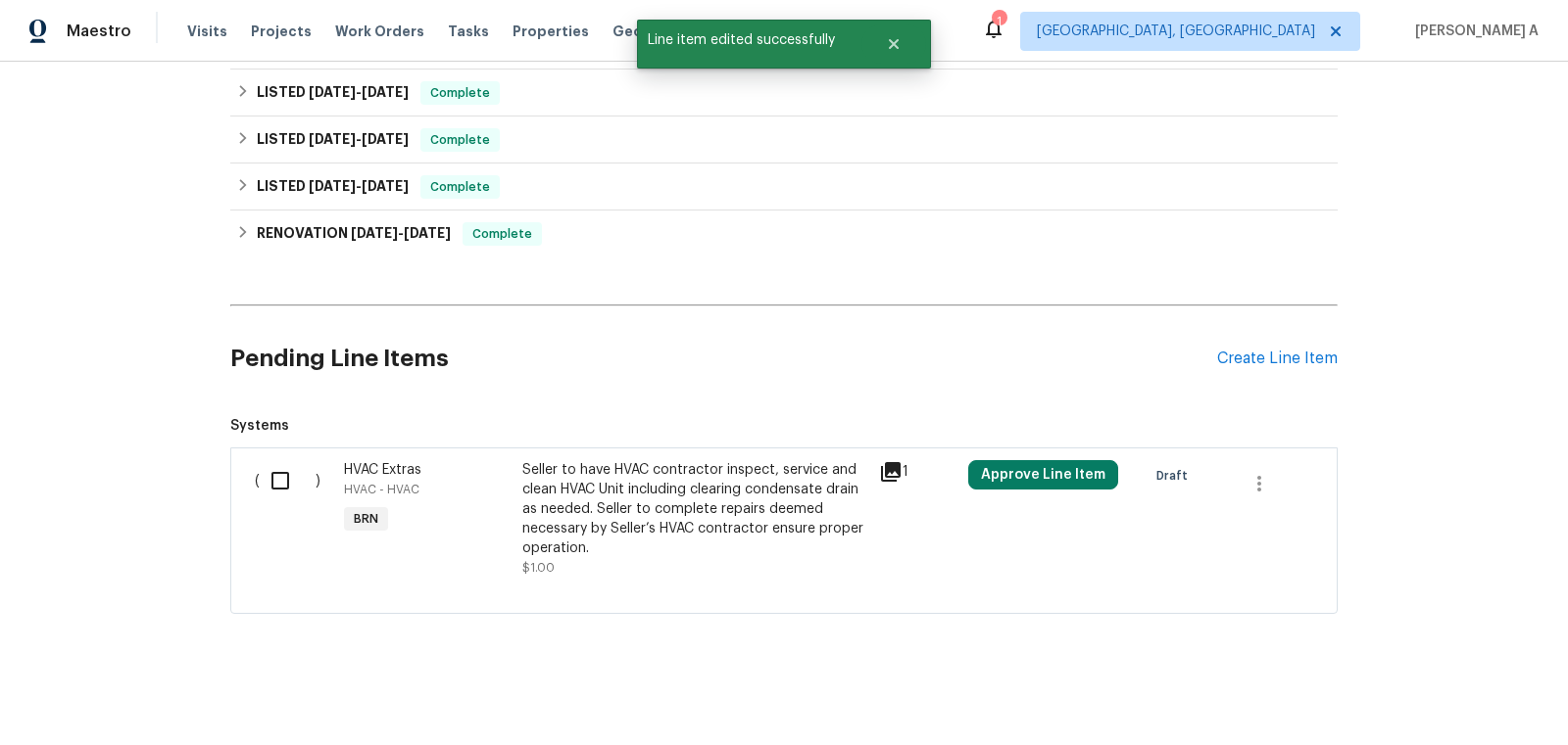
click at [257, 464] on div "( )" at bounding box center [293, 520] width 89 height 129
click at [279, 477] on input "checkbox" at bounding box center [287, 480] width 56 height 41
checkbox input "true"
click at [1474, 684] on span "Create Work Order" at bounding box center [1455, 696] width 130 height 25
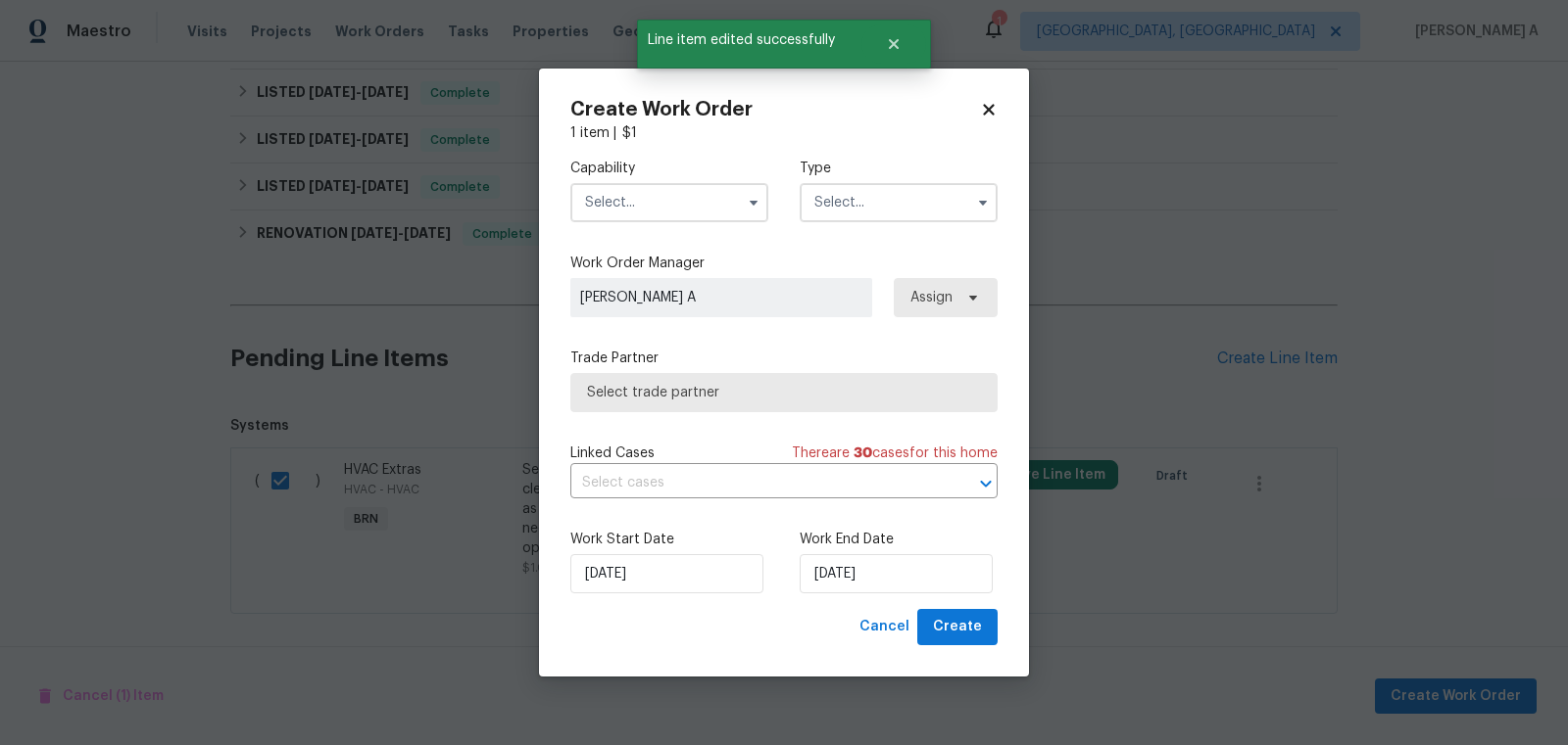
click at [643, 194] on input "text" at bounding box center [669, 202] width 198 height 39
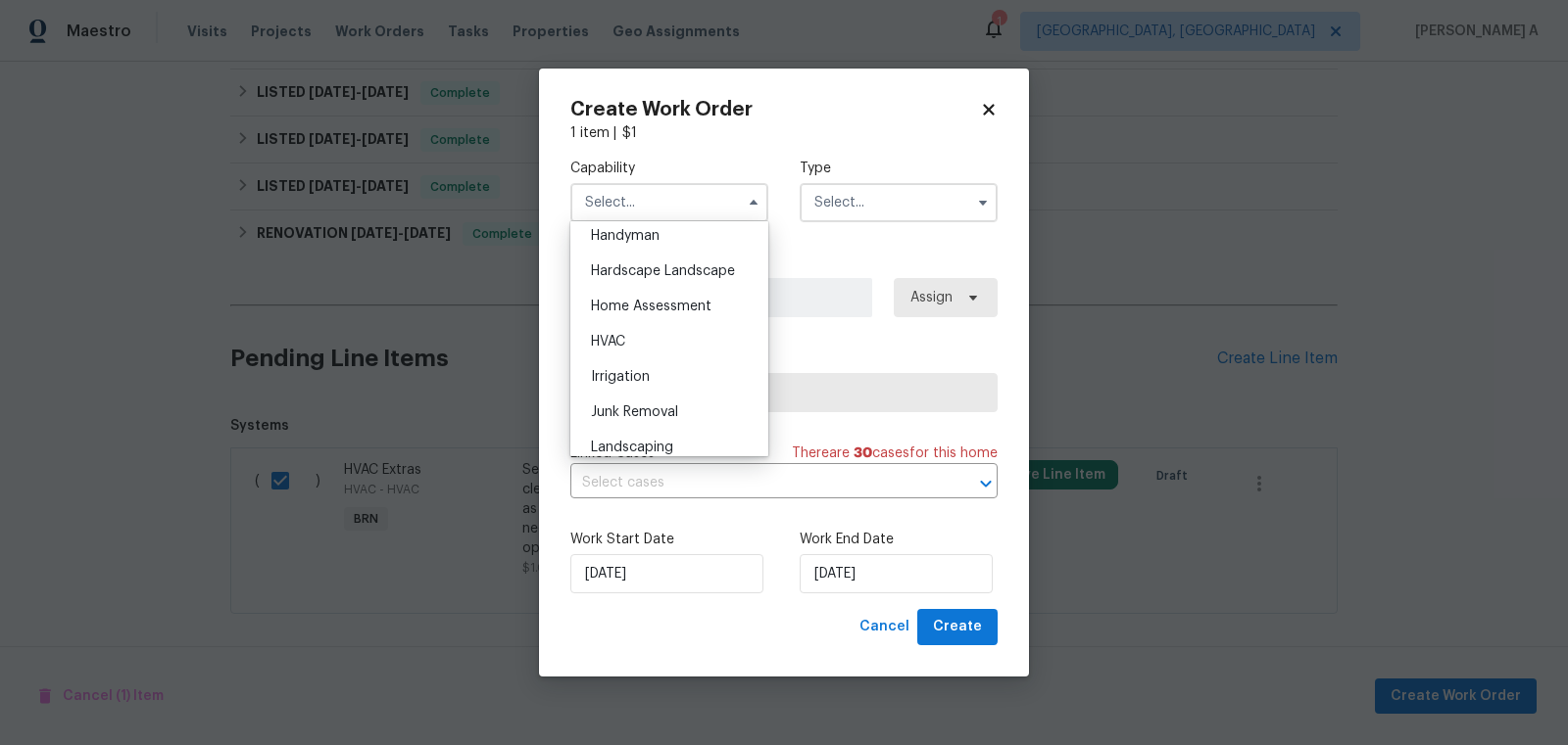
scroll to position [1074, 0]
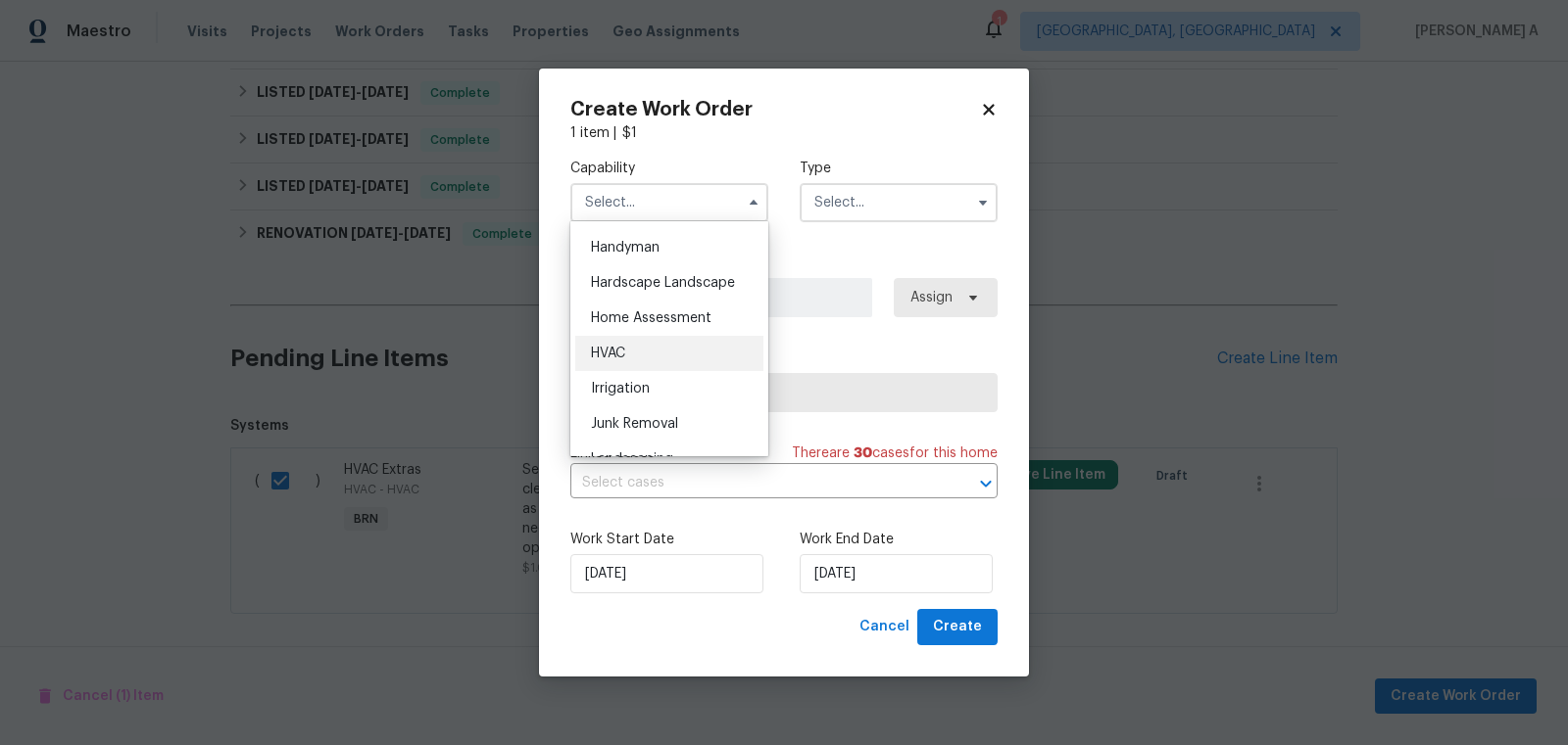
click at [682, 340] on div "HVAC" at bounding box center [669, 353] width 188 height 35
type input "HVAC"
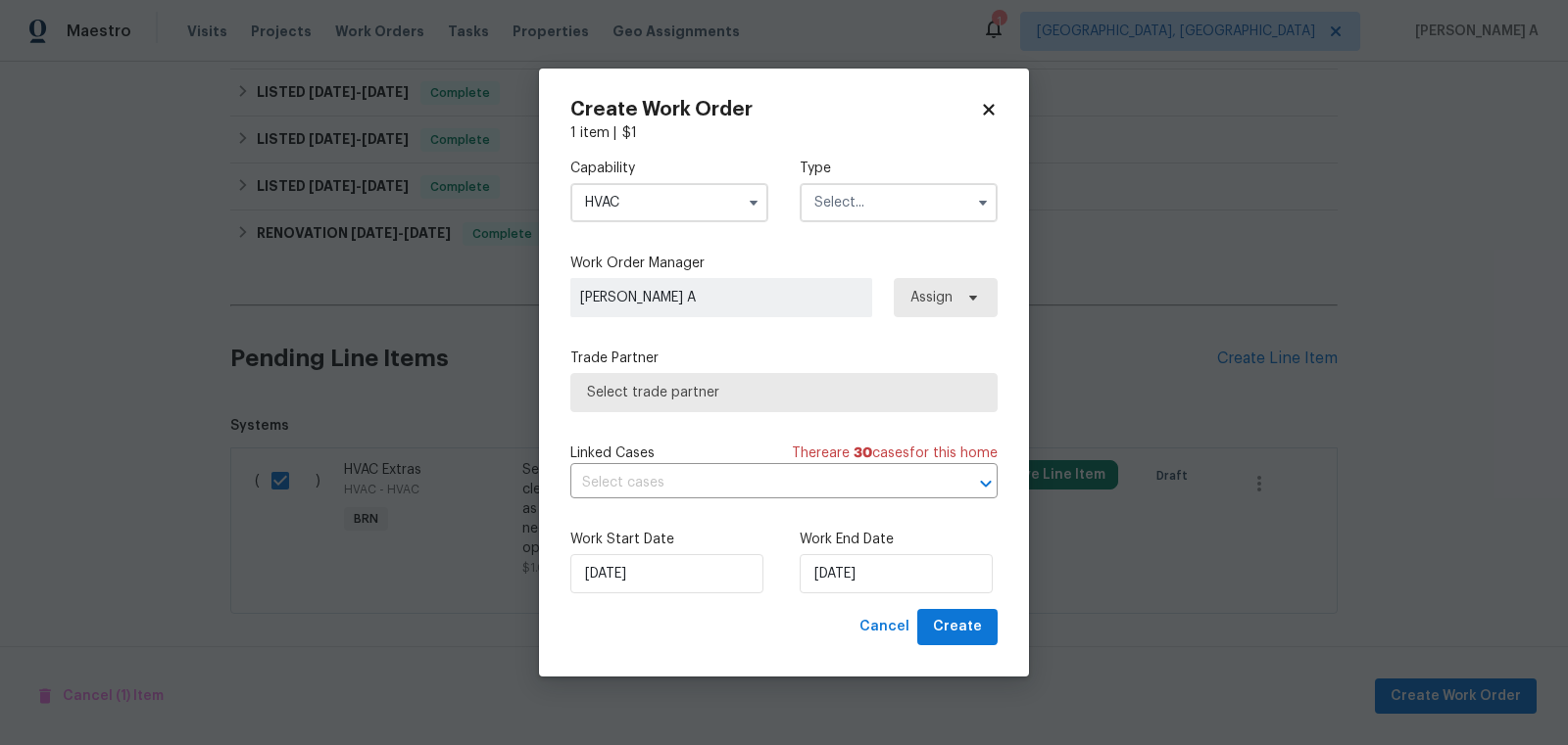
click at [932, 212] on input "text" at bounding box center [898, 202] width 198 height 39
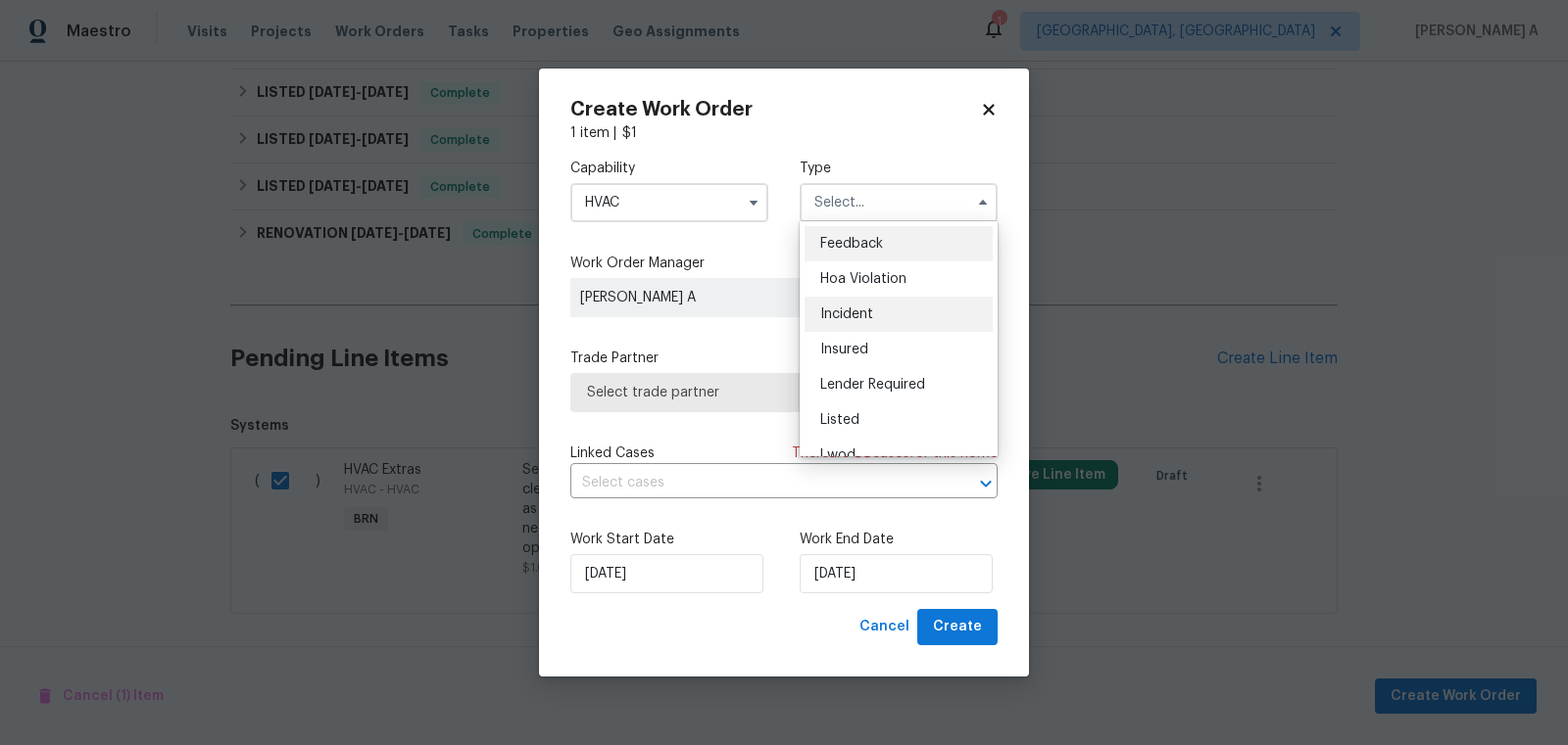
scroll to position [232, 0]
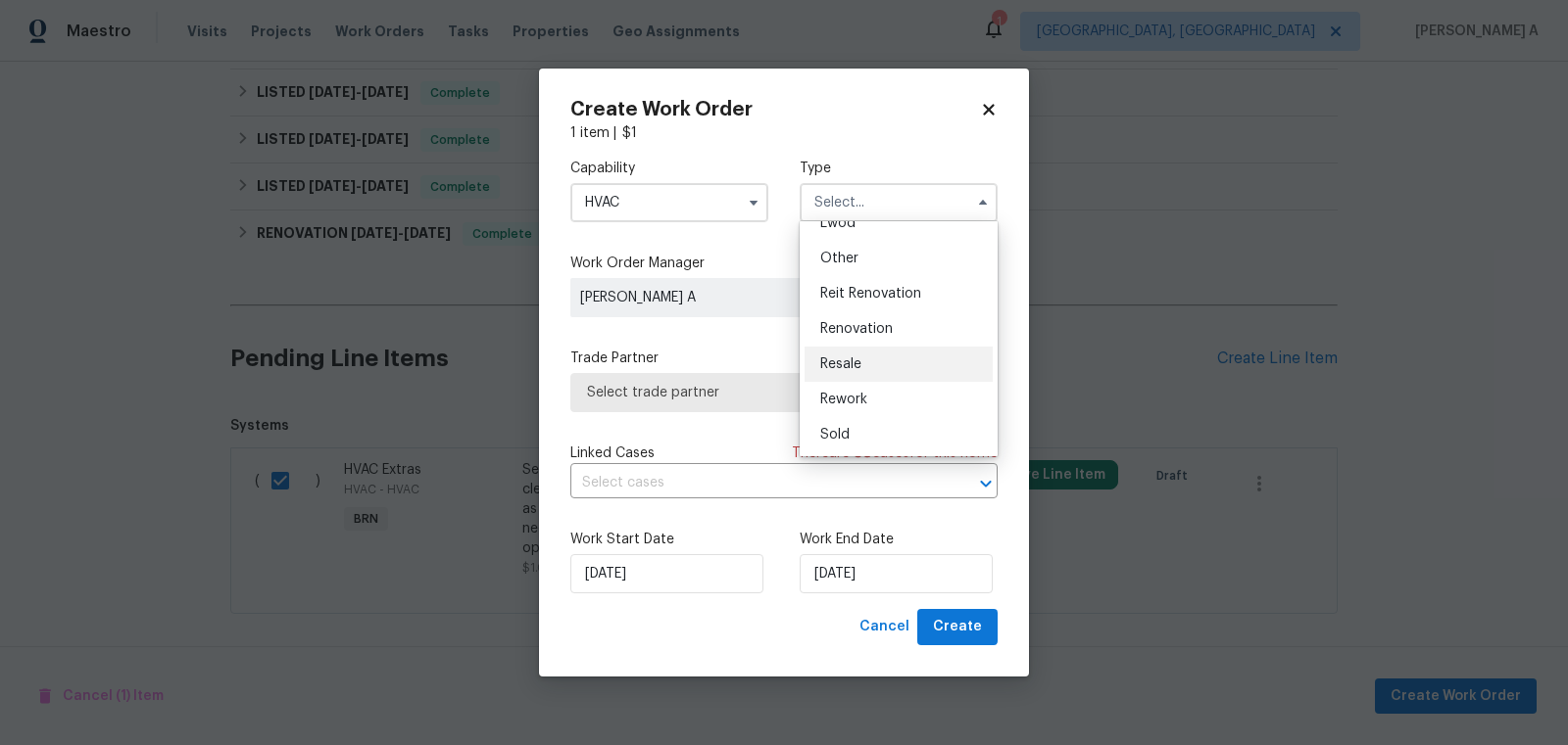
click at [876, 369] on div "Resale" at bounding box center [898, 364] width 188 height 35
type input "Resale"
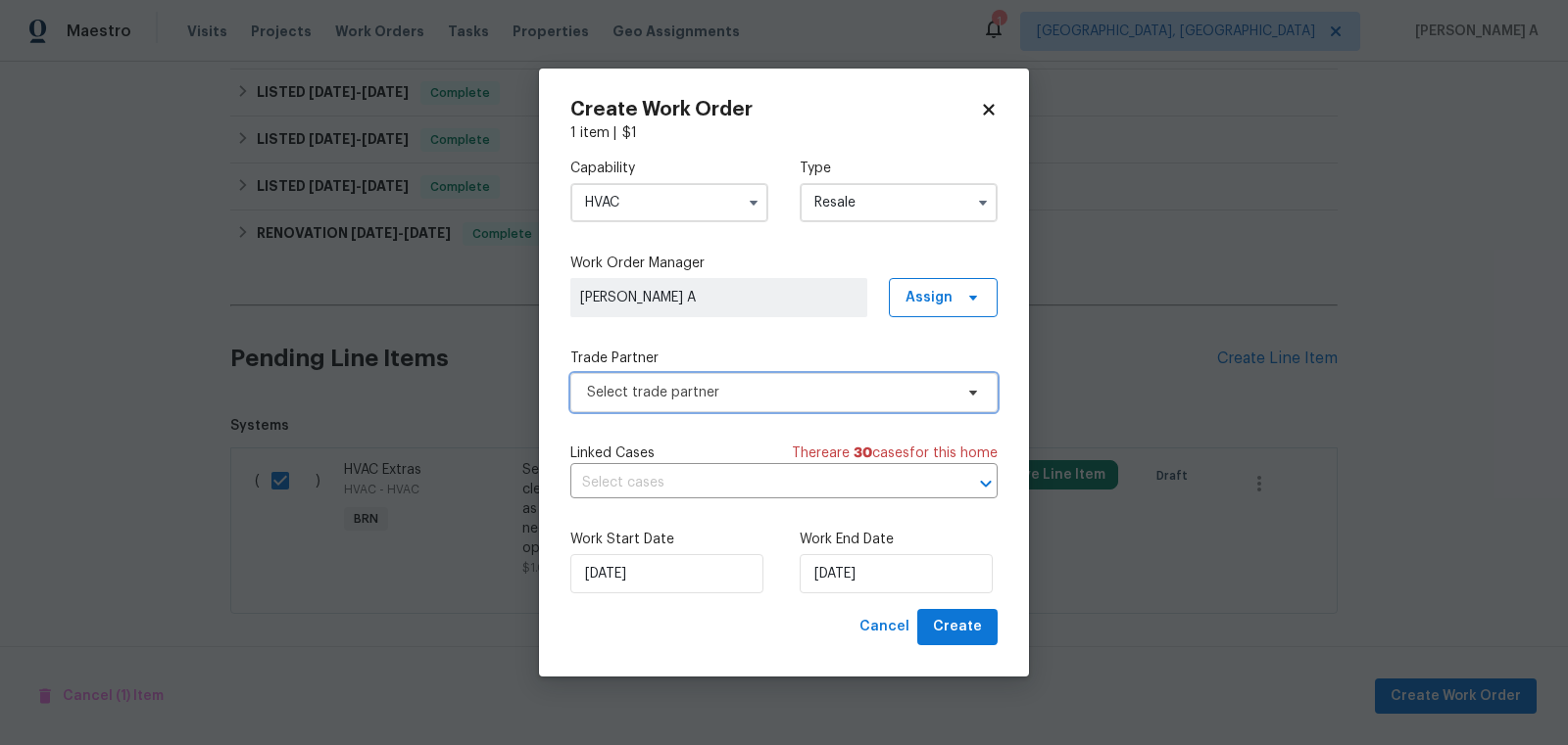
click at [778, 394] on span "Select trade partner" at bounding box center [770, 393] width 366 height 20
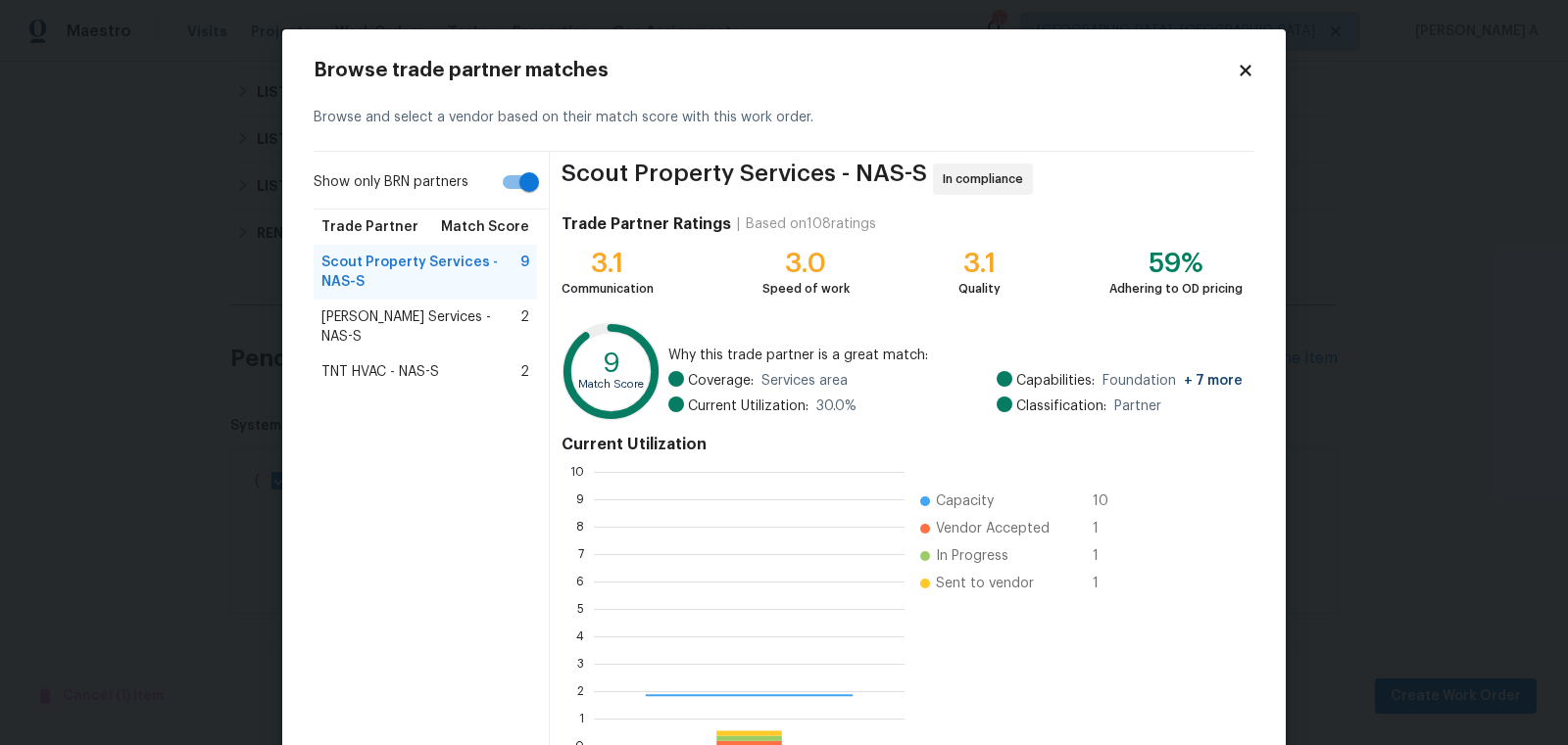
scroll to position [274, 310]
click at [409, 317] on span "[PERSON_NAME] Services - NAS-S" at bounding box center [420, 327] width 199 height 39
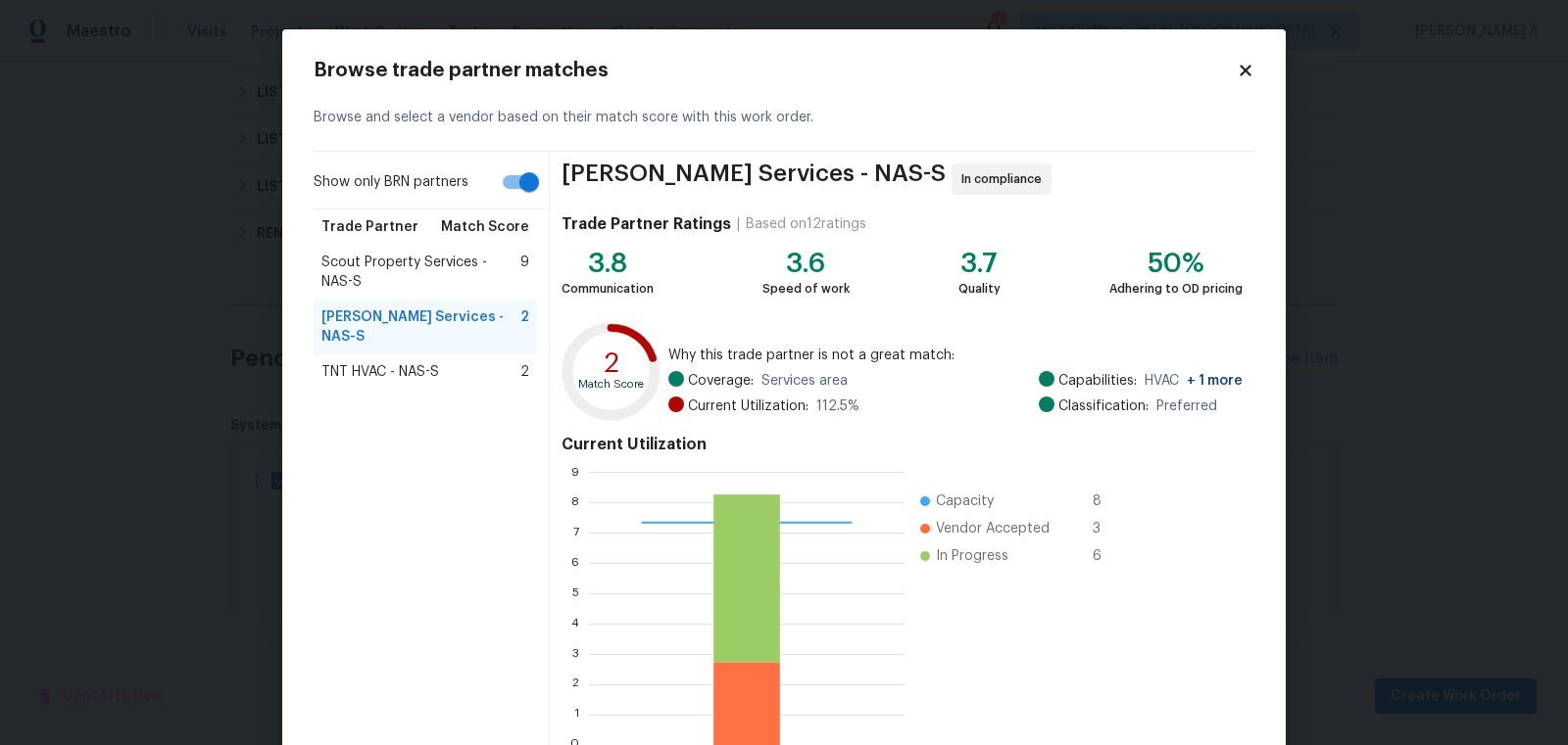
scroll to position [117, 0]
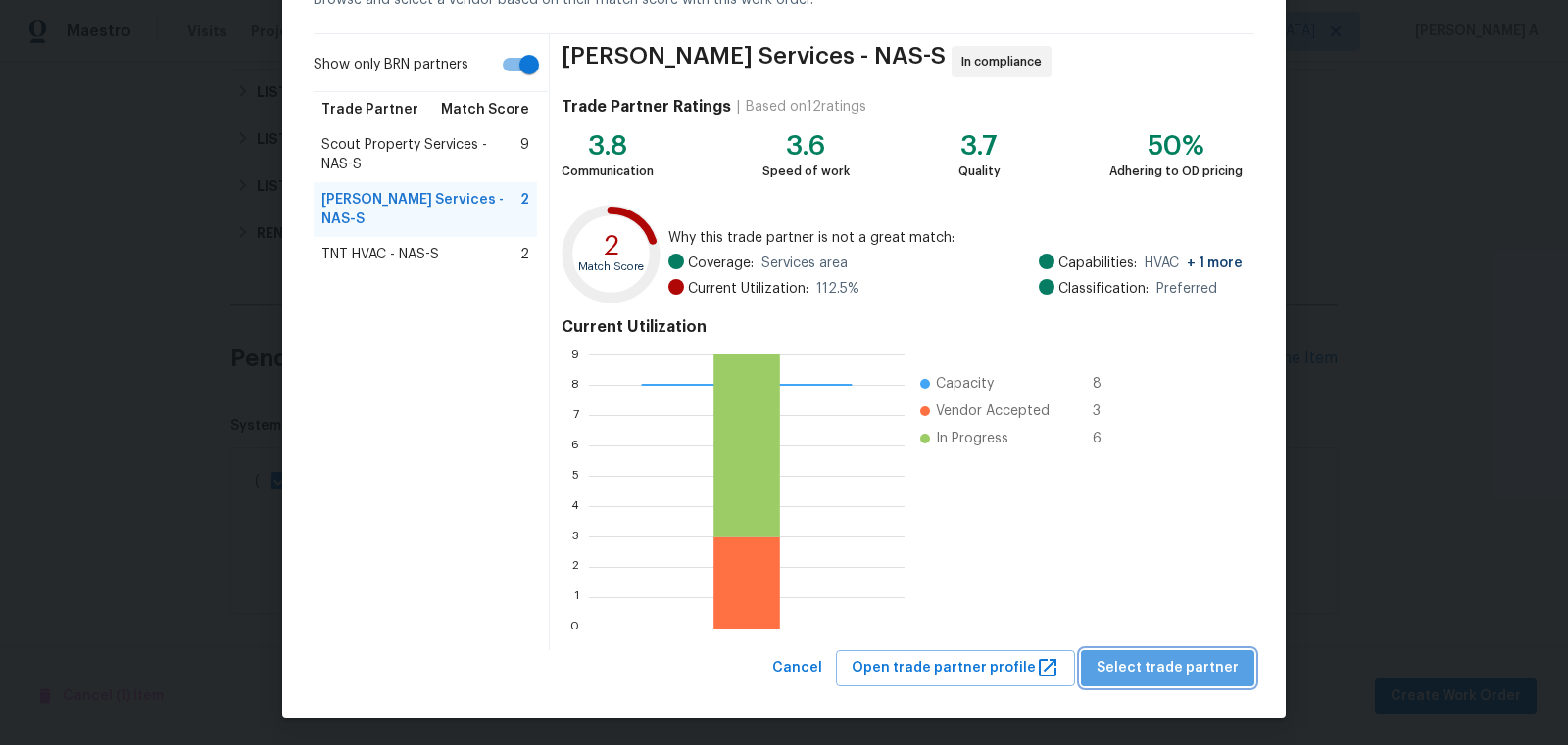
click at [1185, 673] on span "Select trade partner" at bounding box center [1167, 669] width 142 height 25
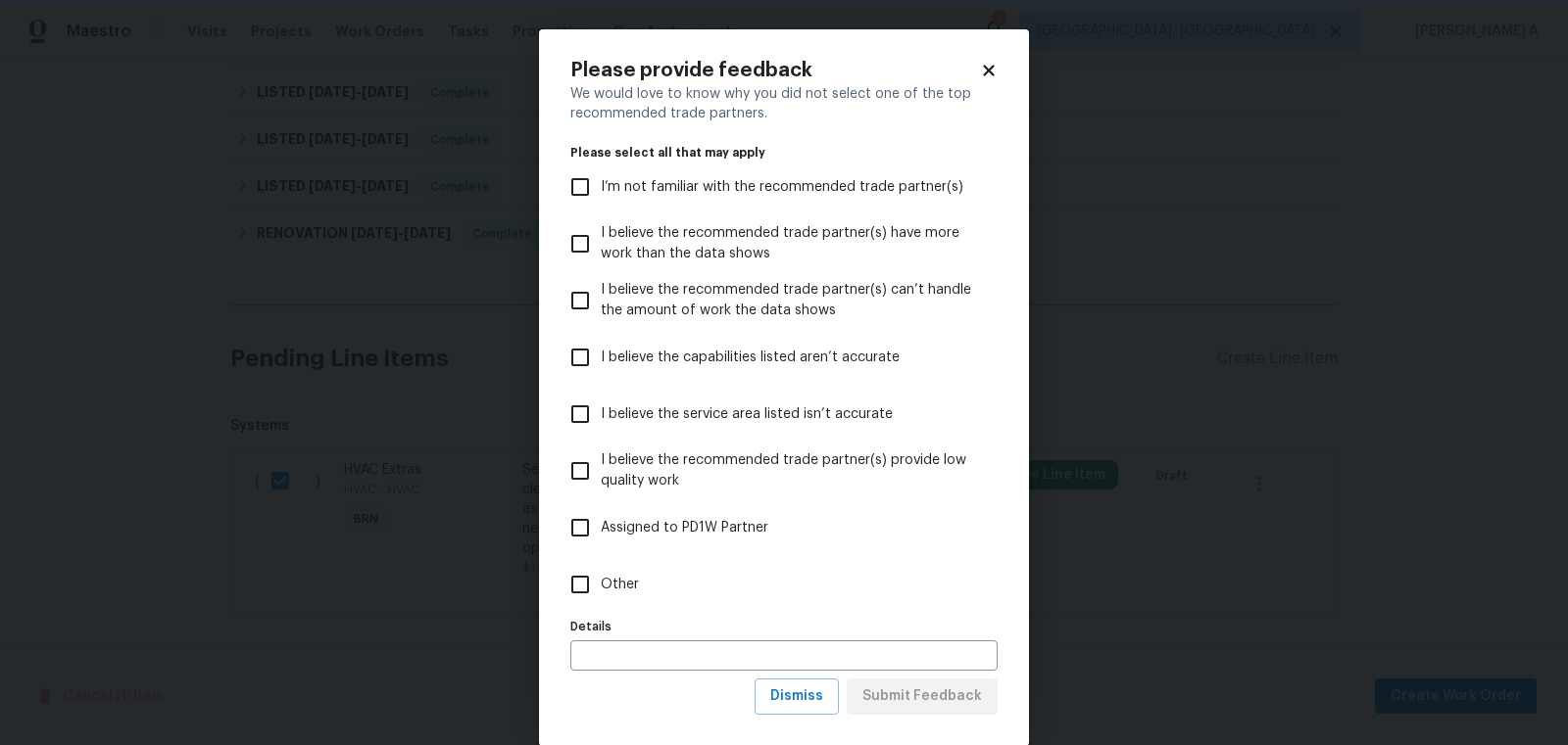
scroll to position [31, 0]
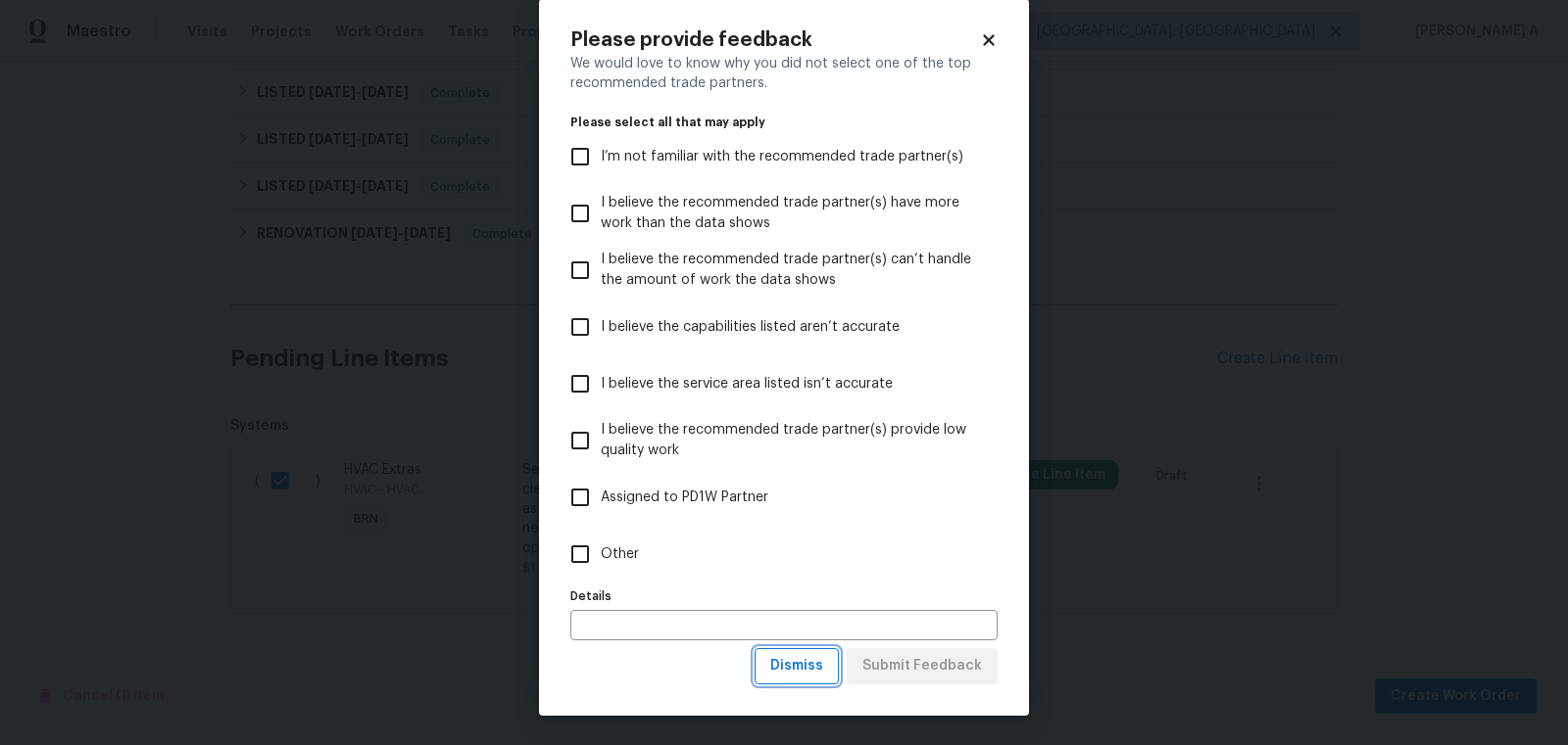
click at [806, 664] on span "Dismiss" at bounding box center [796, 667] width 53 height 25
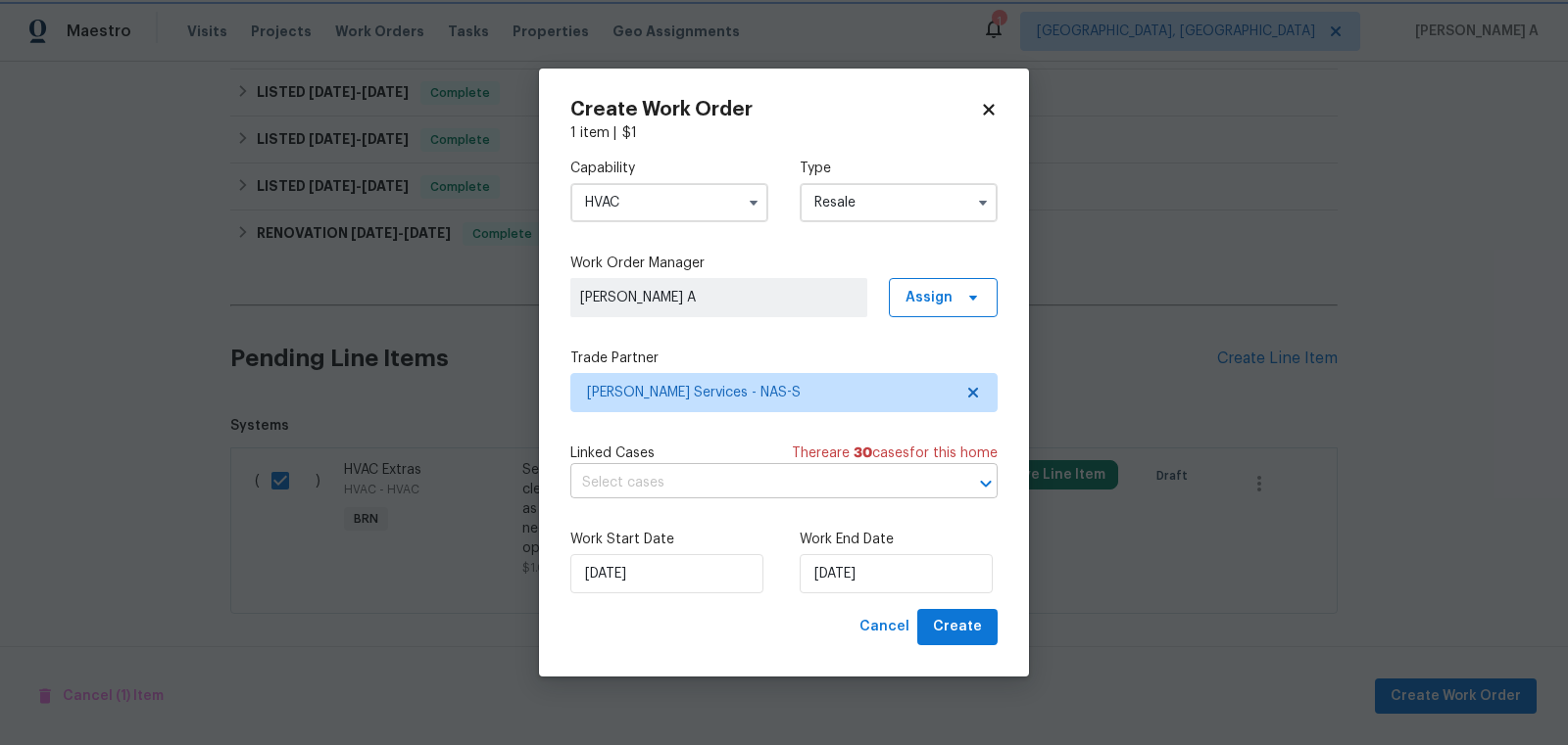
scroll to position [0, 0]
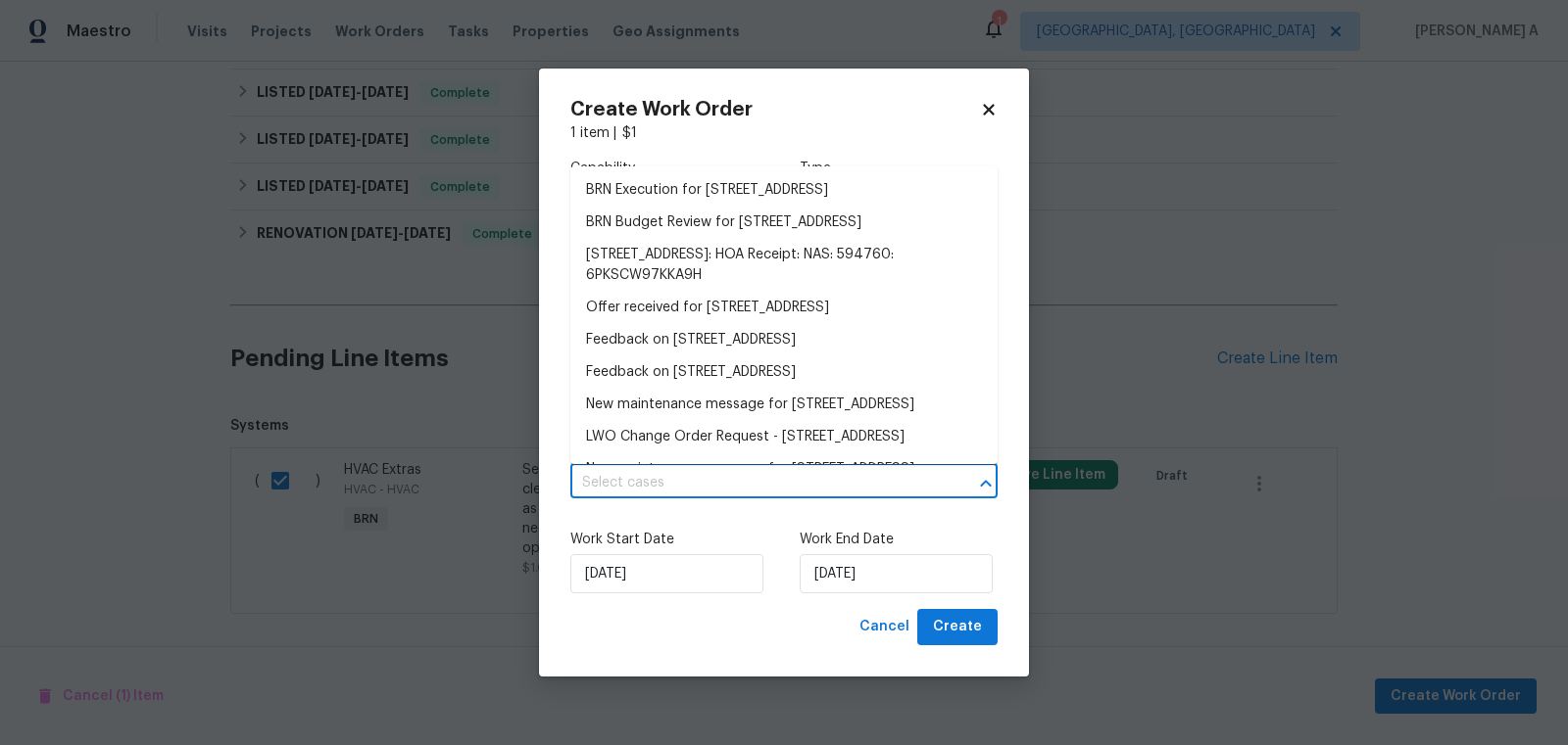
click at [700, 480] on input "text" at bounding box center [756, 483] width 373 height 31
click at [643, 177] on li "BRN Execution for [STREET_ADDRESS]" at bounding box center [784, 191] width 427 height 33
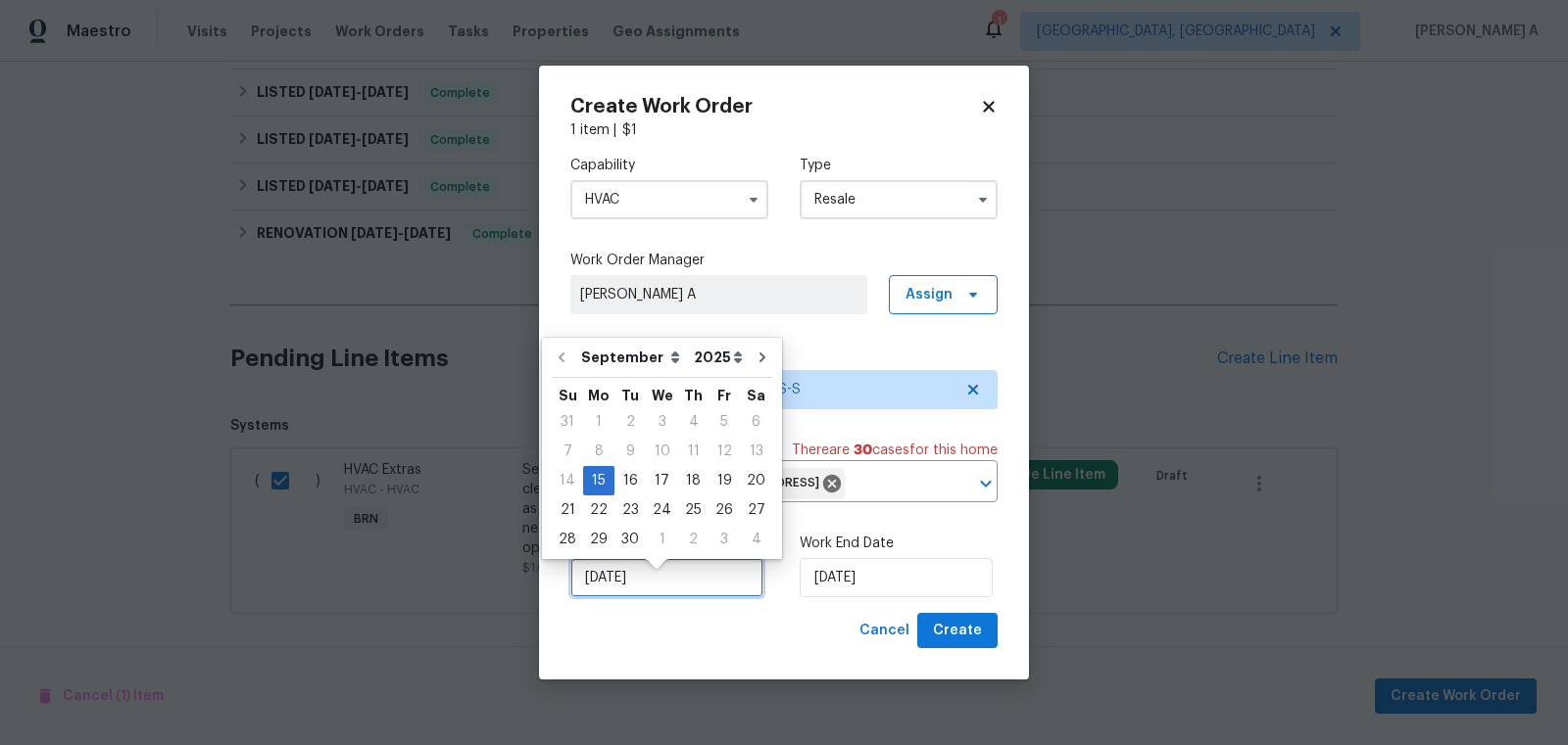
click at [635, 596] on input "[DATE]" at bounding box center [667, 577] width 193 height 39
click at [632, 478] on div "16" at bounding box center [630, 481] width 32 height 28
type input "[DATE]"
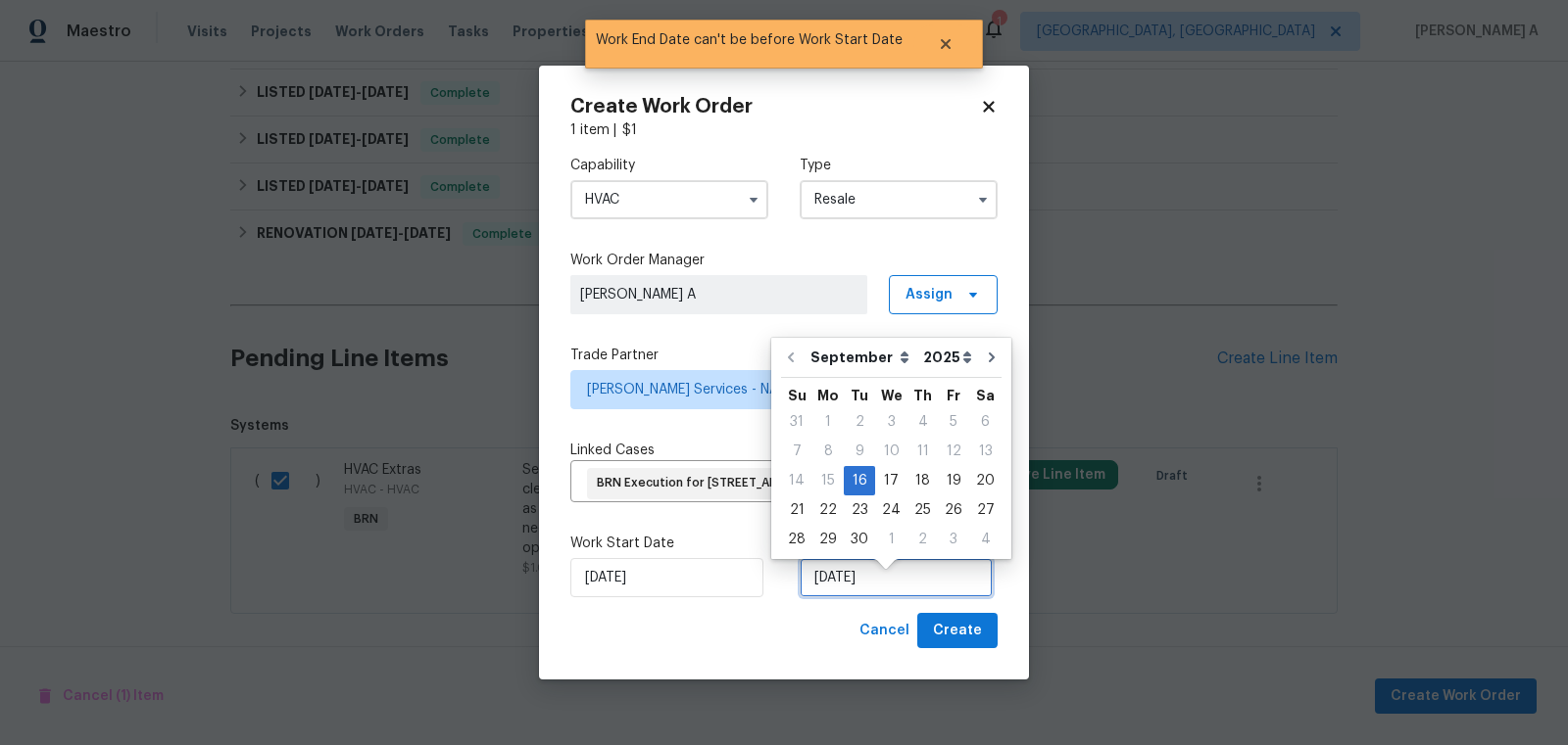
click at [863, 597] on input "[DATE]" at bounding box center [896, 577] width 193 height 39
click at [893, 478] on div "17" at bounding box center [891, 481] width 33 height 28
type input "[DATE]"
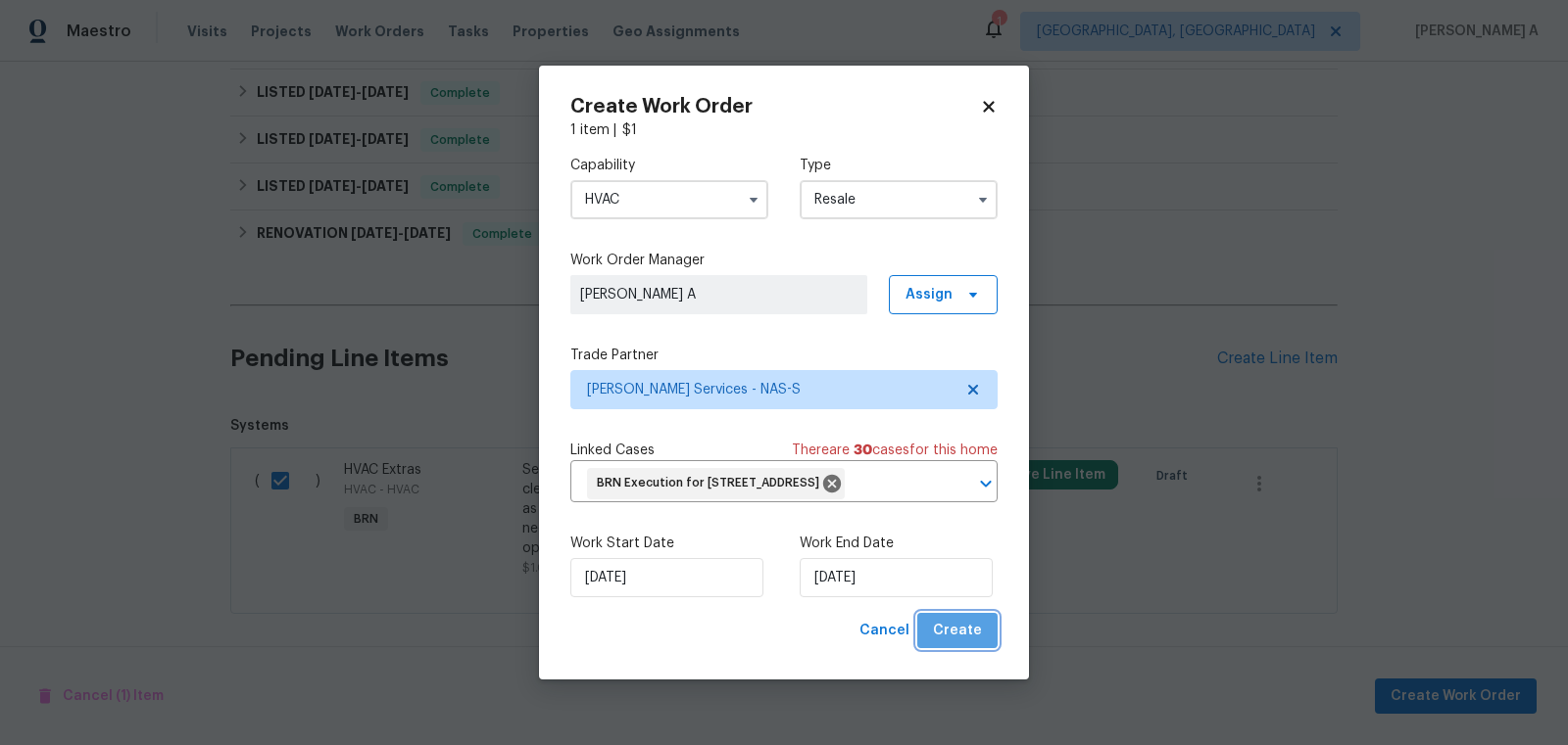
click at [961, 644] on span "Create" at bounding box center [957, 631] width 49 height 25
checkbox input "false"
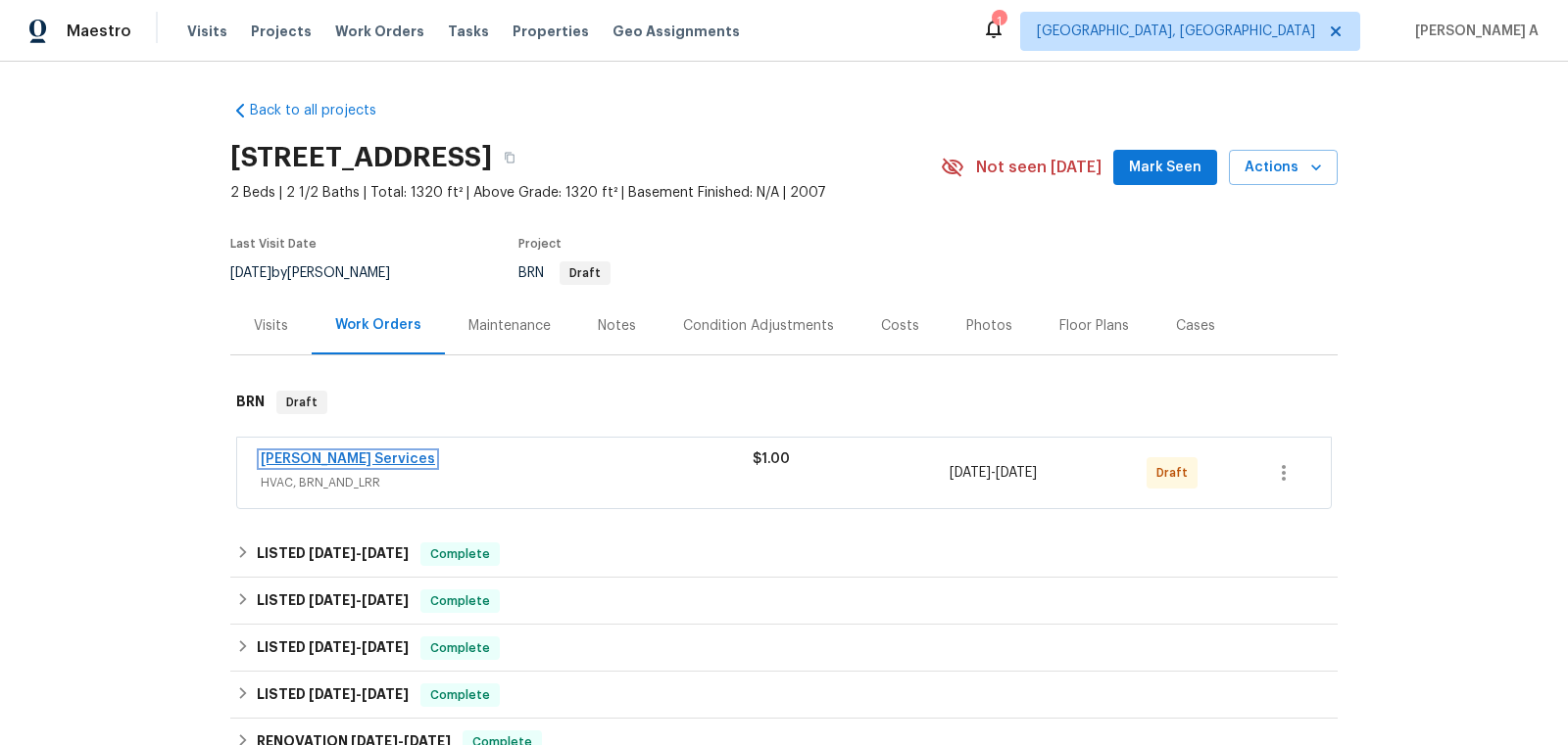
click at [328, 465] on span "[PERSON_NAME] Services" at bounding box center [348, 460] width 175 height 20
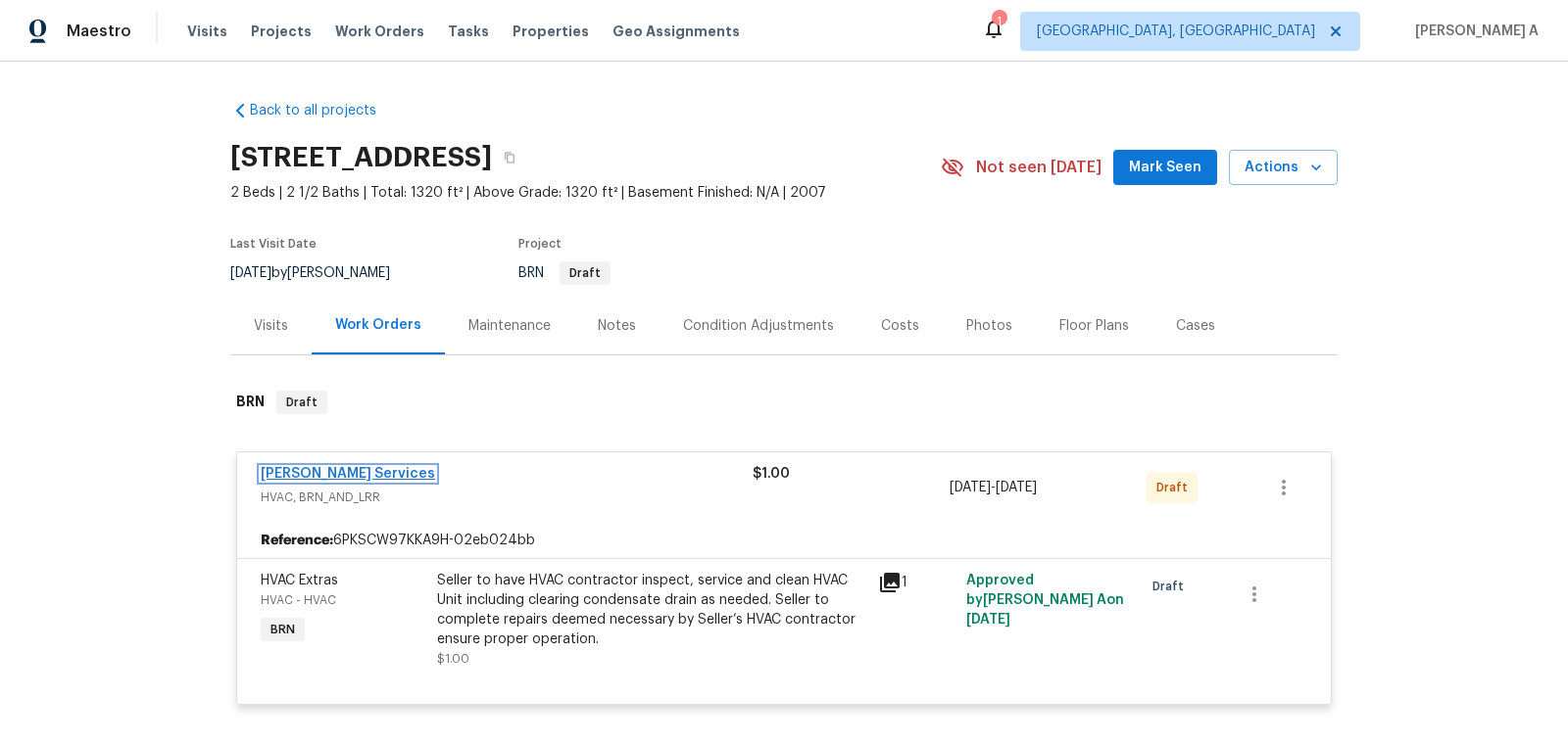
click at [369, 470] on link "[PERSON_NAME] Services" at bounding box center [348, 474] width 175 height 14
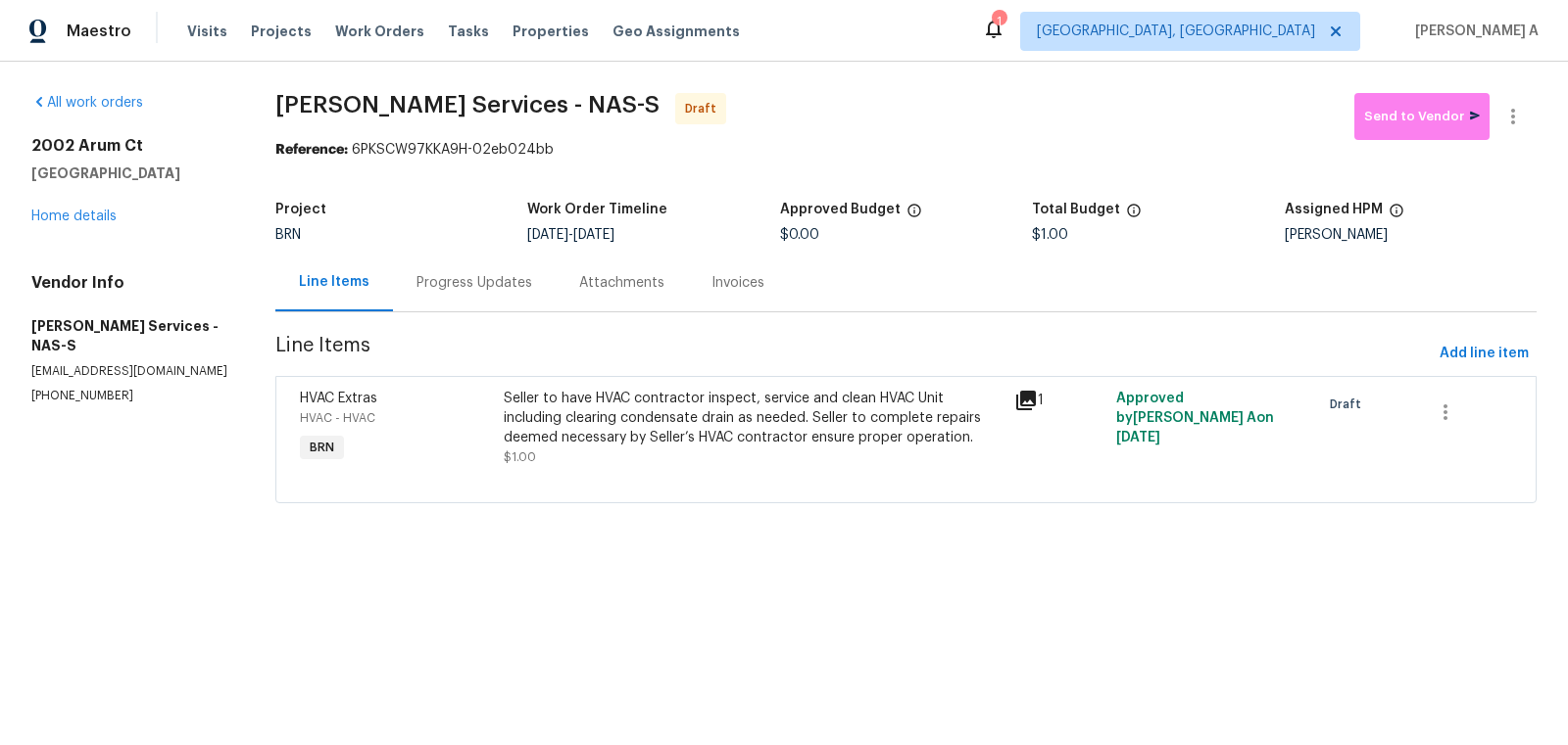
click at [454, 290] on div "Progress Updates" at bounding box center [474, 283] width 115 height 20
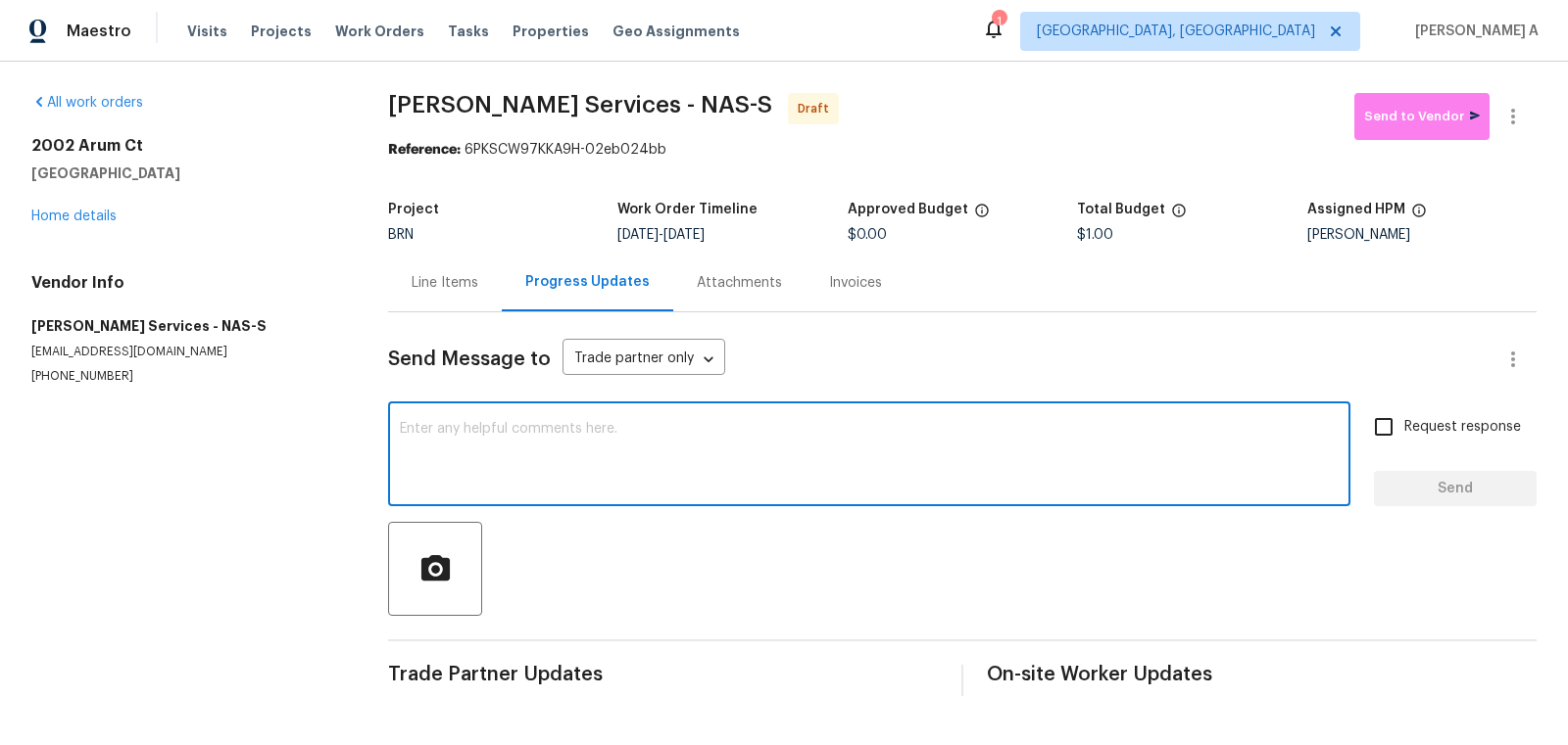
click at [781, 474] on textarea at bounding box center [868, 456] width 939 height 69
type textarea "Hi, This is a rework for the propertu"
click at [474, 281] on div "Line Items" at bounding box center [444, 283] width 67 height 20
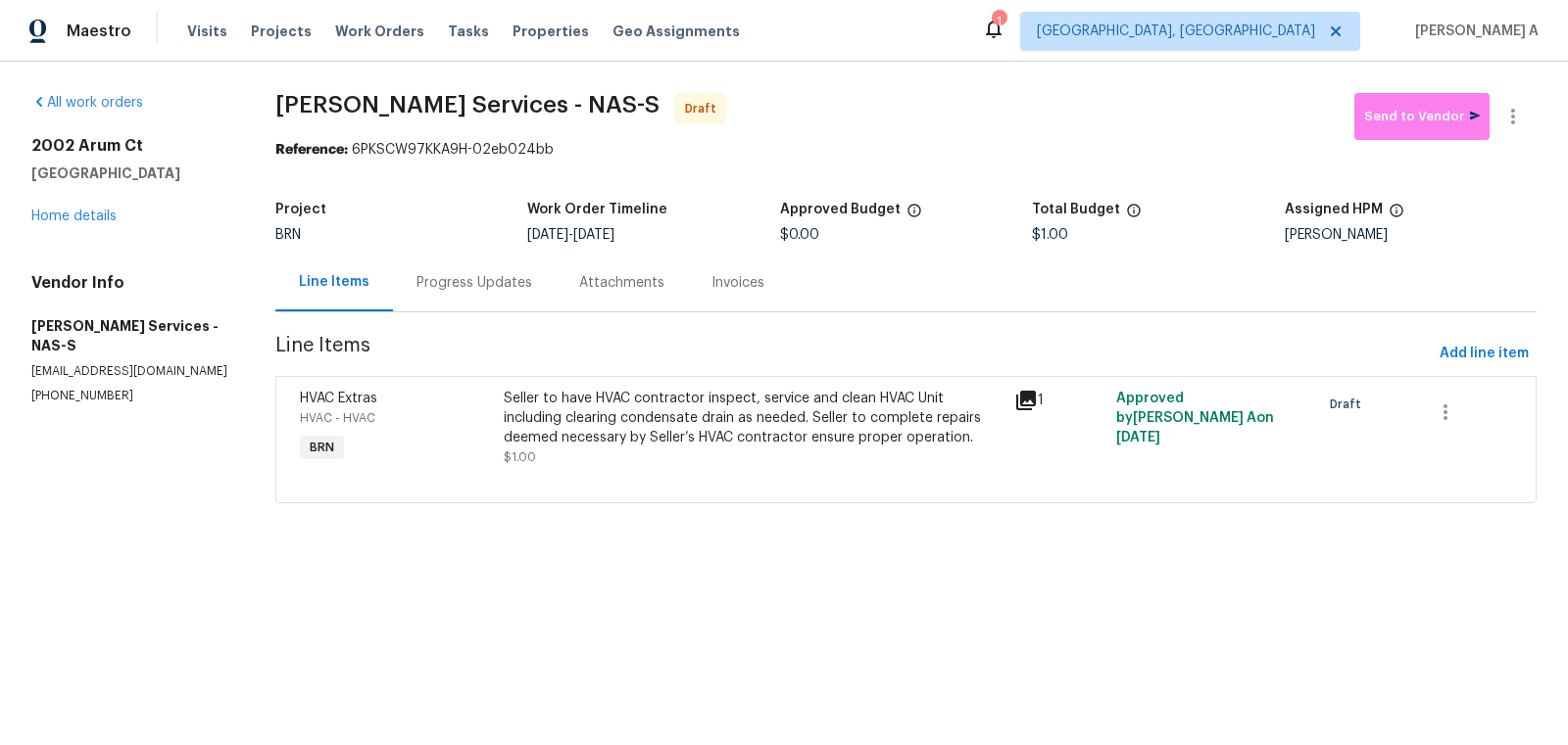
click at [706, 433] on div "Seller to have HVAC contractor inspect, service and clean HVAC Unit including c…" at bounding box center [752, 417] width 498 height 59
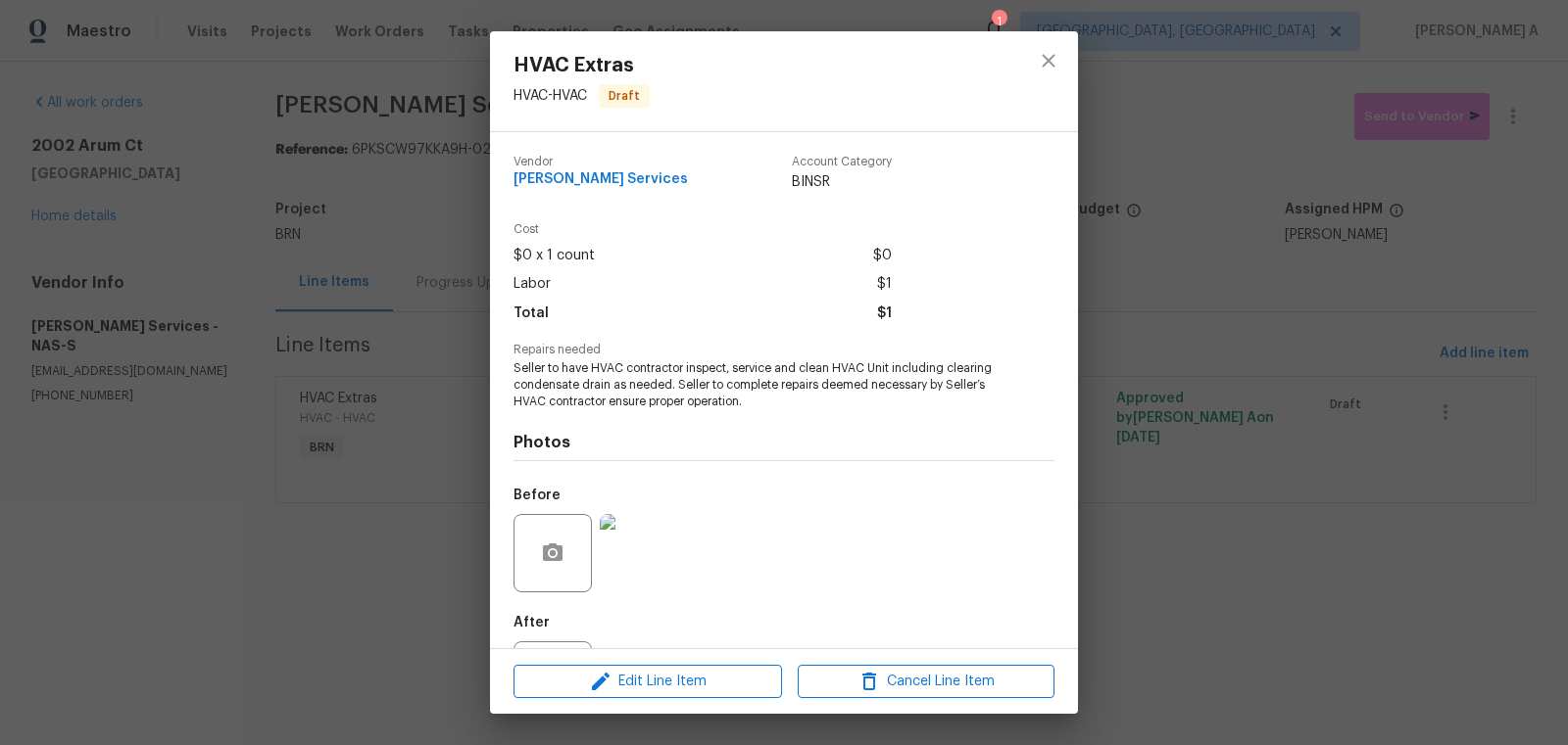
scroll to position [91, 0]
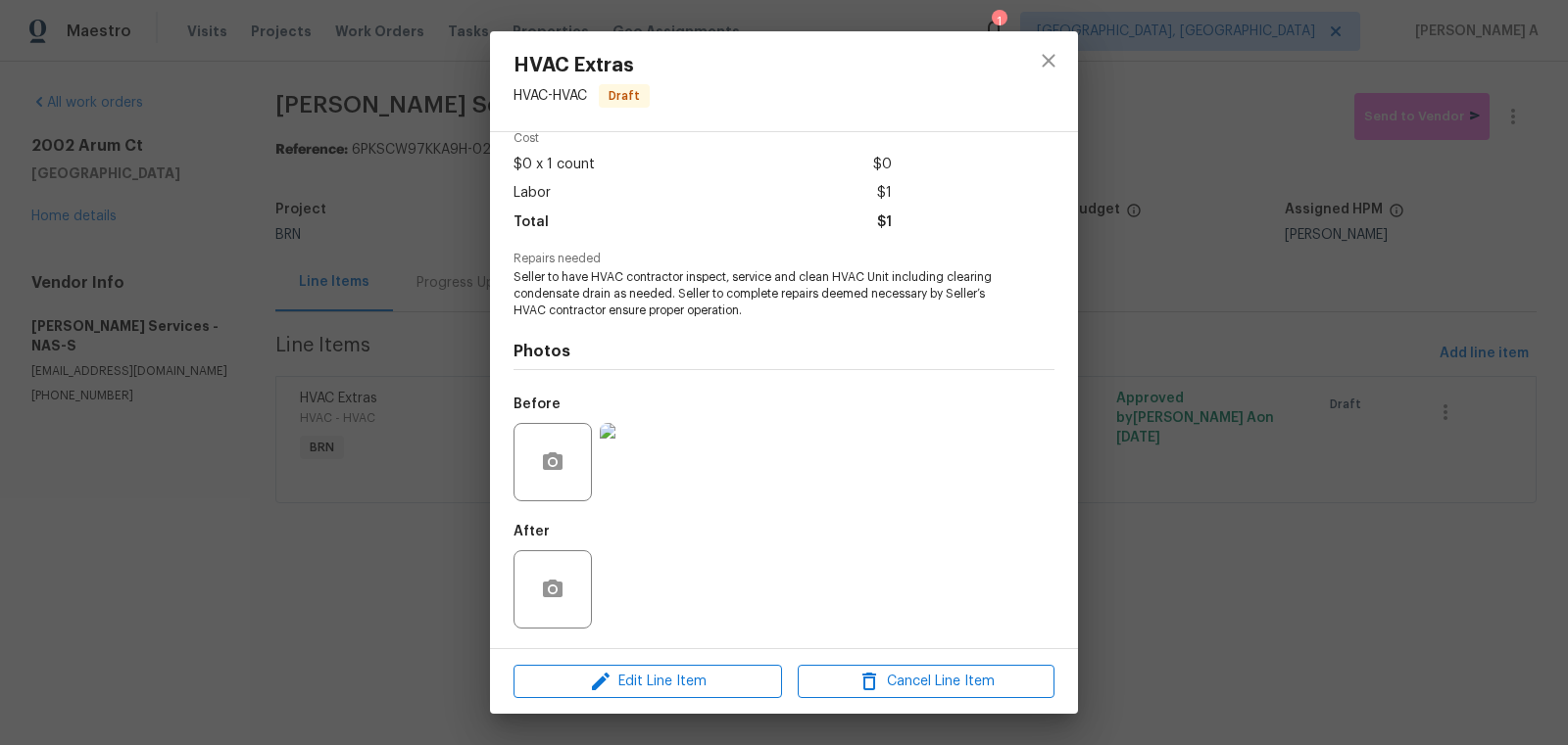
click at [637, 482] on img at bounding box center [638, 462] width 78 height 78
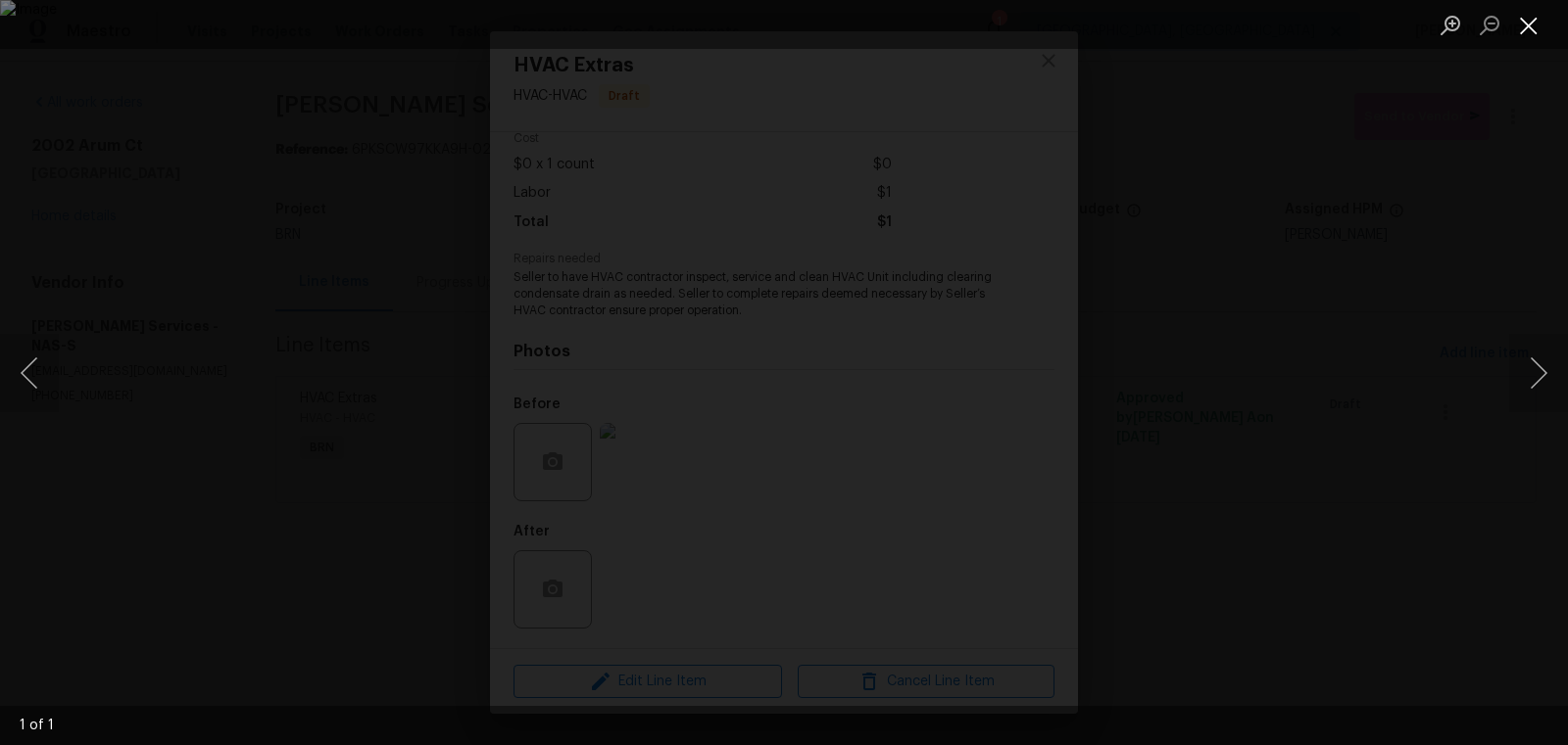
click at [1539, 14] on button "Close lightbox" at bounding box center [1527, 25] width 39 height 35
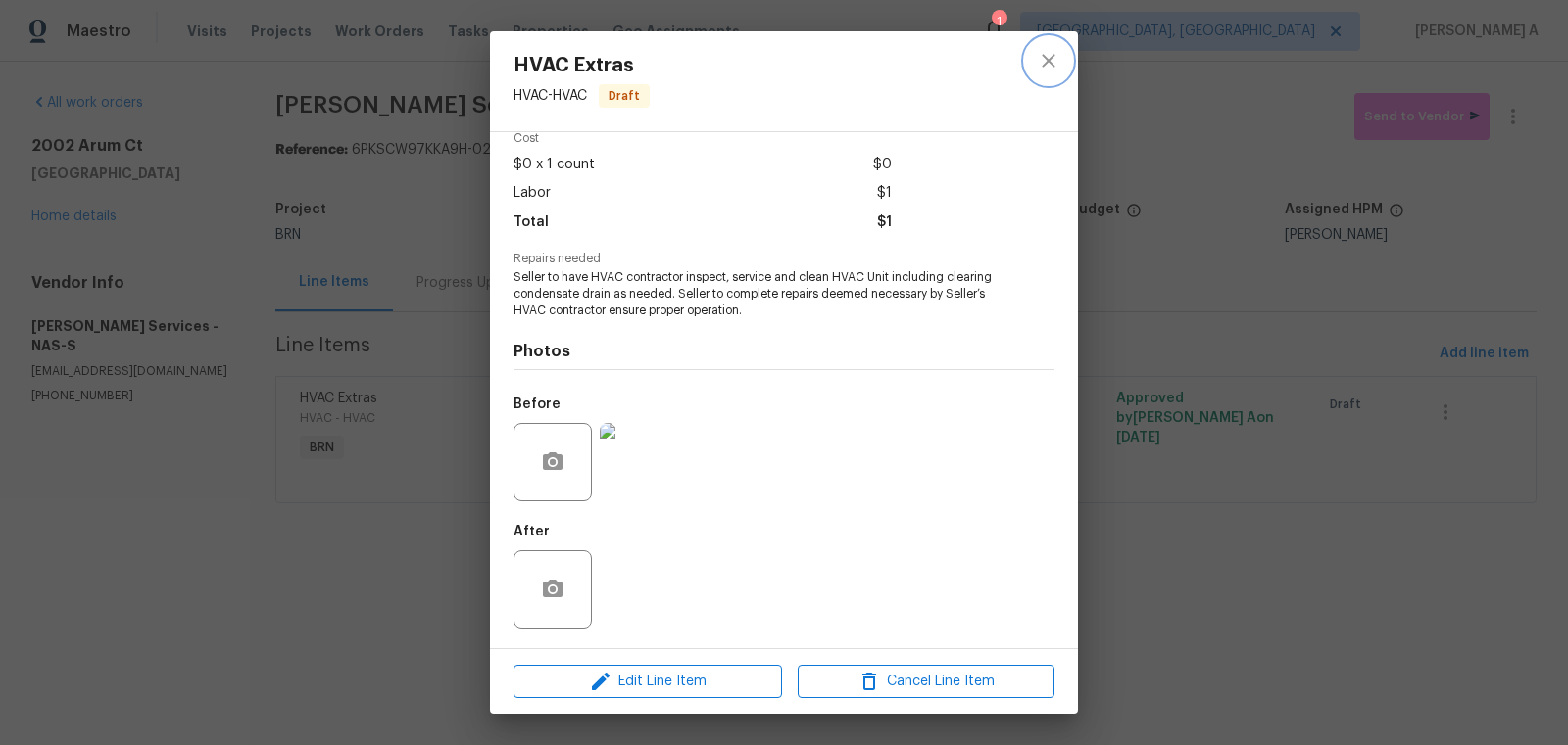
click at [1054, 52] on icon "close" at bounding box center [1048, 61] width 24 height 24
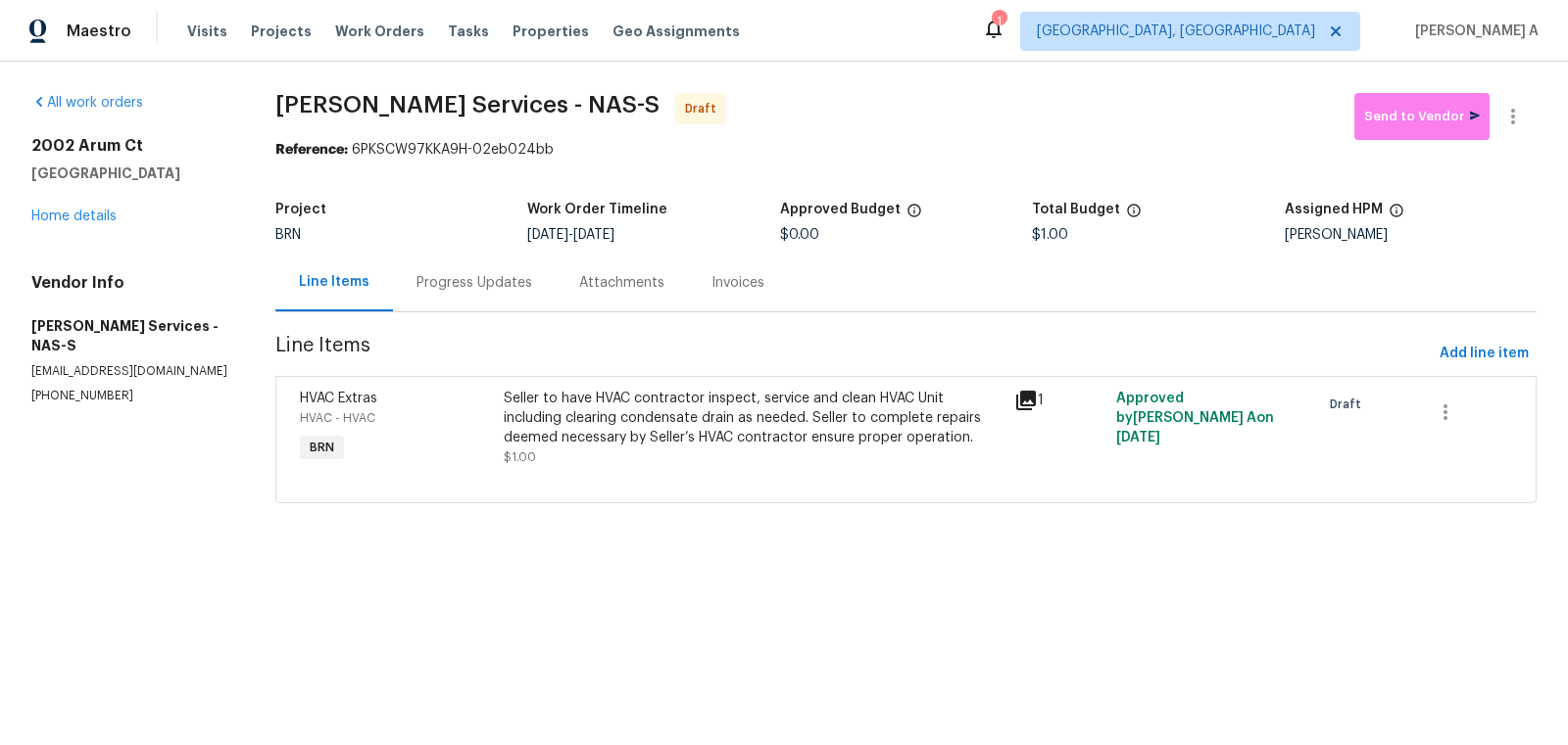
click at [451, 304] on div "Progress Updates" at bounding box center [474, 282] width 163 height 58
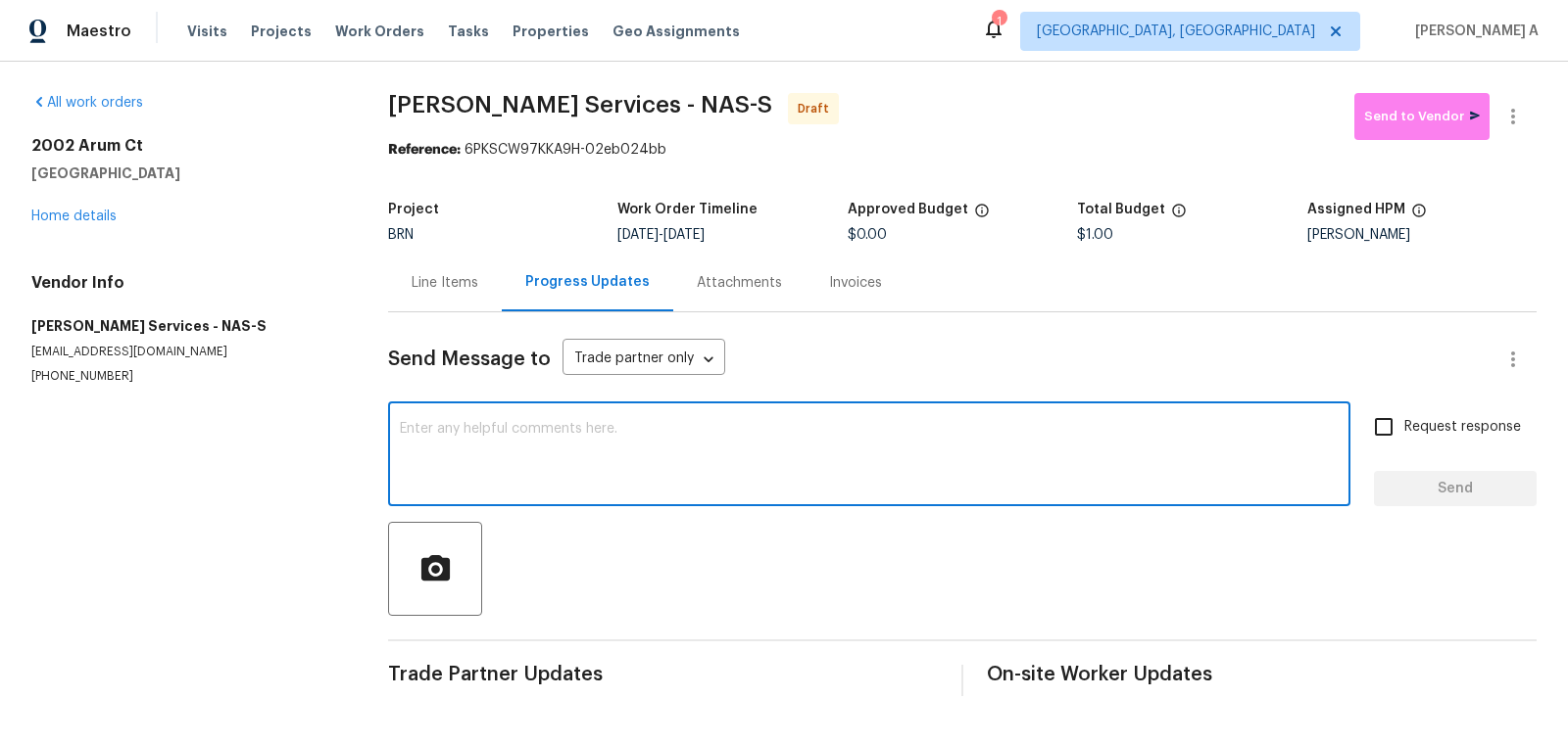
click at [662, 463] on textarea at bounding box center [868, 456] width 939 height 69
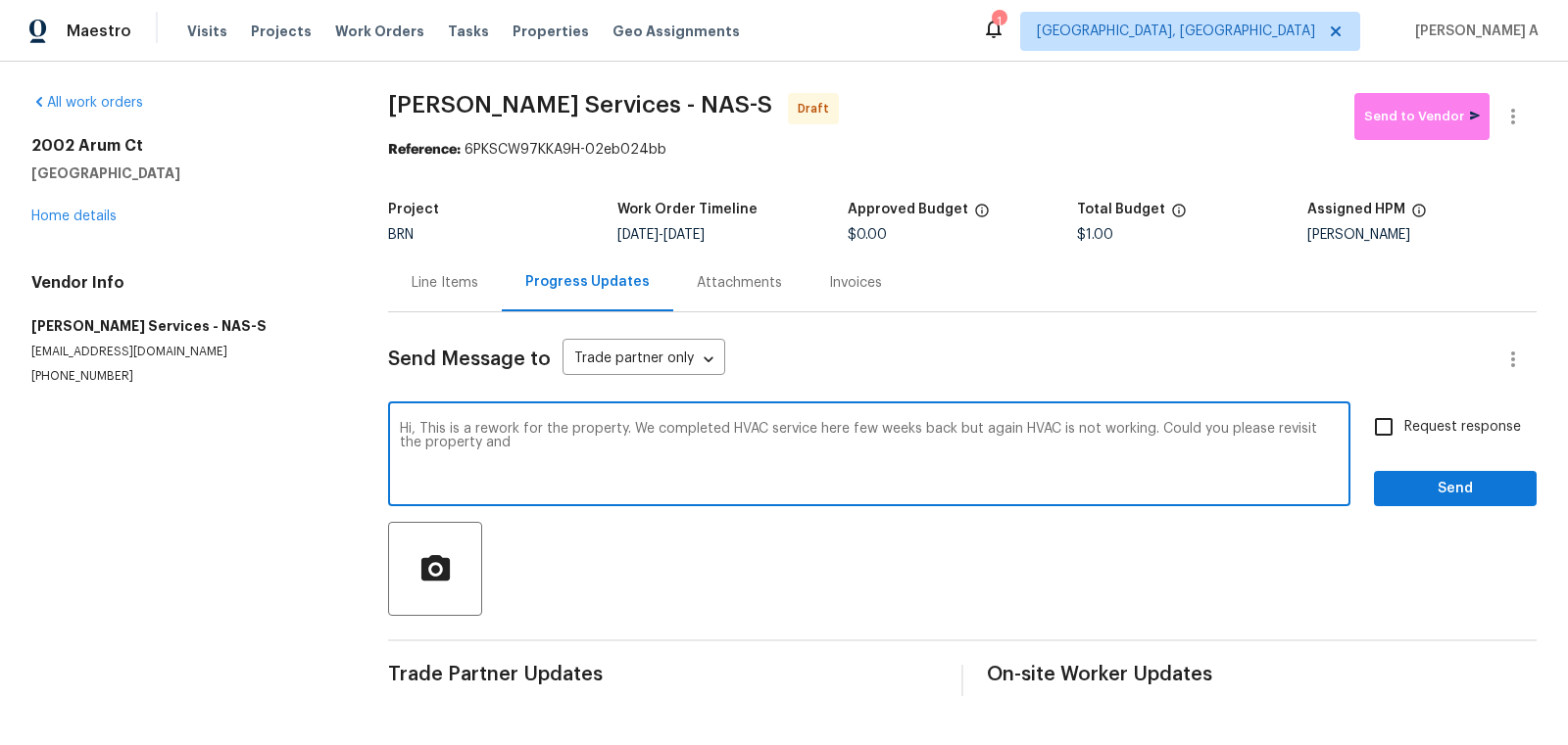
click at [0, 0] on span "Correct the article" at bounding box center [0, 0] width 0 height 0
click at [0, 0] on span ", the" at bounding box center [0, 0] width 0 height 0
click at [609, 449] on textarea "Hi, This is a rework for the property. We completed HVAC service here a few wee…" at bounding box center [868, 456] width 939 height 69
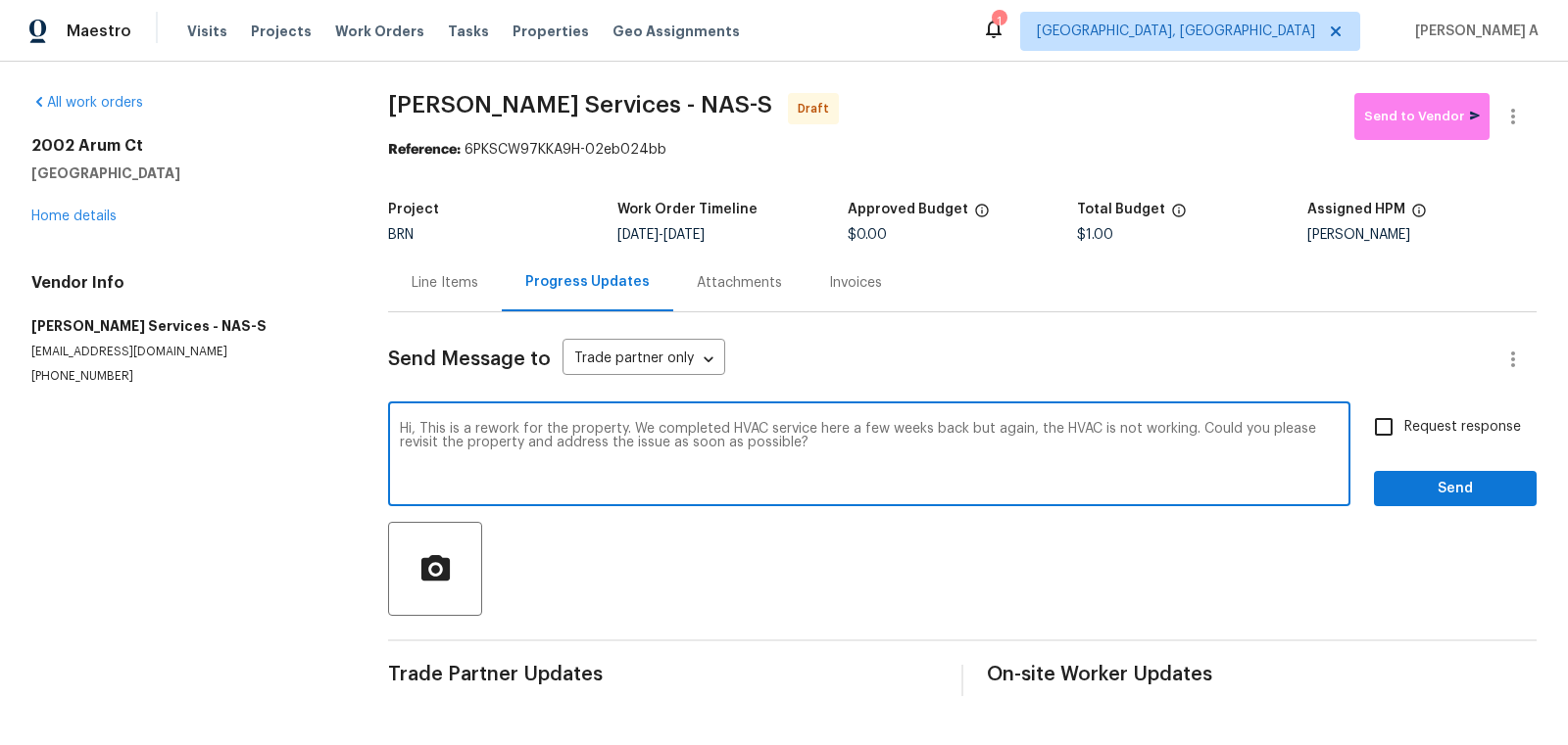
click at [609, 449] on textarea "Hi, This is a rework for the property. We completed HVAC service here a few wee…" at bounding box center [868, 456] width 939 height 69
click at [0, 0] on icon "Paraphrase text" at bounding box center [0, 0] width 0 height 0
click at [0, 0] on icon "Text is too long. Try paraphrasing shorter sections." at bounding box center [0, 0] width 0 height 0
click at [849, 461] on textarea "Hi, This is a rework for the property. We completed HVAC service here a few wee…" at bounding box center [868, 456] width 939 height 69
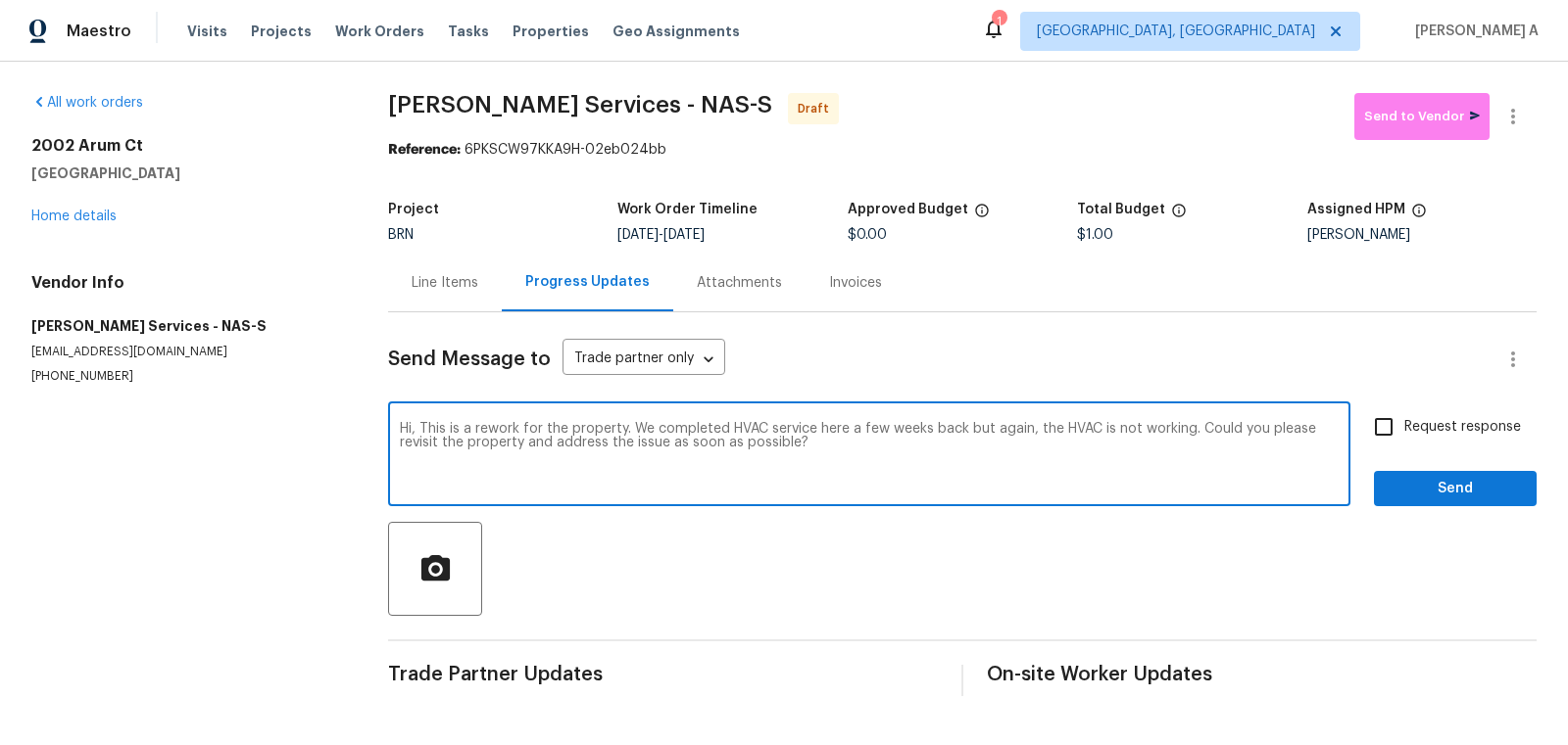
paste textarea "Reach out to me via the portal or call/text at [PHONE_NUMBER] for any questions…"
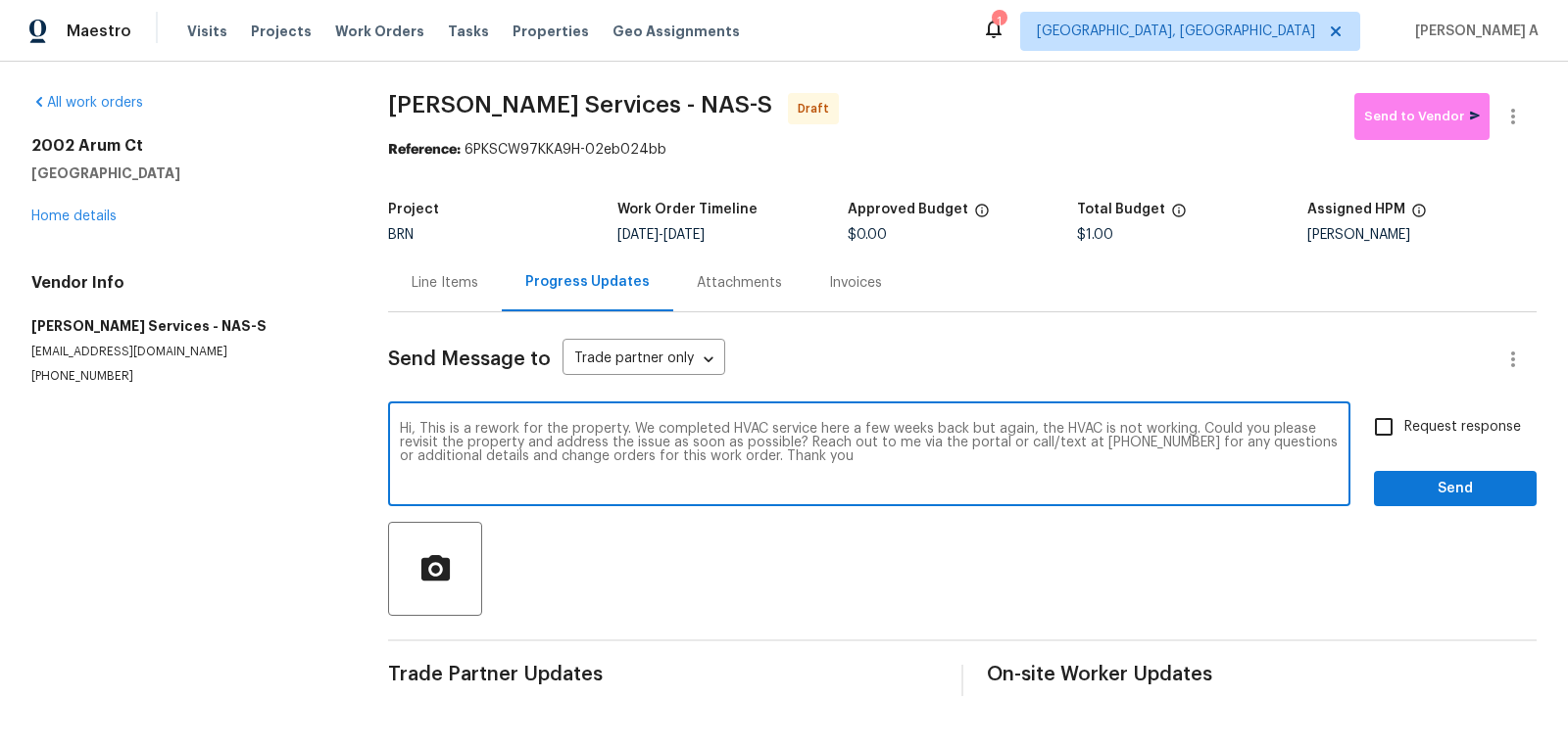
type textarea "Hi, This is a rework for the property. We completed HVAC service here a few wee…"
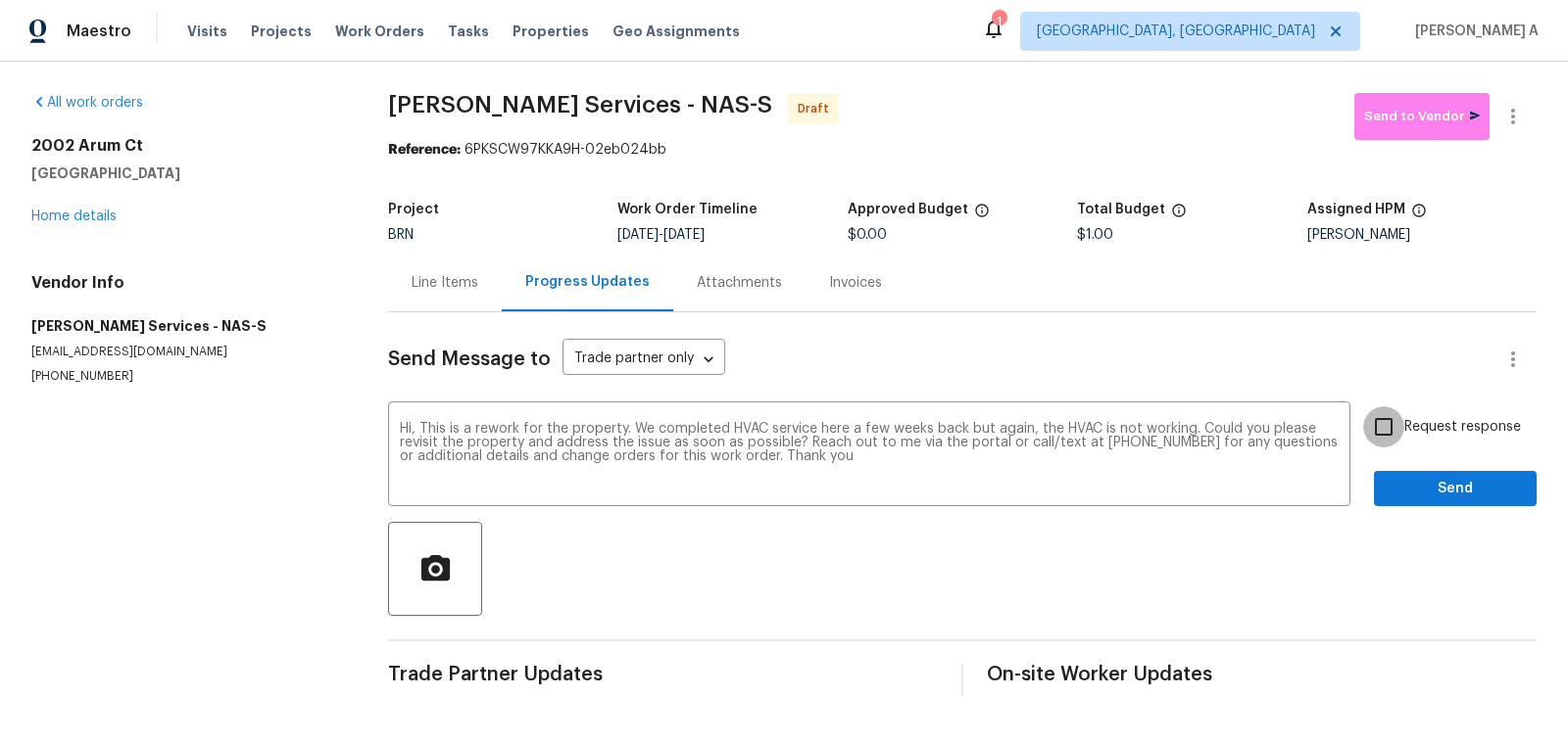
click at [1386, 432] on input "Request response" at bounding box center [1383, 426] width 41 height 41
checkbox input "true"
click at [1437, 480] on span "Send" at bounding box center [1455, 489] width 131 height 25
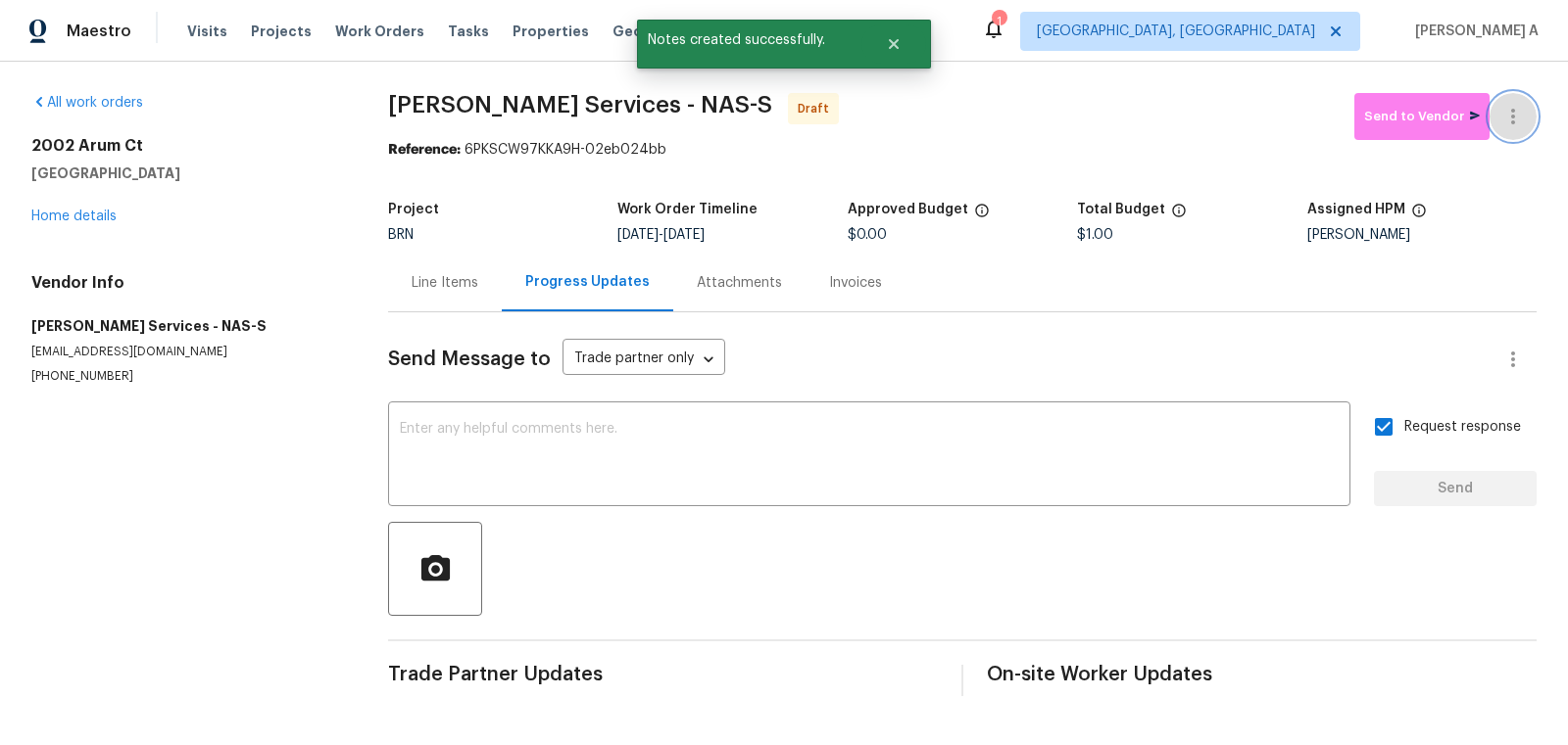
click at [1526, 108] on button "button" at bounding box center [1512, 116] width 47 height 47
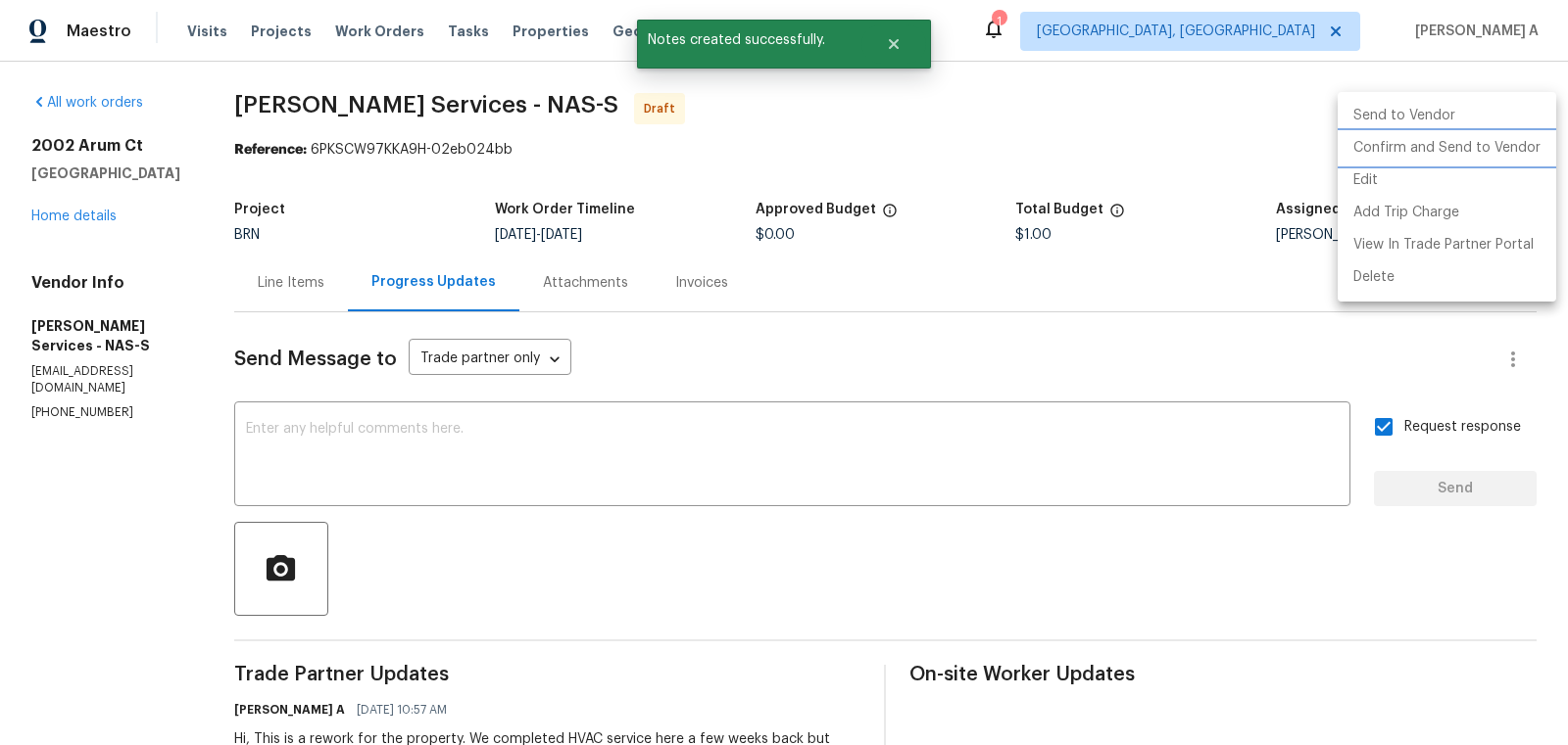
click at [1543, 142] on li "Confirm and Send to Vendor" at bounding box center [1447, 148] width 219 height 33
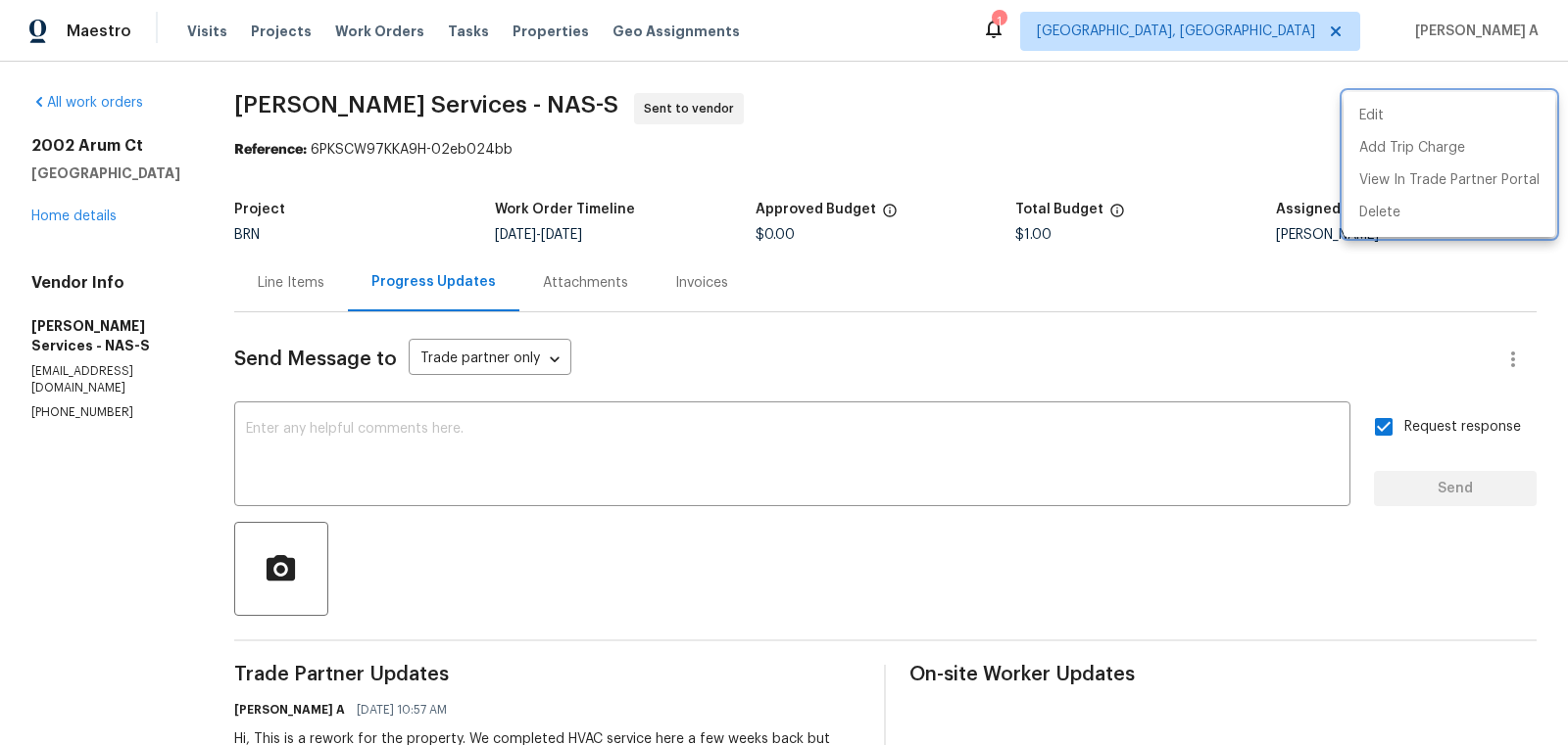
click at [390, 280] on div at bounding box center [784, 372] width 1568 height 745
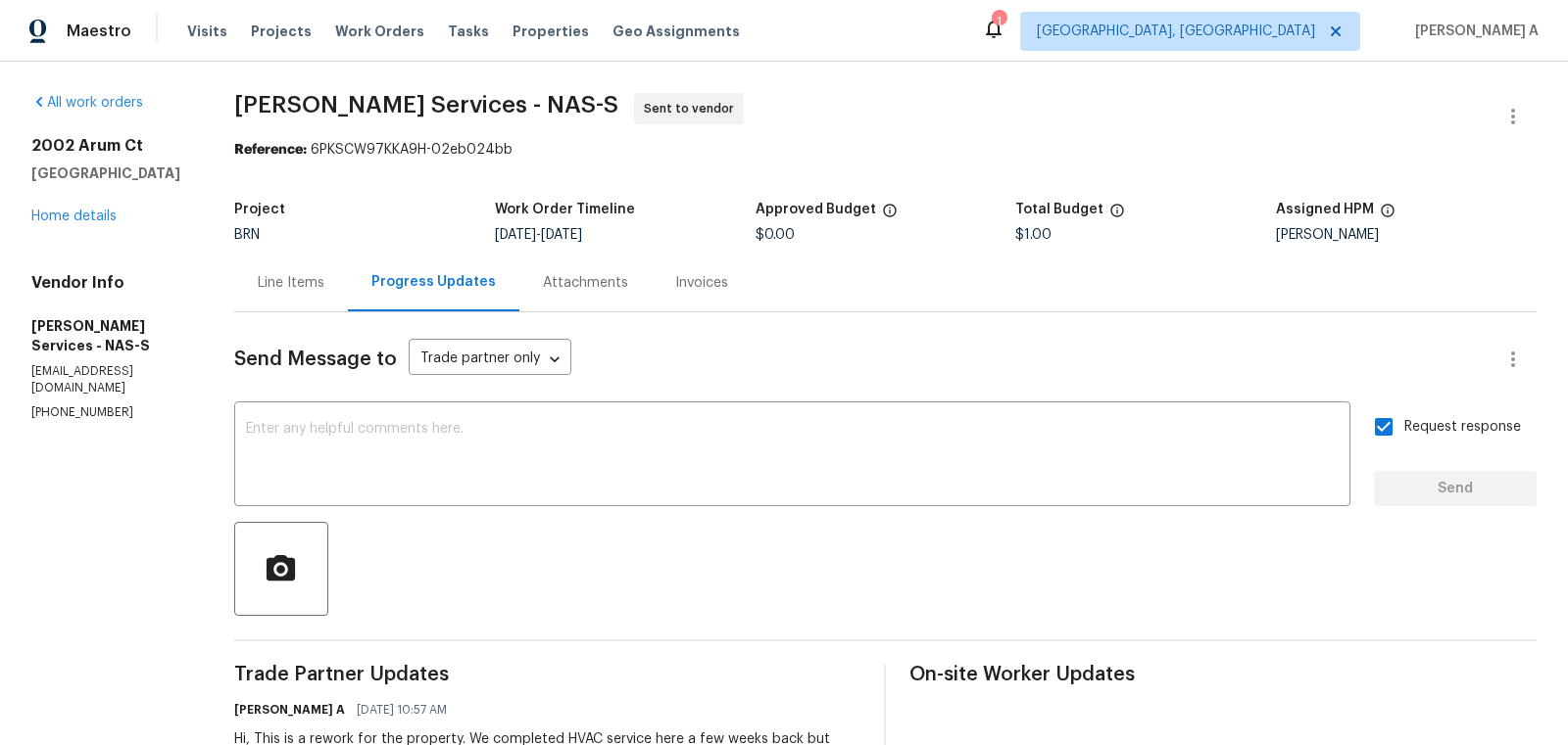
click at [272, 284] on div "Line Items" at bounding box center [290, 283] width 67 height 20
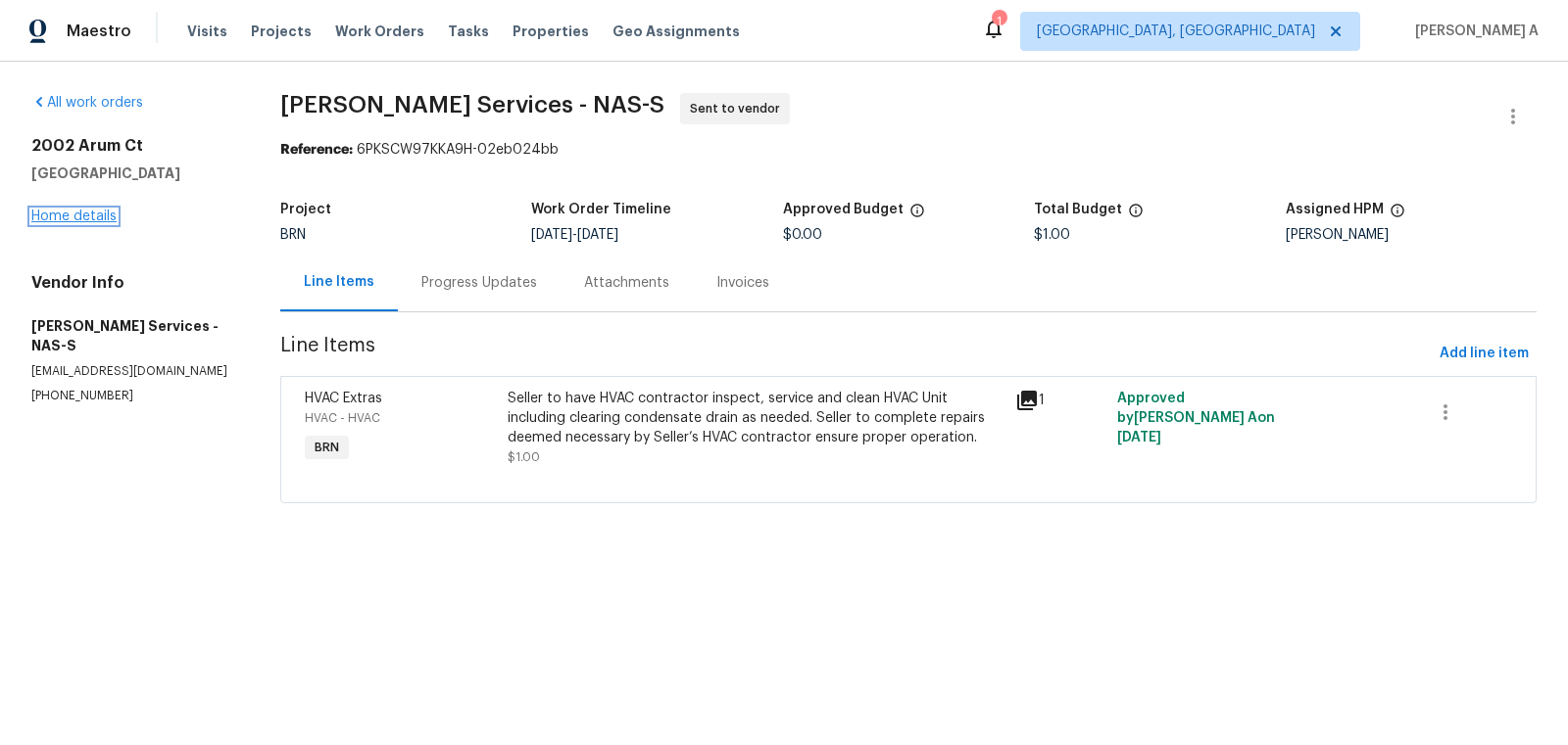
click at [87, 213] on link "Home details" at bounding box center [75, 217] width 85 height 14
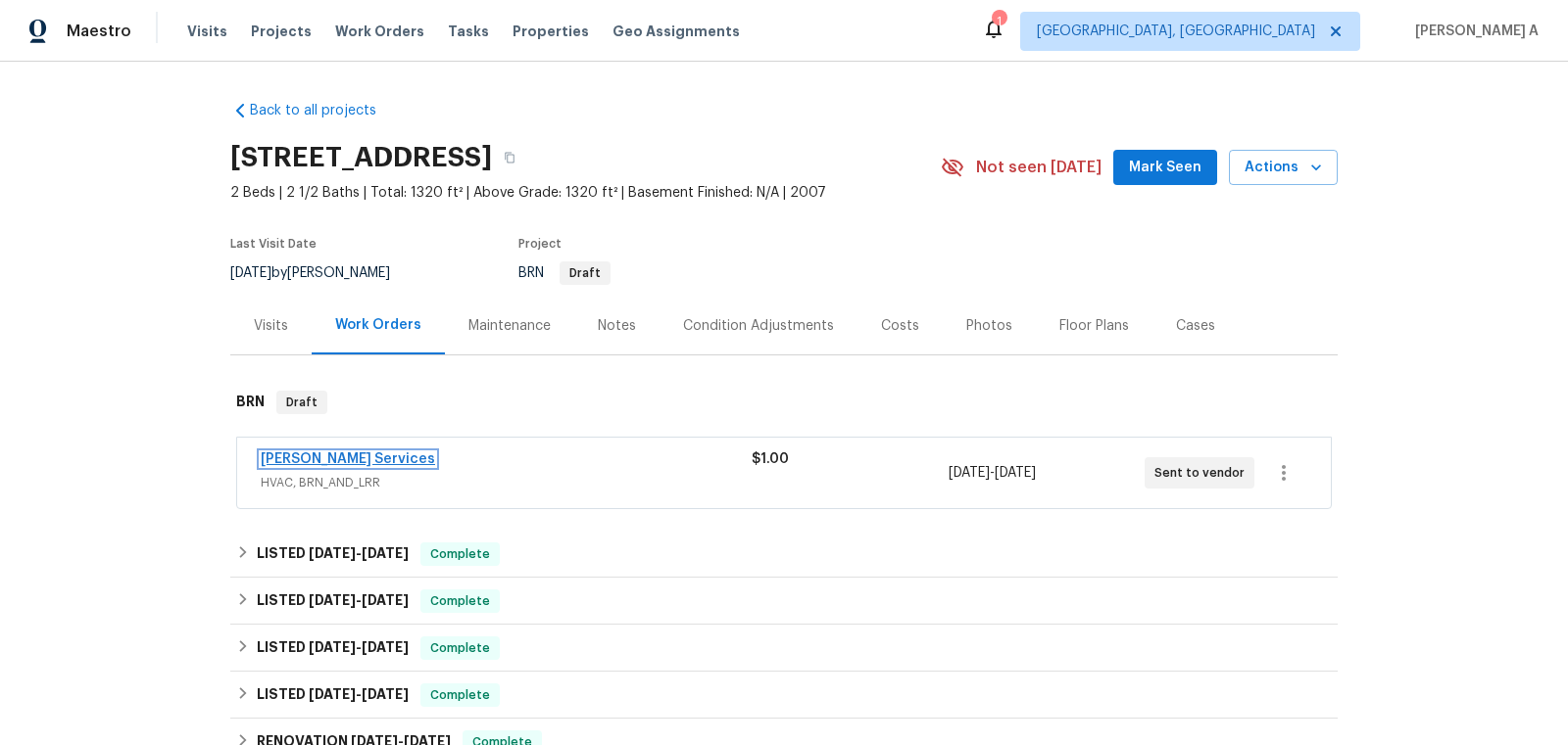
click at [378, 453] on link "[PERSON_NAME] Services" at bounding box center [348, 460] width 175 height 14
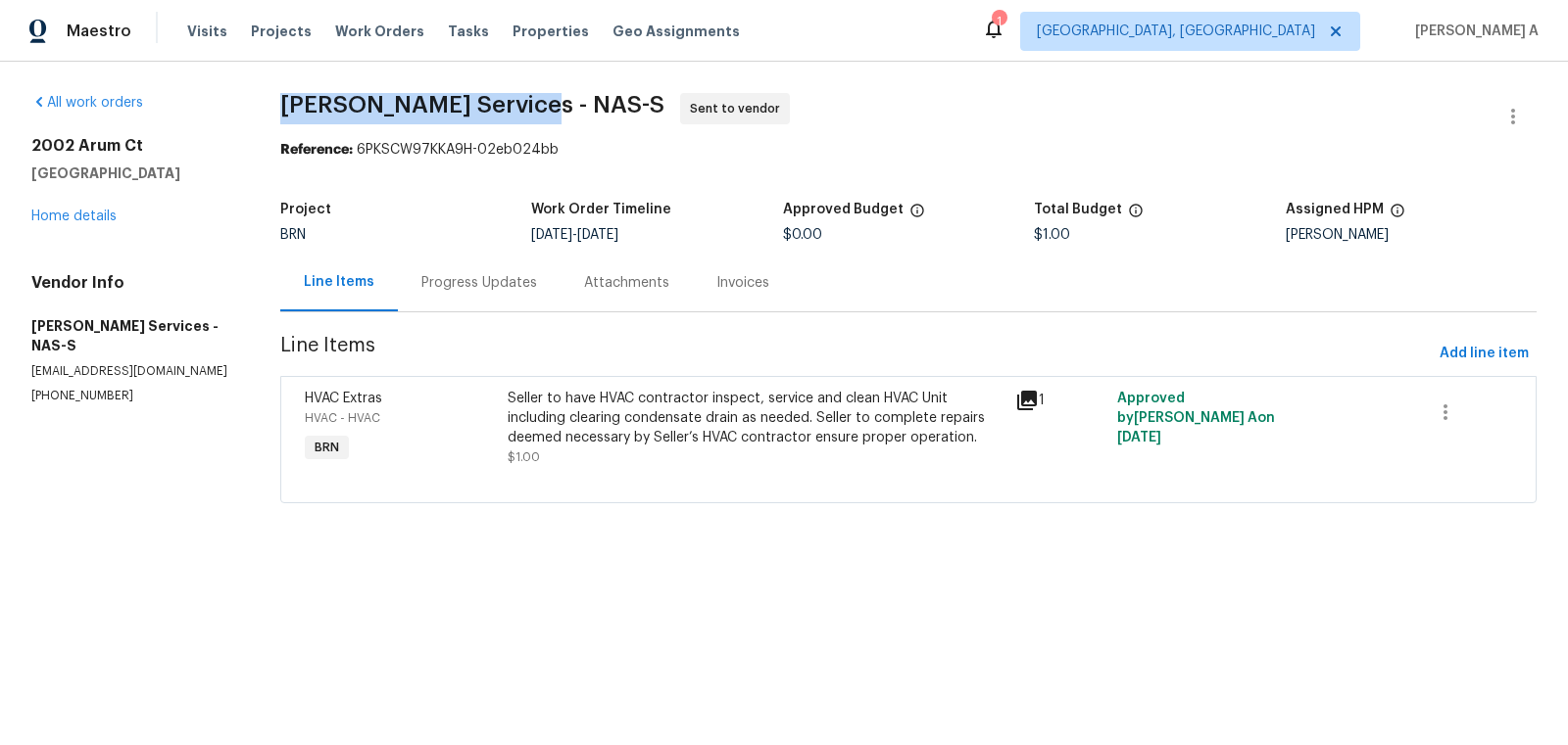
copy span "[PERSON_NAME] Services"
drag, startPoint x: 265, startPoint y: 93, endPoint x: 516, endPoint y: 91, distance: 251.0
click at [515, 92] on div "All work orders [STREET_ADDRESS] Home details Vendor Info [PERSON_NAME] Service…" at bounding box center [784, 310] width 1568 height 497
click at [445, 120] on span "[PERSON_NAME] Services - NAS-S Sent to vendor" at bounding box center [884, 116] width 1209 height 47
click at [458, 282] on div "Progress Updates" at bounding box center [479, 283] width 115 height 20
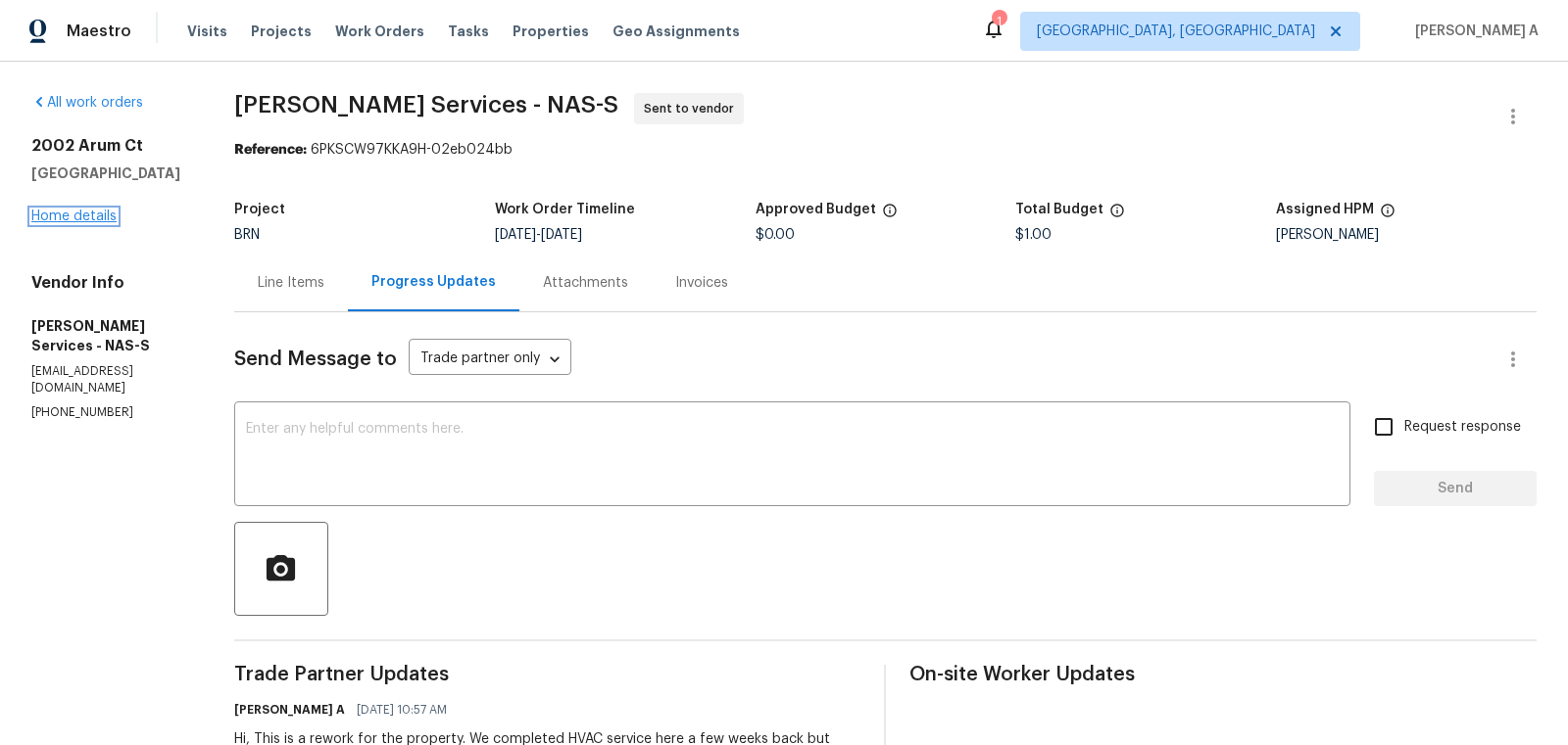
click at [105, 211] on link "Home details" at bounding box center [75, 217] width 85 height 14
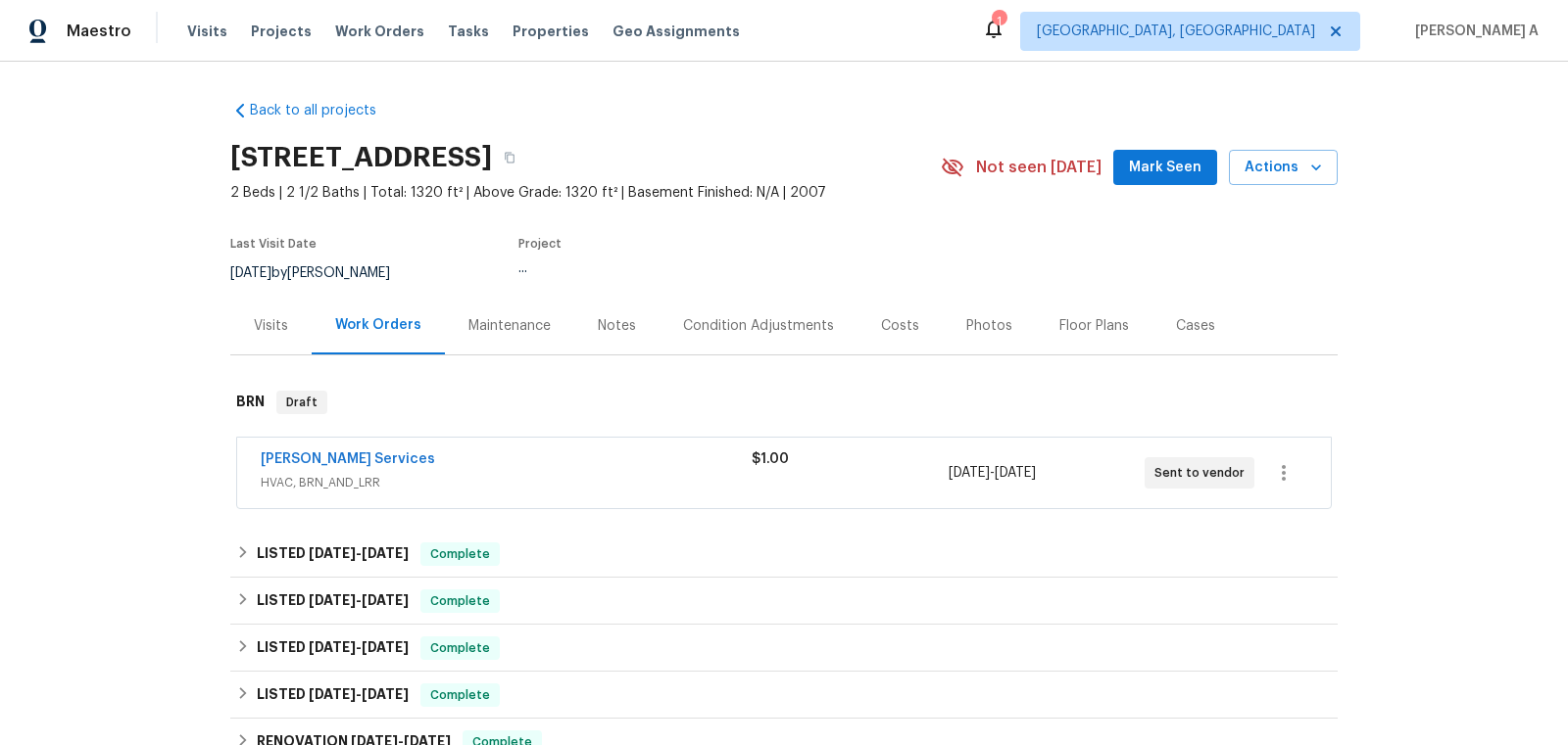
scroll to position [317, 0]
